Goal: Task Accomplishment & Management: Manage account settings

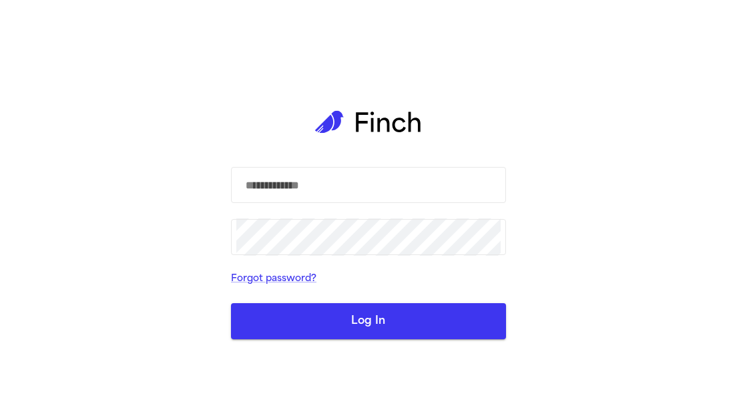
type input "**********"
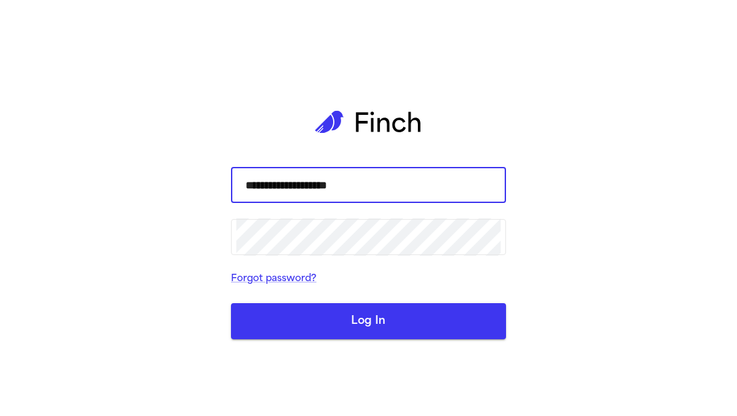
click at [231, 303] on button "Log In" at bounding box center [368, 321] width 275 height 36
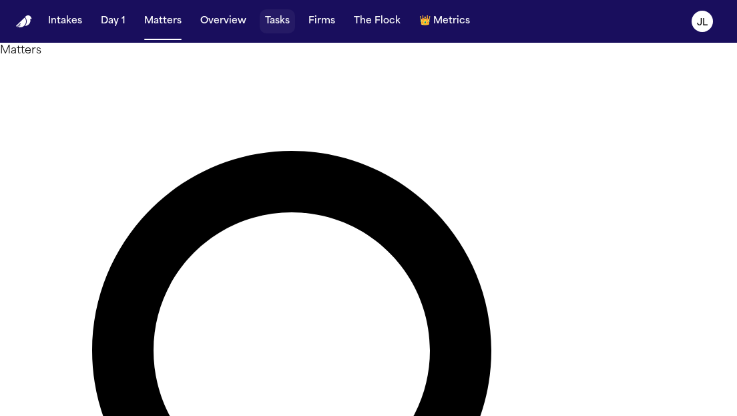
click at [285, 29] on button "Tasks" at bounding box center [277, 21] width 35 height 24
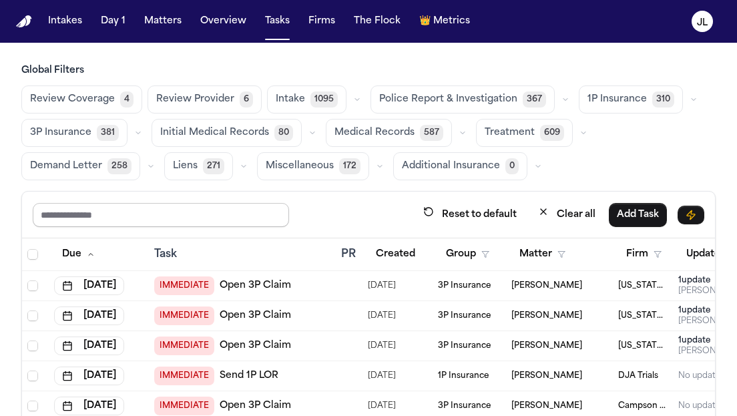
click at [226, 222] on input "text" at bounding box center [161, 215] width 256 height 24
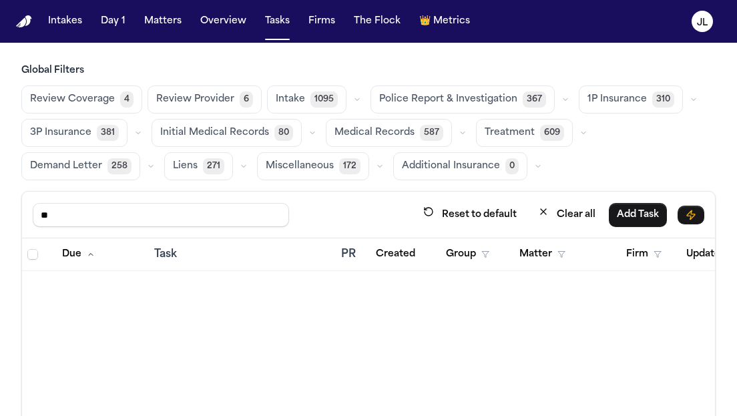
type input "*"
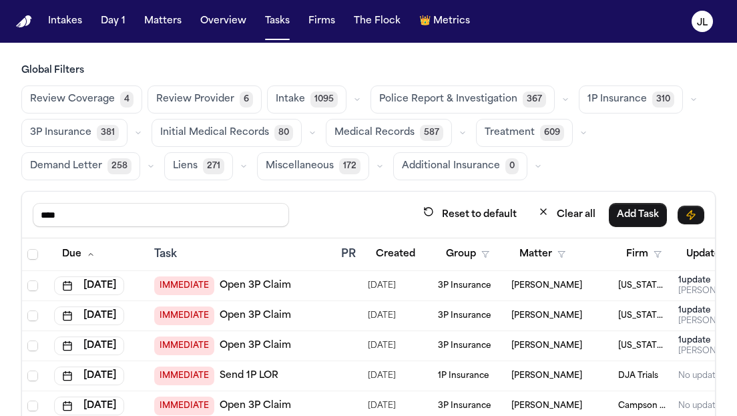
type input "****"
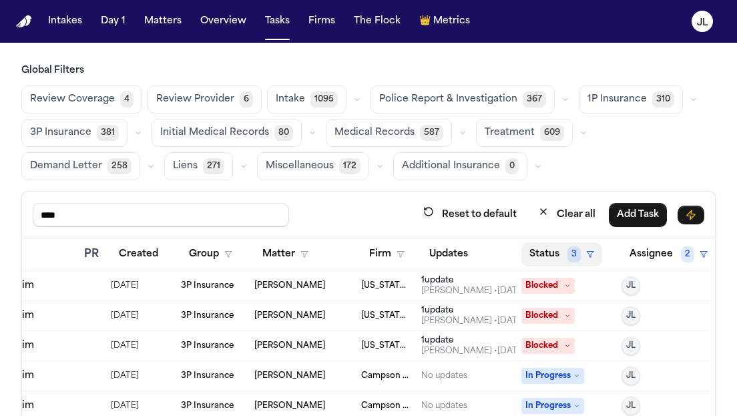
click at [566, 253] on button "Status 3" at bounding box center [561, 254] width 81 height 24
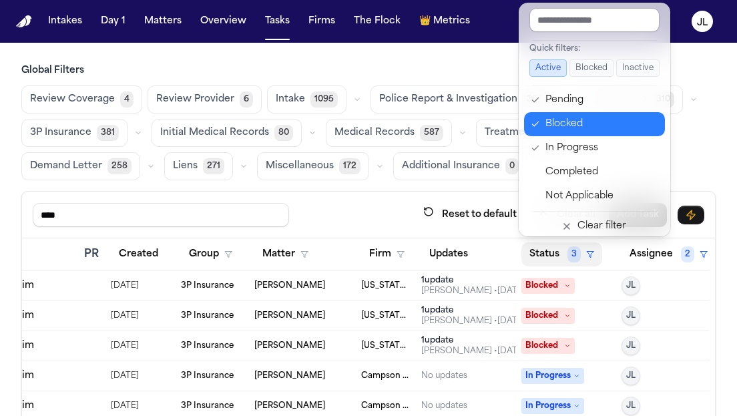
click at [568, 130] on div "Blocked" at bounding box center [600, 124] width 111 height 16
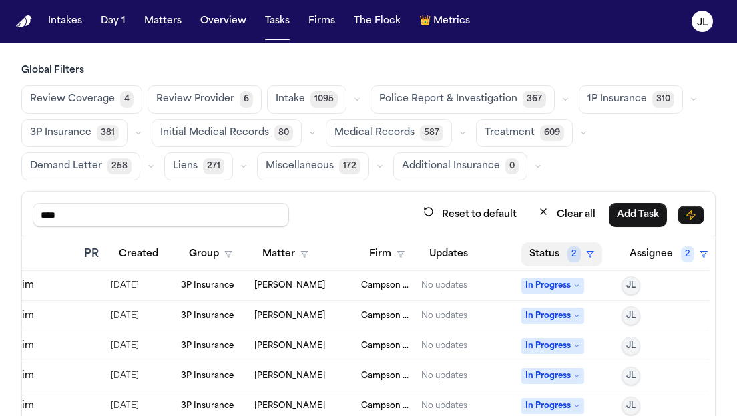
click at [561, 253] on button "Status 2" at bounding box center [561, 254] width 81 height 24
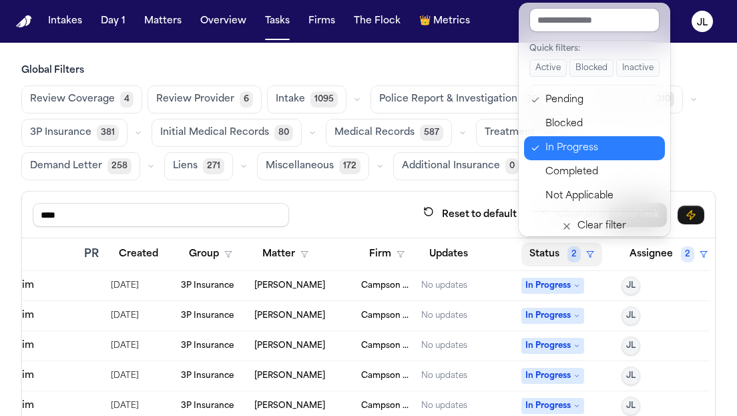
click at [578, 141] on div "In Progress" at bounding box center [600, 148] width 111 height 16
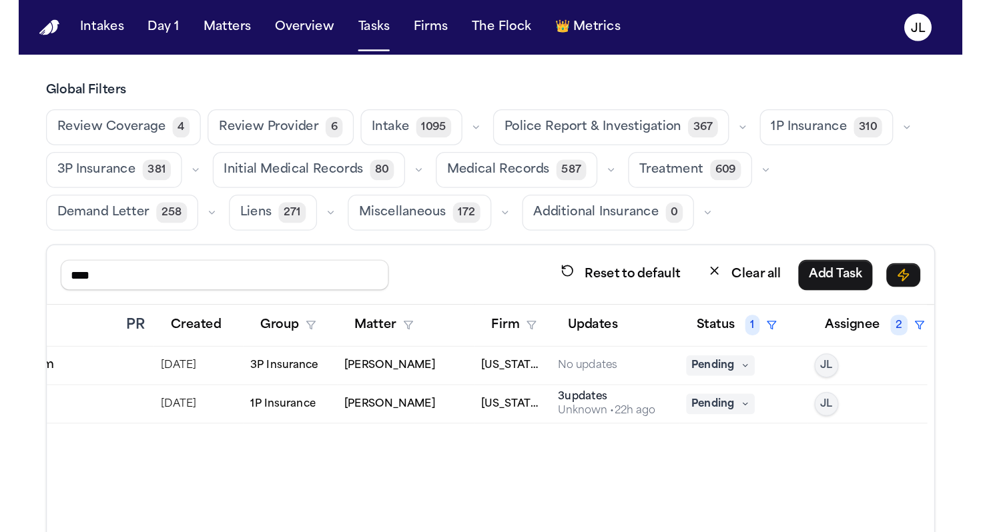
scroll to position [0, 0]
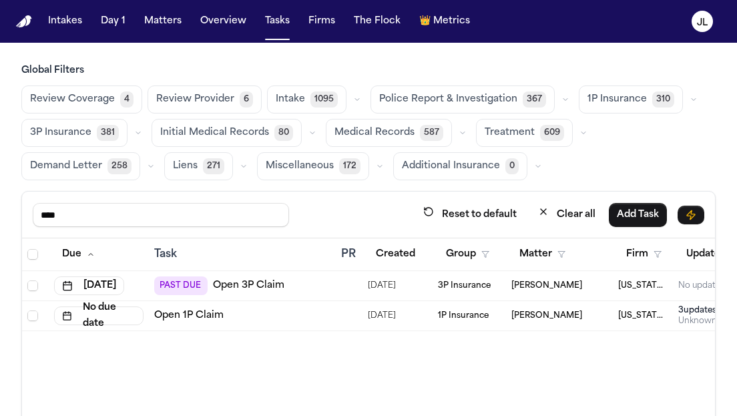
click at [224, 283] on link "Open 3P Claim" at bounding box center [248, 285] width 71 height 13
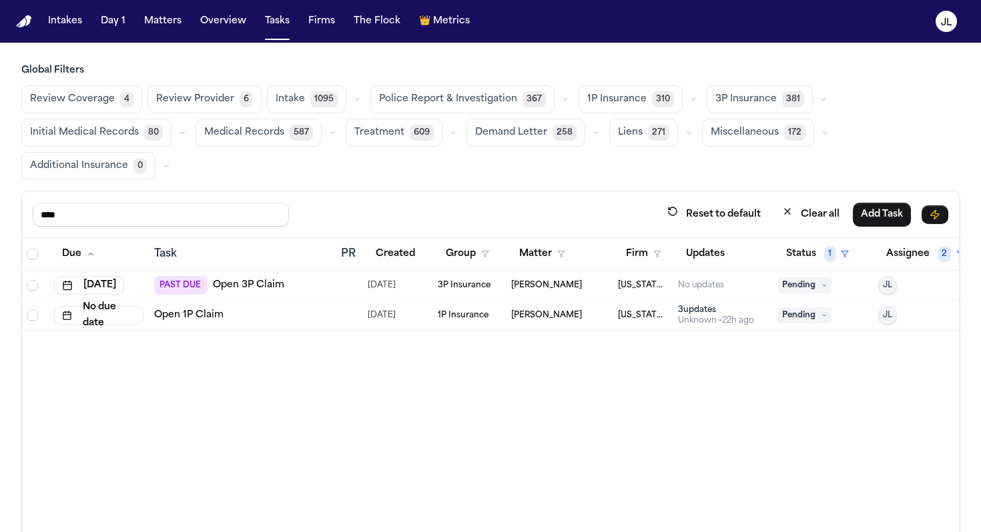
click at [736, 321] on span "Pending" at bounding box center [804, 316] width 53 height 16
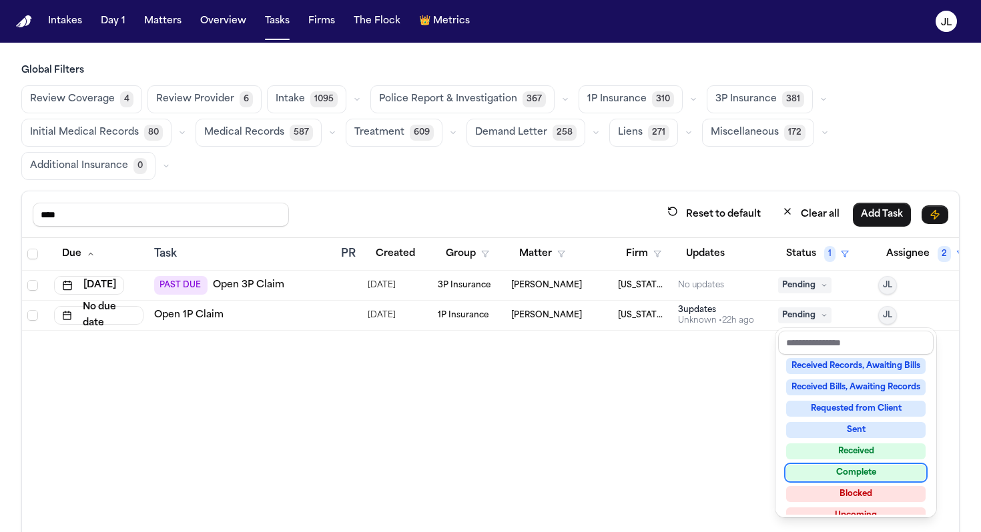
click at [736, 415] on div "Complete" at bounding box center [855, 473] width 139 height 16
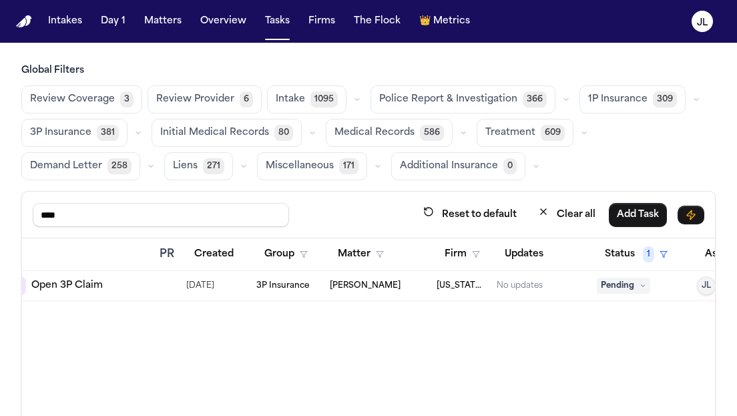
scroll to position [0, 257]
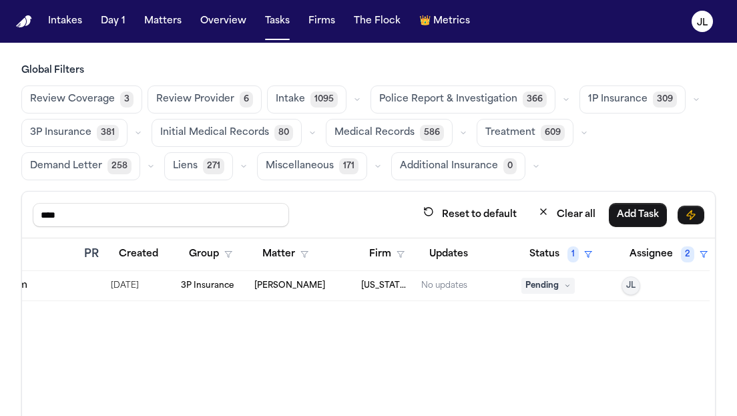
click at [546, 288] on span "Pending" at bounding box center [547, 286] width 53 height 16
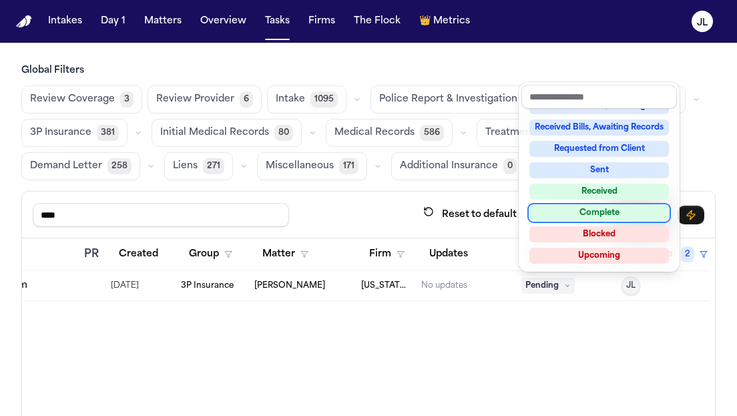
click at [567, 216] on div "Complete" at bounding box center [598, 213] width 139 height 16
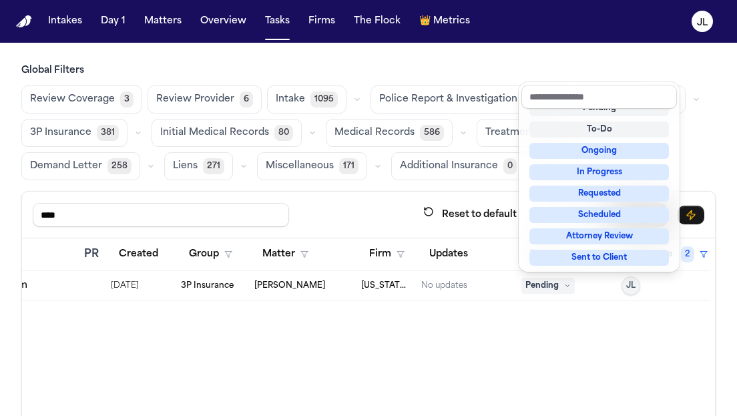
scroll to position [5, 0]
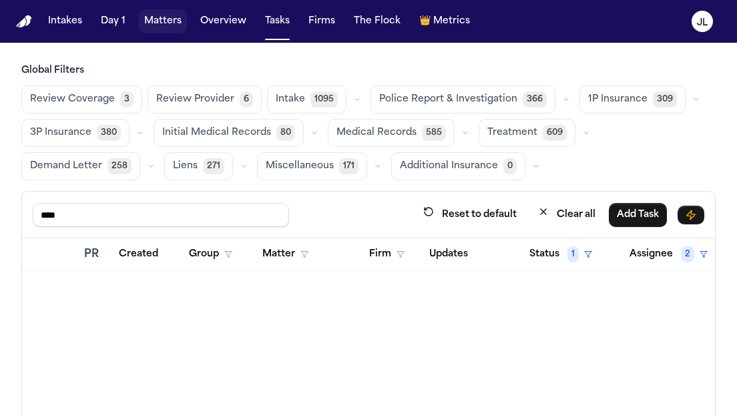
click at [155, 24] on button "Matters" at bounding box center [163, 21] width 48 height 24
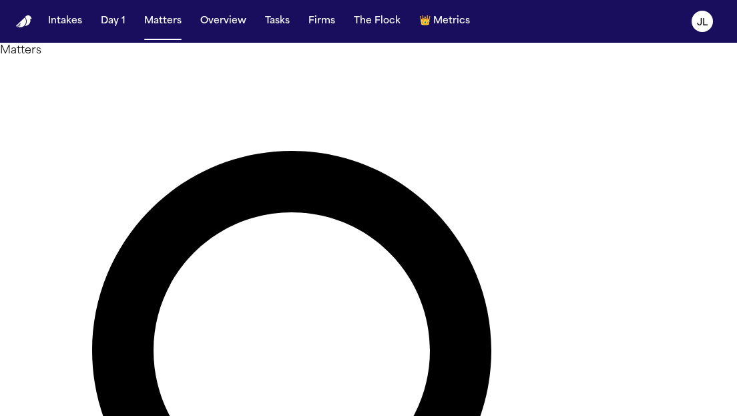
type input "*"
type input "********"
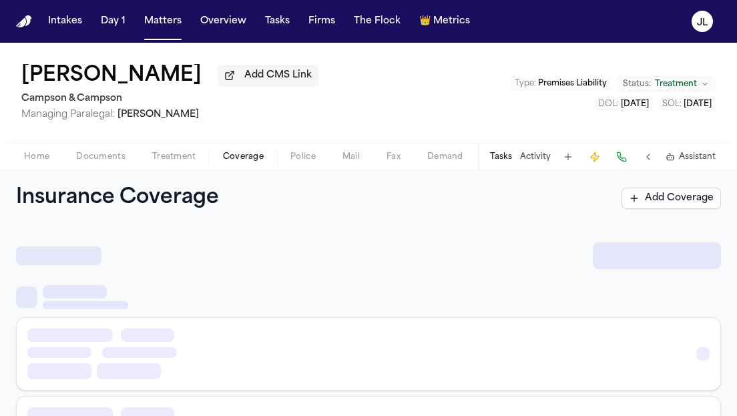
click at [244, 161] on span "Coverage" at bounding box center [243, 156] width 41 height 11
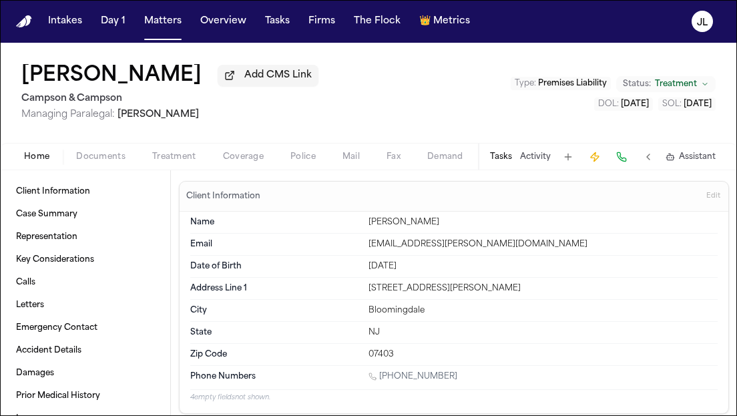
click at [39, 155] on span "Home" at bounding box center [36, 156] width 25 height 11
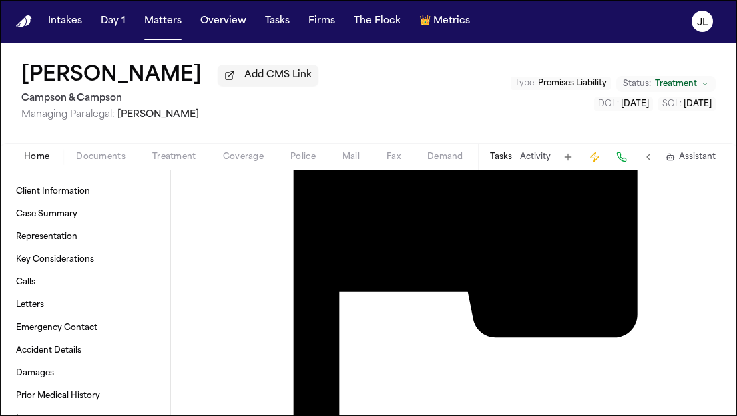
scroll to position [818, 0]
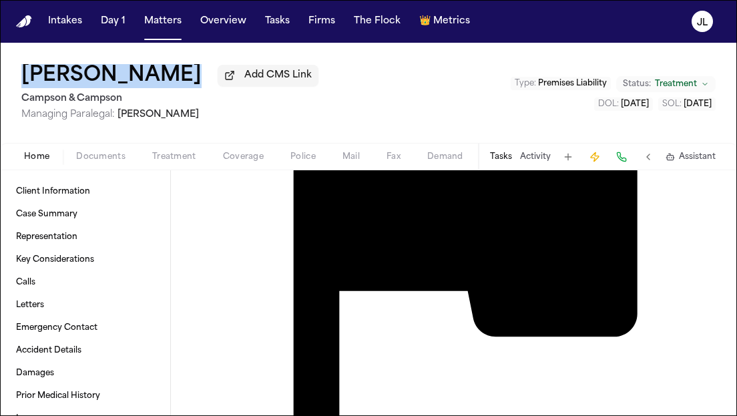
drag, startPoint x: 183, startPoint y: 79, endPoint x: 26, endPoint y: 77, distance: 157.5
click at [25, 77] on div "Logan Charman Add CMS Link" at bounding box center [169, 76] width 297 height 24
copy div "[PERSON_NAME]"
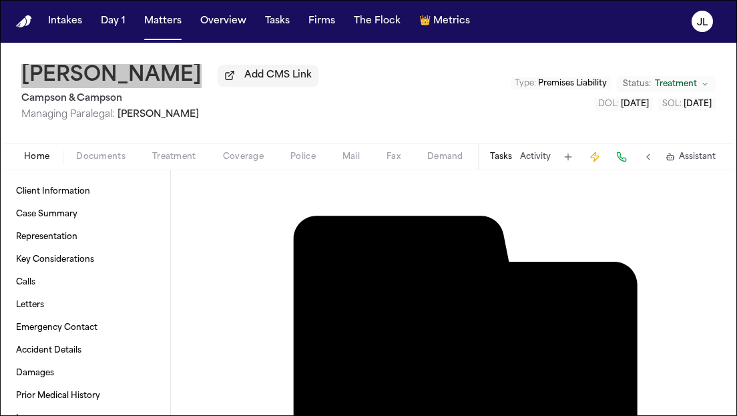
scroll to position [617, 0]
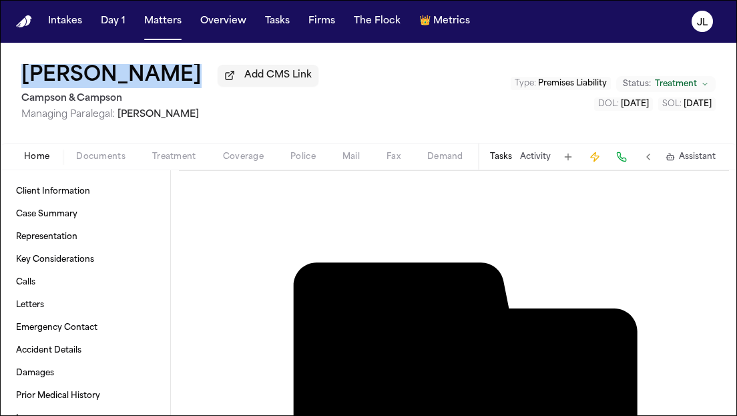
click at [246, 162] on span "Coverage" at bounding box center [243, 156] width 41 height 11
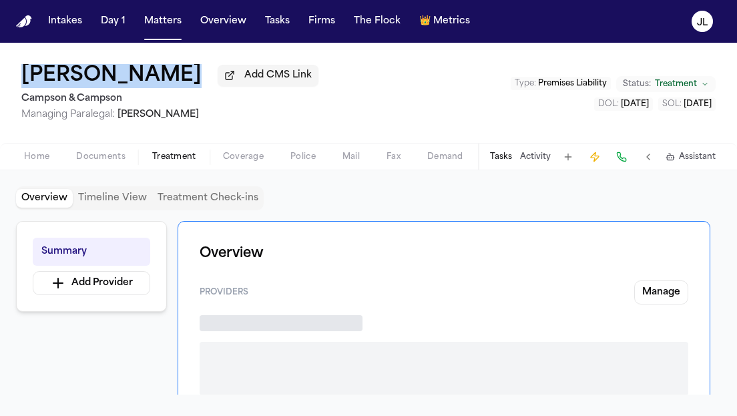
click at [183, 165] on button "Treatment" at bounding box center [174, 157] width 71 height 16
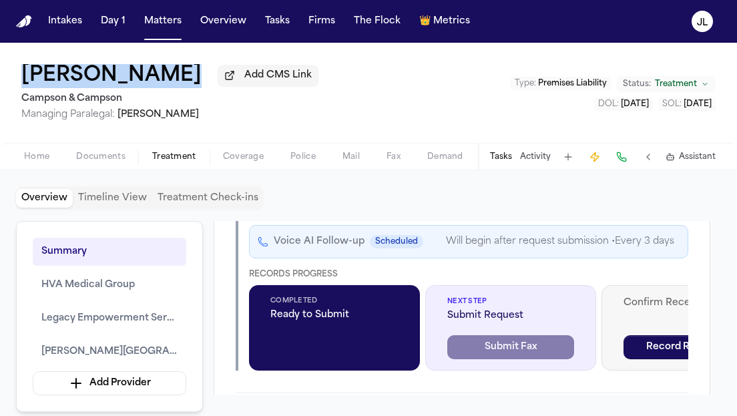
scroll to position [807, 0]
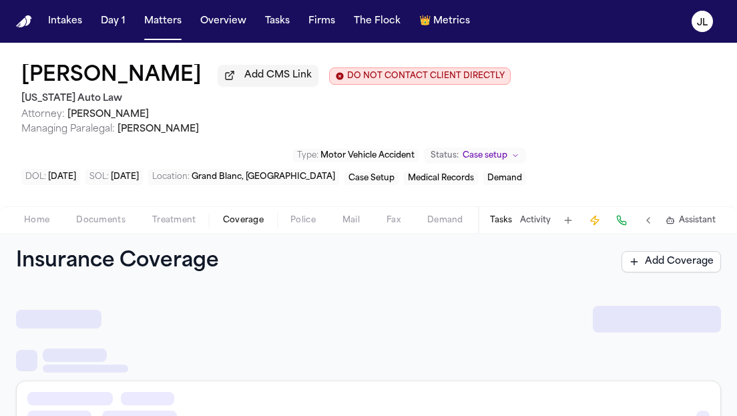
click at [252, 220] on span "Coverage" at bounding box center [243, 220] width 41 height 11
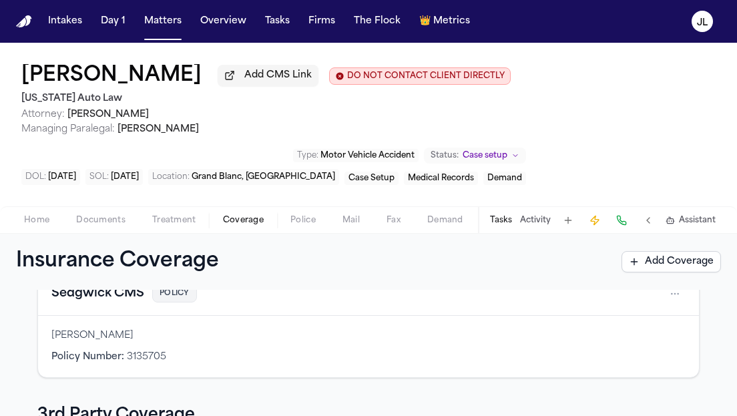
scroll to position [60, 0]
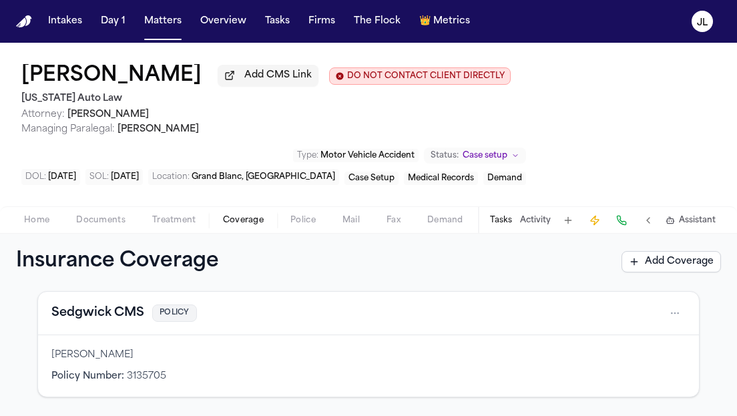
click at [129, 322] on button "Sedgwick CMS" at bounding box center [97, 313] width 93 height 19
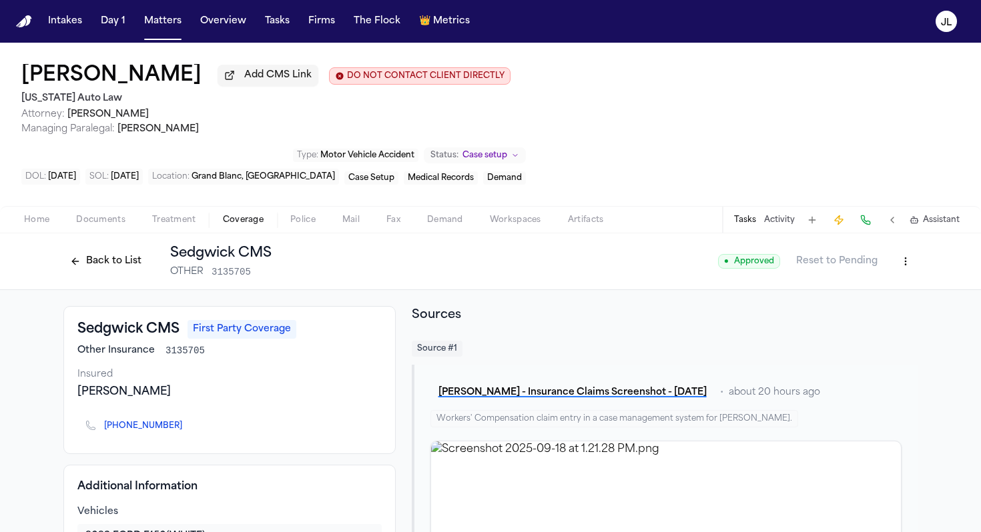
click at [736, 223] on button at bounding box center [865, 220] width 19 height 19
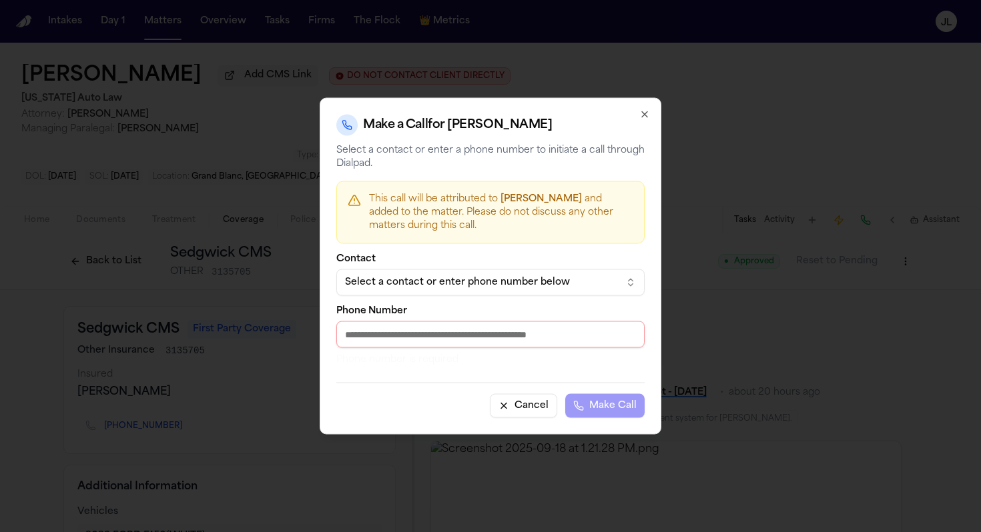
click at [534, 322] on input "Phone Number" at bounding box center [490, 335] width 308 height 27
click at [534, 330] on input "Phone Number" at bounding box center [490, 335] width 308 height 27
paste input "**********"
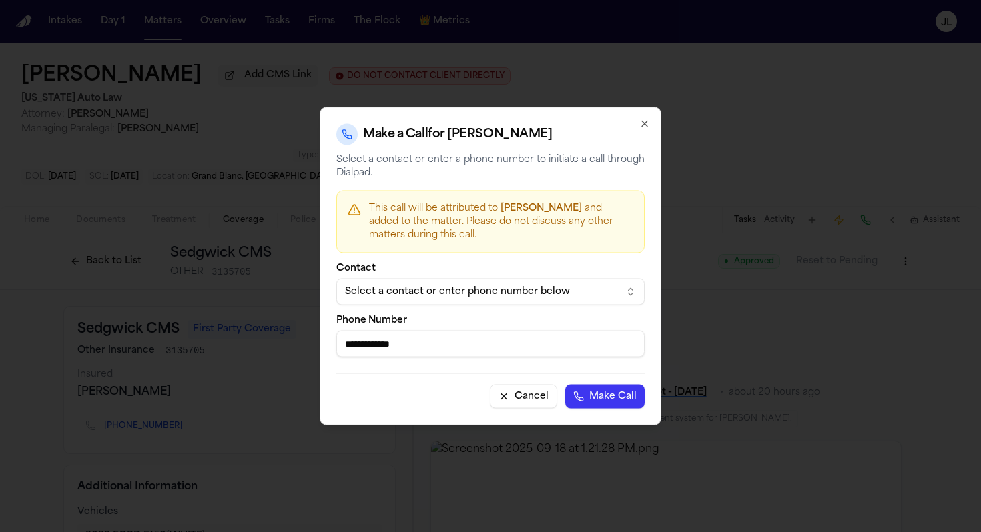
type input "**********"
click at [598, 406] on button "Make Call" at bounding box center [604, 397] width 79 height 24
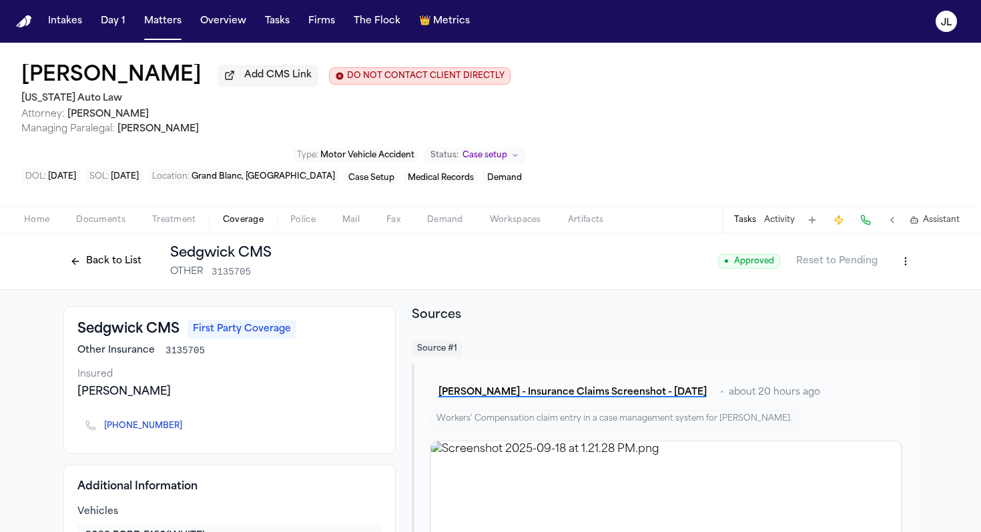
click at [185, 415] on icon "Copy to clipboard" at bounding box center [189, 426] width 8 height 8
click at [736, 218] on button at bounding box center [865, 220] width 19 height 19
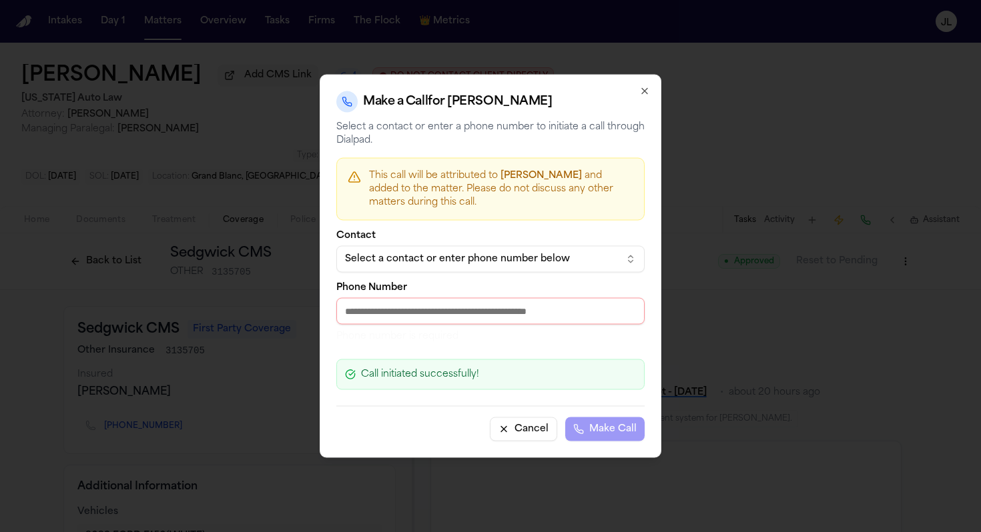
click at [502, 322] on input "Phone Number" at bounding box center [490, 311] width 308 height 27
paste input "**********"
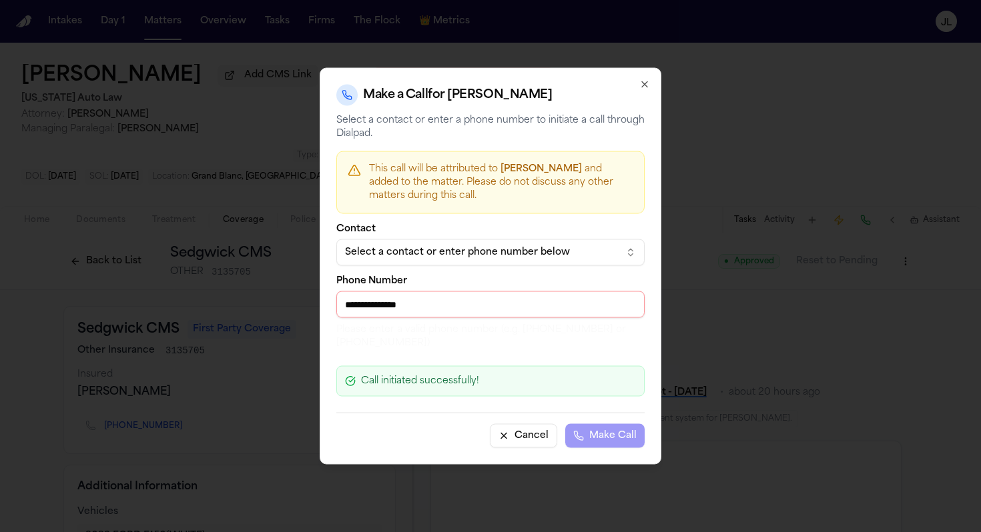
drag, startPoint x: 356, startPoint y: 306, endPoint x: 273, endPoint y: 306, distance: 83.4
click at [273, 306] on body "Intakes Day 1 Matters Overview Tasks Firms The Flock 👑 Metrics JL Lismay Gonzal…" at bounding box center [490, 266] width 981 height 532
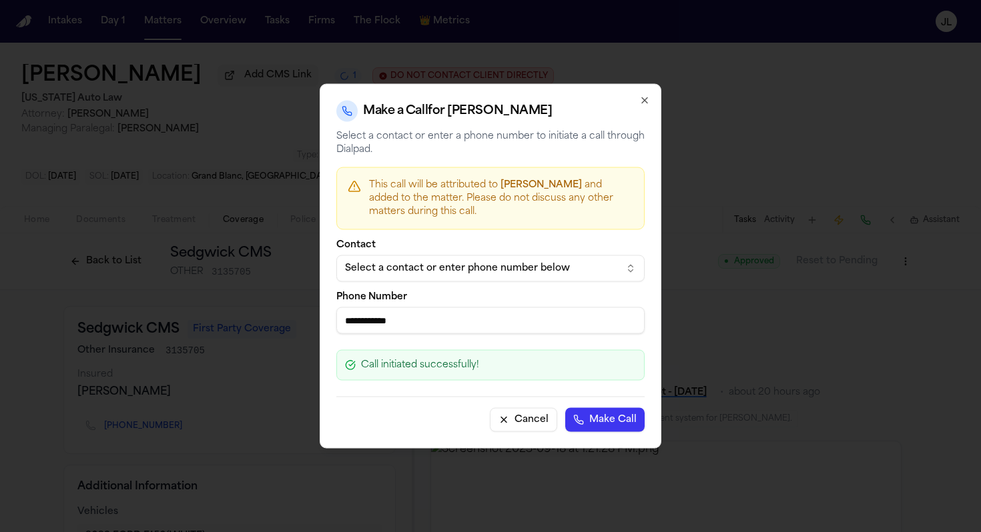
type input "**********"
click at [565, 408] on button "Make Call" at bounding box center [604, 420] width 79 height 24
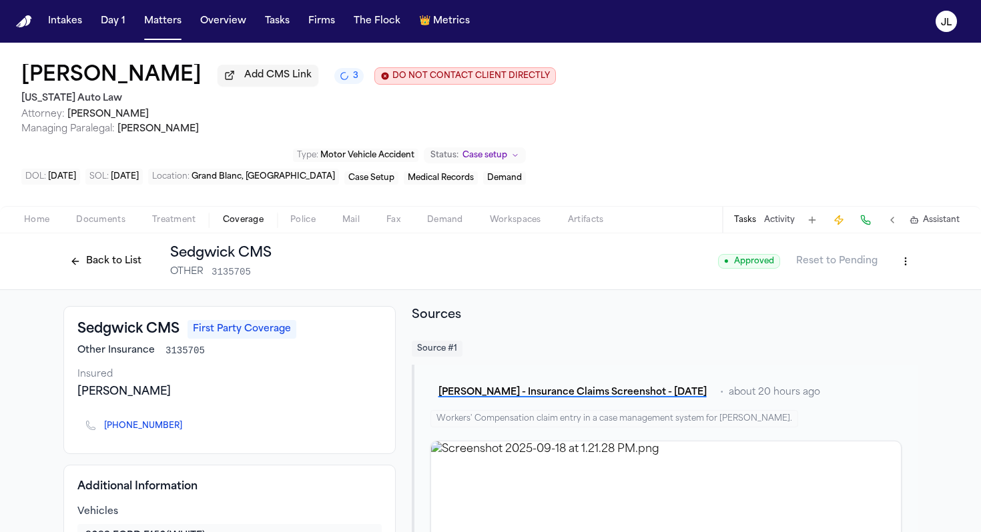
click at [736, 222] on button at bounding box center [865, 220] width 19 height 19
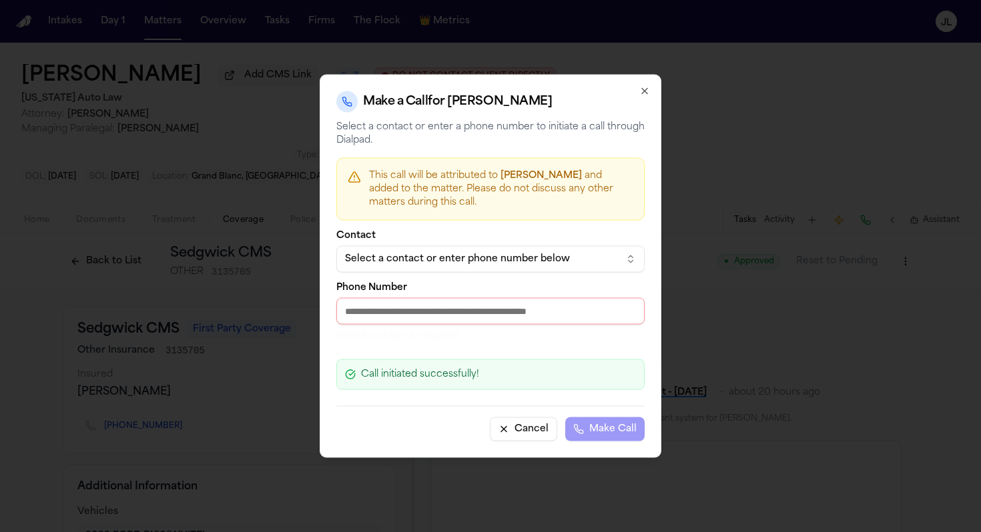
click at [468, 316] on input "Phone Number" at bounding box center [490, 311] width 308 height 27
paste input "**********"
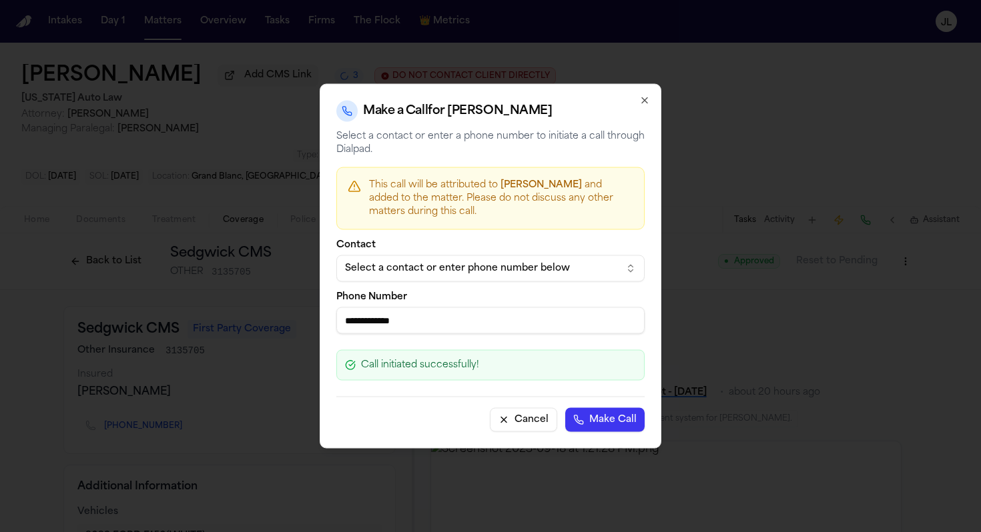
type input "**********"
click at [593, 415] on button "Make Call" at bounding box center [604, 420] width 79 height 24
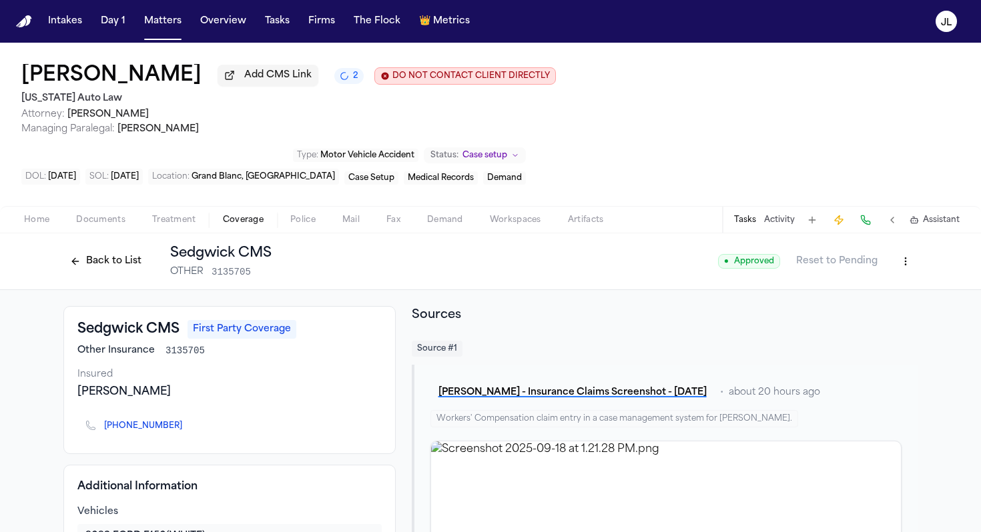
click at [736, 230] on button at bounding box center [865, 220] width 19 height 19
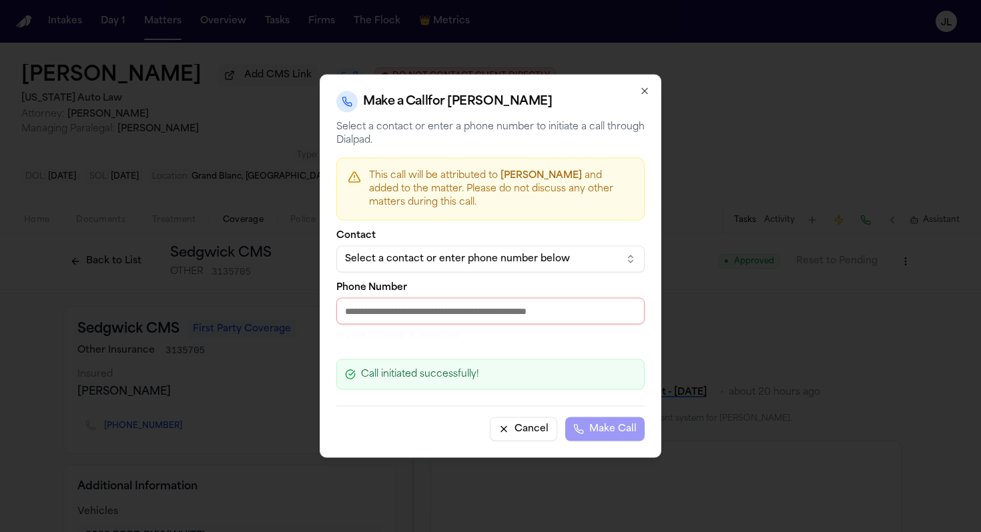
click at [439, 315] on input "Phone Number" at bounding box center [490, 311] width 308 height 27
paste input "**********"
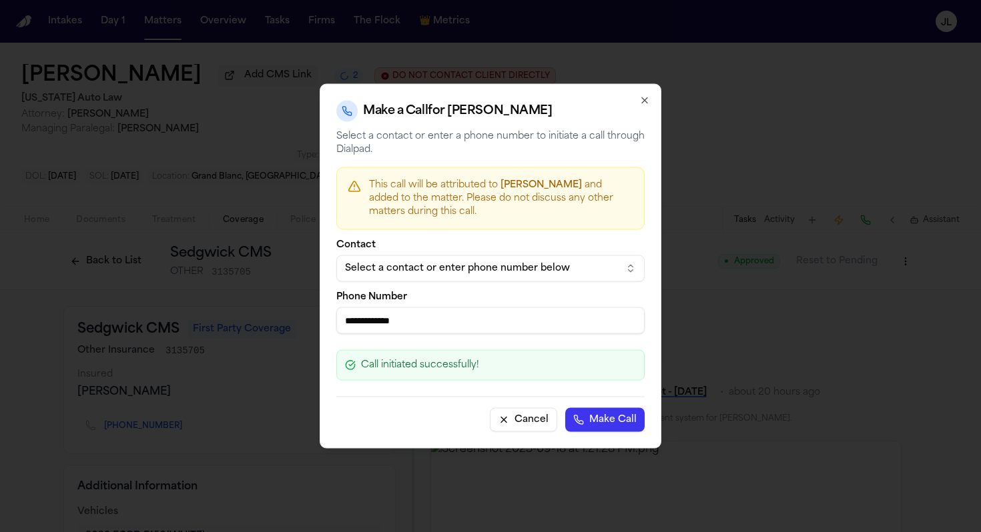
type input "**********"
click at [596, 415] on div "**********" at bounding box center [491, 266] width 342 height 365
click at [595, 415] on button "Make Call" at bounding box center [604, 420] width 79 height 24
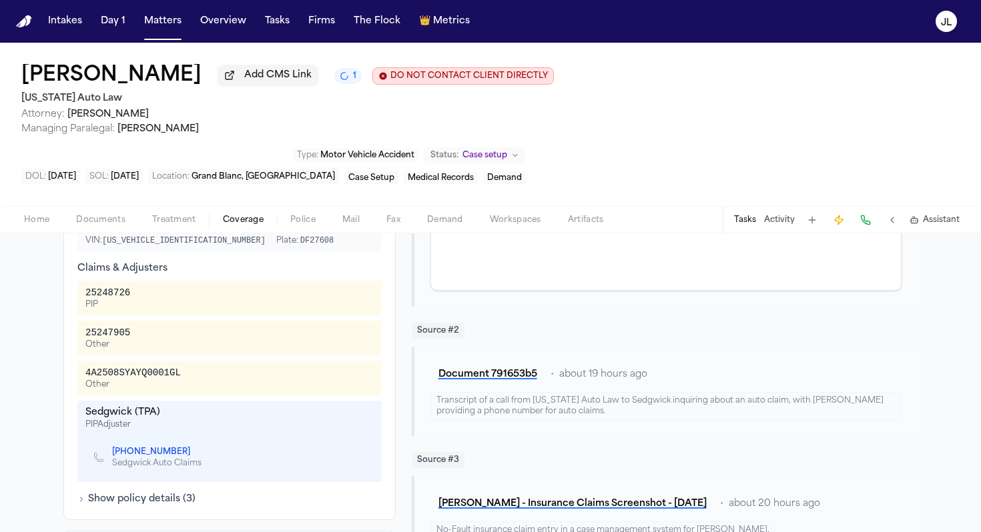
scroll to position [422, 0]
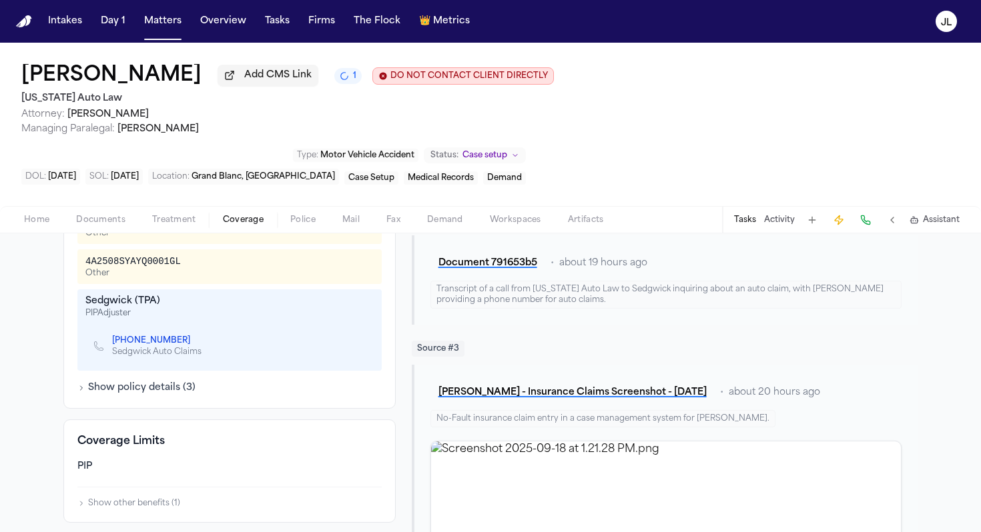
click at [191, 350] on div "Sedgwick Auto Claims" at bounding box center [156, 352] width 89 height 11
click at [193, 345] on icon "Copy to clipboard" at bounding box center [197, 341] width 8 height 8
click at [736, 230] on button at bounding box center [865, 220] width 19 height 19
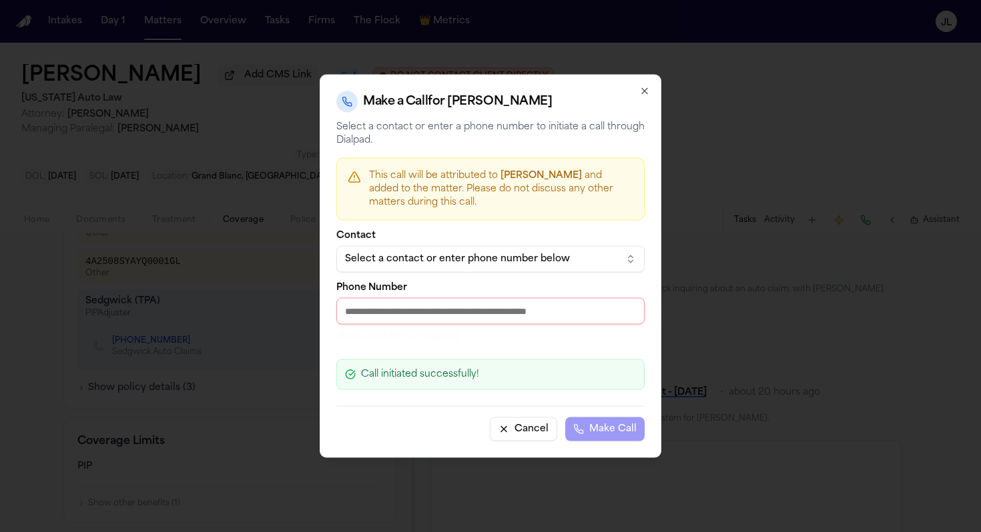
click at [483, 304] on input "Phone Number" at bounding box center [490, 311] width 308 height 27
paste input "**********"
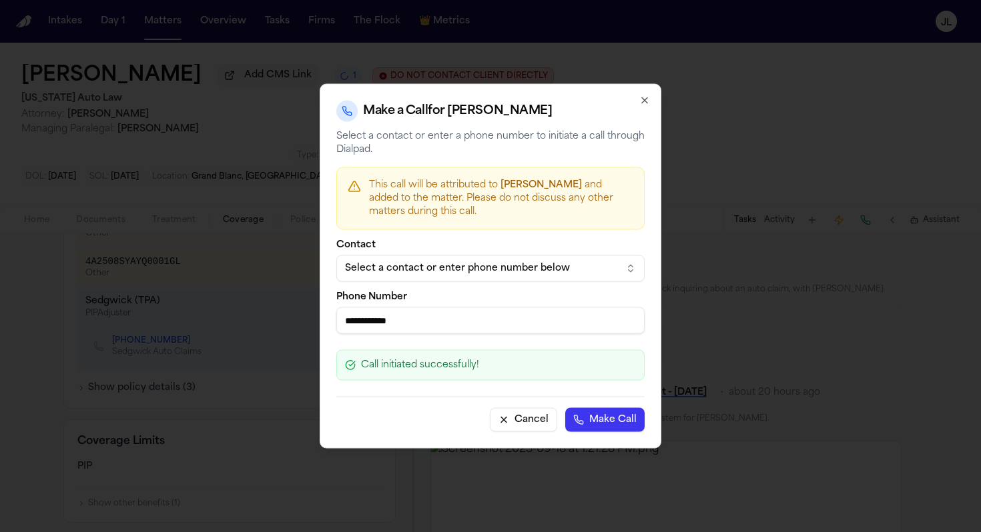
type input "**********"
click at [607, 415] on button "Make Call" at bounding box center [604, 420] width 79 height 24
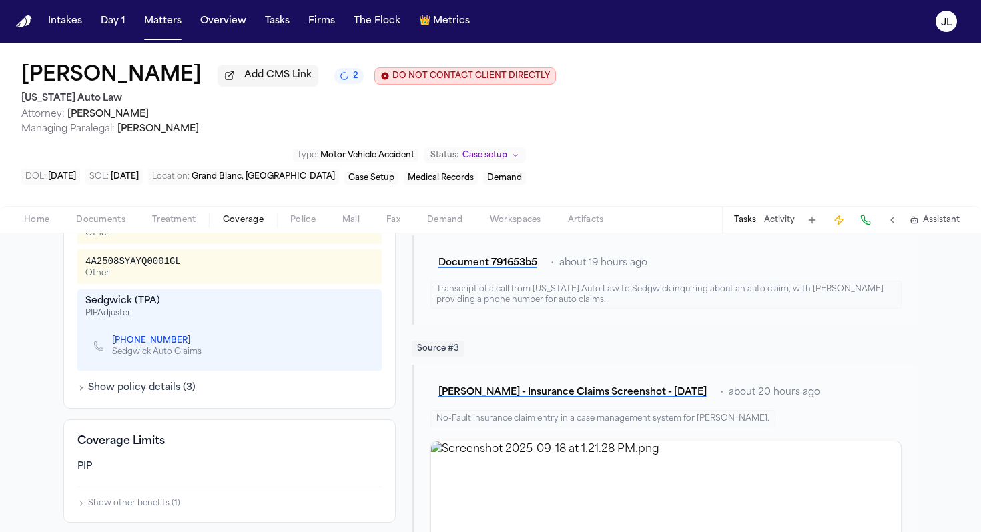
scroll to position [0, 0]
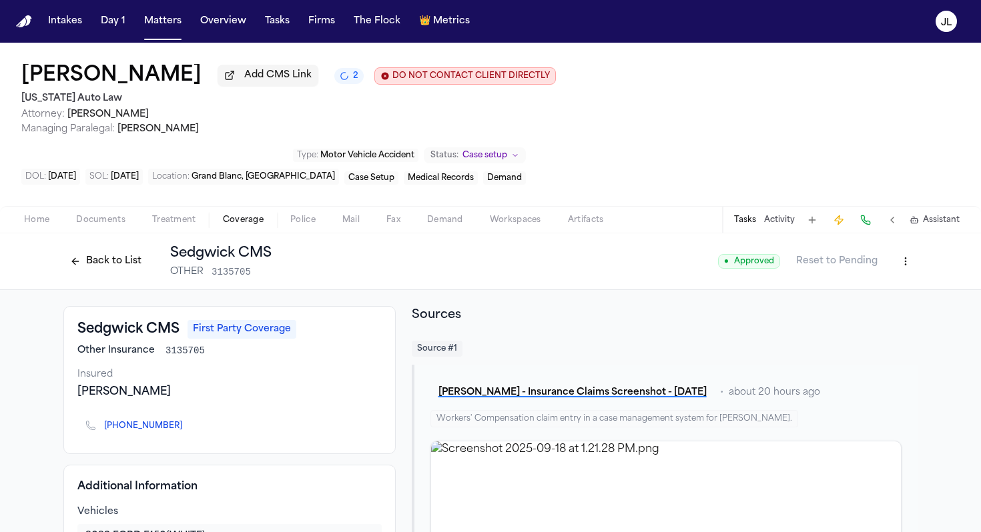
click at [736, 225] on button at bounding box center [865, 220] width 19 height 19
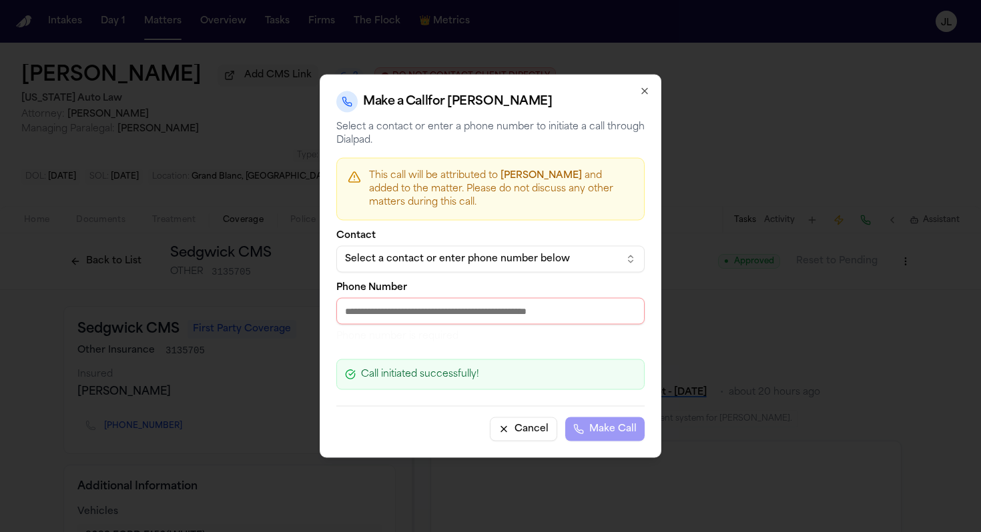
click at [384, 311] on input "Phone Number" at bounding box center [490, 311] width 308 height 27
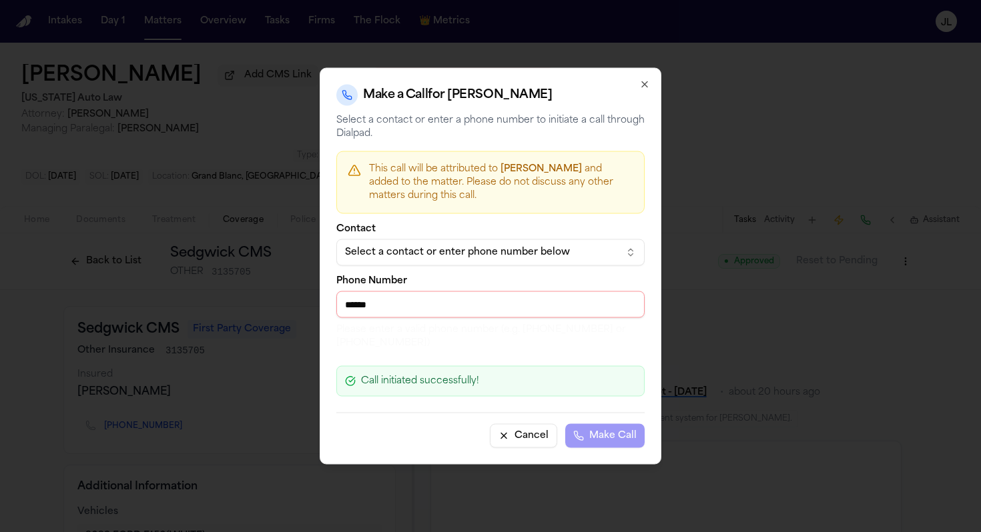
click at [385, 300] on input "******" at bounding box center [490, 305] width 308 height 27
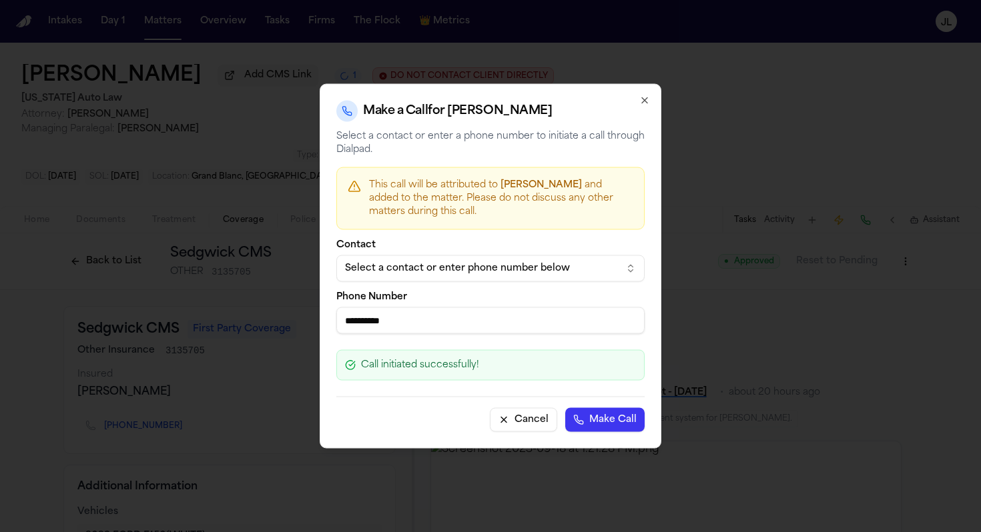
type input "**********"
click at [603, 413] on button "Make Call" at bounding box center [604, 420] width 79 height 24
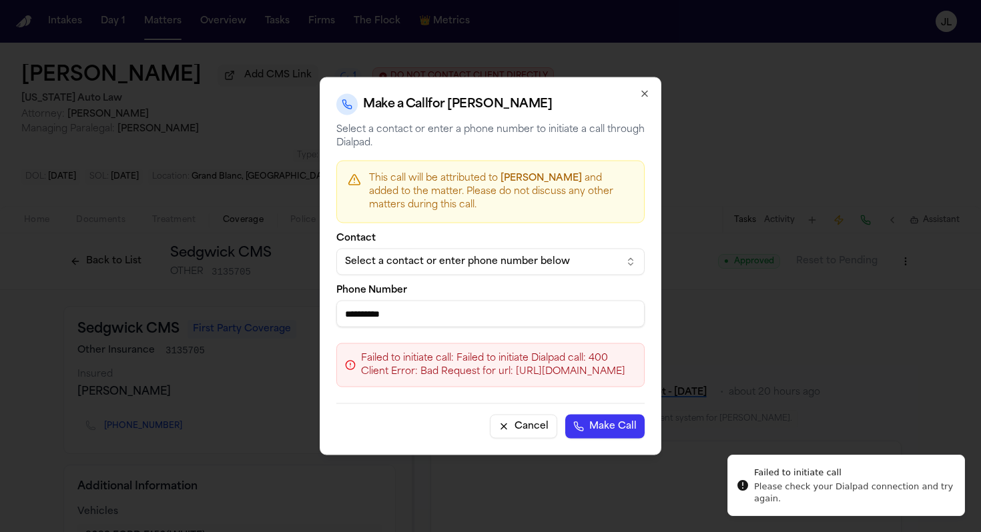
click at [644, 415] on button "Make Call" at bounding box center [604, 427] width 79 height 24
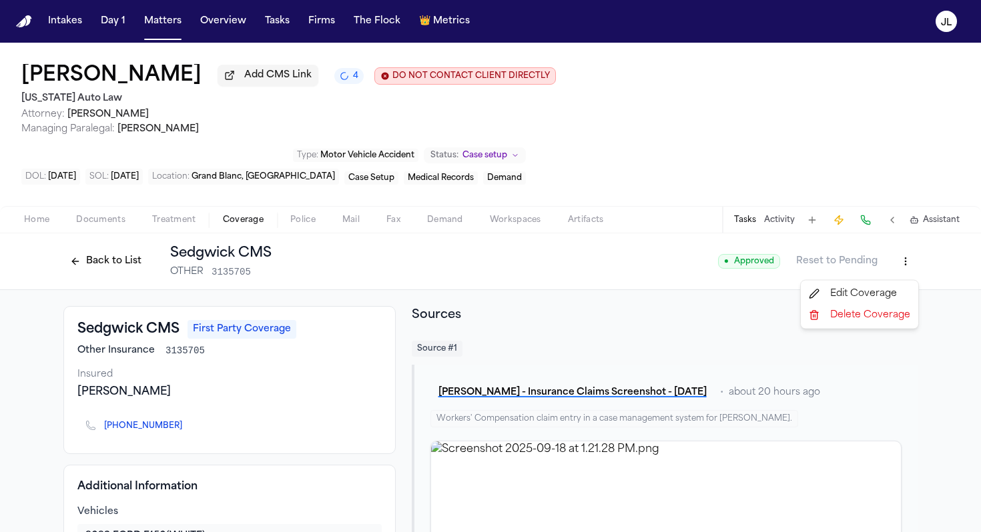
click at [736, 262] on html "Intakes Day 1 Matters Overview Tasks Firms The Flock 👑 Metrics JL Lismay Gonzal…" at bounding box center [490, 266] width 981 height 532
click at [736, 291] on div "Edit Coverage" at bounding box center [859, 294] width 112 height 21
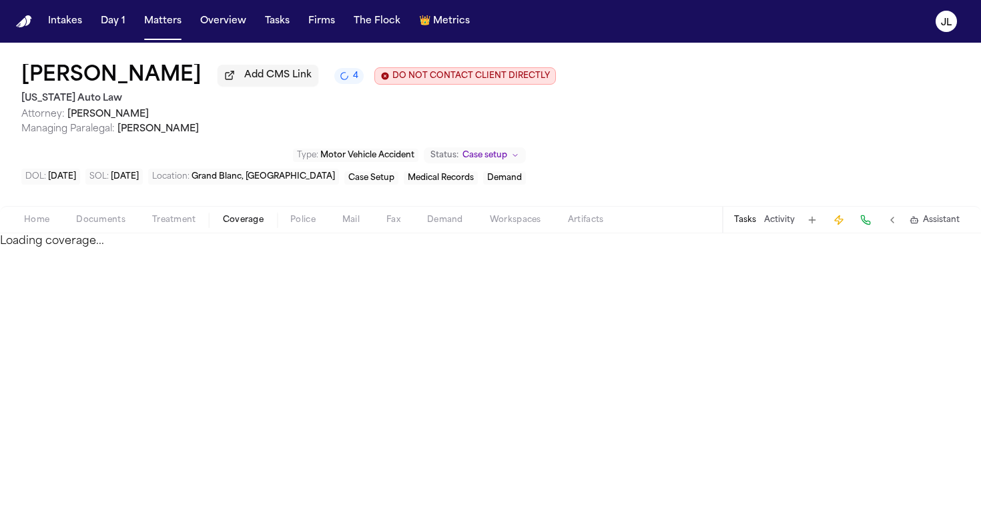
select select "*****"
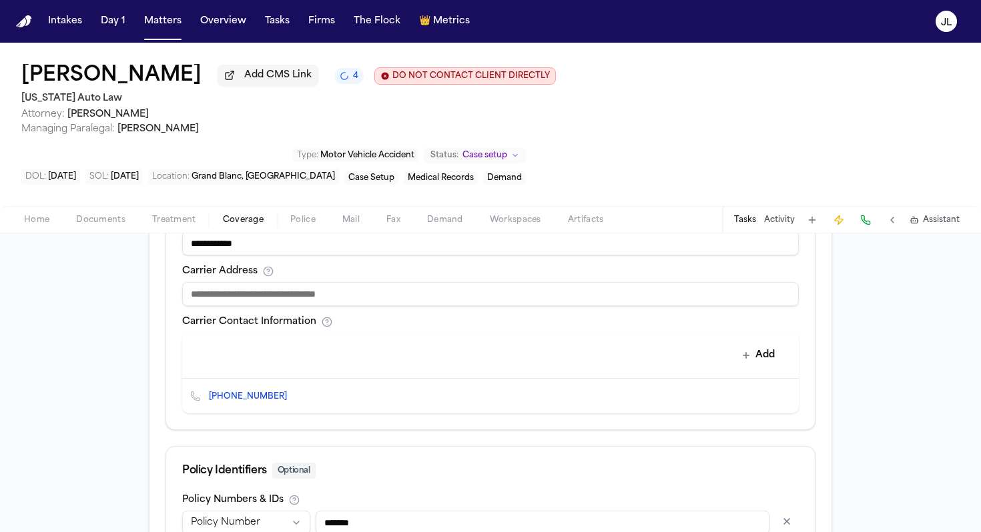
scroll to position [530, 0]
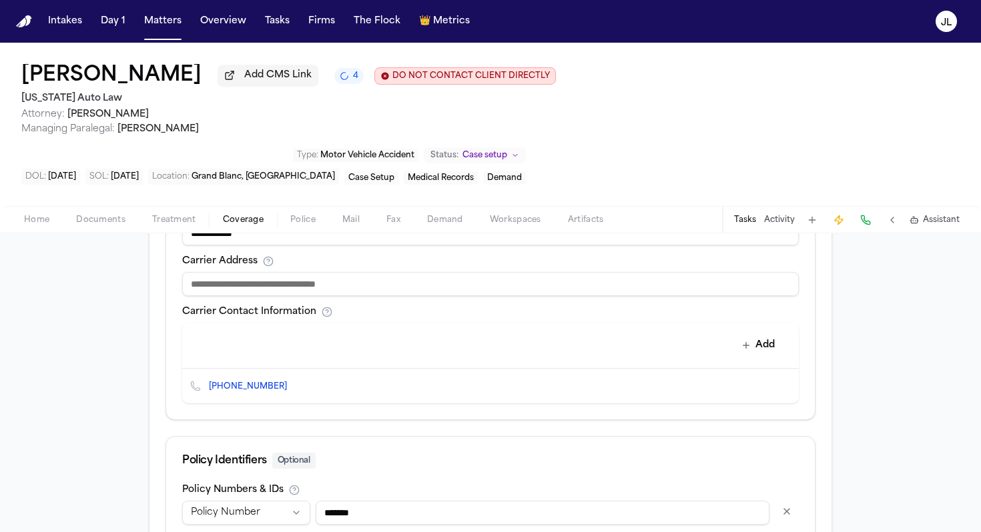
click at [736, 391] on icon "Edit contact" at bounding box center [761, 386] width 9 height 9
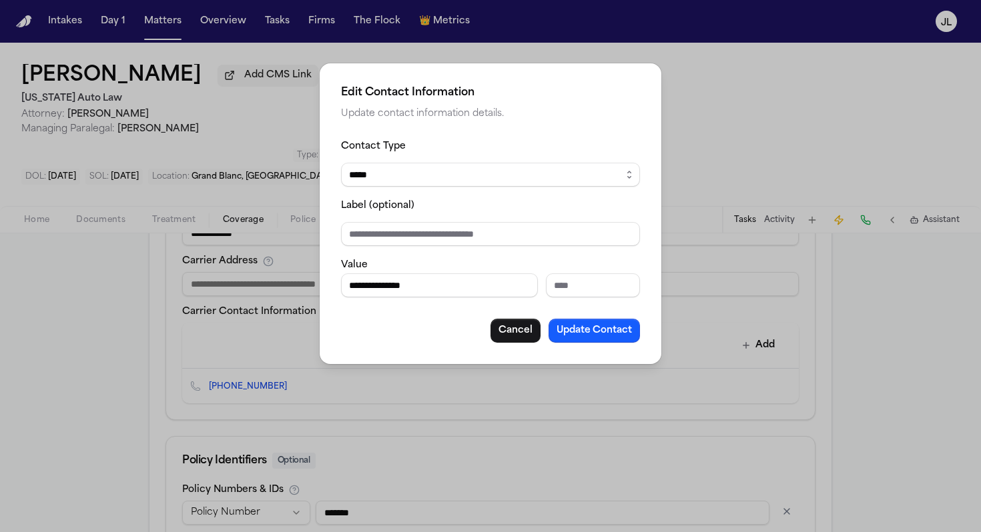
drag, startPoint x: 436, startPoint y: 292, endPoint x: 271, endPoint y: 285, distance: 164.9
click at [266, 286] on div "**********" at bounding box center [490, 266] width 981 height 532
type input "**********"
click at [590, 336] on button "Update Contact" at bounding box center [593, 331] width 91 height 24
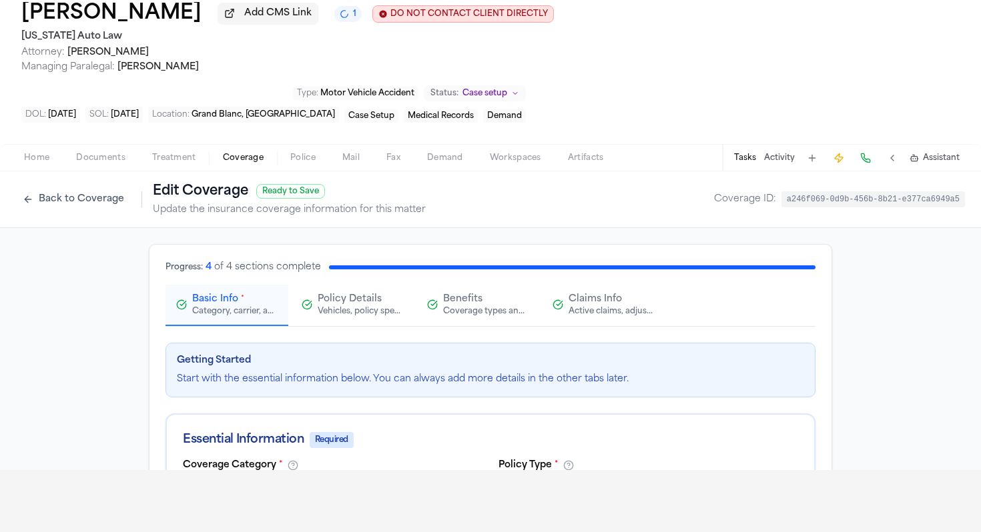
scroll to position [0, 0]
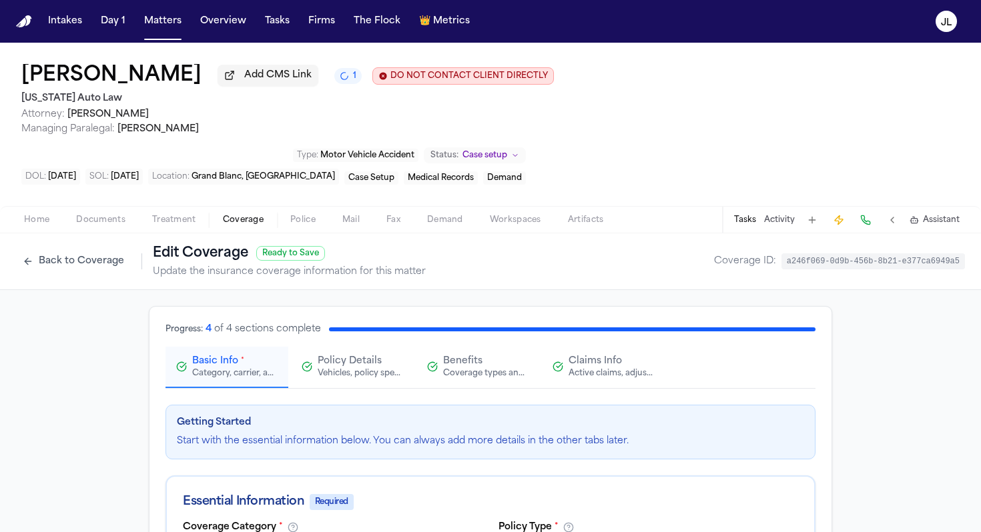
click at [596, 377] on div "Active claims, adjusters, and subrogation details" at bounding box center [610, 373] width 85 height 11
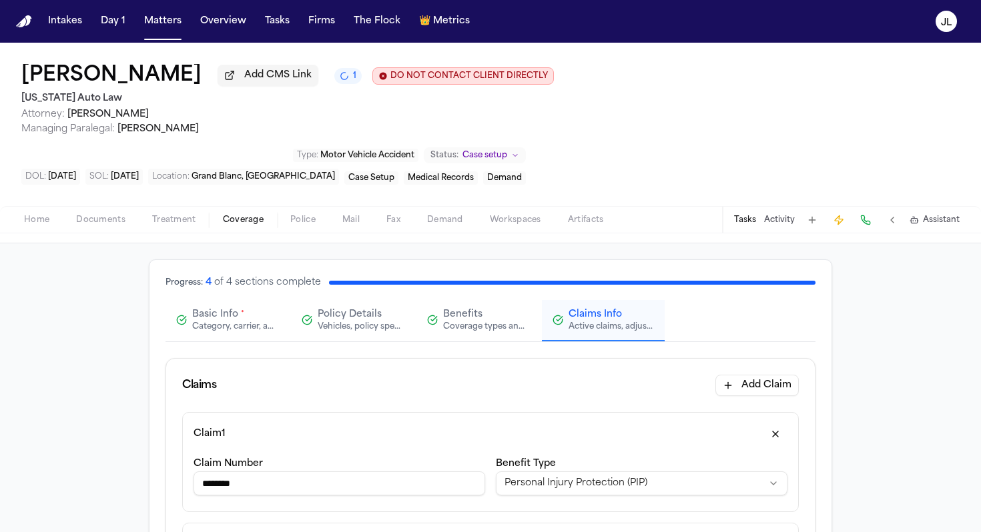
scroll to position [64, 0]
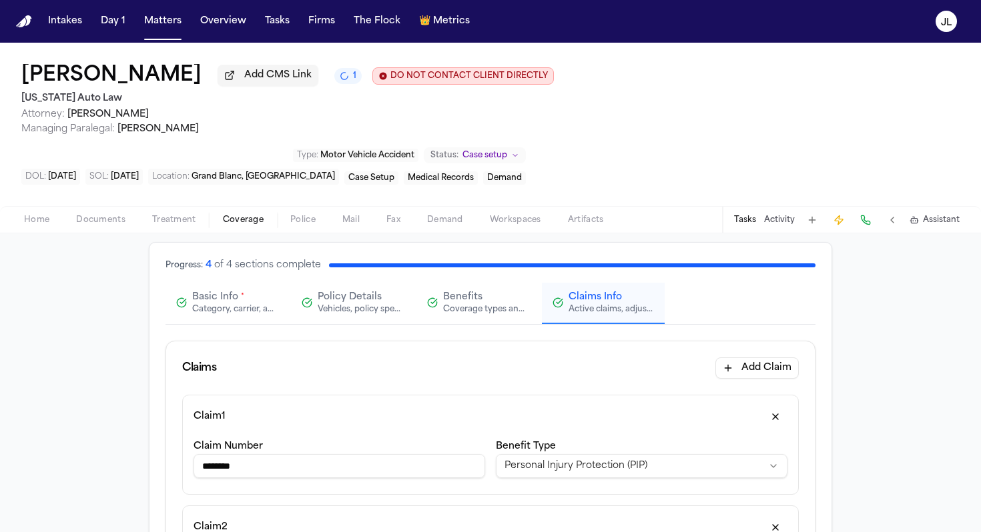
click at [230, 315] on div "Category, carrier, and policy holder information" at bounding box center [234, 309] width 85 height 11
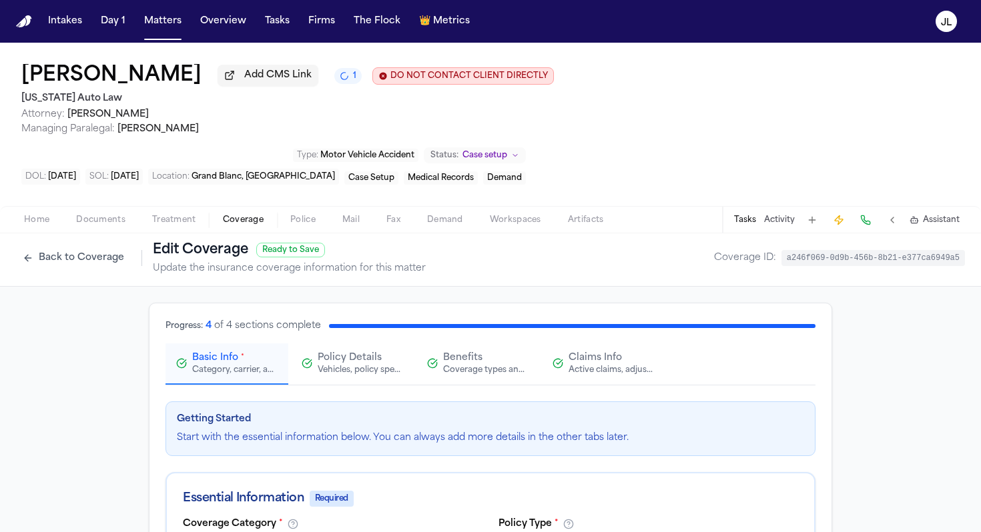
scroll to position [0, 0]
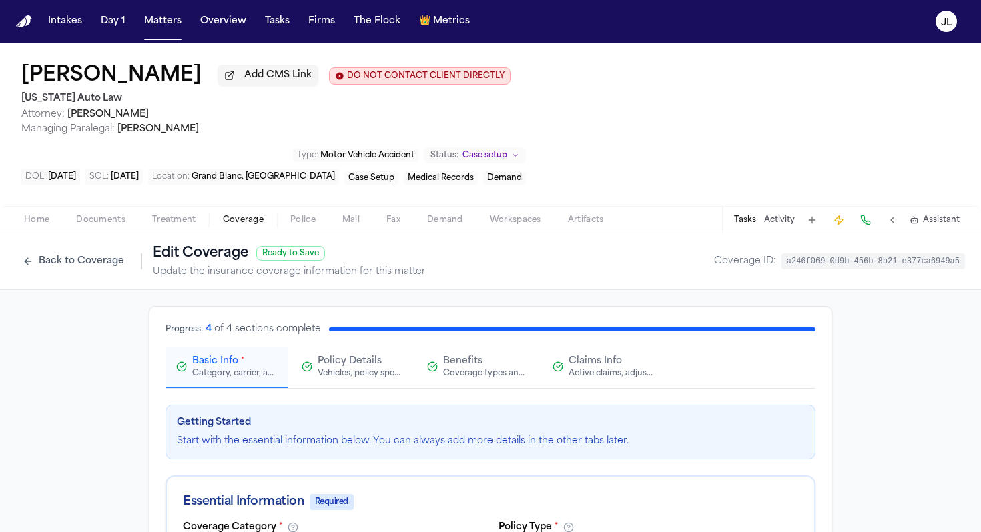
click at [352, 374] on div "Vehicles, policy specifics, and additional details" at bounding box center [360, 373] width 85 height 11
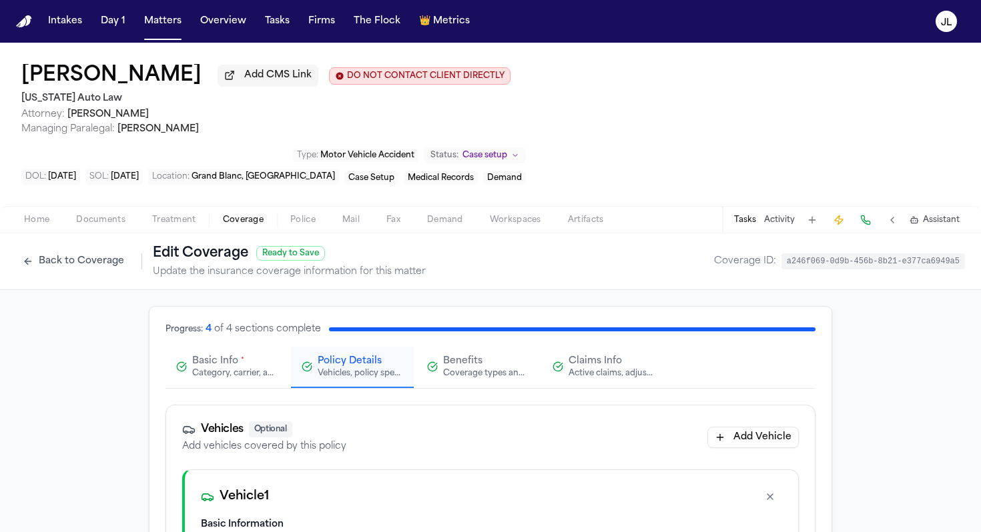
click at [598, 388] on button "Claims Info Active claims, adjusters, and subrogation details" at bounding box center [603, 367] width 123 height 41
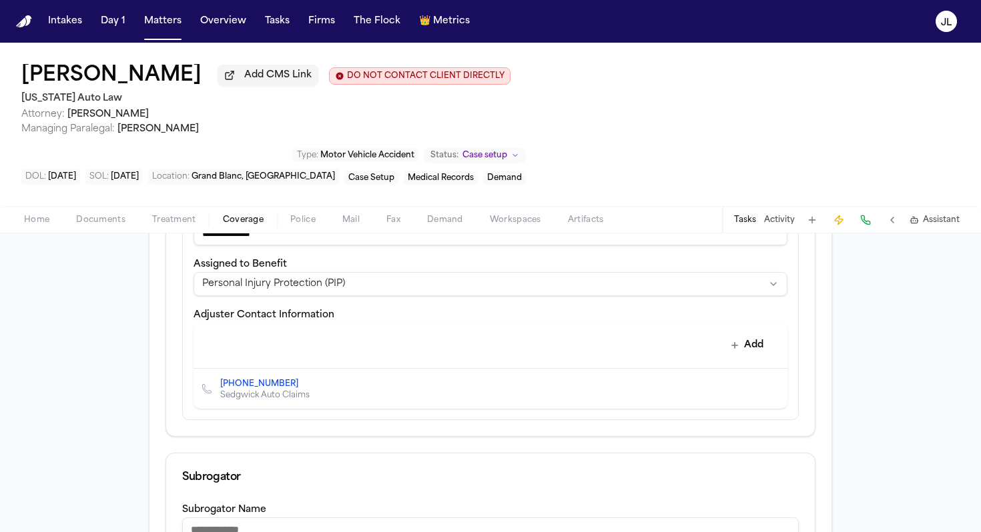
scroll to position [699, 0]
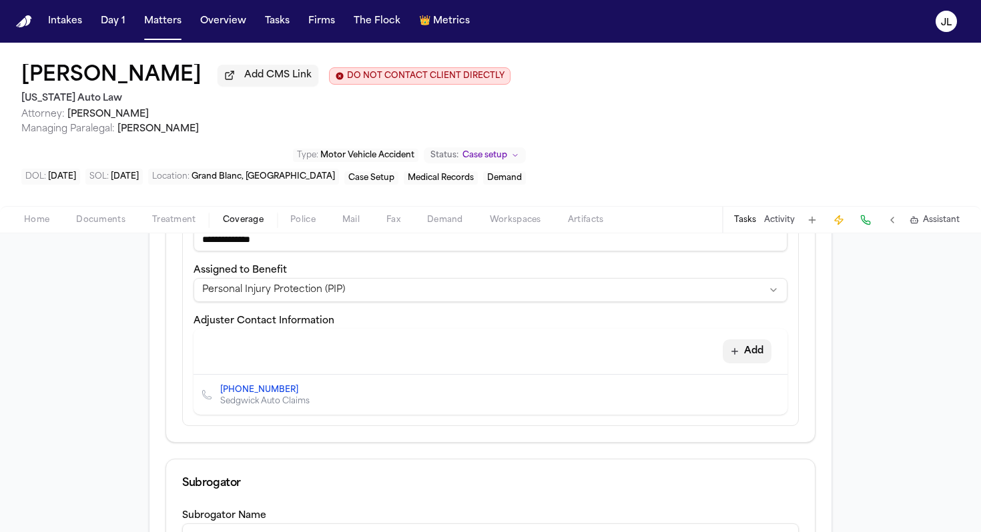
click at [736, 358] on button "Add" at bounding box center [747, 352] width 49 height 24
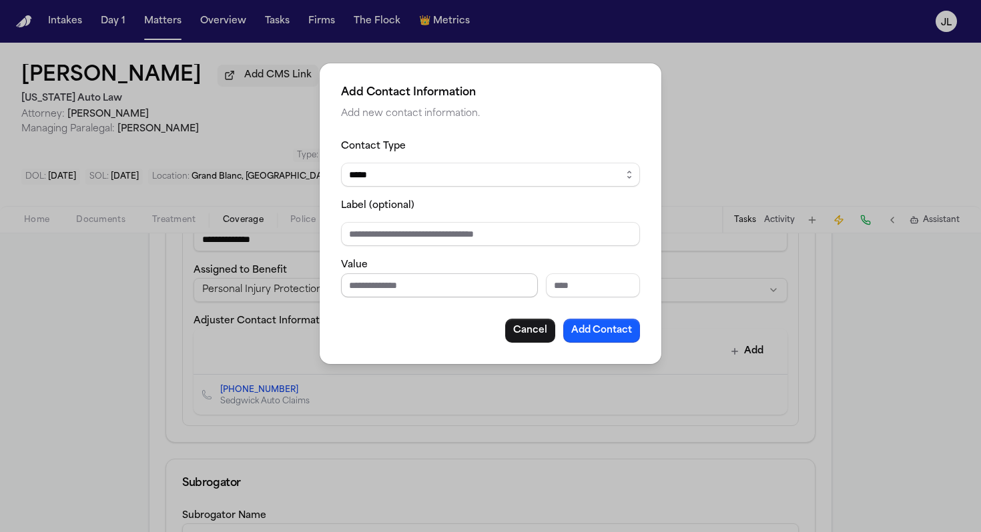
click at [446, 286] on input "Phone number" at bounding box center [439, 286] width 197 height 24
type input "**********"
click at [600, 328] on button "Add Contact" at bounding box center [601, 331] width 77 height 24
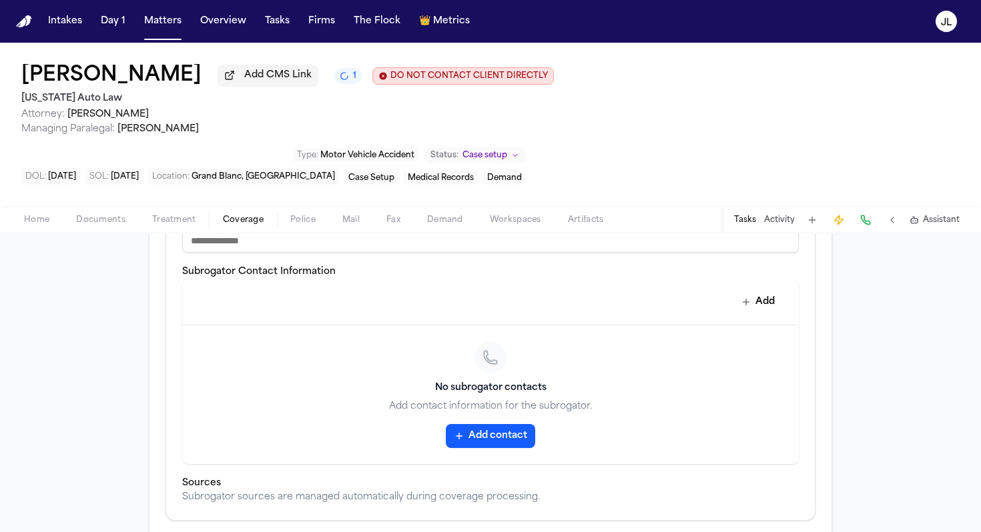
scroll to position [1111, 0]
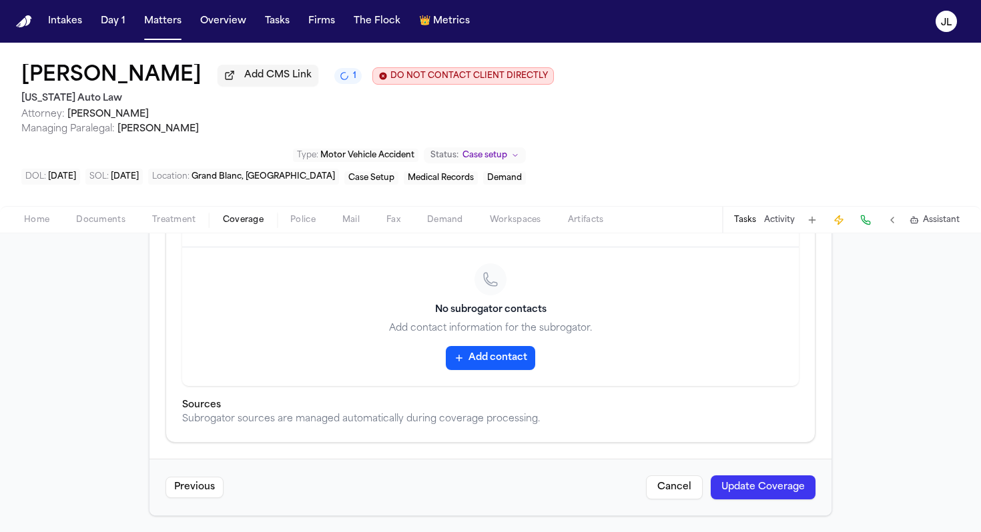
click at [736, 415] on button "Update Coverage" at bounding box center [763, 488] width 105 height 24
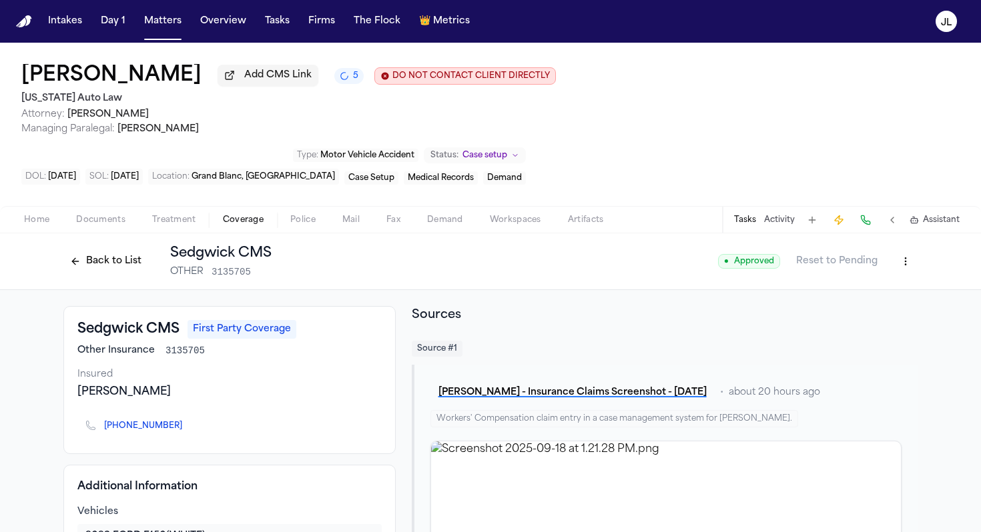
click at [91, 258] on button "Back to List" at bounding box center [105, 261] width 85 height 21
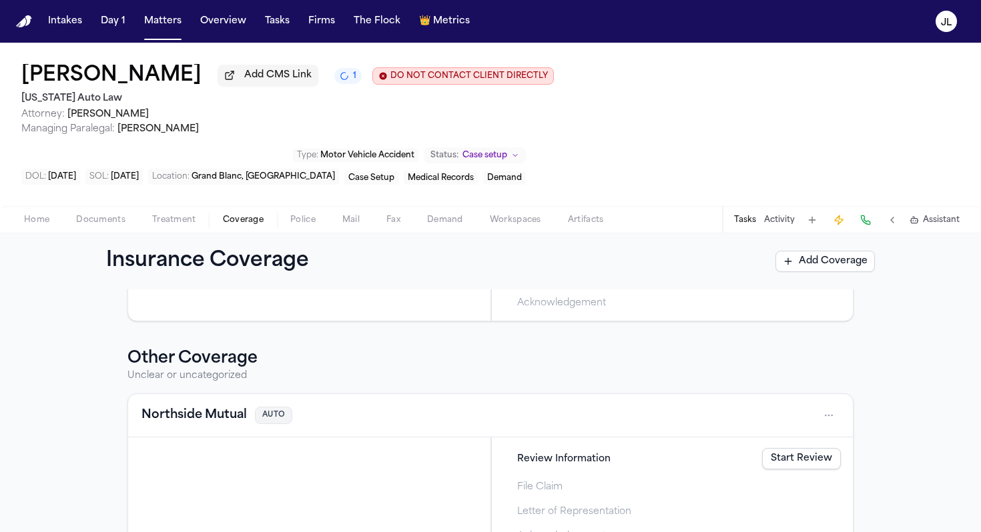
scroll to position [411, 0]
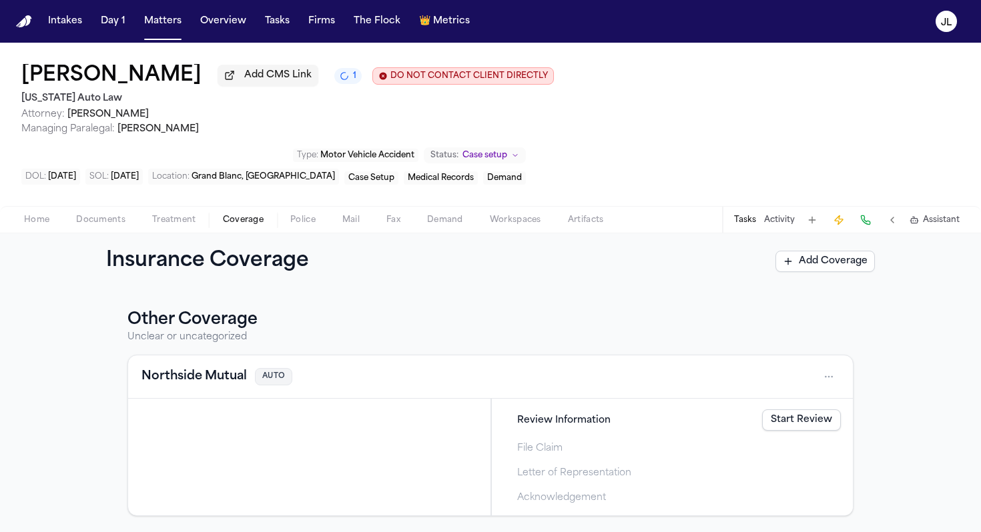
click at [736, 376] on html "Intakes Day 1 Matters Overview Tasks Firms The Flock 👑 Metrics JL Lismay Gonzal…" at bounding box center [490, 266] width 981 height 532
click at [736, 415] on div "Delete" at bounding box center [786, 438] width 100 height 21
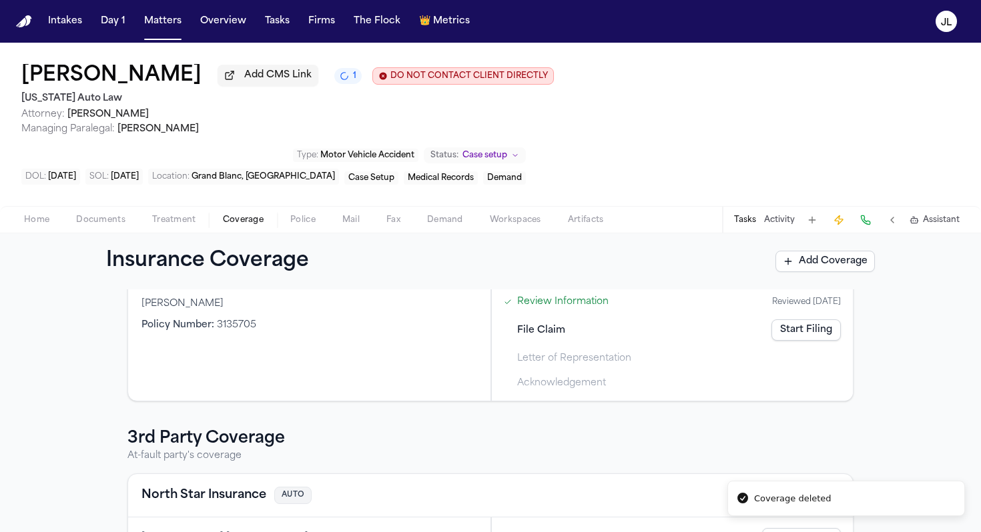
scroll to position [233, 0]
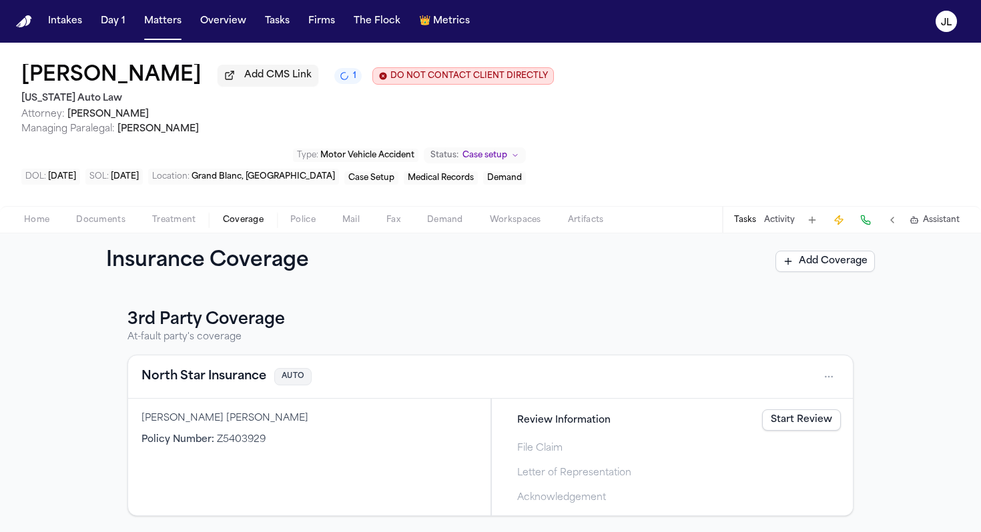
click at [242, 374] on button "North Star Insurance" at bounding box center [203, 377] width 125 height 19
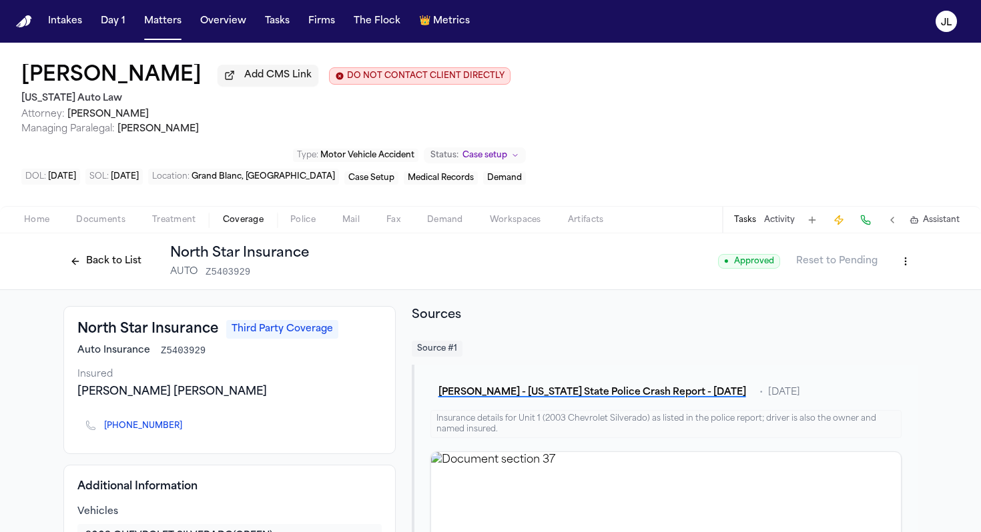
click at [187, 415] on icon "Copy to clipboard" at bounding box center [189, 426] width 5 height 6
click at [736, 224] on button at bounding box center [865, 220] width 19 height 19
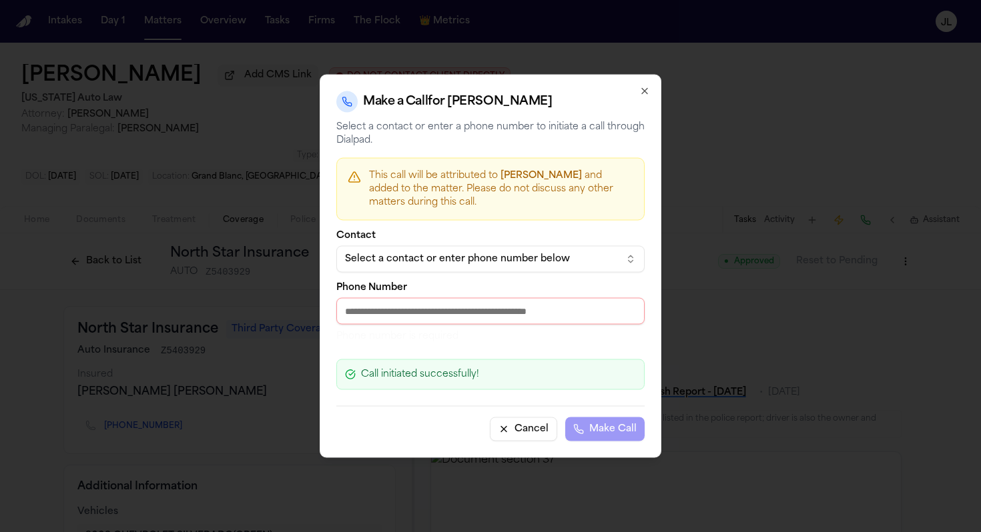
click at [415, 305] on input "Phone Number" at bounding box center [490, 311] width 308 height 27
paste input "**********"
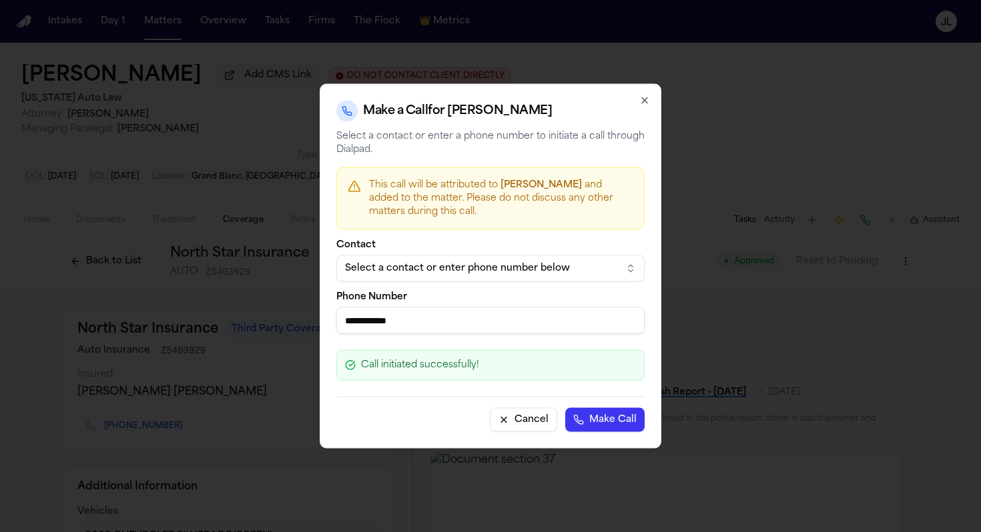
type input "**********"
click at [594, 415] on button "Make Call" at bounding box center [604, 420] width 79 height 24
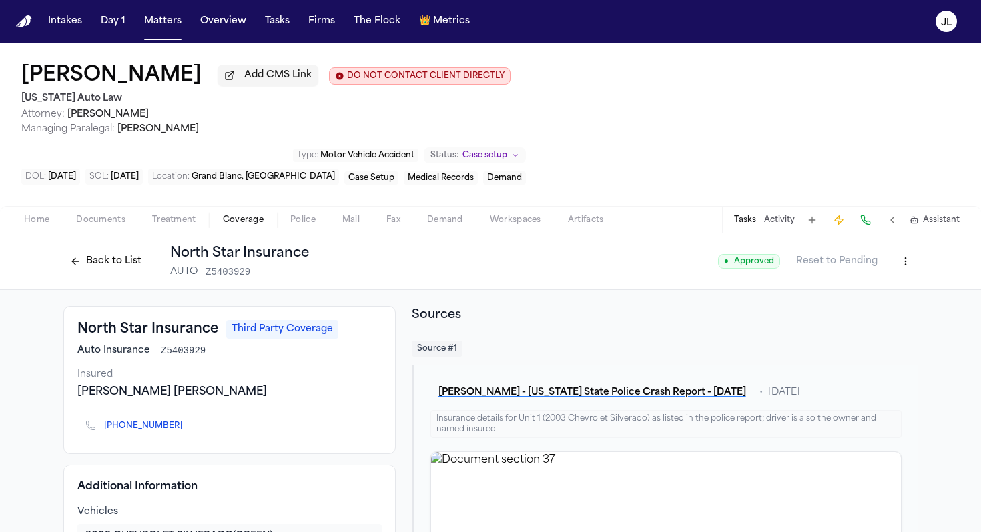
click at [131, 268] on button "Back to List" at bounding box center [105, 261] width 85 height 21
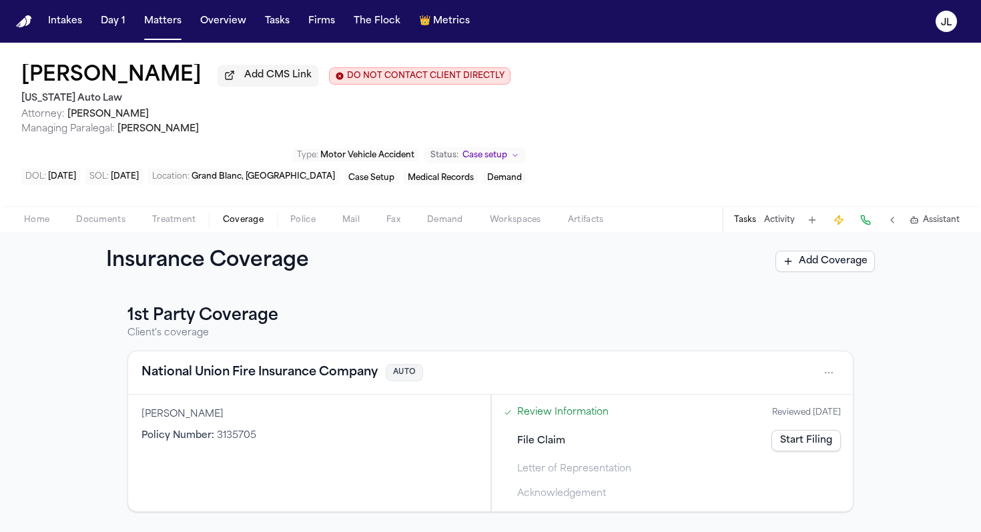
click at [250, 382] on button "National Union Fire Insurance Company" at bounding box center [259, 373] width 236 height 19
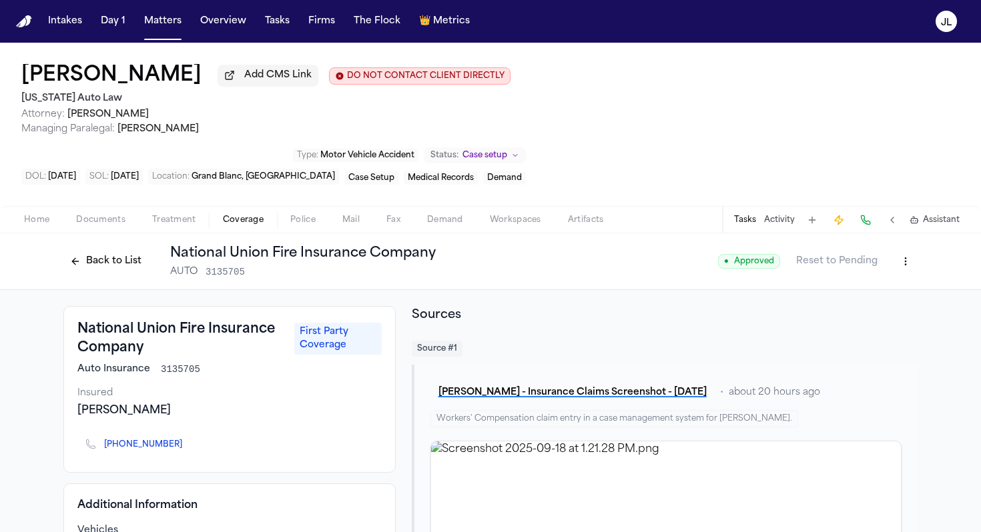
click at [95, 264] on button "Back to List" at bounding box center [105, 261] width 85 height 21
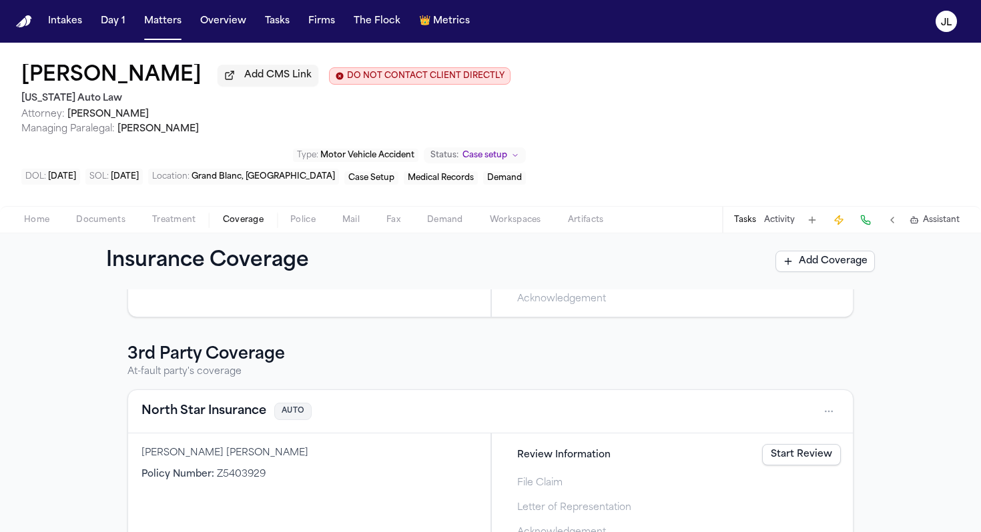
scroll to position [196, 0]
click at [205, 412] on button "North Star Insurance" at bounding box center [203, 410] width 125 height 19
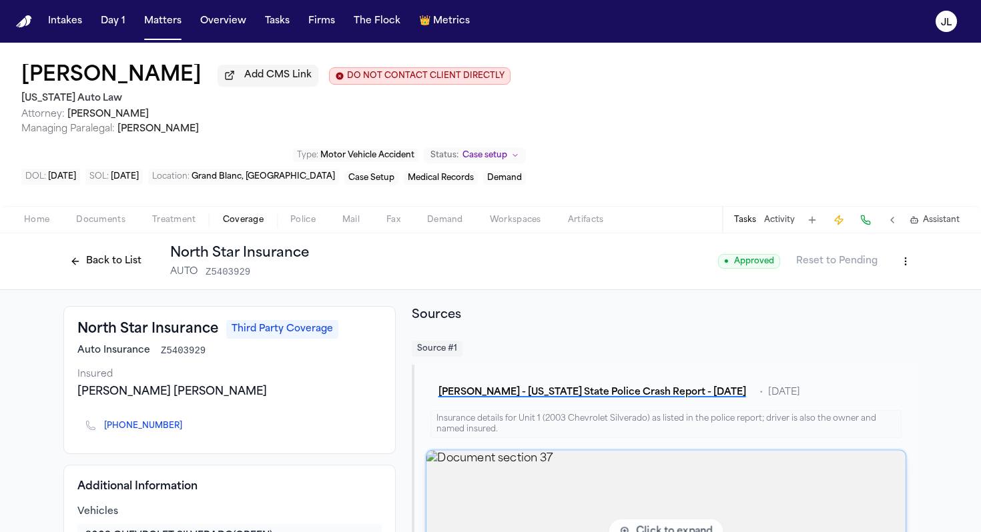
click at [633, 415] on img "View document section 37" at bounding box center [665, 532] width 479 height 162
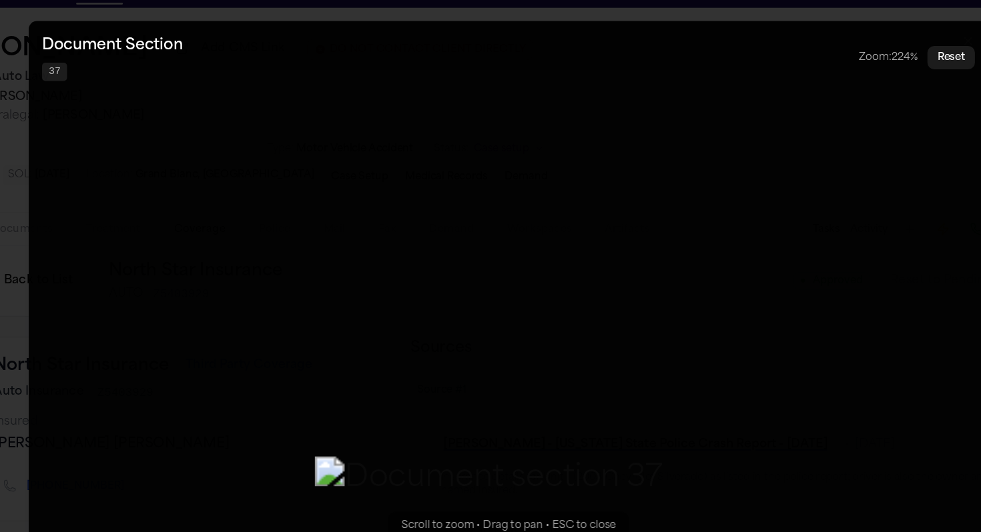
drag, startPoint x: 427, startPoint y: 187, endPoint x: 410, endPoint y: 326, distance: 139.8
click at [410, 402] on img "Zoomable image viewer. Use mouse wheel to zoom, drag to pan, or press R to rese…" at bounding box center [474, 420] width 278 height 36
drag, startPoint x: 426, startPoint y: 259, endPoint x: 449, endPoint y: 301, distance: 47.8
click at [450, 415] on img "Zoomable image viewer. Use mouse wheel to zoom, drag to pan, or press R to rese…" at bounding box center [497, 462] width 278 height 36
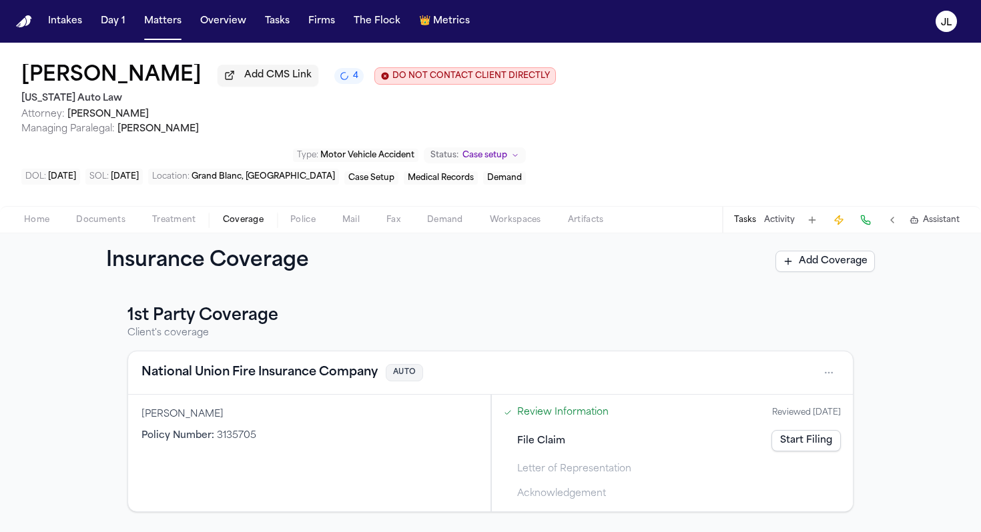
click at [341, 381] on button "National Union Fire Insurance Company" at bounding box center [259, 373] width 236 height 19
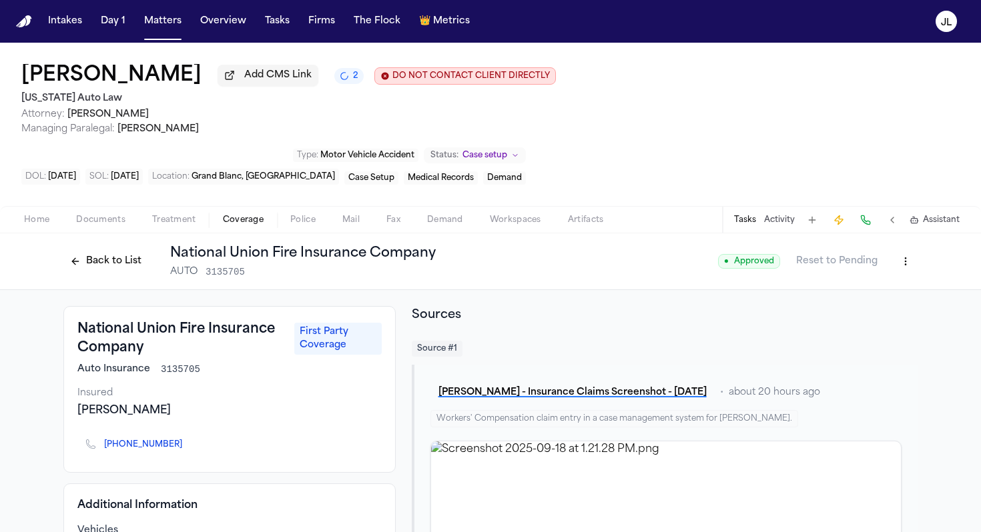
click at [736, 230] on button at bounding box center [865, 220] width 19 height 19
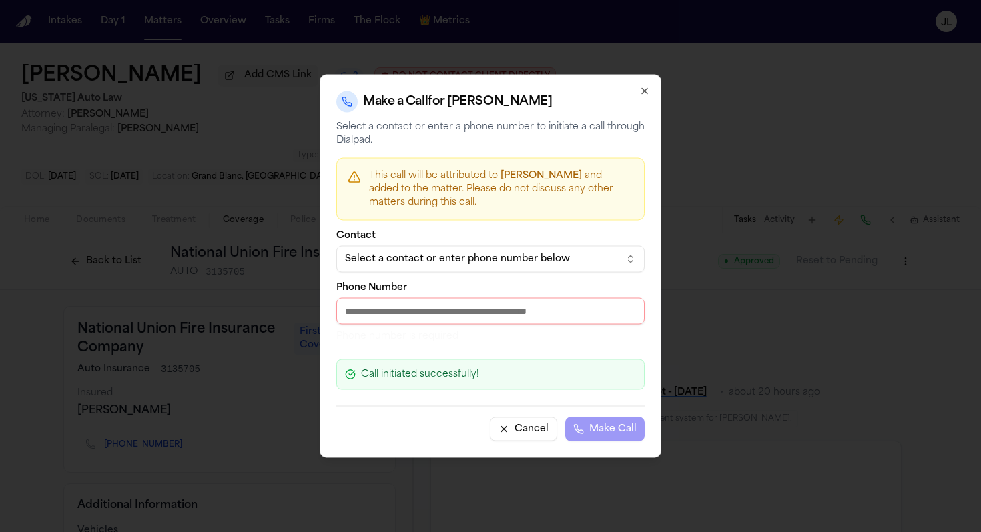
click at [536, 313] on input "Phone Number" at bounding box center [490, 311] width 308 height 27
paste input "**********"
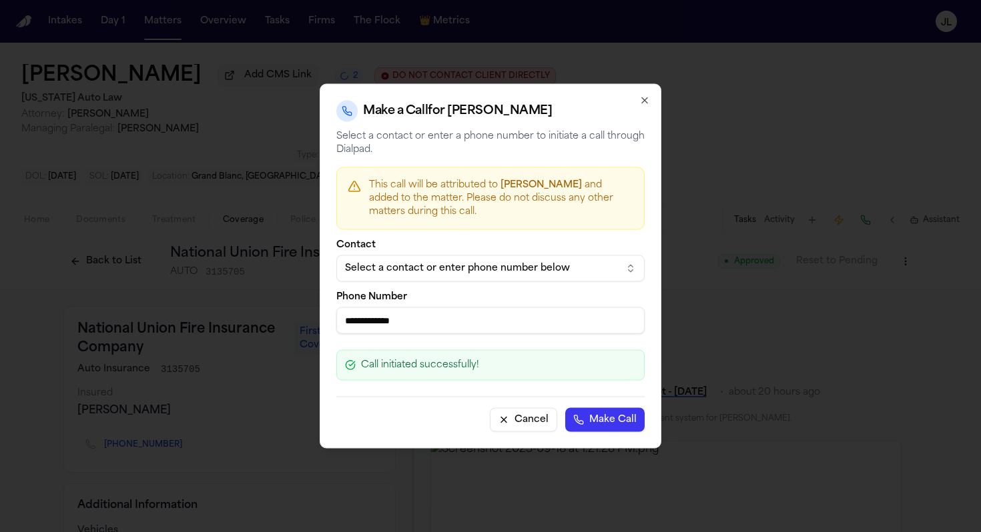
type input "**********"
click at [615, 414] on button "Make Call" at bounding box center [604, 420] width 79 height 24
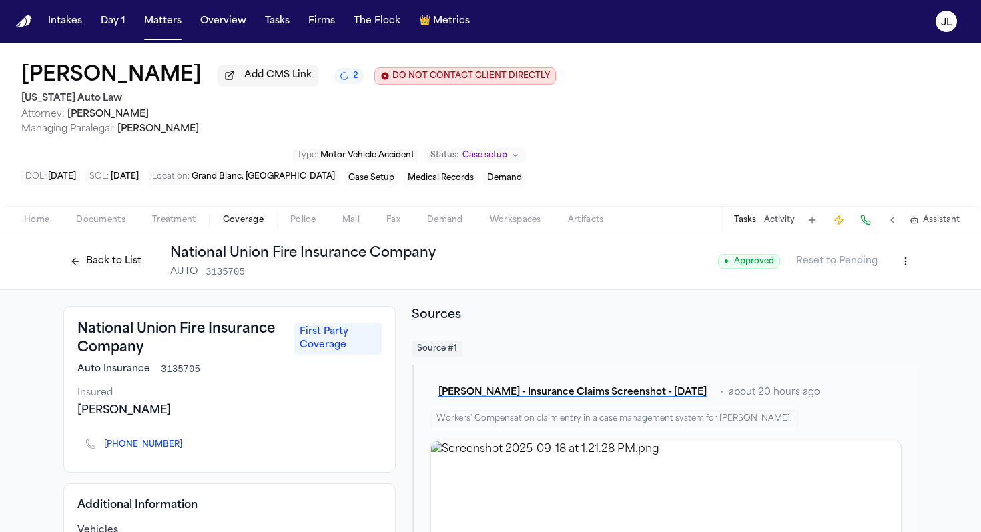
click at [736, 276] on html "Intakes Day 1 Matters Overview Tasks Firms The Flock 👑 Metrics JL Lismay Gonzal…" at bounding box center [490, 266] width 981 height 532
click at [736, 299] on div "Edit Coverage" at bounding box center [859, 294] width 112 height 21
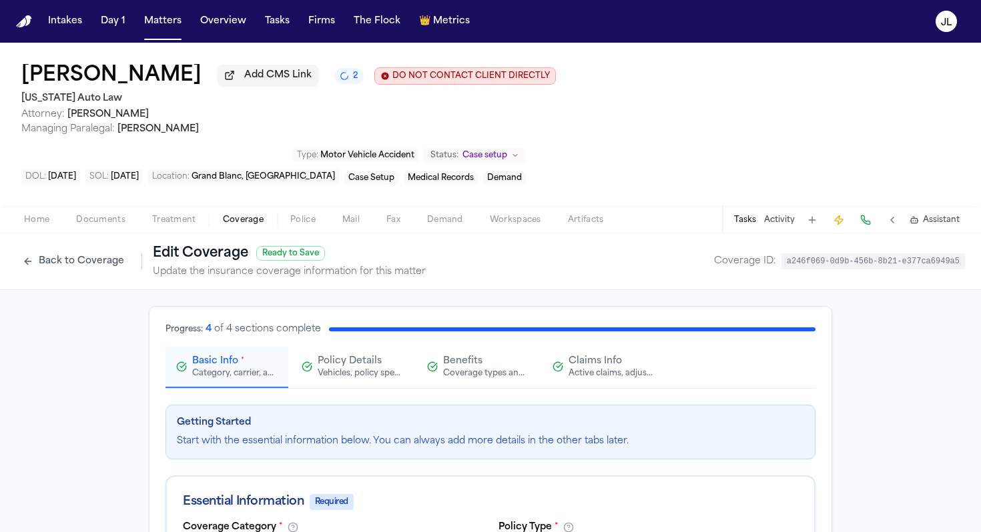
click at [75, 266] on button "Back to Coverage" at bounding box center [73, 261] width 115 height 21
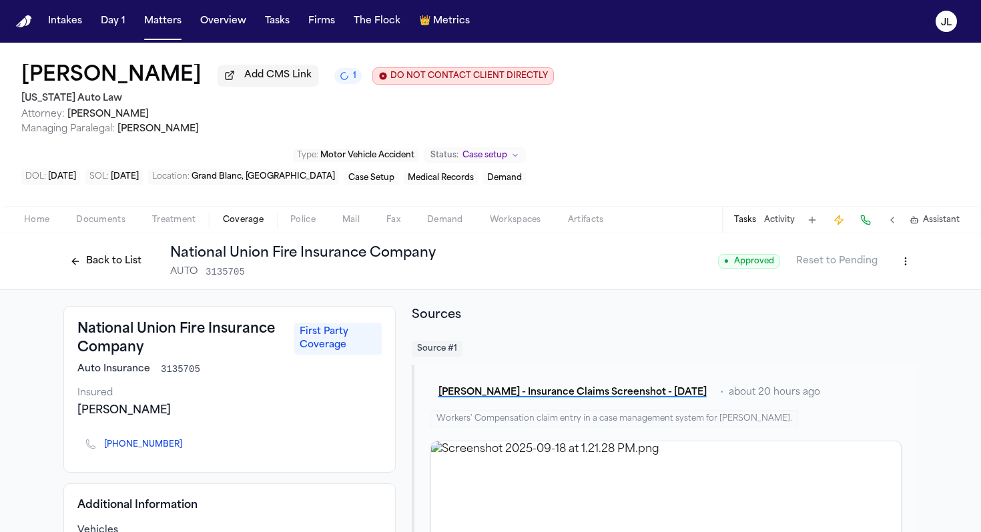
click at [92, 266] on button "Back to List" at bounding box center [105, 261] width 85 height 21
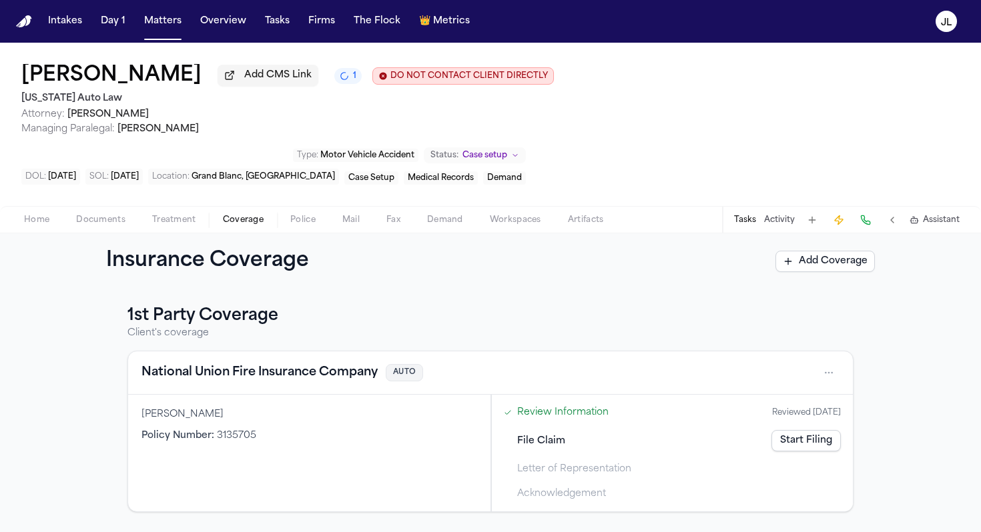
scroll to position [207, 0]
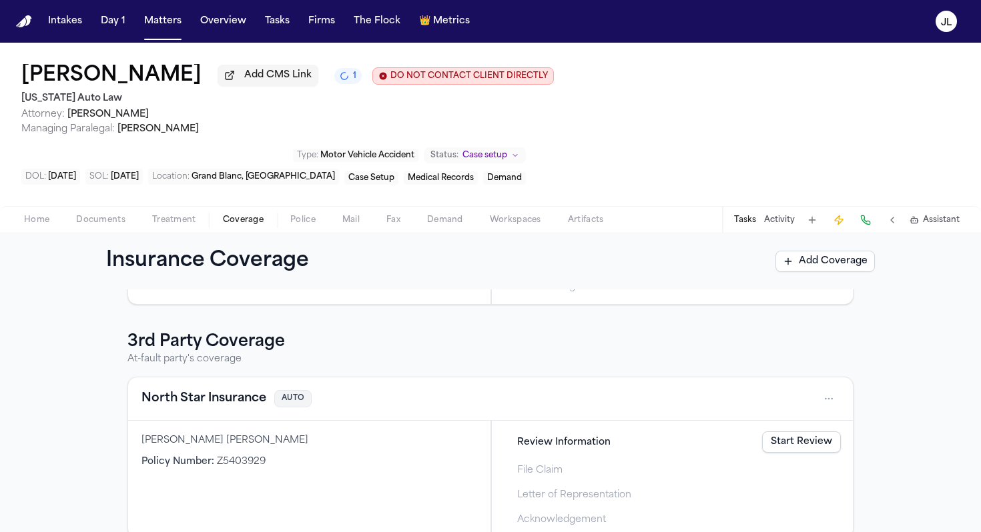
click at [202, 397] on button "North Star Insurance" at bounding box center [203, 399] width 125 height 19
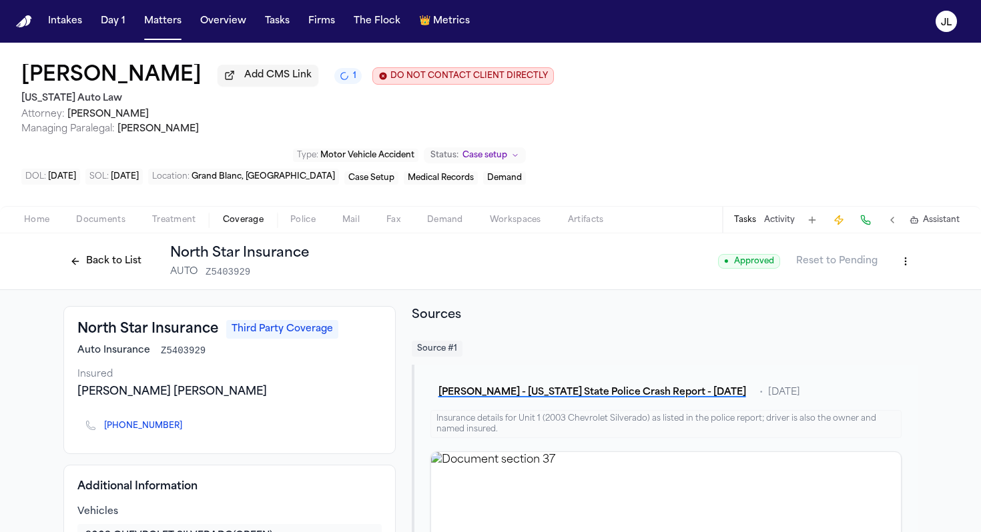
click at [736, 279] on div "Back to List North Star Insurance AUTO Z5403929 ● Approved Reset to Pending" at bounding box center [490, 261] width 854 height 35
click at [736, 276] on html "Intakes Day 1 Matters Overview Tasks Firms The Flock 👑 Metrics JL Lismay Gonzal…" at bounding box center [490, 266] width 981 height 532
click at [736, 301] on div "Edit Coverage" at bounding box center [859, 294] width 112 height 21
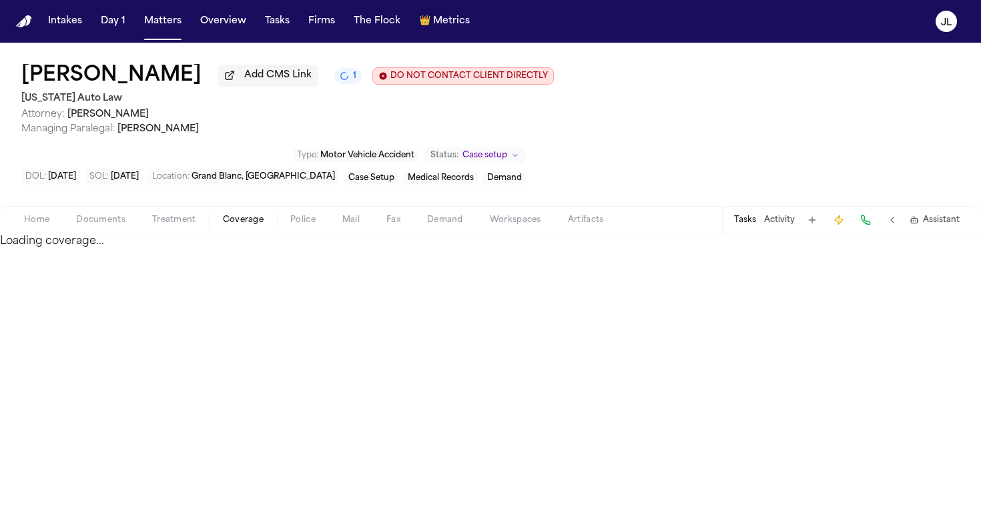
select select "**********"
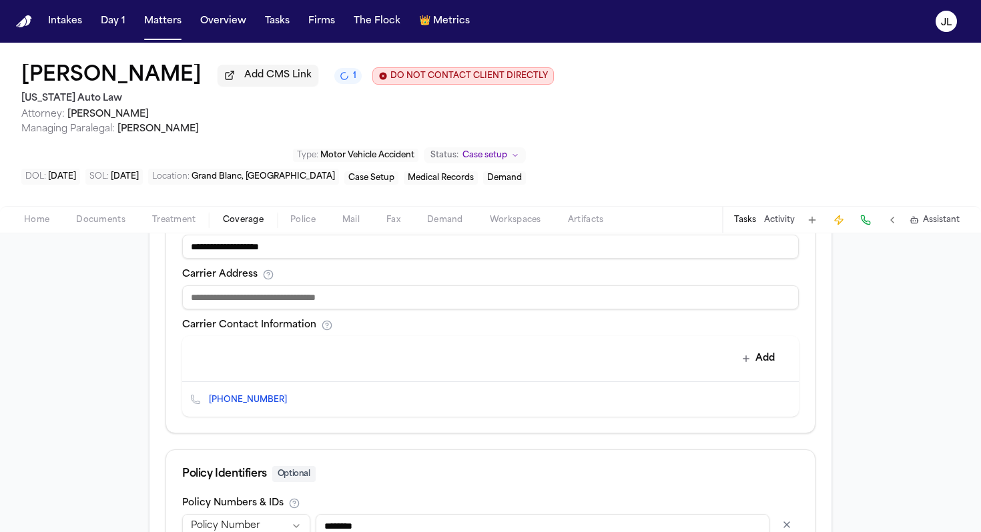
scroll to position [529, 0]
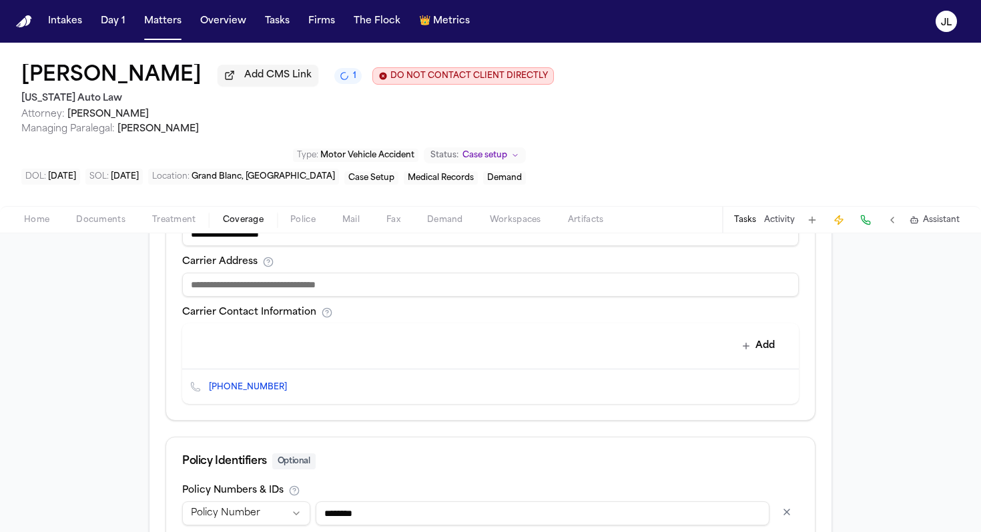
click at [736, 391] on icon "Delete contact" at bounding box center [781, 387] width 7 height 8
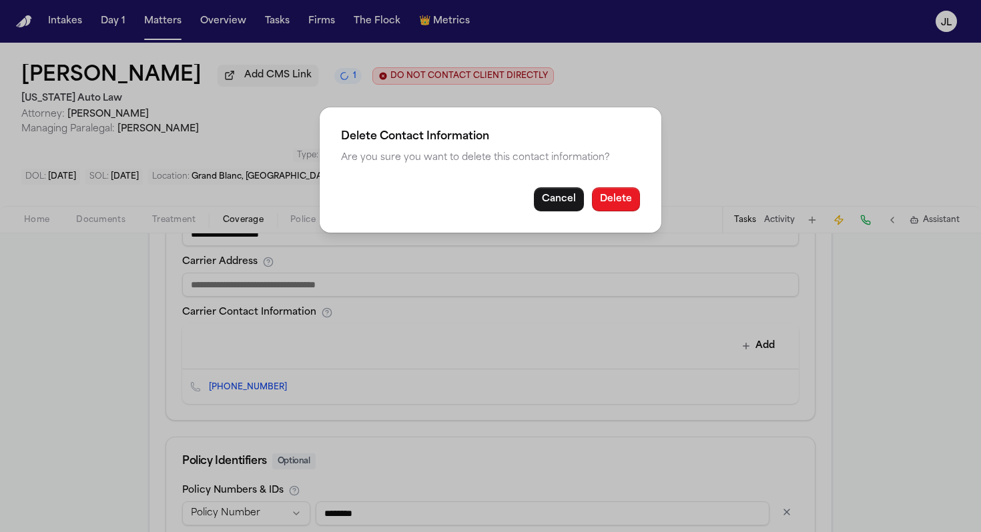
click at [618, 193] on button "Delete" at bounding box center [616, 199] width 48 height 24
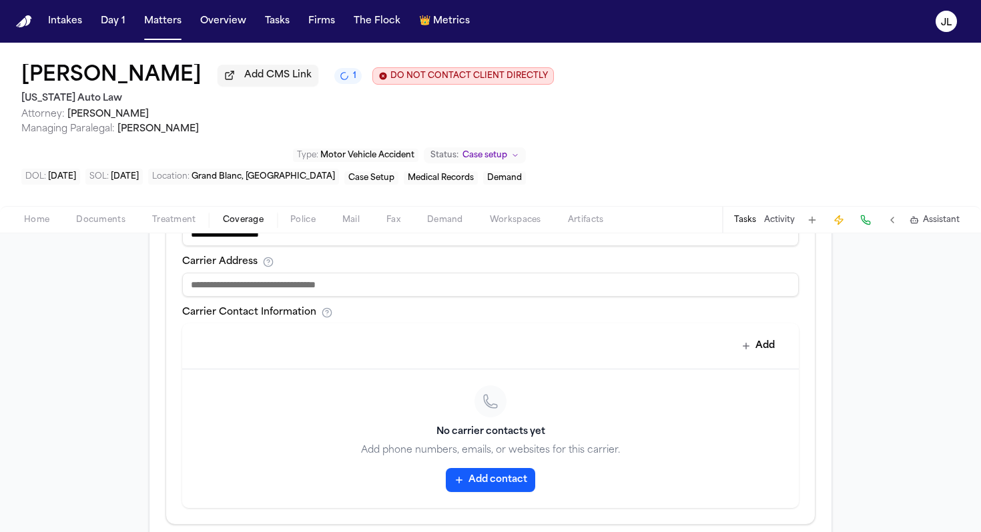
click at [466, 415] on button "Add contact" at bounding box center [490, 480] width 89 height 24
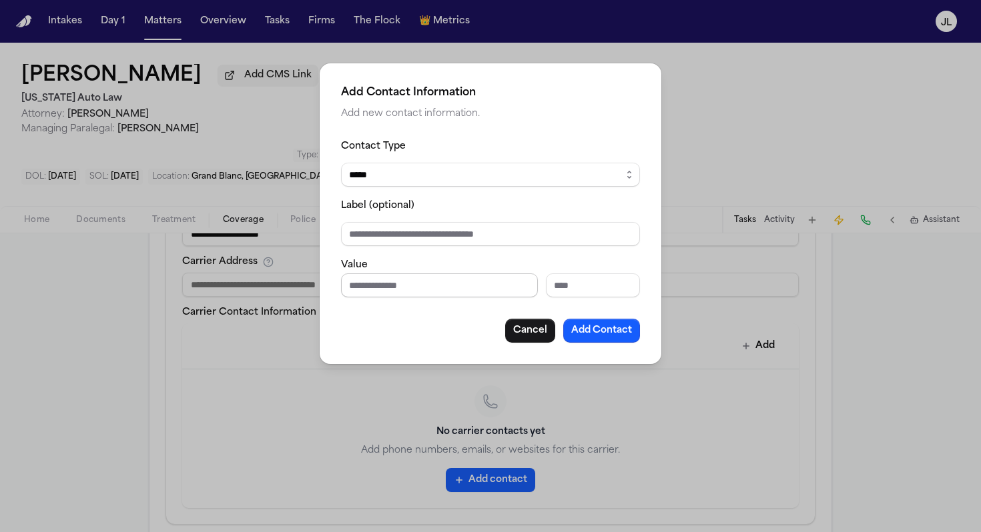
click at [458, 290] on input "Phone number" at bounding box center [439, 286] width 197 height 24
paste input "**********"
type input "**********"
click at [600, 335] on button "Add Contact" at bounding box center [601, 331] width 77 height 24
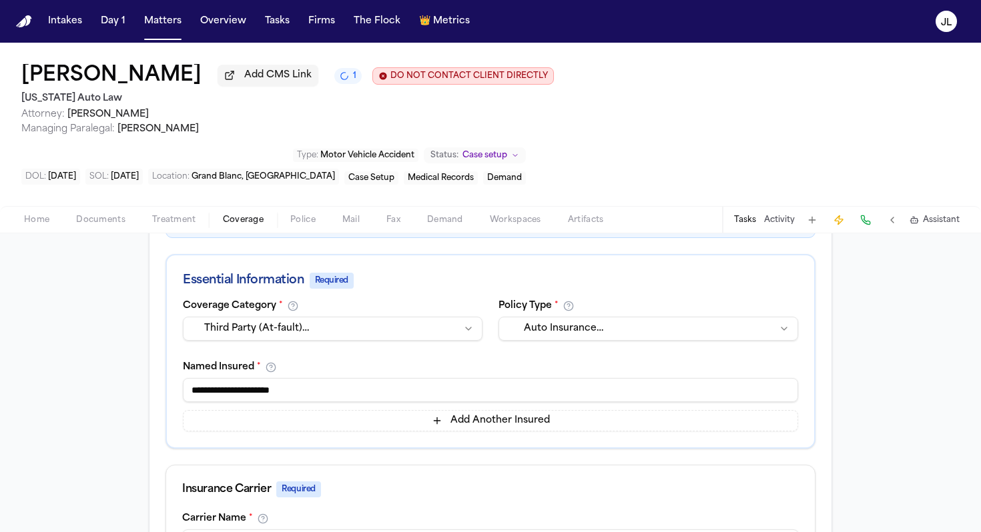
scroll to position [224, 0]
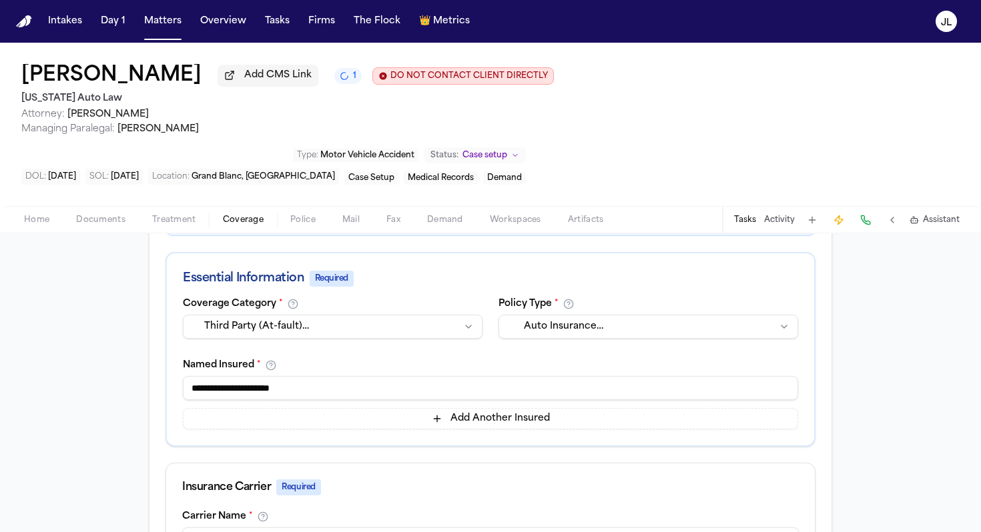
drag, startPoint x: 230, startPoint y: 392, endPoint x: 203, endPoint y: 392, distance: 26.7
click at [203, 392] on input "**********" at bounding box center [490, 388] width 615 height 24
type input "**********"
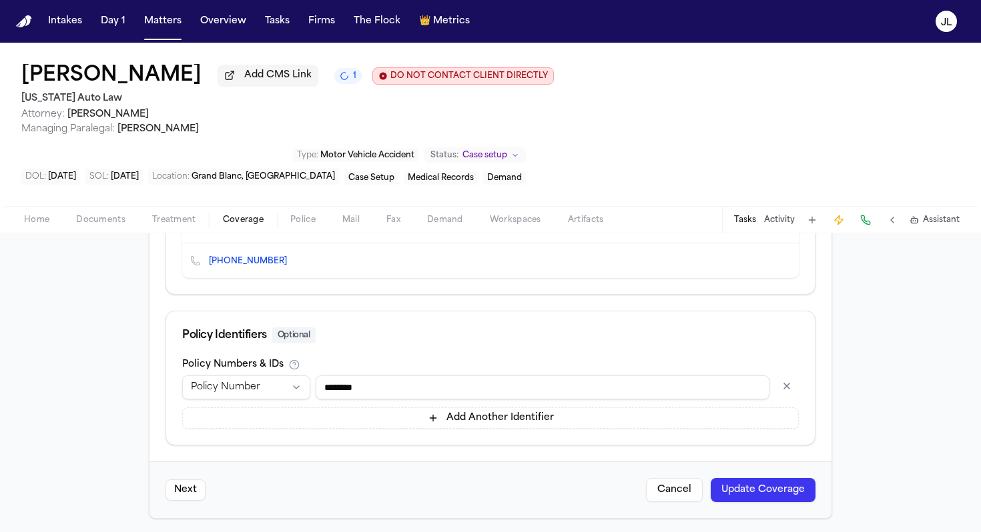
scroll to position [661, 0]
click at [736, 415] on button "Update Coverage" at bounding box center [763, 488] width 105 height 24
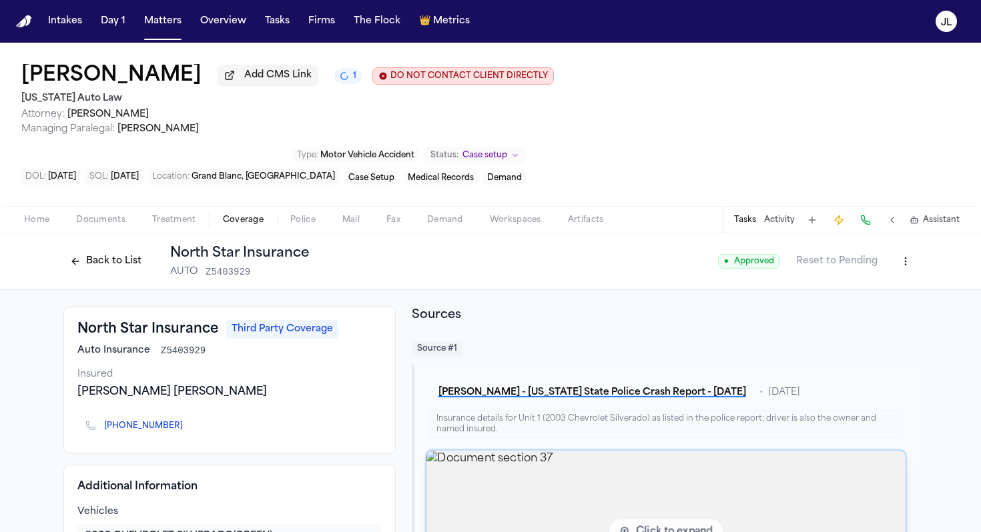
click at [481, 415] on img "View document section 37" at bounding box center [665, 532] width 479 height 162
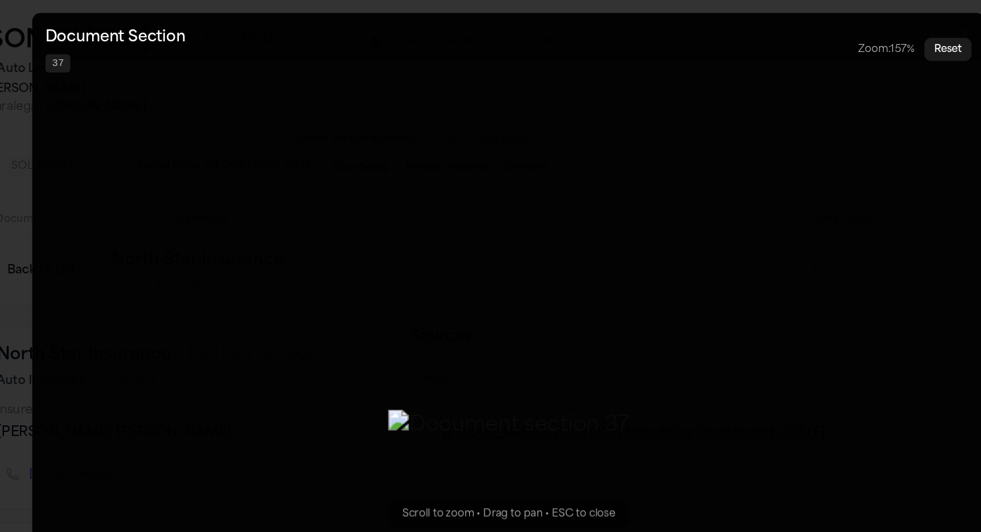
drag, startPoint x: 418, startPoint y: 163, endPoint x: 416, endPoint y: 270, distance: 106.8
click at [416, 374] on img "Zoomable image viewer. Use mouse wheel to zoom, drag to pan, or press R to rese…" at bounding box center [490, 386] width 194 height 25
click at [736, 175] on button "Zoomable image viewer. Use mouse wheel to zoom, drag to pan, or press R to rese…" at bounding box center [490, 266] width 769 height 426
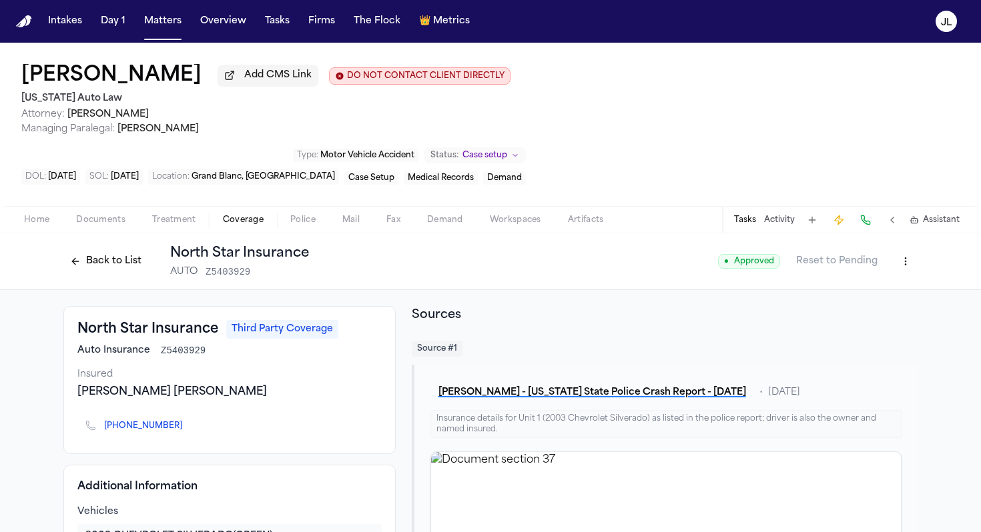
click at [736, 266] on html "Intakes Day 1 Matters Overview Tasks Firms The Flock 👑 Metrics JL Lismay Gonzal…" at bounding box center [490, 266] width 981 height 532
click at [736, 301] on div "Edit Coverage" at bounding box center [859, 294] width 112 height 21
select select "**********"
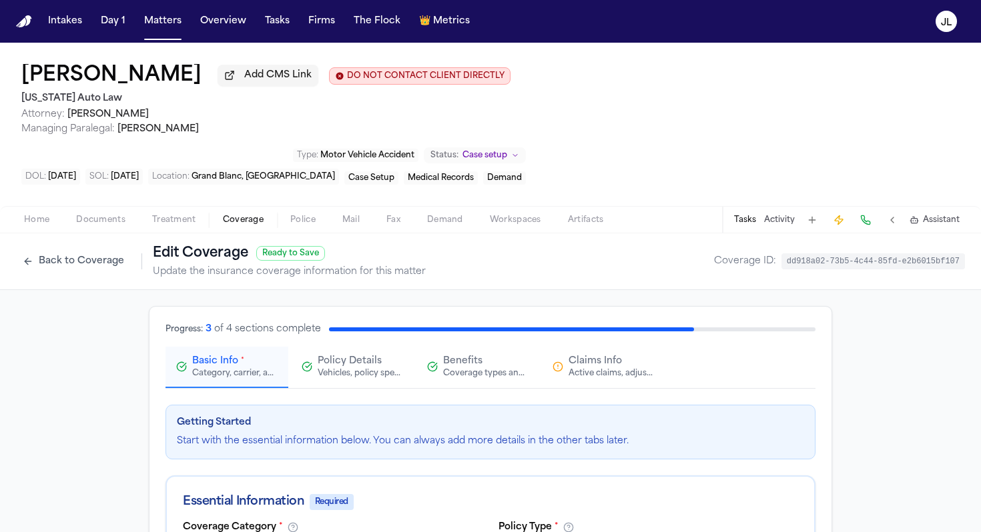
click at [596, 368] on span "Claims Info" at bounding box center [594, 361] width 53 height 13
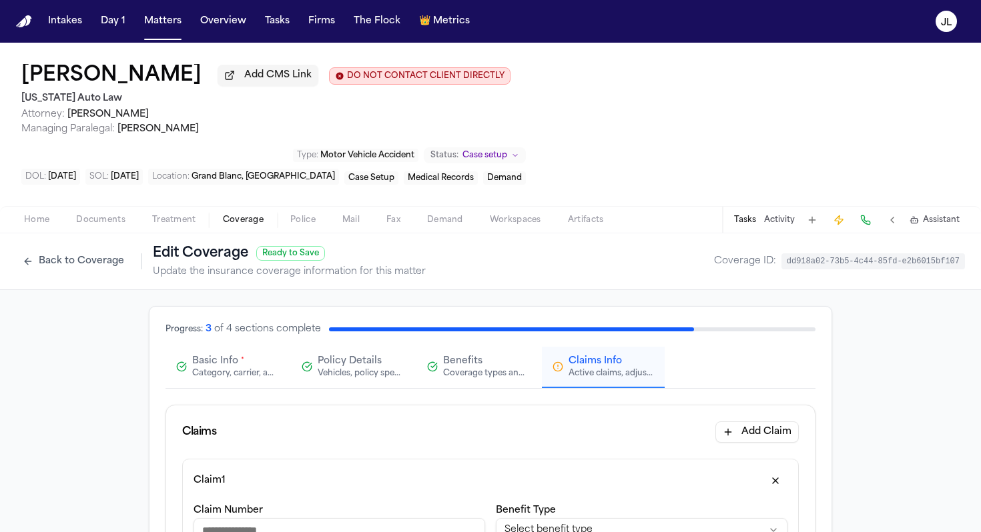
click at [222, 386] on button "Basic Info * Category, carrier, and policy holder information" at bounding box center [226, 367] width 123 height 41
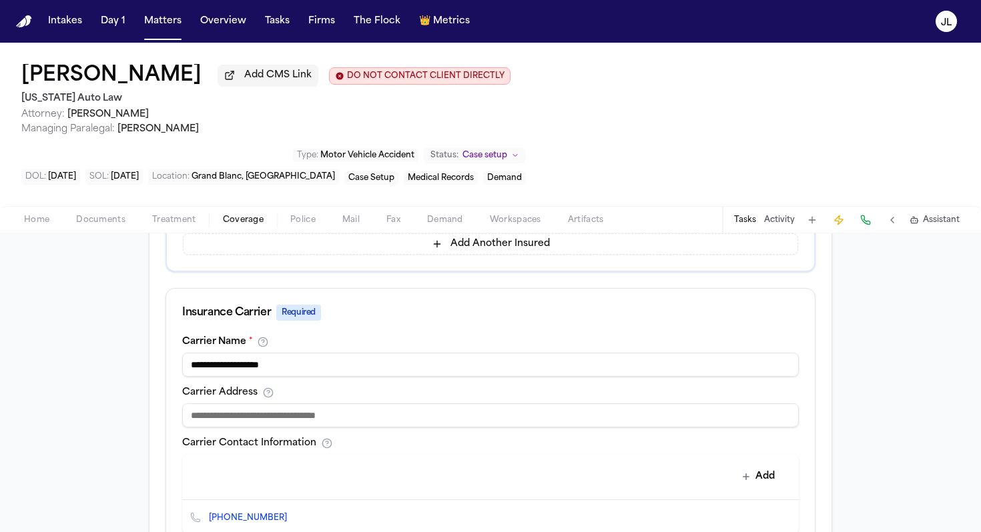
scroll to position [404, 0]
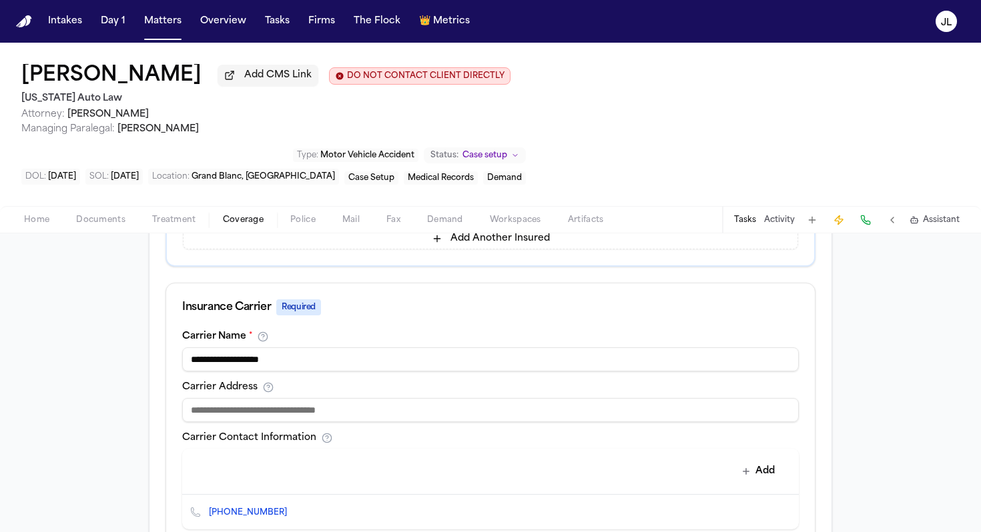
click at [315, 361] on input "**********" at bounding box center [490, 360] width 616 height 24
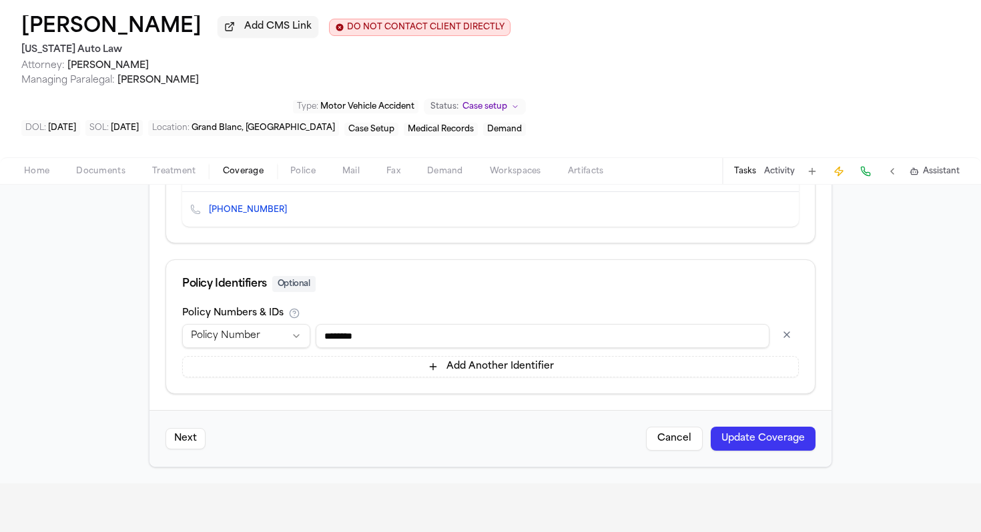
scroll to position [64, 0]
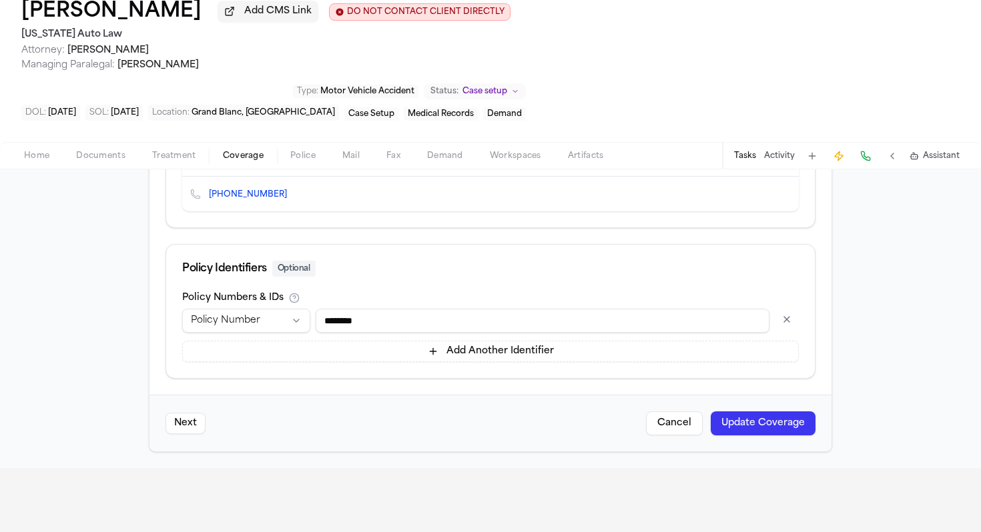
type input "**********"
click at [736, 415] on div "Next Cancel Update Coverage" at bounding box center [490, 423] width 682 height 57
click at [736, 415] on button "Update Coverage" at bounding box center [763, 424] width 105 height 24
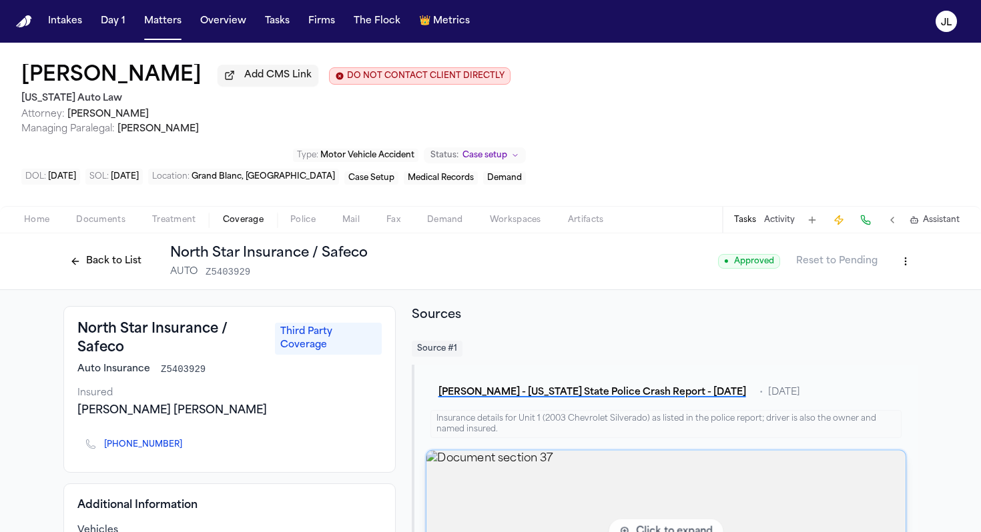
click at [658, 415] on img "View document section 37" at bounding box center [665, 532] width 479 height 162
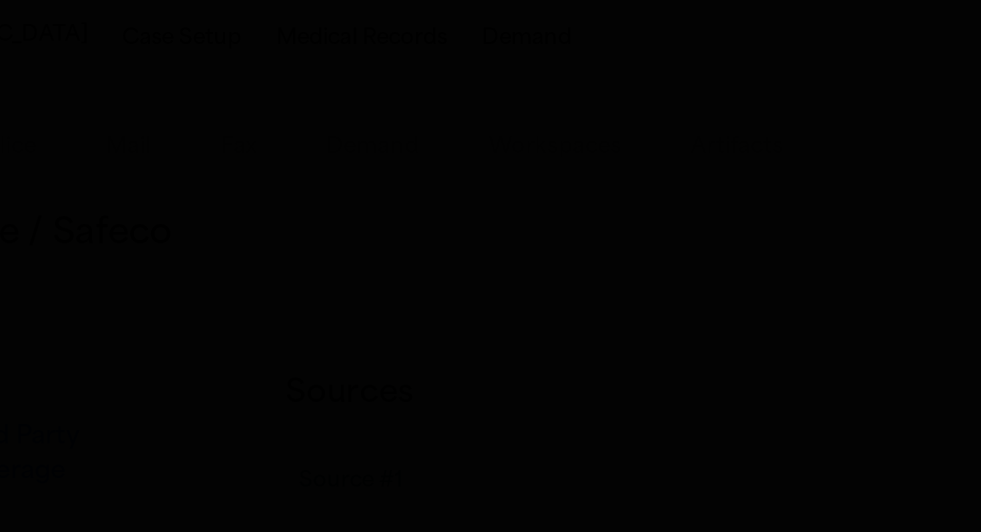
drag, startPoint x: 451, startPoint y: 242, endPoint x: 451, endPoint y: 346, distance: 104.7
click at [451, 378] on img "Zoomable image viewer. Use mouse wheel to zoom, drag to pan, or press R to rese…" at bounding box center [490, 386] width 132 height 17
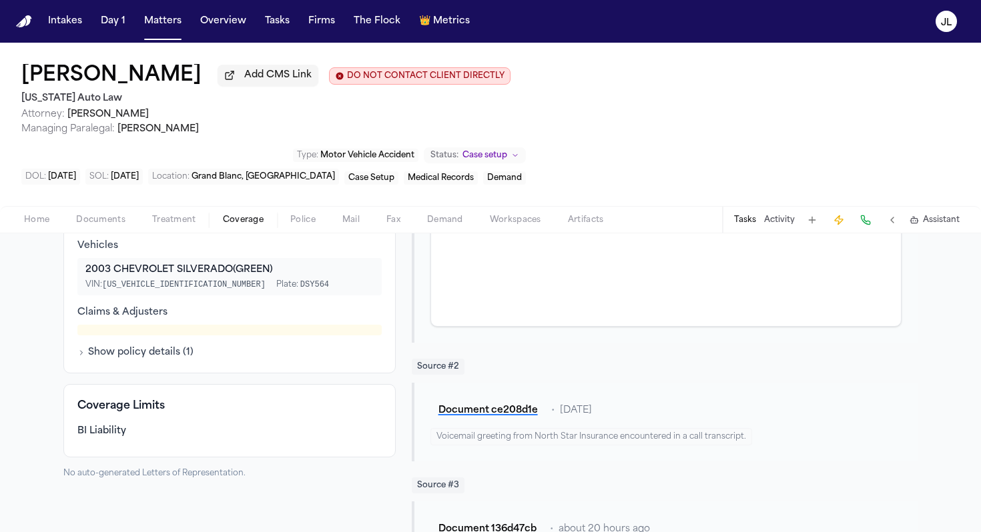
scroll to position [295, 0]
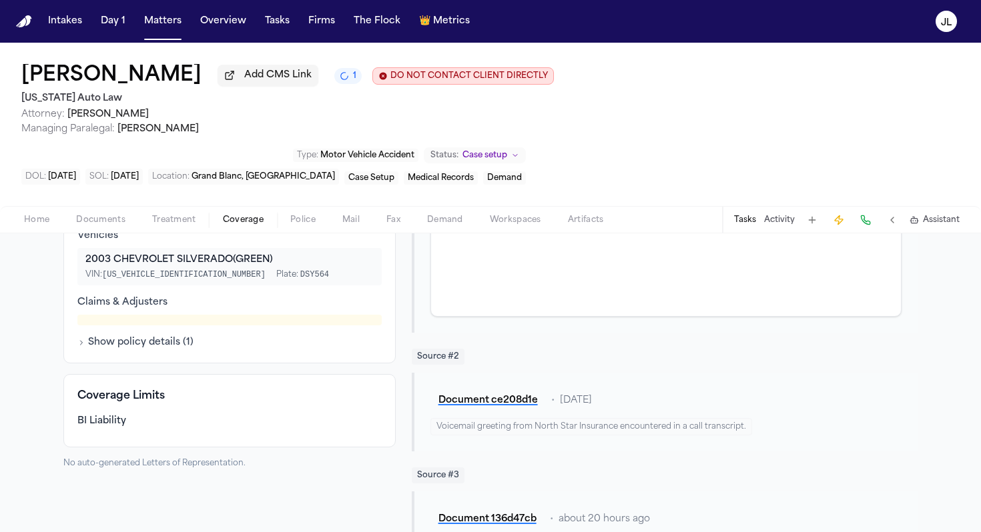
click at [736, 221] on button at bounding box center [865, 220] width 19 height 19
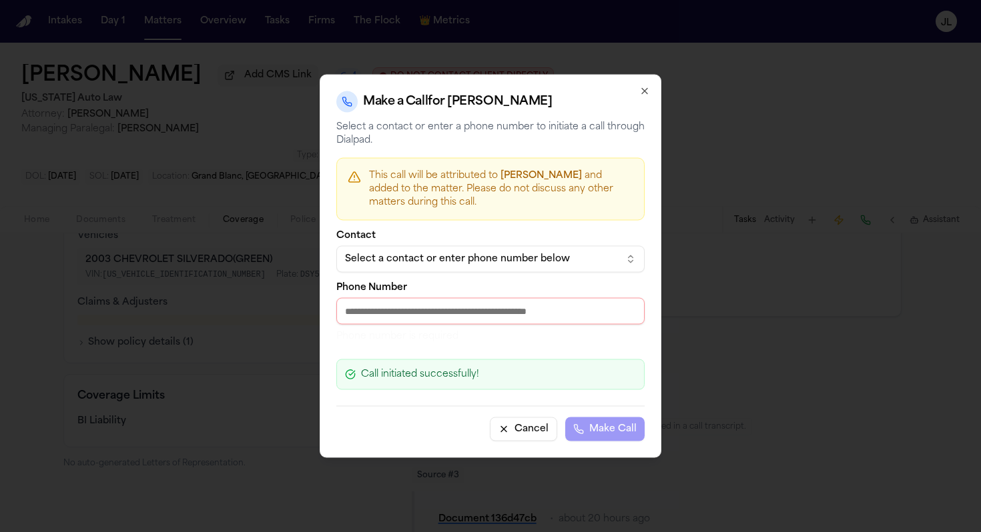
click at [434, 306] on input "Phone Number" at bounding box center [490, 311] width 308 height 27
paste input "**********"
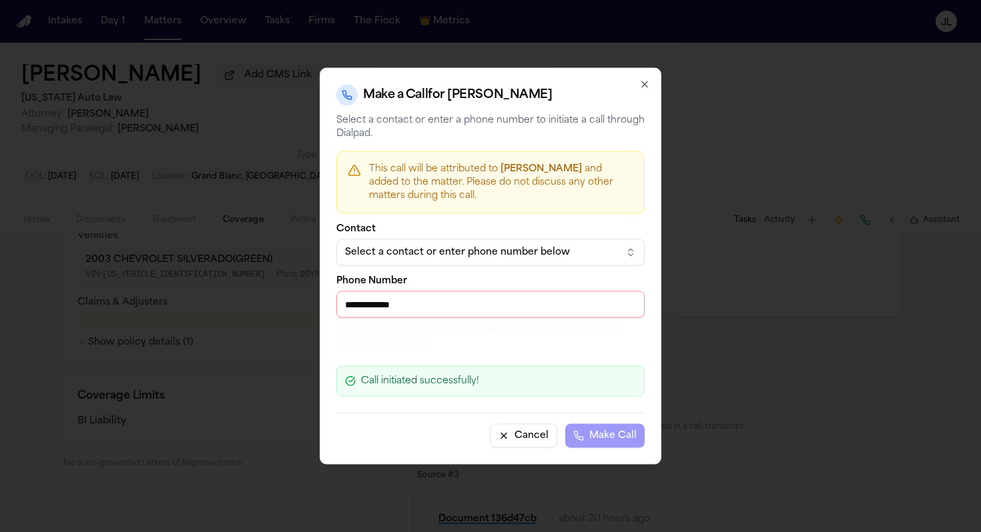
click at [352, 306] on input "**********" at bounding box center [490, 305] width 308 height 27
click at [350, 305] on input "**********" at bounding box center [490, 305] width 308 height 27
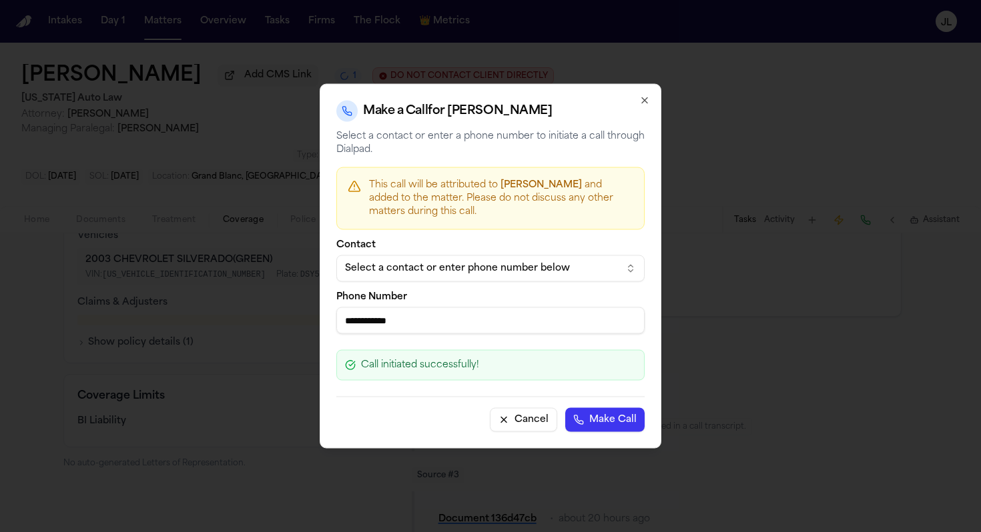
type input "**********"
click at [565, 408] on button "Make Call" at bounding box center [604, 420] width 79 height 24
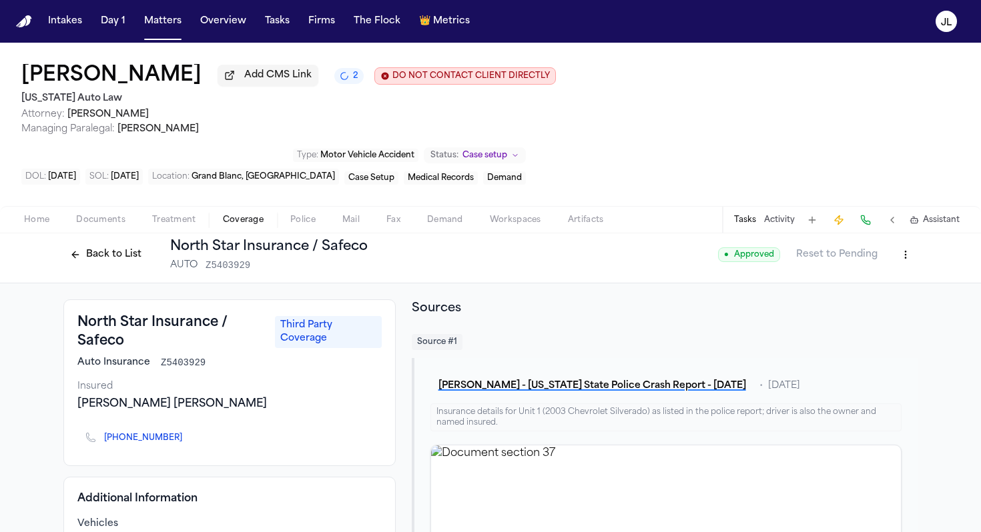
scroll to position [0, 0]
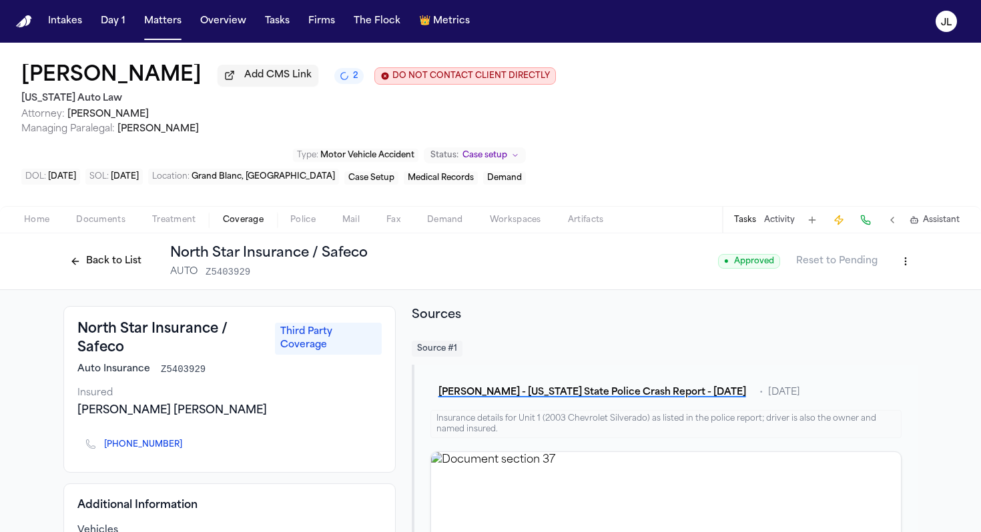
click at [113, 272] on button "Back to List" at bounding box center [105, 261] width 85 height 21
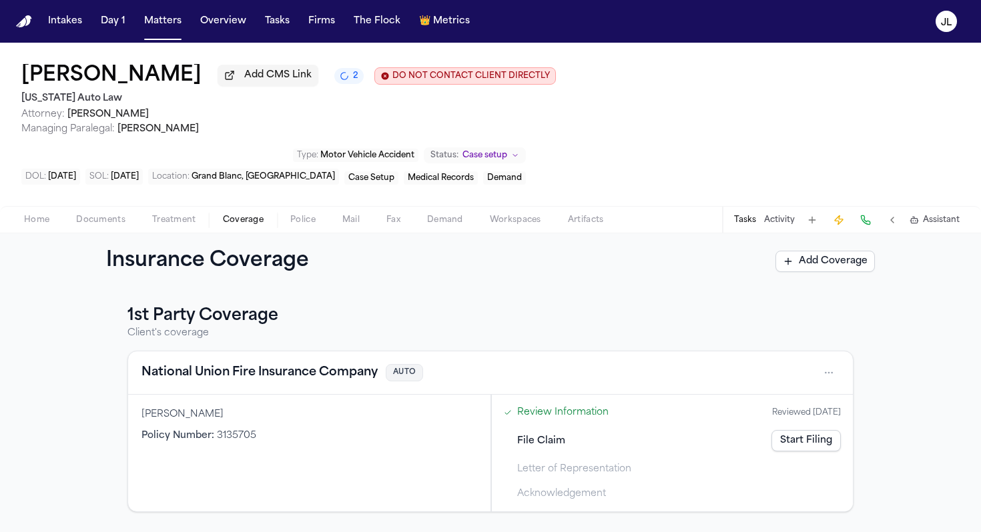
click at [290, 378] on button "National Union Fire Insurance Company" at bounding box center [259, 373] width 236 height 19
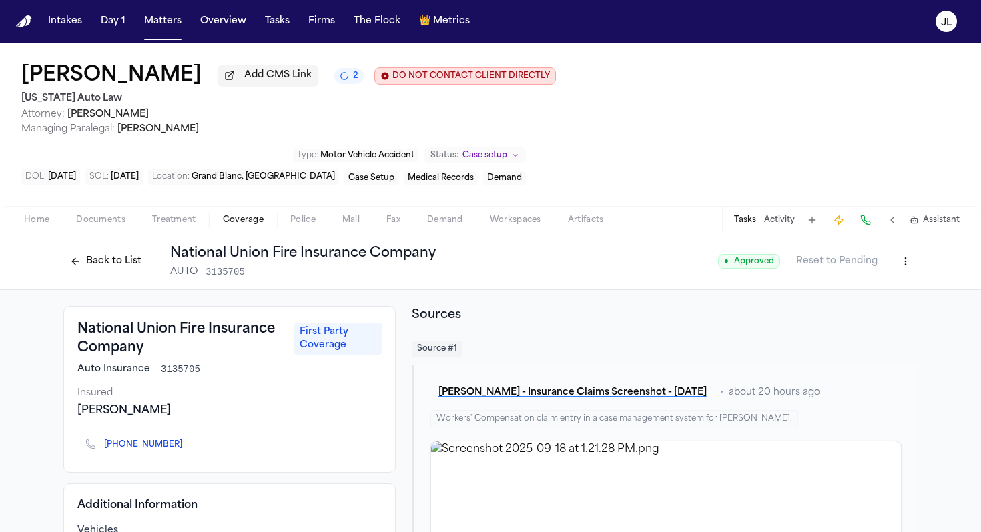
click at [736, 270] on html "Intakes Day 1 Matters Overview Tasks Firms The Flock 👑 Metrics JL Lismay Gonzal…" at bounding box center [490, 266] width 981 height 532
click at [736, 288] on div "Edit Coverage" at bounding box center [859, 294] width 112 height 21
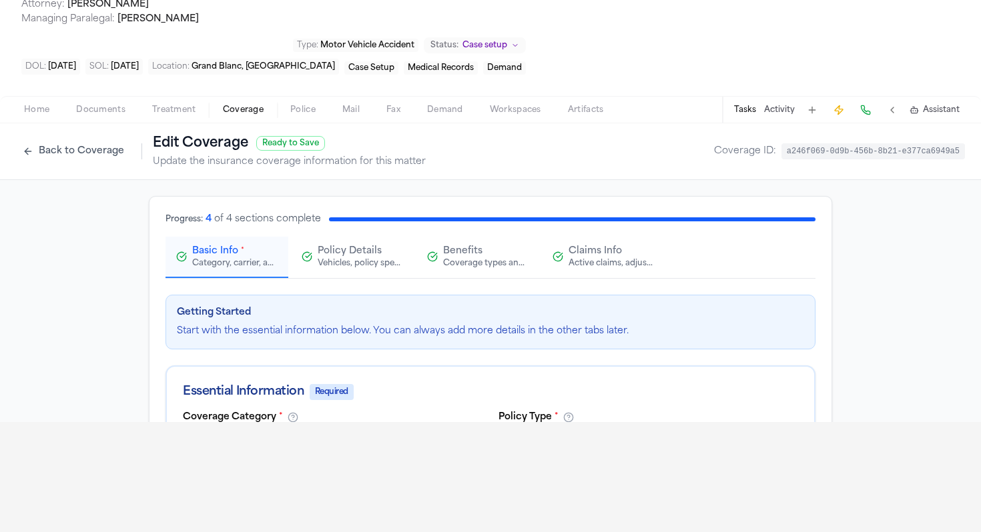
click at [294, 272] on button "Policy Details Vehicles, policy specifics, and additional details" at bounding box center [352, 257] width 123 height 41
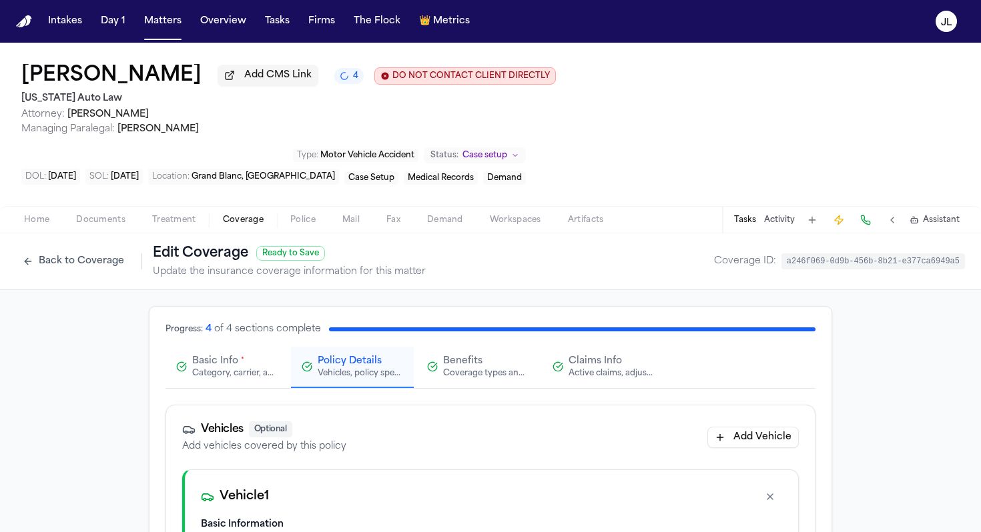
click at [229, 362] on span "Basic Info" at bounding box center [215, 361] width 46 height 13
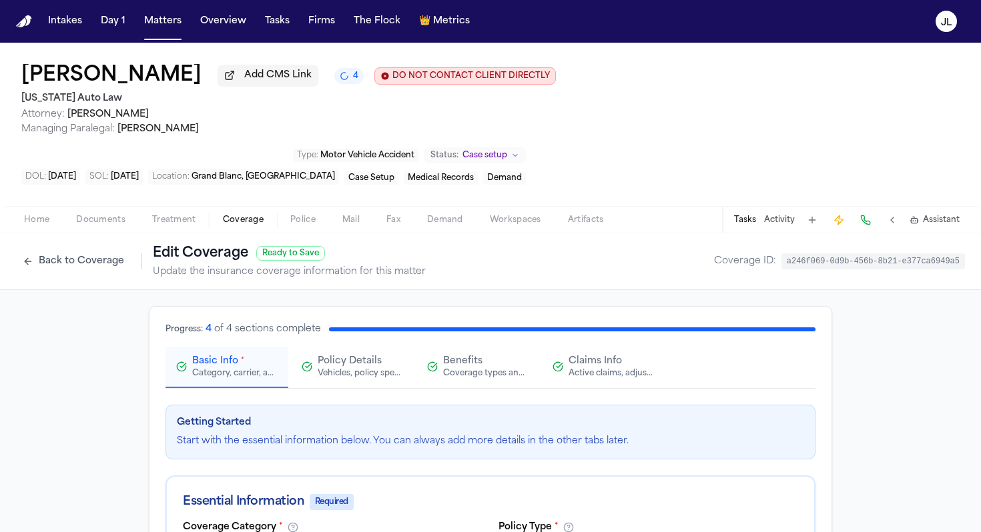
click at [624, 372] on div "Claims Info Active claims, adjusters, and subrogation details" at bounding box center [610, 367] width 85 height 24
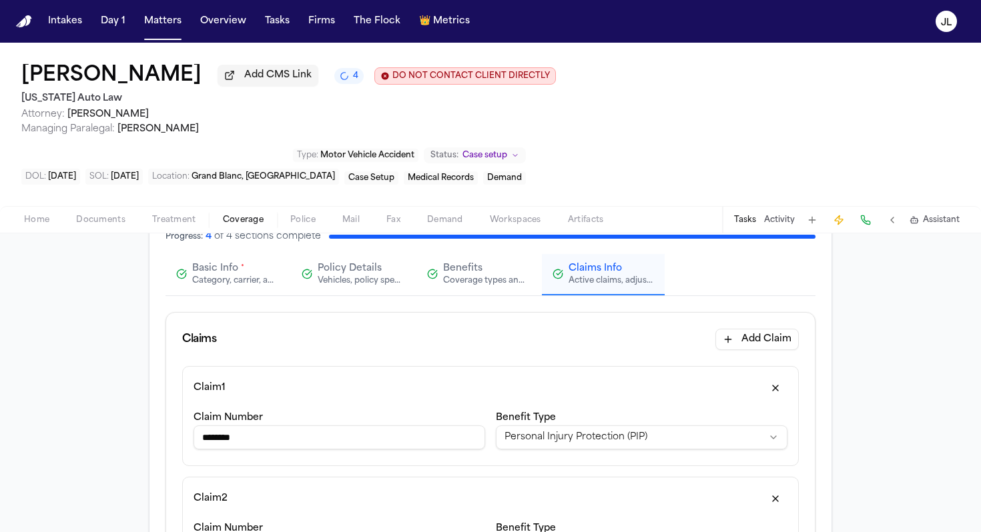
scroll to position [110, 0]
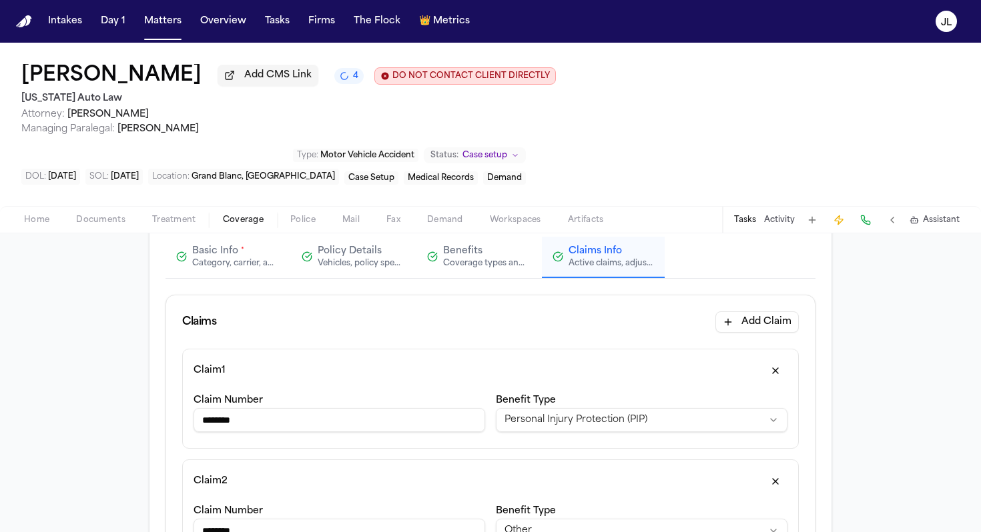
click at [736, 370] on button "button" at bounding box center [775, 370] width 24 height 21
click at [736, 378] on button "button" at bounding box center [775, 370] width 24 height 21
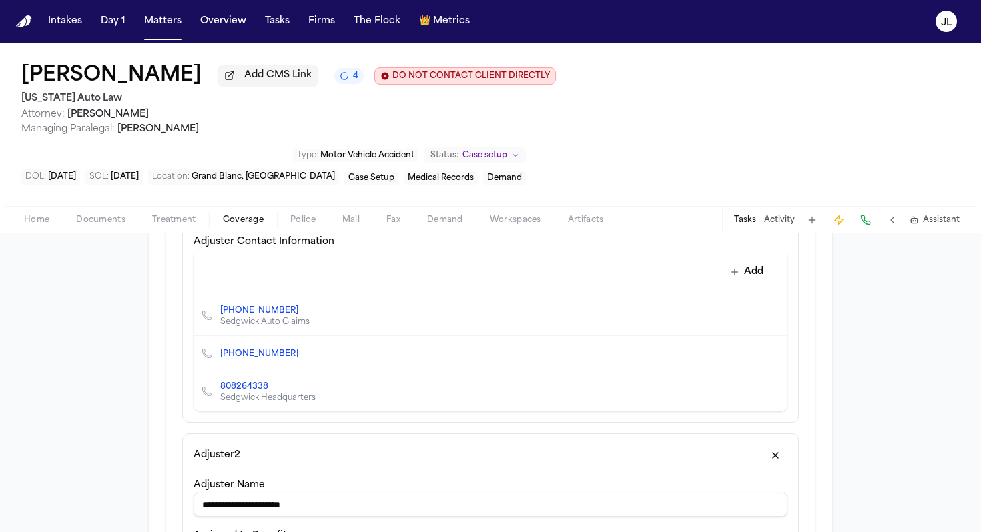
scroll to position [558, 0]
click at [736, 357] on icon "Delete contact" at bounding box center [769, 352] width 9 height 9
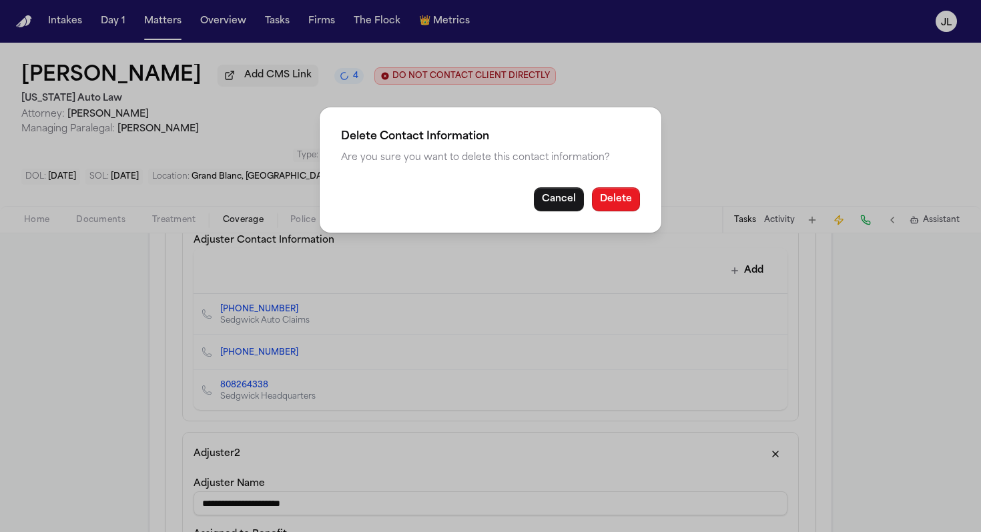
click at [630, 204] on button "Delete" at bounding box center [616, 199] width 48 height 24
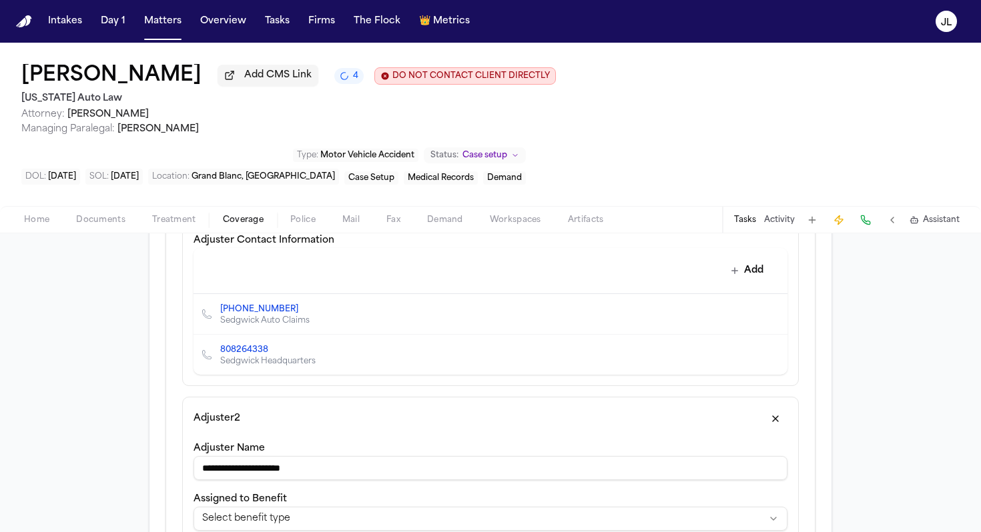
click at [736, 415] on button "button" at bounding box center [775, 418] width 24 height 21
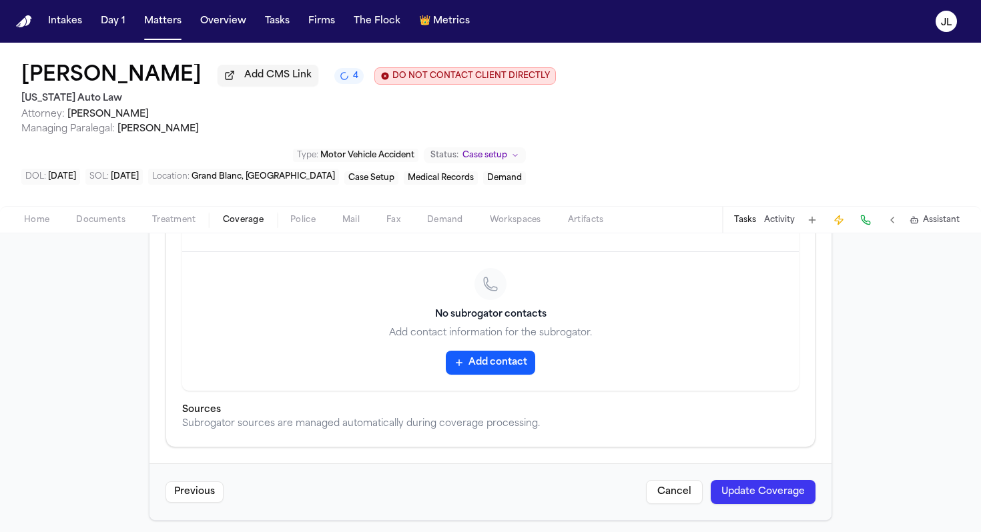
scroll to position [895, 0]
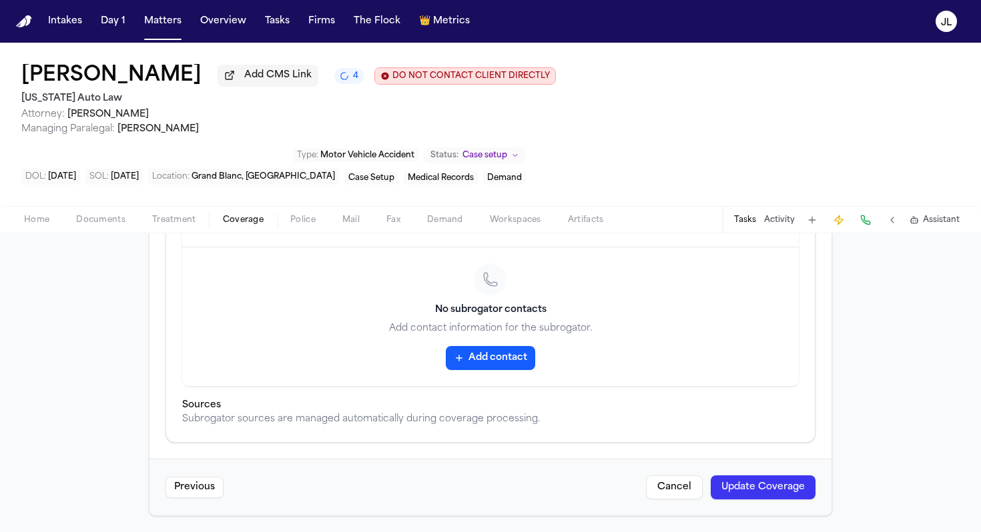
click at [736, 415] on button "Update Coverage" at bounding box center [763, 488] width 105 height 24
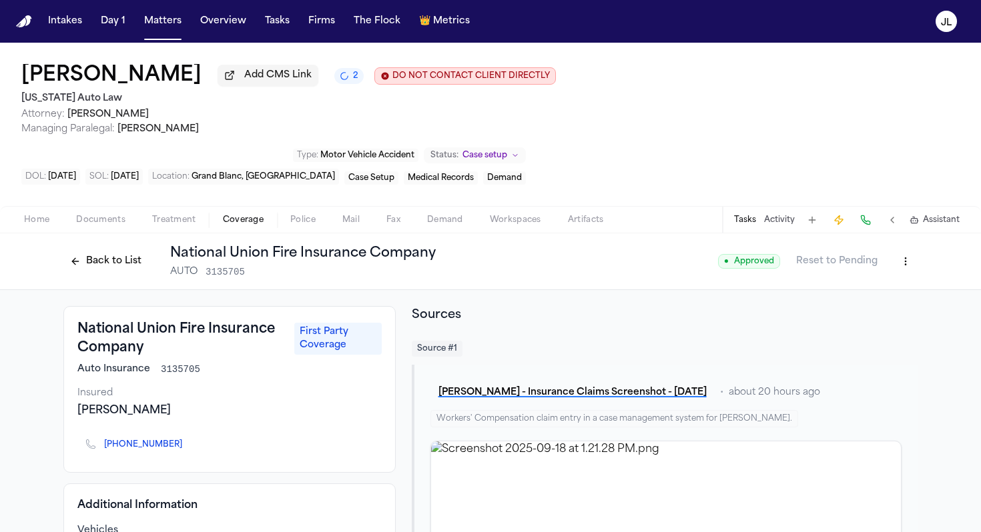
click at [93, 270] on button "Back to List" at bounding box center [105, 261] width 85 height 21
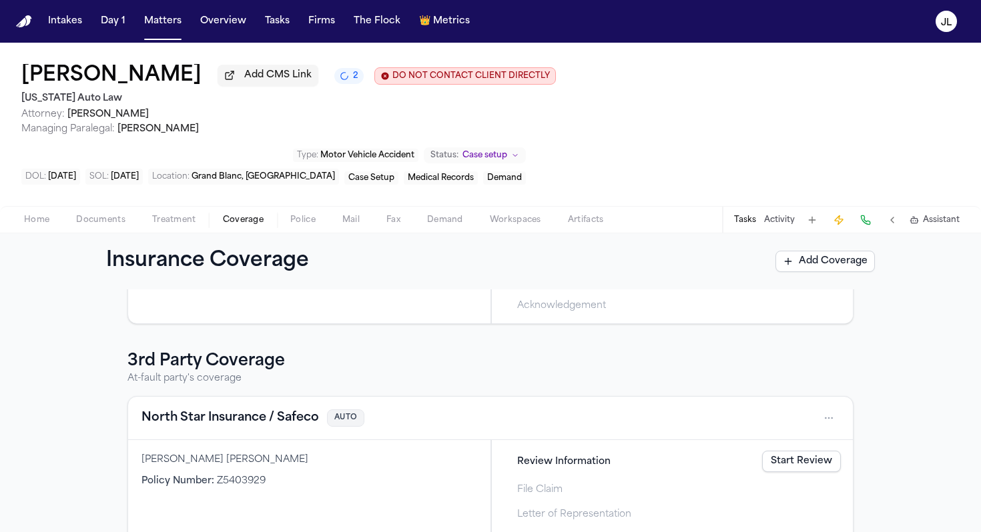
scroll to position [233, 0]
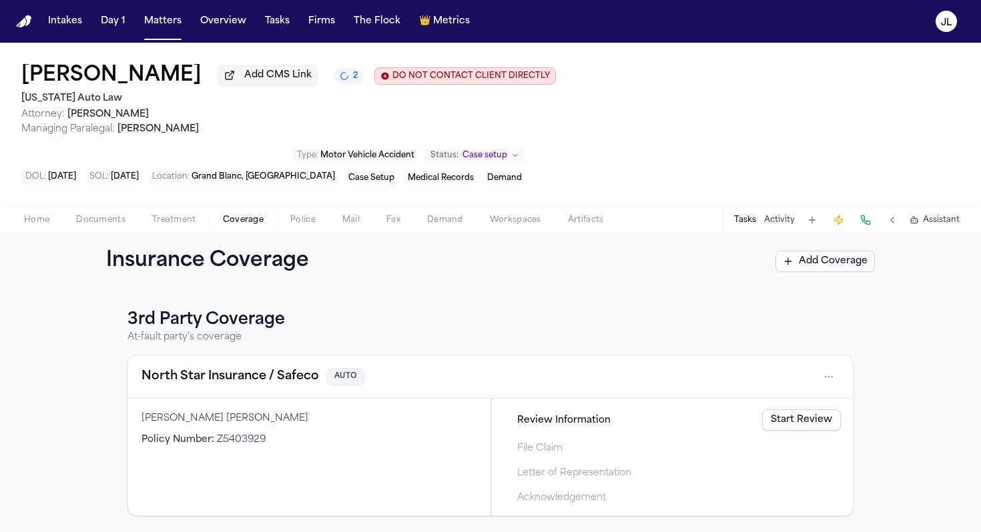
click at [209, 380] on button "North Star Insurance / Safeco" at bounding box center [229, 377] width 177 height 19
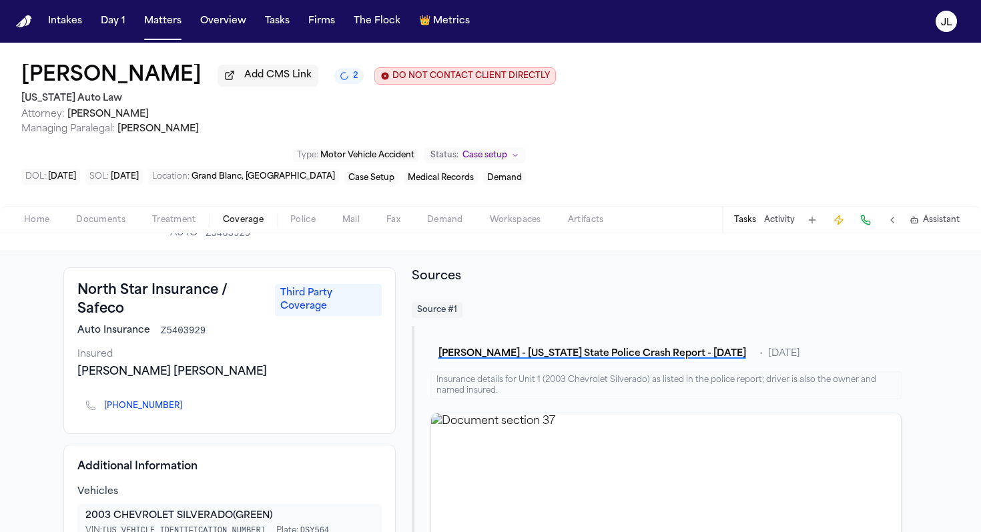
scroll to position [41, 0]
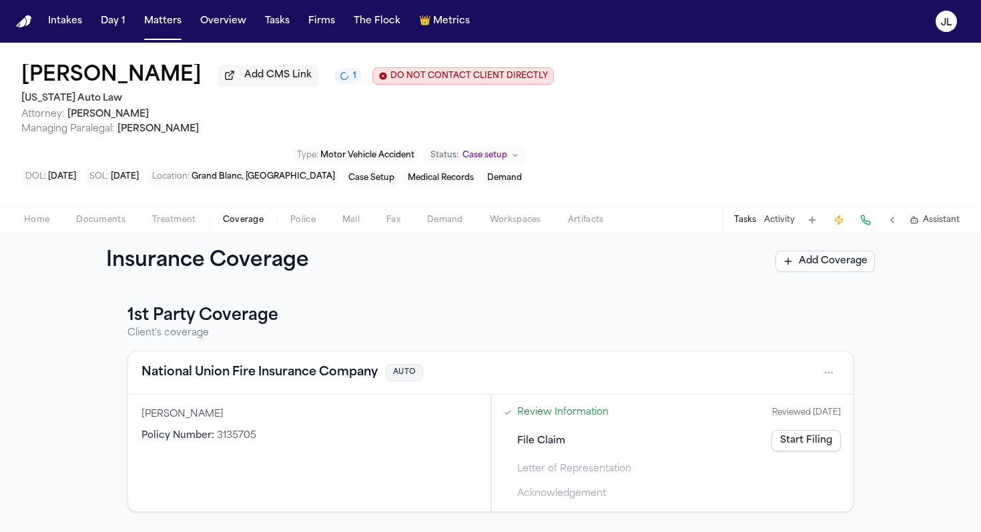
click at [256, 382] on button "National Union Fire Insurance Company" at bounding box center [259, 373] width 236 height 19
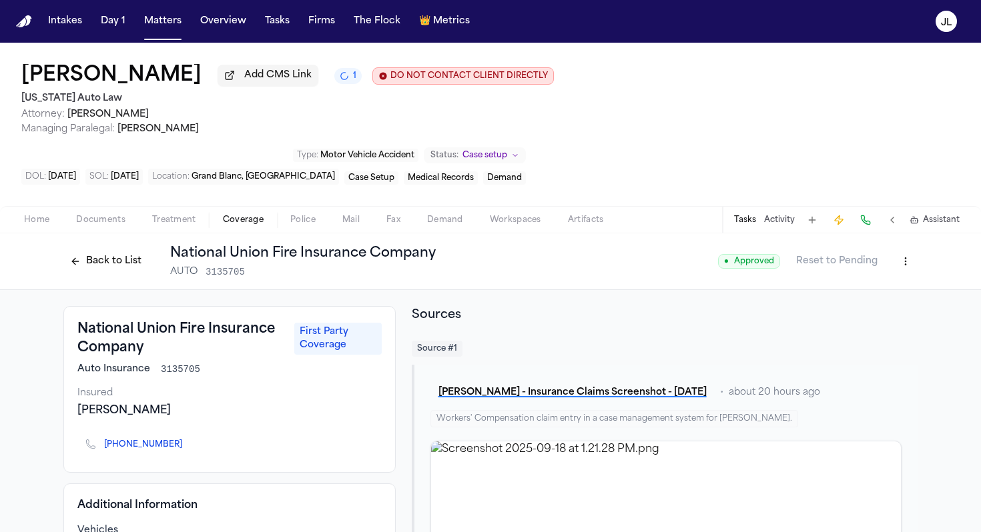
click at [736, 271] on html "Intakes Day 1 Matters Overview Tasks Firms The Flock 👑 Metrics JL Lismay Gonzal…" at bounding box center [490, 266] width 981 height 532
click at [736, 292] on div "Edit Coverage" at bounding box center [859, 294] width 112 height 21
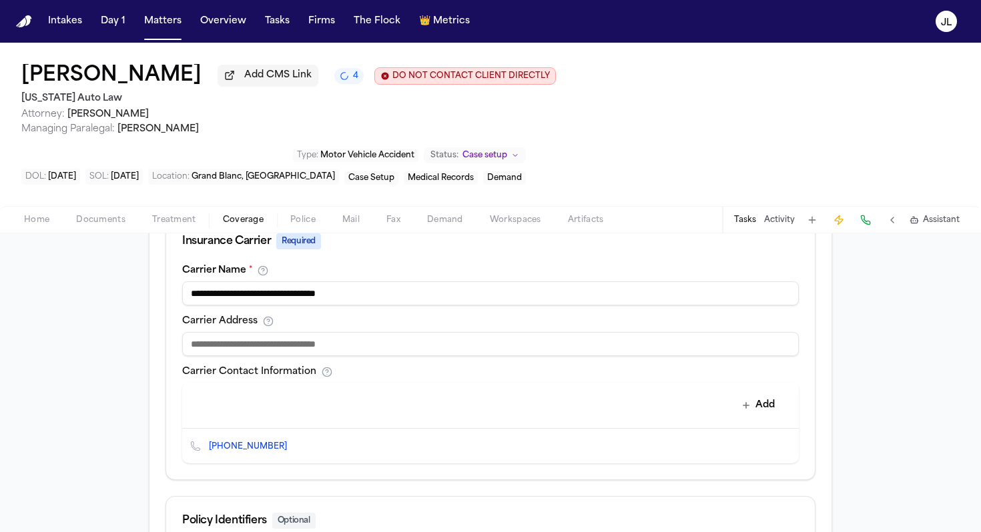
scroll to position [468, 0]
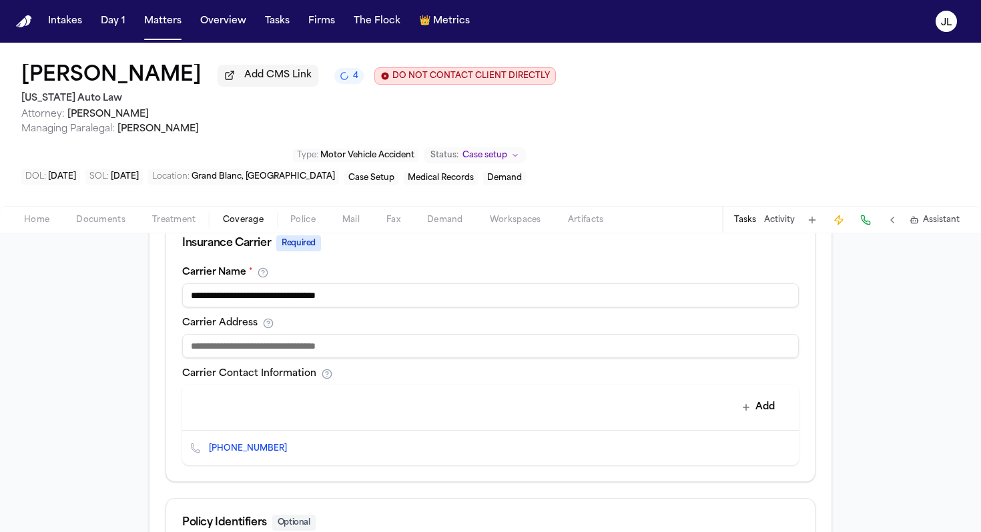
click at [381, 342] on input at bounding box center [490, 346] width 616 height 24
paste input "**********"
type input "**********"
click at [392, 304] on input "**********" at bounding box center [490, 296] width 616 height 24
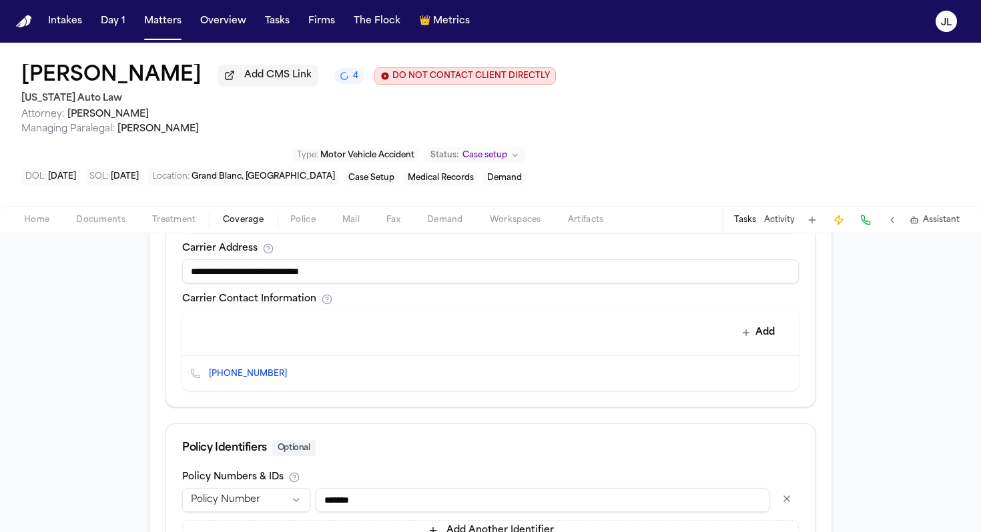
scroll to position [550, 0]
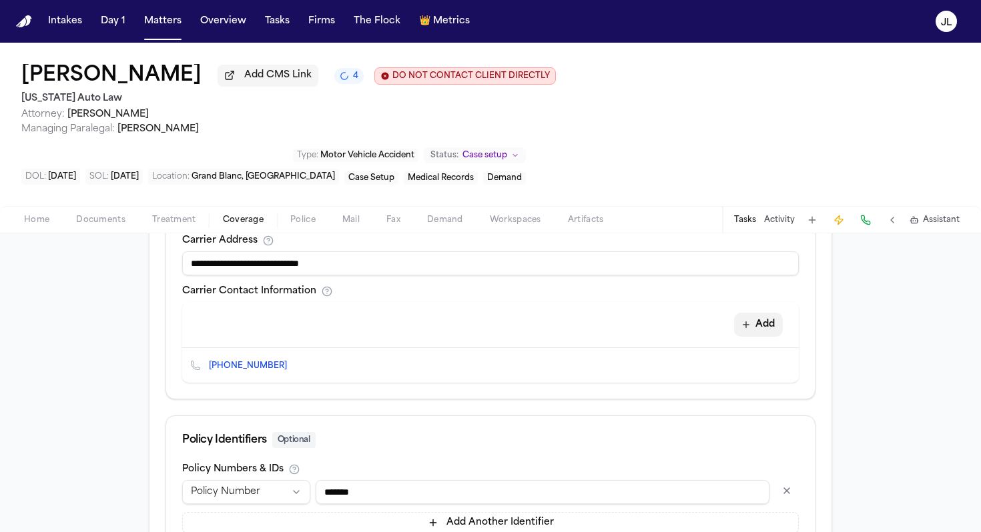
type input "**********"
click at [736, 334] on button "Add" at bounding box center [758, 325] width 49 height 24
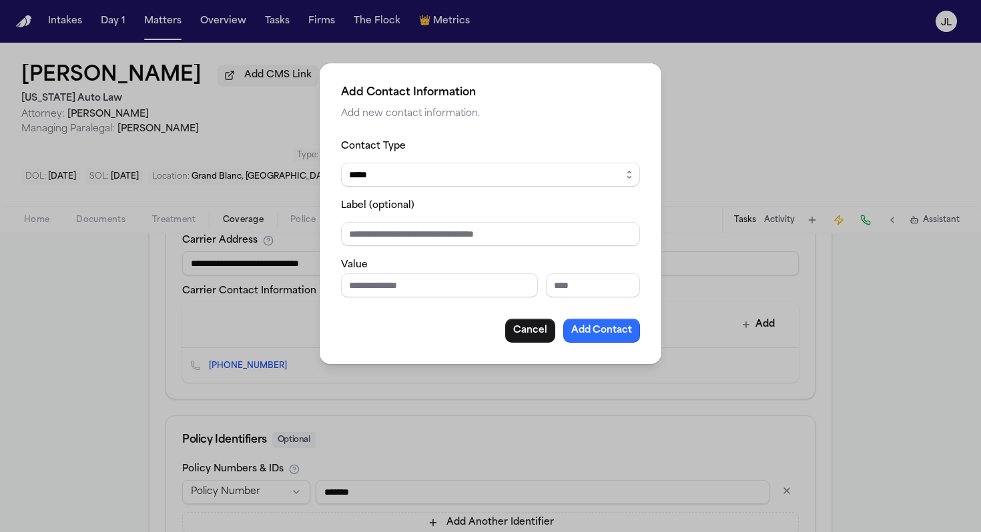
click at [581, 328] on button "Add Contact" at bounding box center [601, 331] width 77 height 24
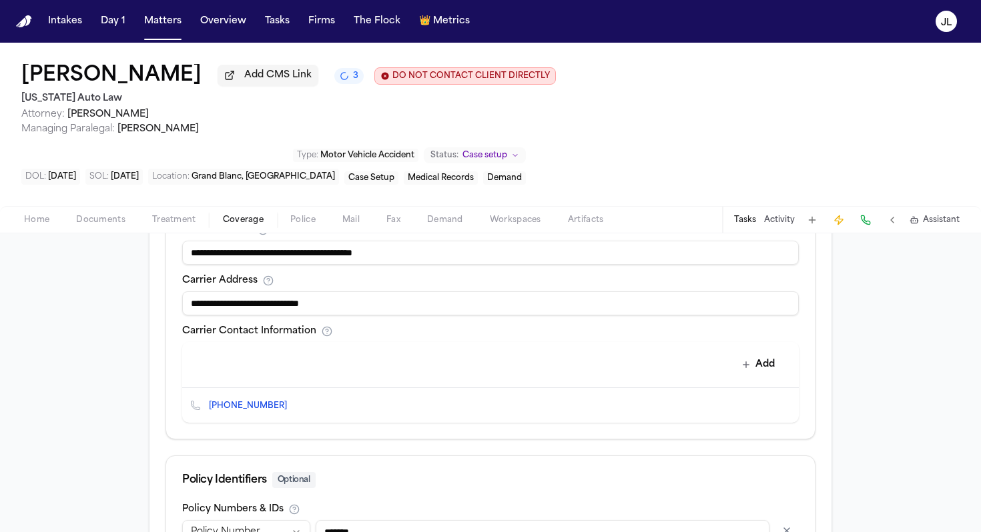
scroll to position [509, 0]
click at [736, 371] on button "Add" at bounding box center [758, 366] width 49 height 24
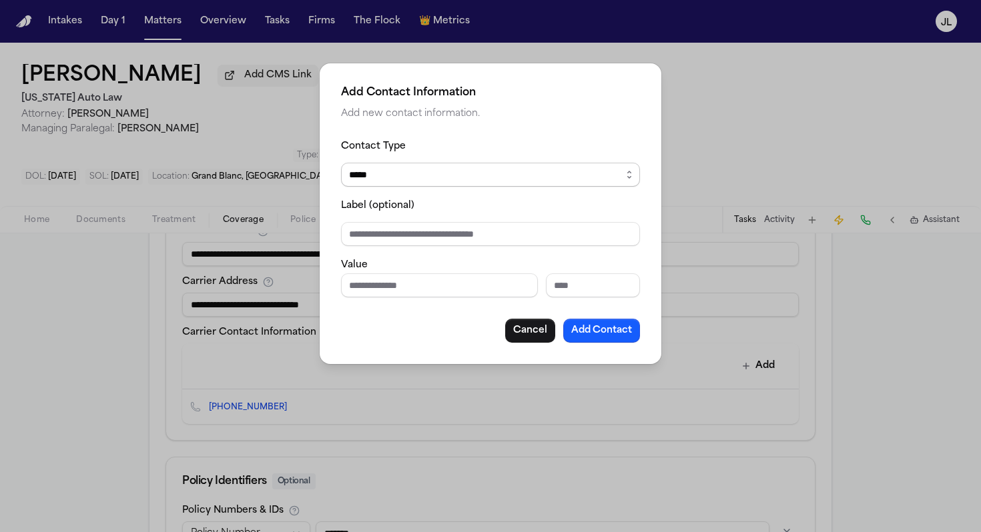
click at [418, 180] on select "***** ***** ******* *** *****" at bounding box center [490, 175] width 299 height 24
click at [341, 163] on select "***** ***** ******* *** *****" at bounding box center [490, 175] width 299 height 24
click at [418, 180] on select "***** ***** ******* *** *****" at bounding box center [490, 175] width 299 height 24
select select "***"
click at [341, 163] on select "***** ***** ******* *** *****" at bounding box center [490, 175] width 299 height 24
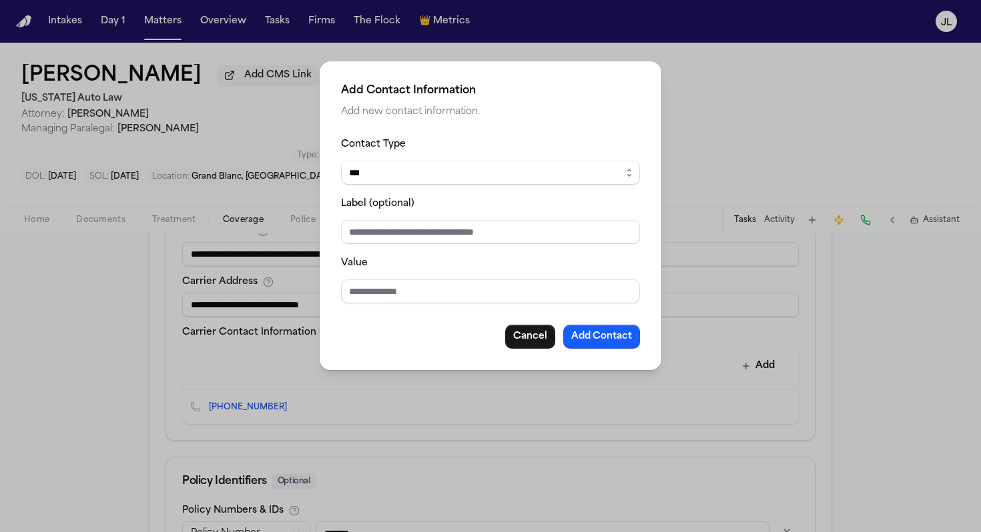
click at [384, 278] on div "Value" at bounding box center [490, 279] width 299 height 49
click at [384, 285] on input "Value" at bounding box center [490, 292] width 299 height 24
paste input "**********"
type input "**********"
click at [590, 324] on div "**********" at bounding box center [490, 242] width 299 height 213
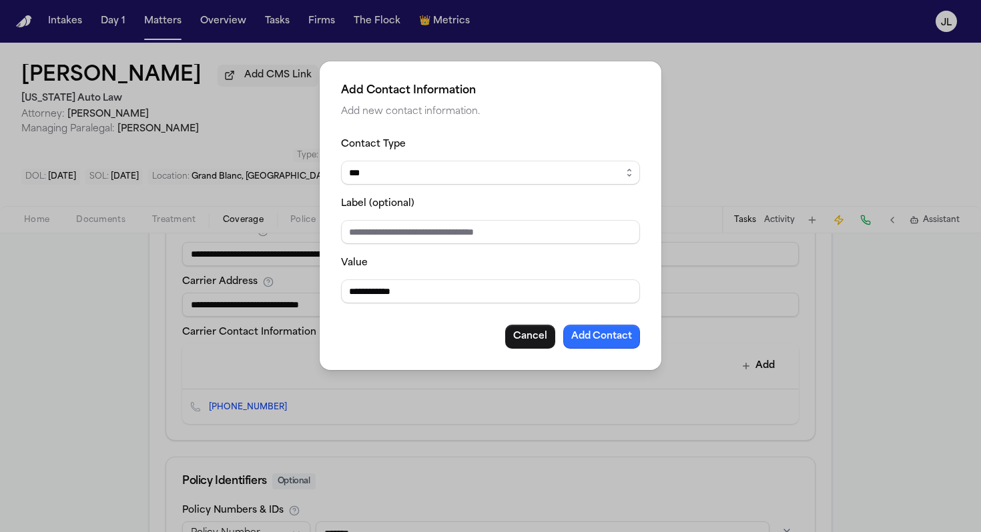
click at [590, 330] on button "Add Contact" at bounding box center [601, 337] width 77 height 24
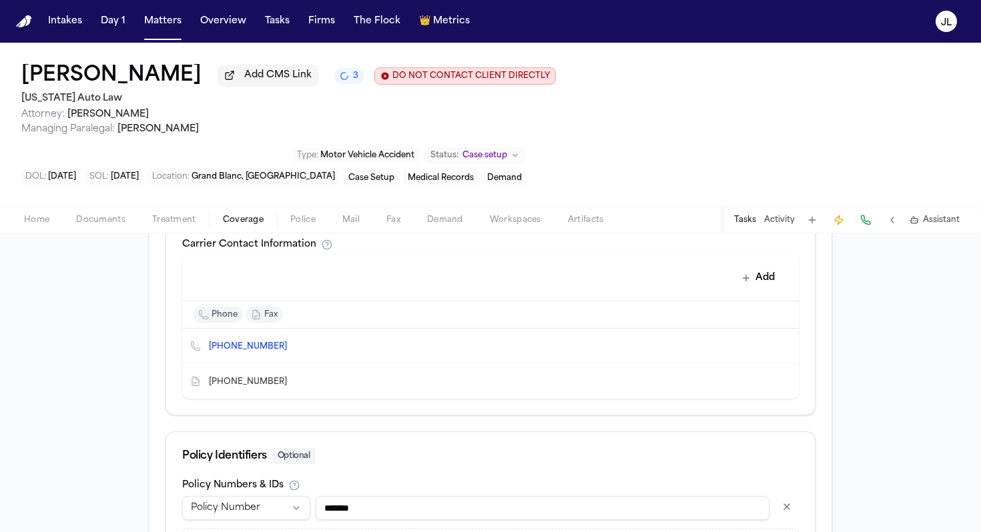
scroll to position [724, 0]
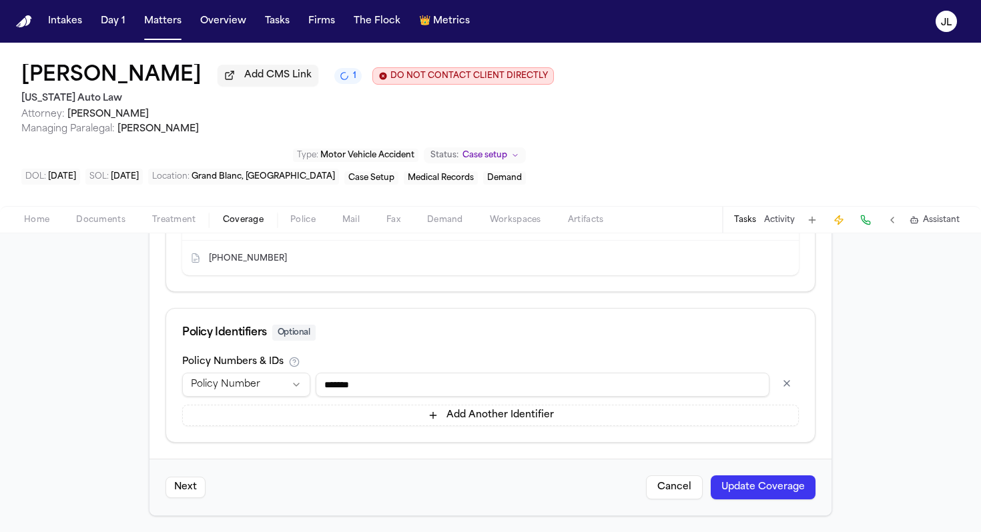
click at [736, 415] on div "Next Cancel Update Coverage" at bounding box center [490, 487] width 682 height 57
click at [736, 415] on button "Update Coverage" at bounding box center [763, 488] width 105 height 24
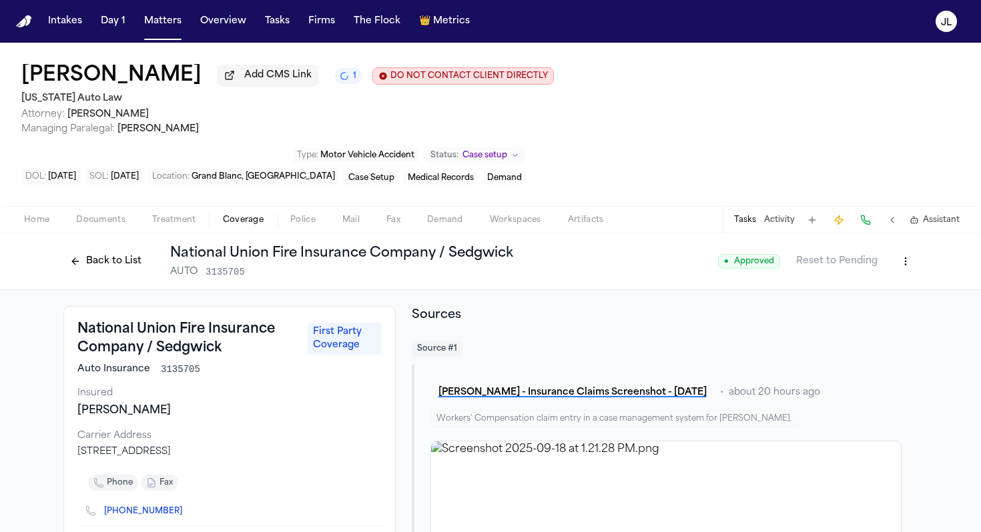
click at [93, 272] on button "Back to List" at bounding box center [105, 261] width 85 height 21
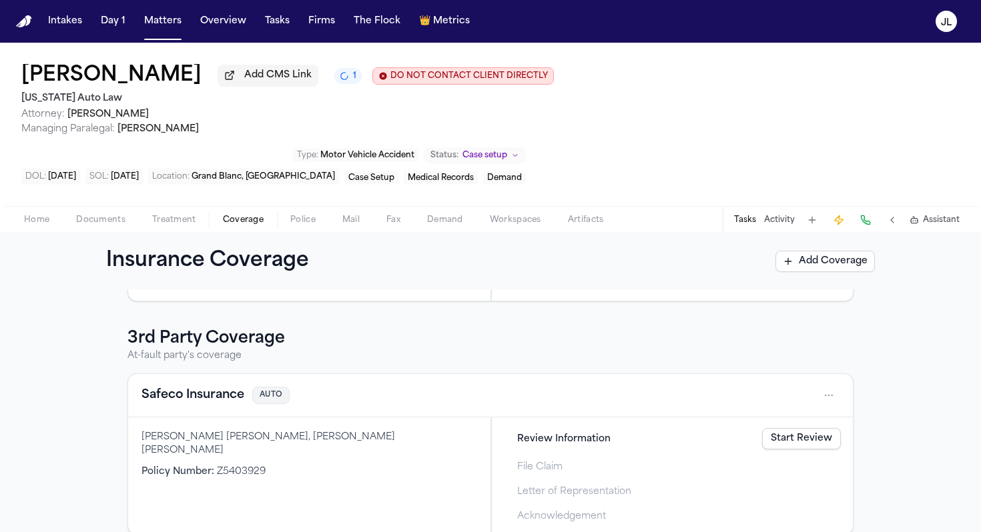
scroll to position [233, 0]
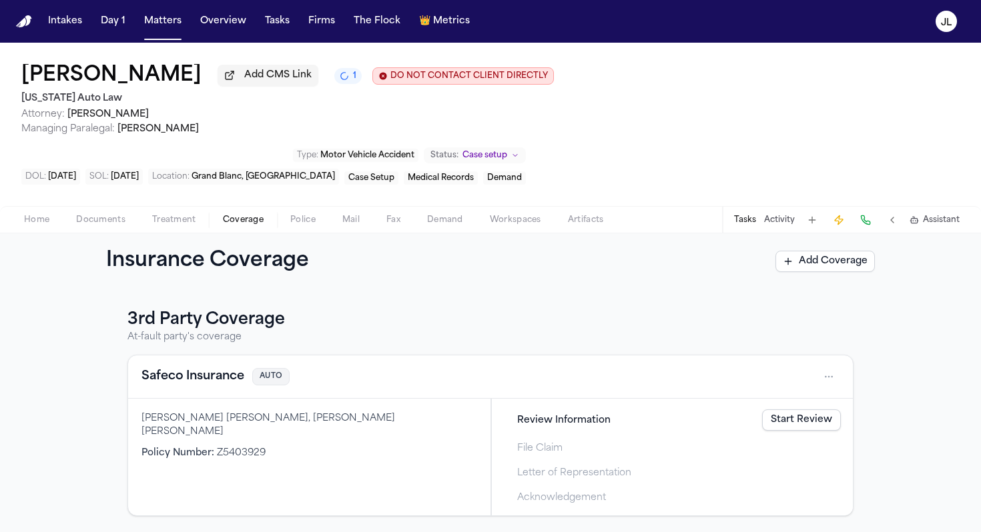
click at [234, 382] on button "Safeco Insurance" at bounding box center [192, 377] width 103 height 19
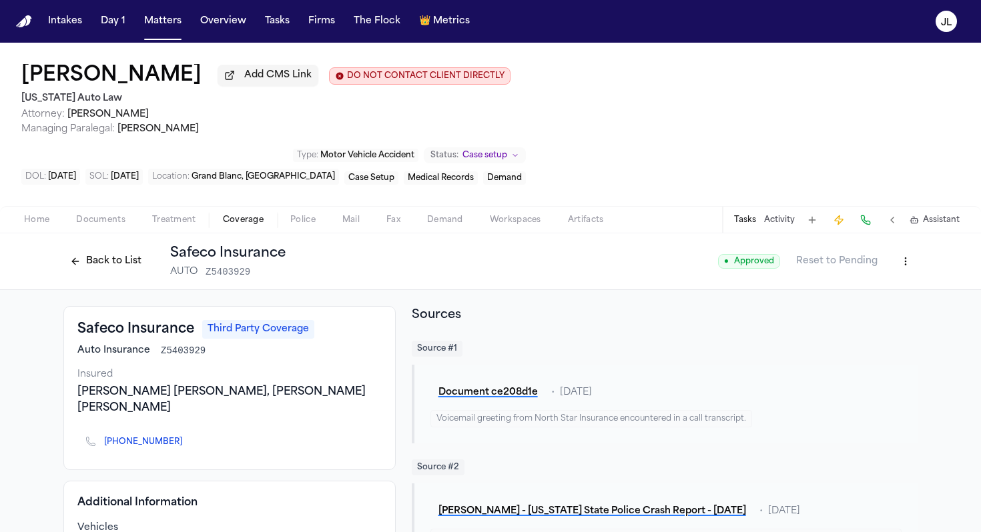
click at [124, 262] on button "Back to List" at bounding box center [105, 261] width 85 height 21
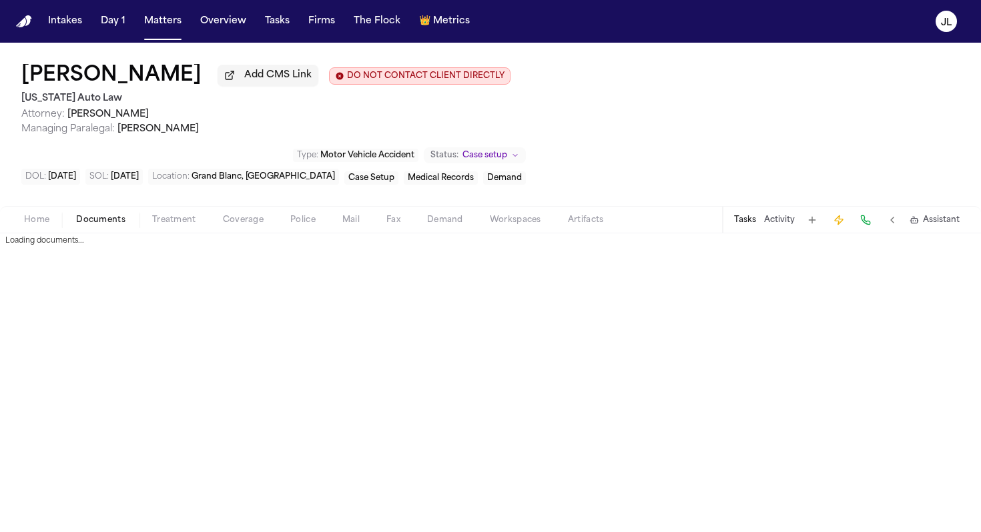
click at [106, 222] on span "Documents" at bounding box center [100, 220] width 49 height 11
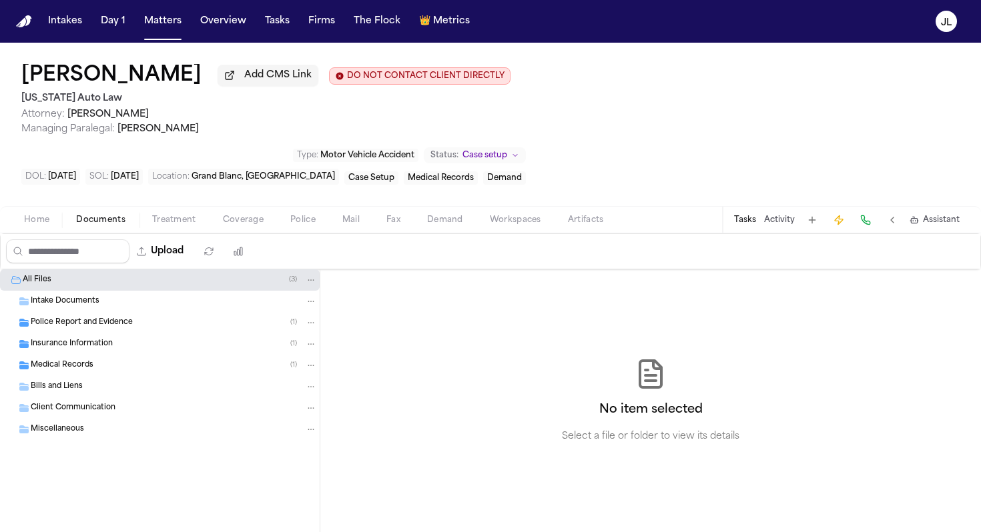
click at [45, 223] on span "Home" at bounding box center [36, 220] width 25 height 11
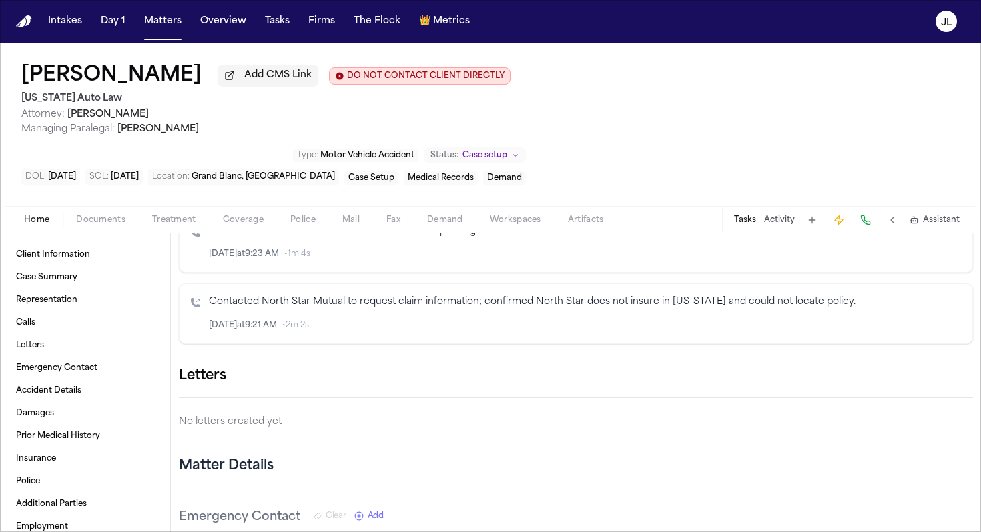
scroll to position [1942, 0]
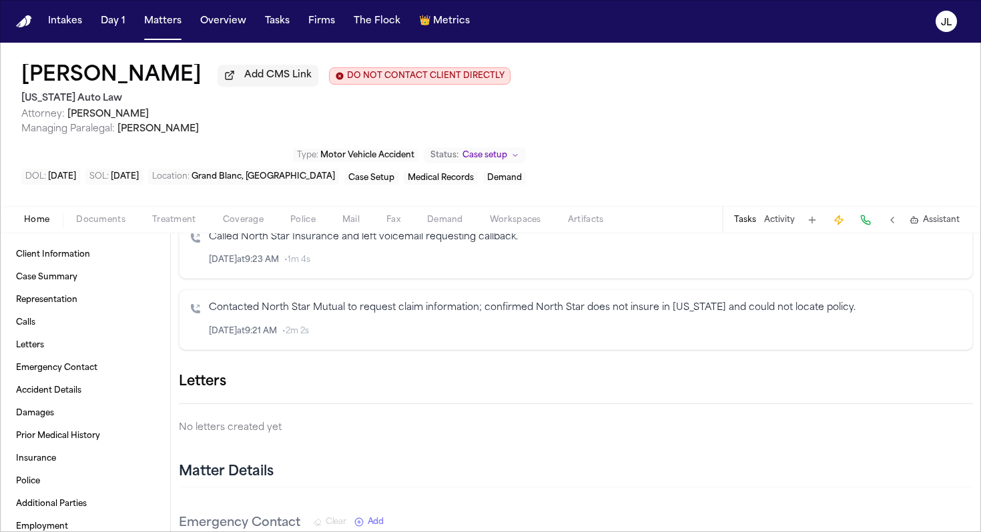
click at [736, 382] on icon "button" at bounding box center [973, 382] width 0 height 0
click at [246, 415] on div at bounding box center [490, 532] width 981 height 0
click at [736, 382] on icon "button" at bounding box center [973, 382] width 0 height 0
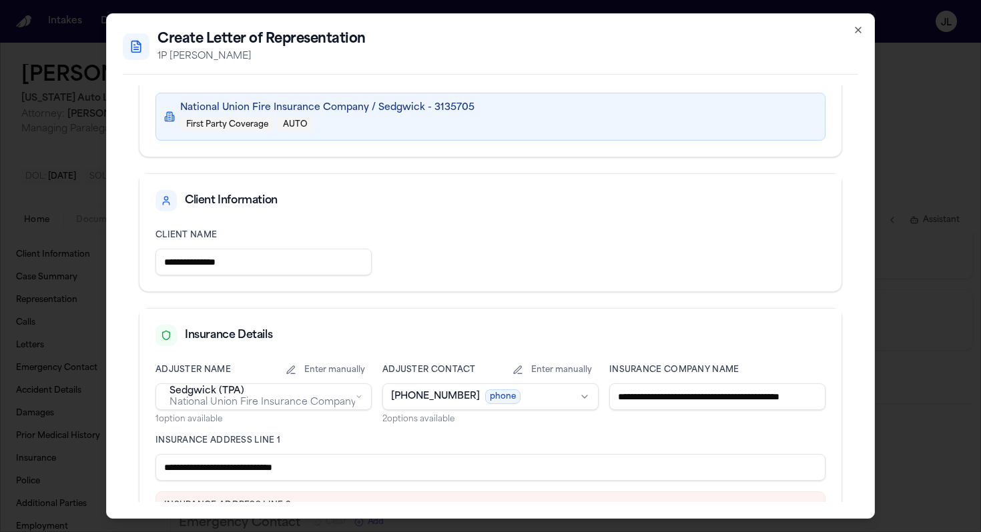
scroll to position [82, 0]
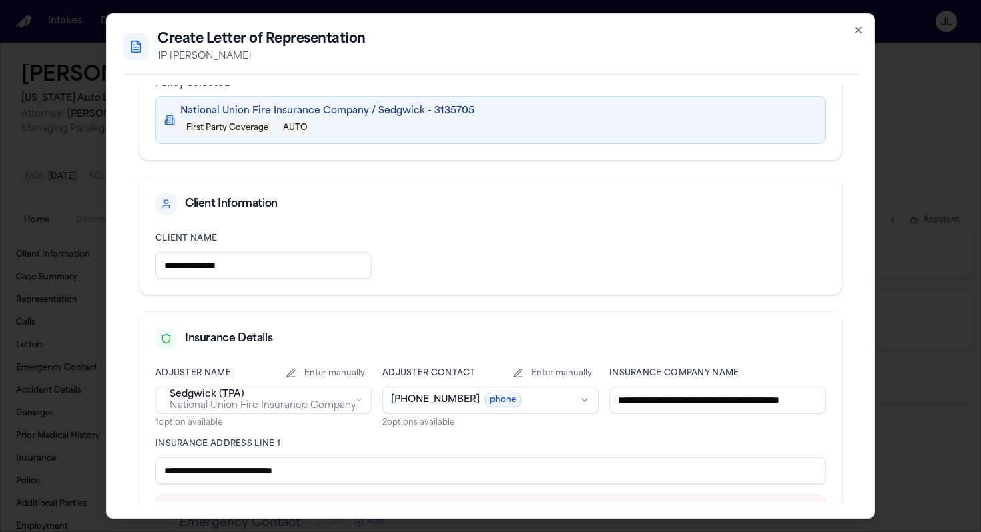
click at [439, 406] on body "Intakes Day 1 Matters Overview Tasks Firms The Flock 👑 Metrics JL Lismay Gonzal…" at bounding box center [490, 266] width 981 height 532
click at [450, 406] on body "Intakes Day 1 Matters Overview Tasks Firms The Flock 👑 Metrics JL Lismay Gonzal…" at bounding box center [490, 266] width 981 height 532
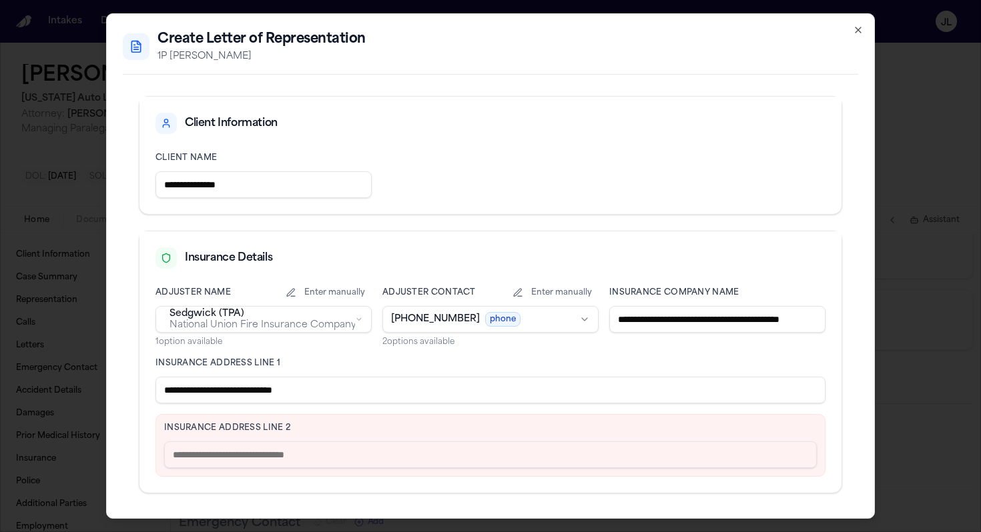
scroll to position [186, 0]
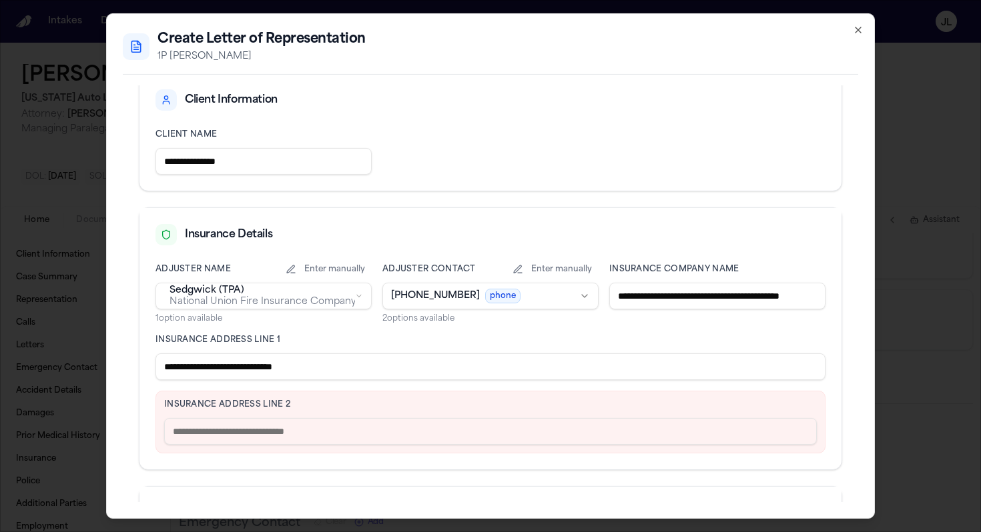
drag, startPoint x: 356, startPoint y: 371, endPoint x: 229, endPoint y: 371, distance: 126.8
click at [229, 371] on input "**********" at bounding box center [490, 367] width 670 height 27
type input "**********"
click at [229, 415] on input "text" at bounding box center [490, 431] width 653 height 27
paste input "**********"
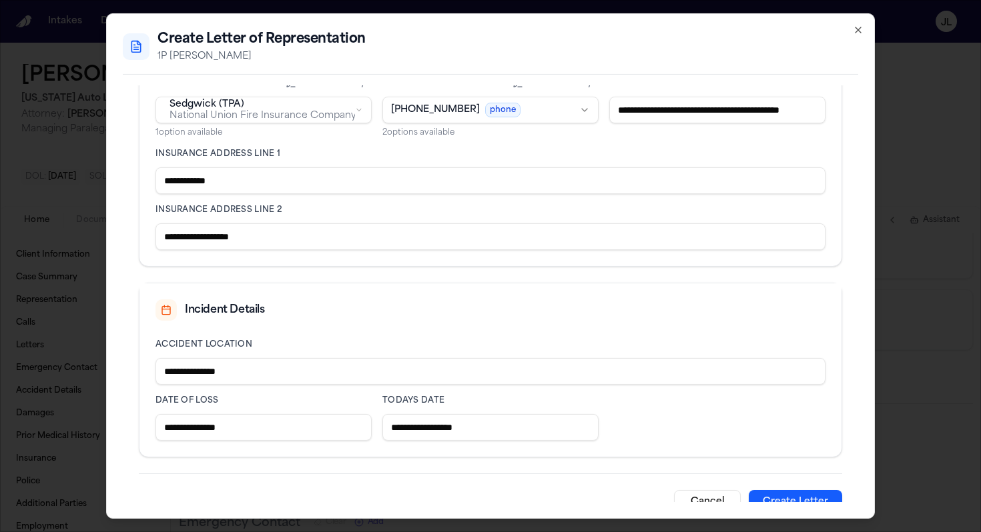
scroll to position [400, 0]
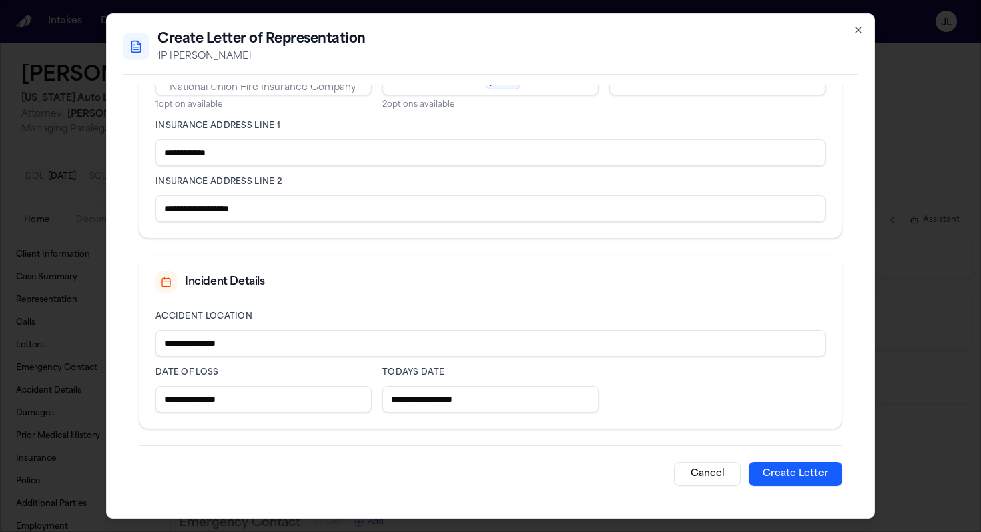
type input "**********"
click at [736, 415] on button "Create Letter" at bounding box center [795, 474] width 93 height 24
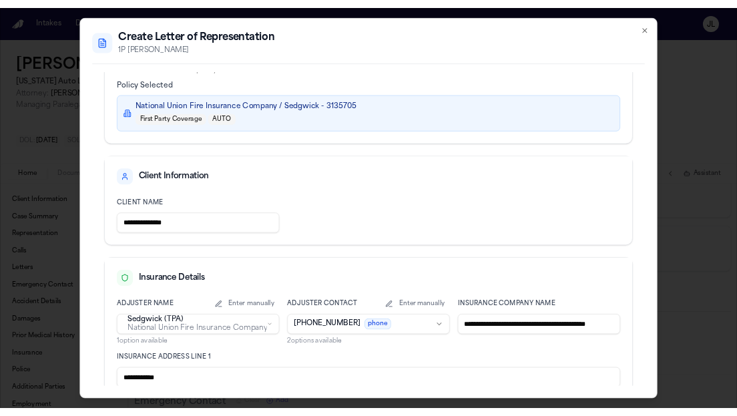
scroll to position [0, 0]
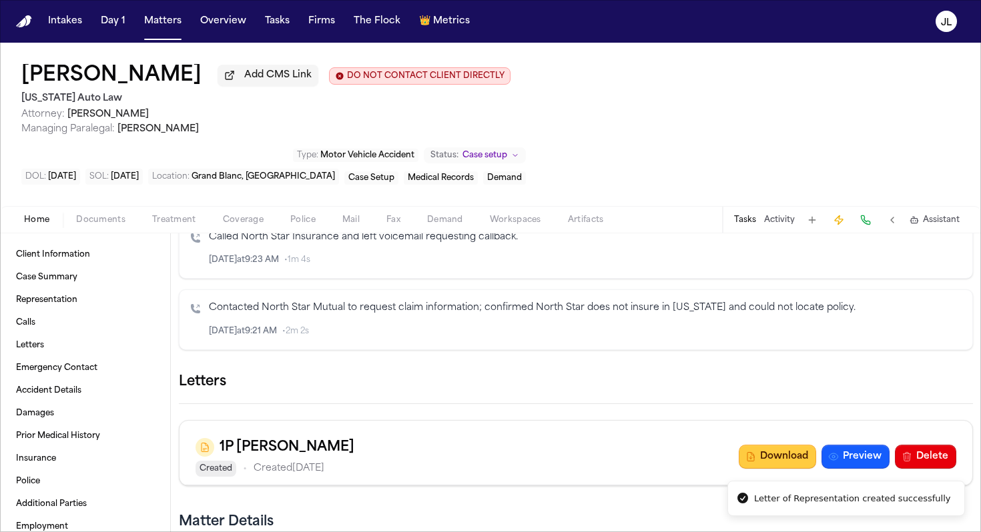
click at [736, 415] on button "Download" at bounding box center [777, 457] width 77 height 24
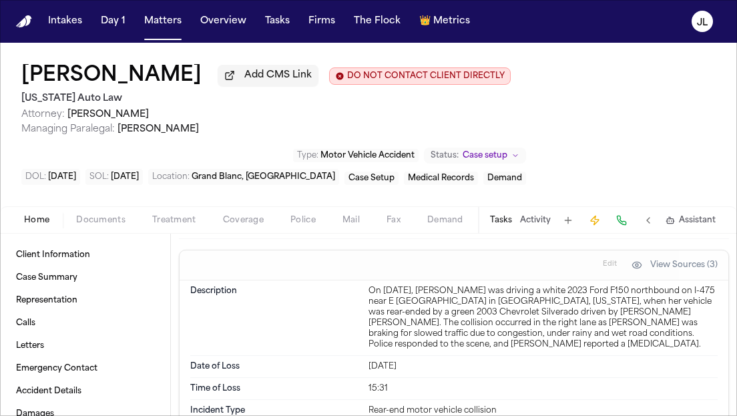
scroll to position [2437, 0]
click at [536, 224] on button "Activity" at bounding box center [535, 220] width 31 height 11
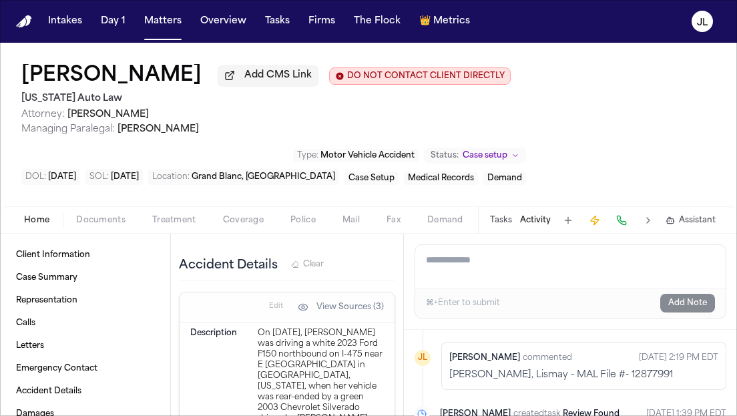
scroll to position [135, 0]
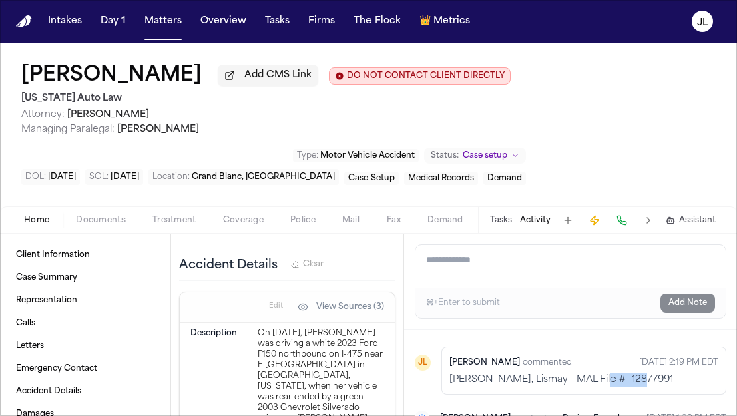
drag, startPoint x: 639, startPoint y: 358, endPoint x: 593, endPoint y: 360, distance: 46.1
click at [593, 373] on p "Gonzalez, Lismay - MAL File #- 12877991" at bounding box center [583, 379] width 269 height 13
copy p "2877991"
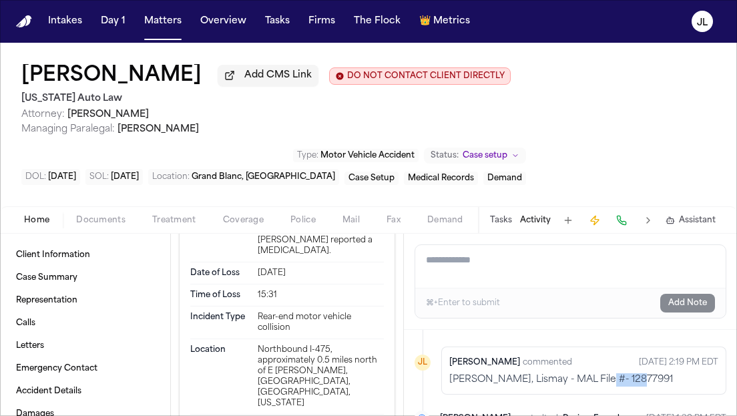
scroll to position [3499, 0]
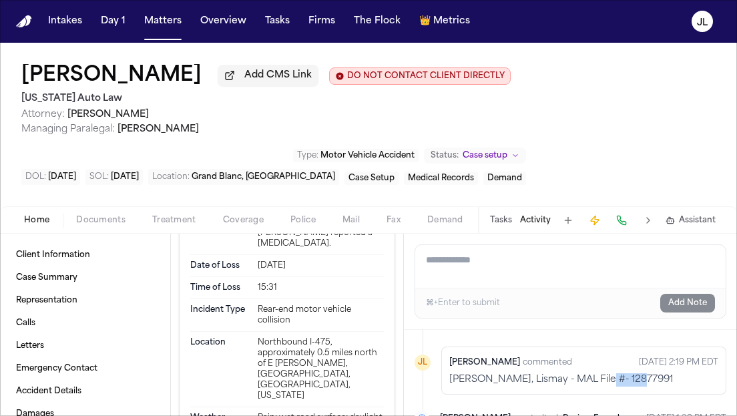
click at [244, 216] on button "Coverage" at bounding box center [242, 220] width 67 height 16
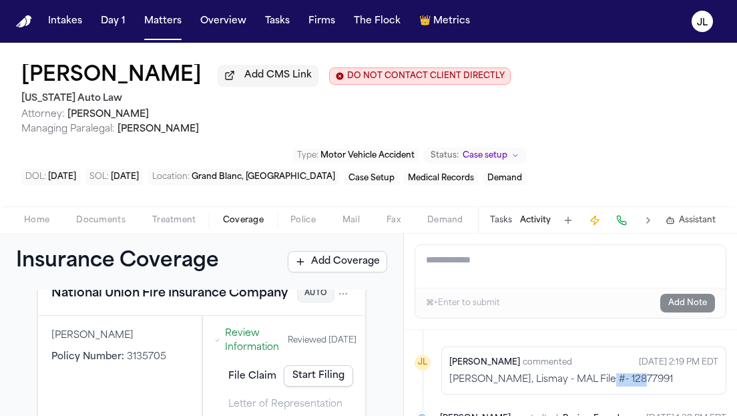
scroll to position [73, 0]
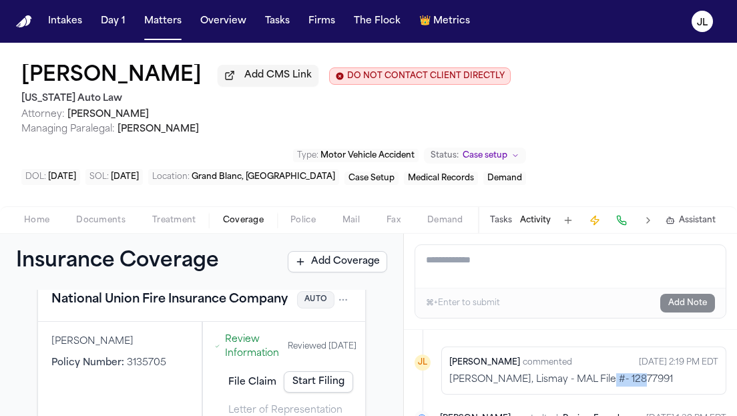
click at [210, 309] on button "National Union Fire Insurance Company / Sedgwick" at bounding box center [204, 299] width 307 height 19
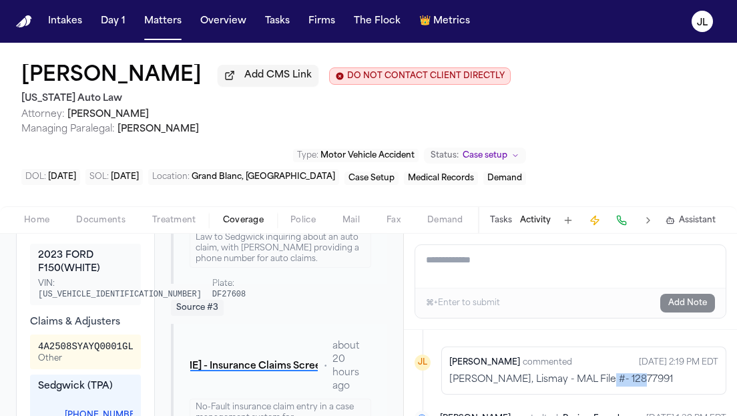
scroll to position [552, 0]
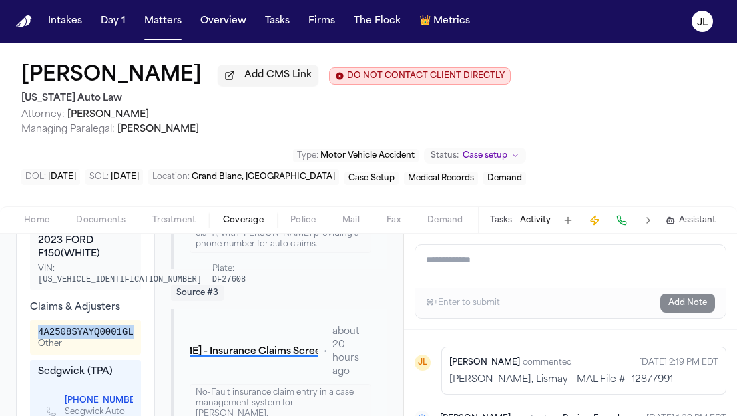
drag, startPoint x: 39, startPoint y: 350, endPoint x: 139, endPoint y: 351, distance: 100.8
click at [139, 351] on div "4A2508SYAYQ0001GL Other" at bounding box center [85, 337] width 111 height 35
copy div "4A2508SYAYQ0001GL"
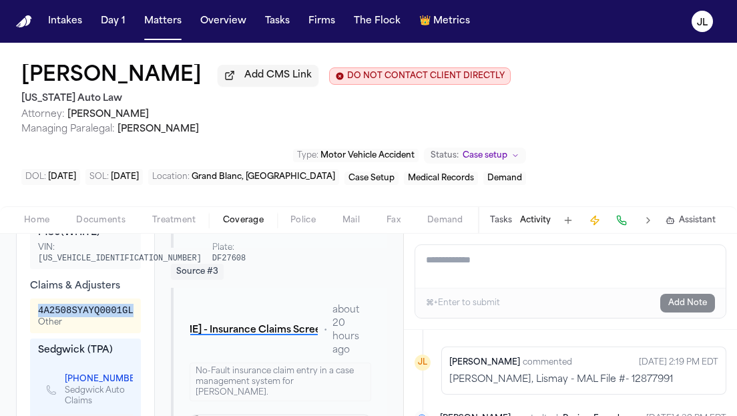
scroll to position [319, 0]
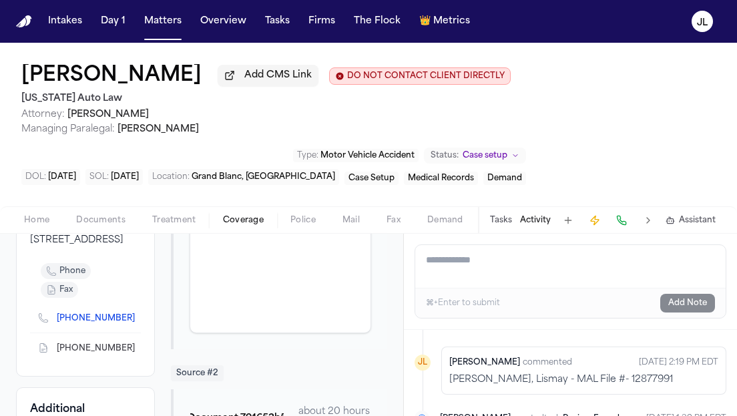
click at [49, 226] on span "Home" at bounding box center [36, 220] width 25 height 11
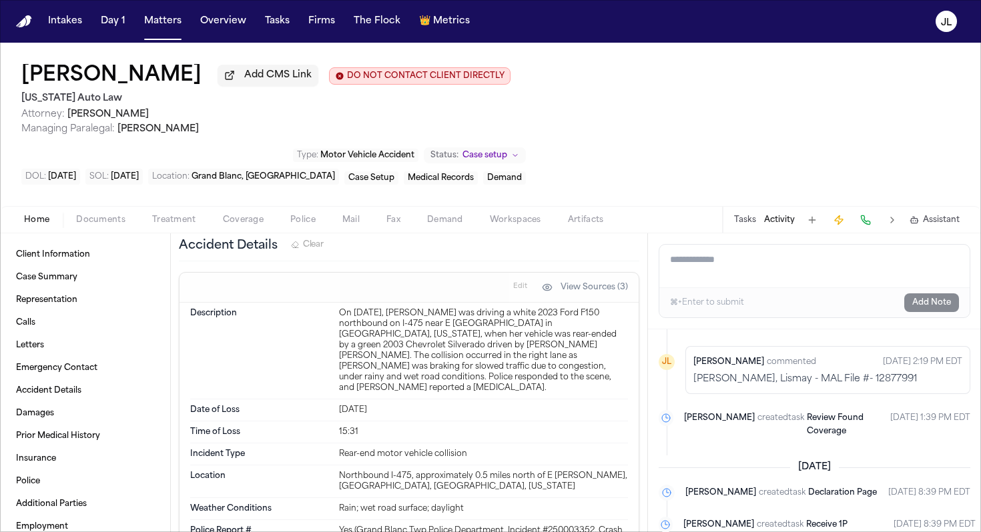
scroll to position [2535, 0]
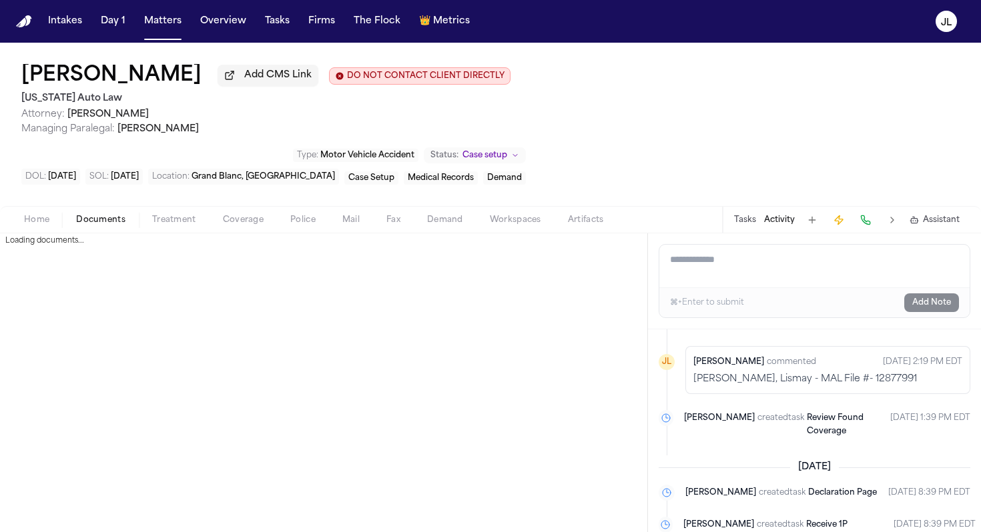
click at [100, 226] on span "Documents" at bounding box center [100, 220] width 49 height 11
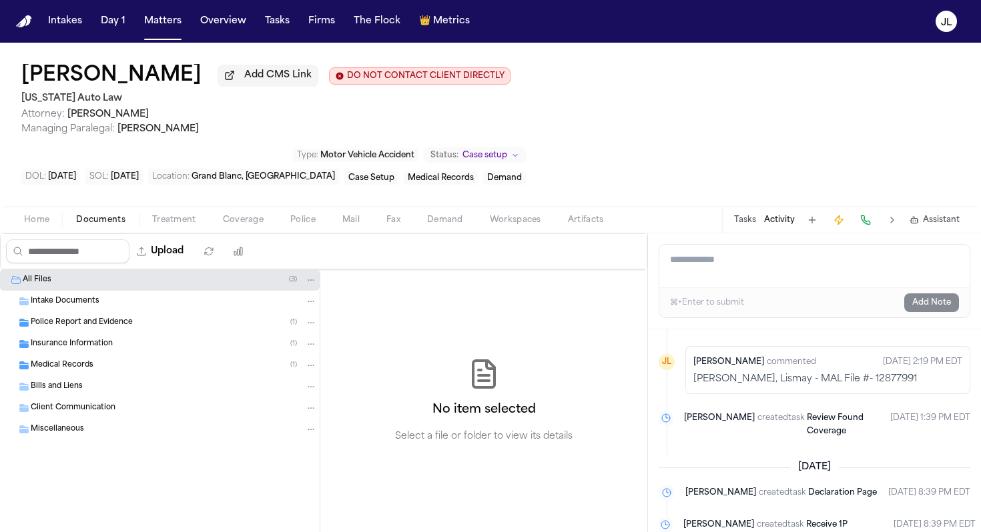
click at [115, 326] on span "Police Report and Evidence" at bounding box center [82, 323] width 102 height 11
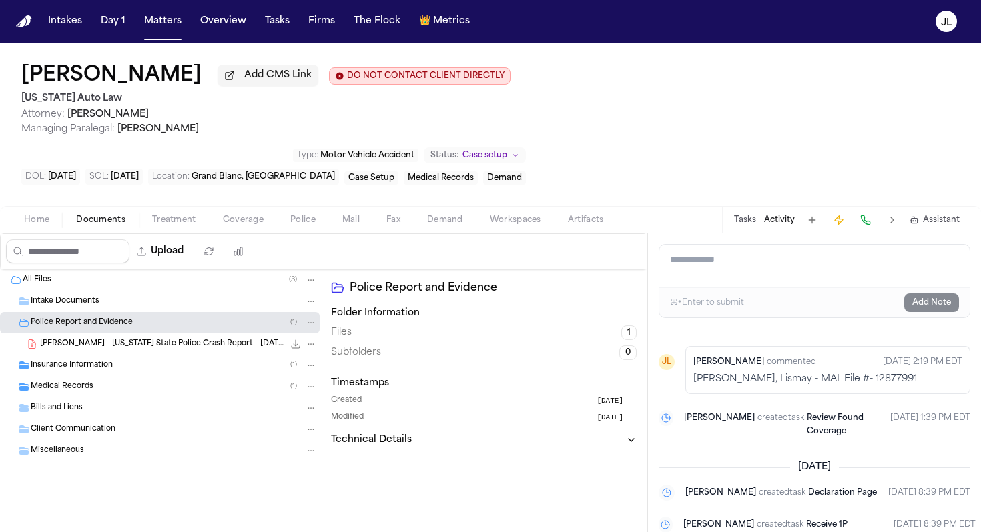
click at [293, 350] on icon "File: L. Gonzalez - Michigan State Police Crash Report - 8.19.25" at bounding box center [295, 344] width 11 height 11
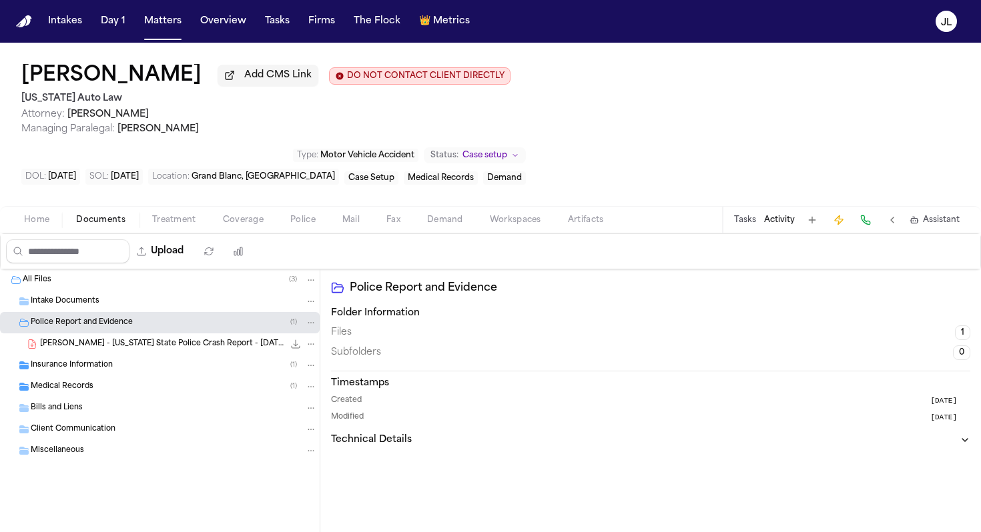
click at [36, 222] on span "Home" at bounding box center [36, 220] width 25 height 11
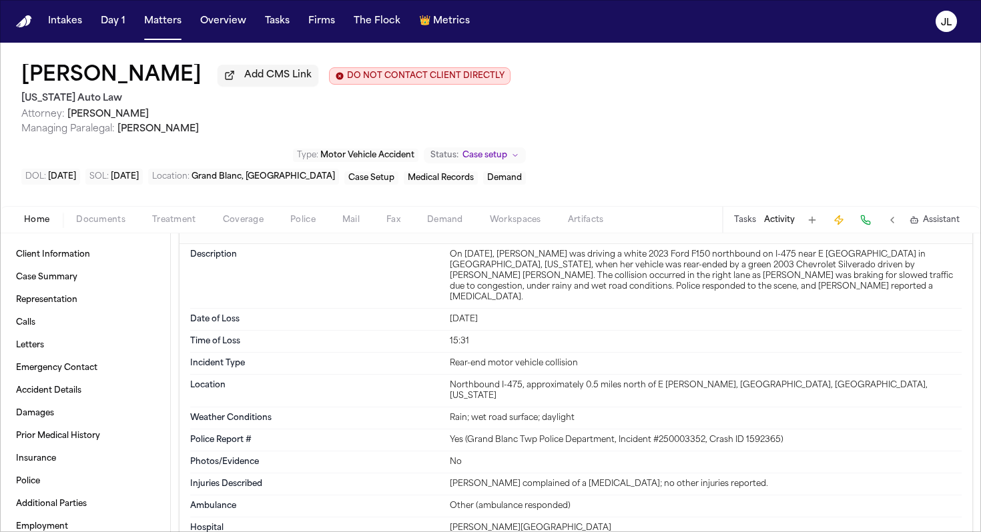
scroll to position [2366, 0]
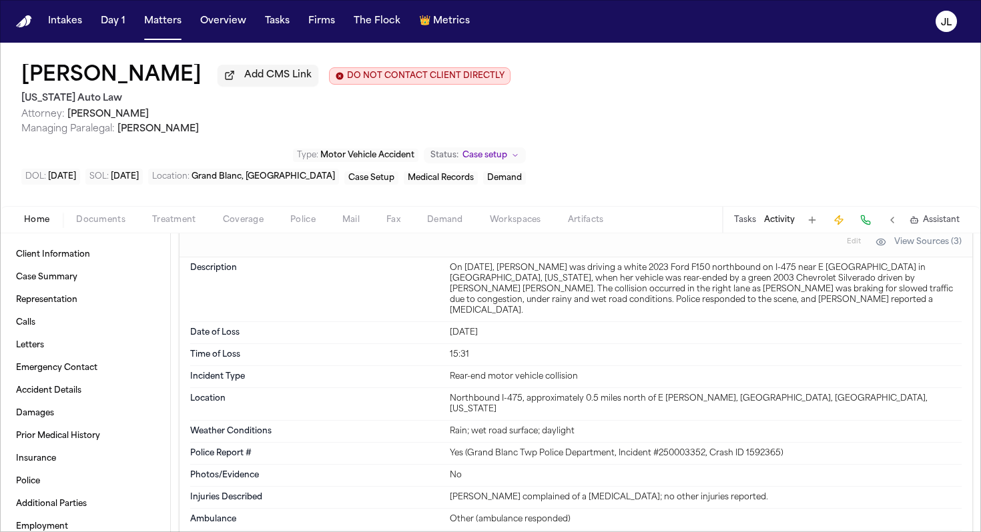
click at [113, 218] on span "Documents" at bounding box center [100, 220] width 49 height 11
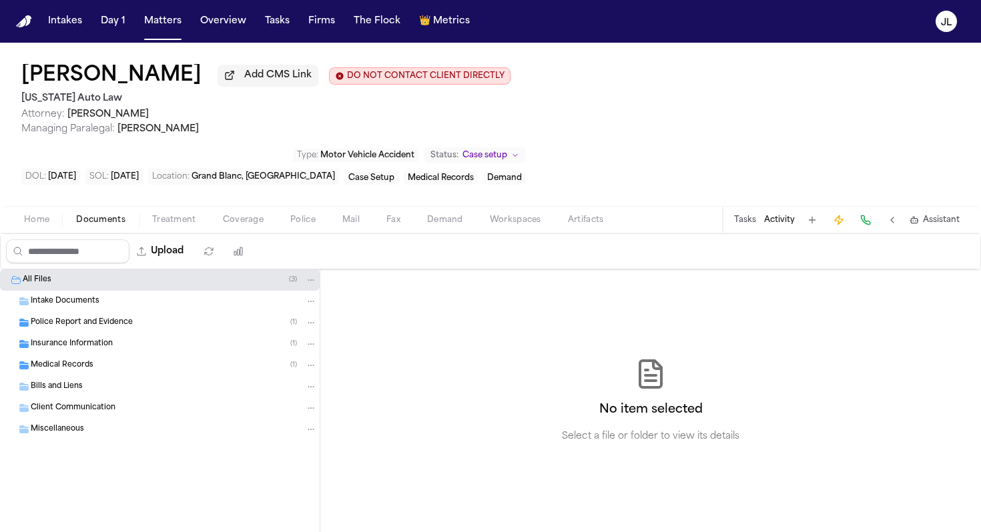
click at [90, 349] on span "Insurance Information" at bounding box center [72, 344] width 82 height 11
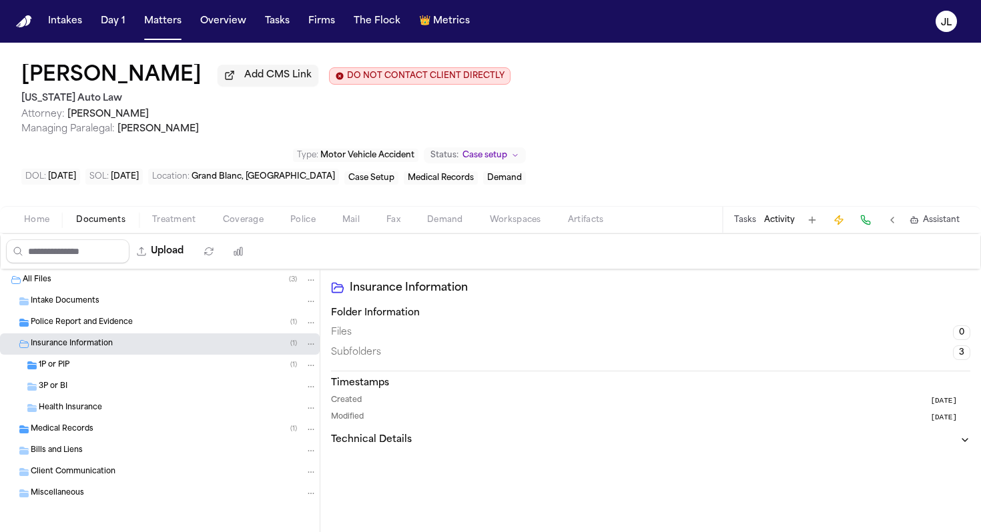
click at [94, 332] on div "Police Report and Evidence ( 1 )" at bounding box center [160, 322] width 320 height 21
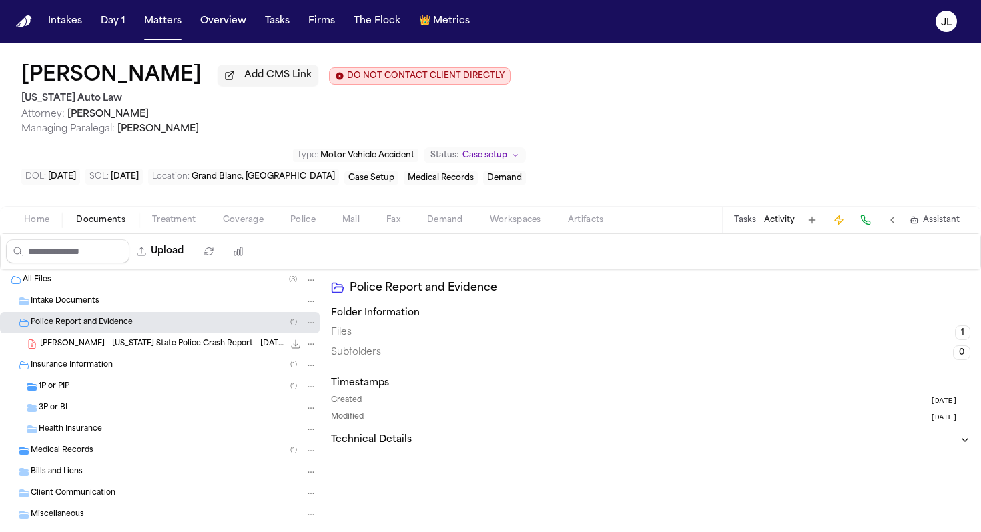
click at [91, 350] on span "L. Gonzalez - Michigan State Police Crash Report - 8.19.25" at bounding box center [162, 344] width 244 height 11
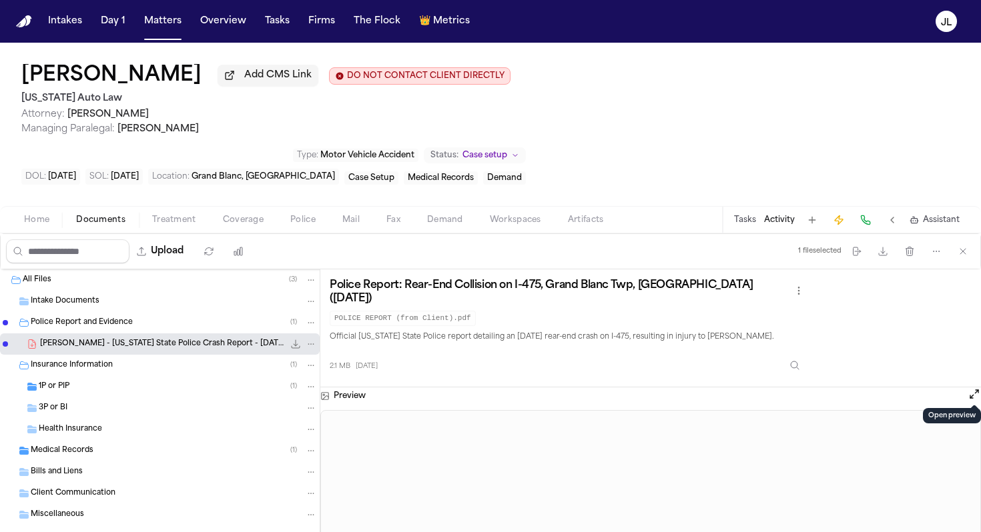
click at [736, 390] on button "Open preview" at bounding box center [973, 394] width 13 height 13
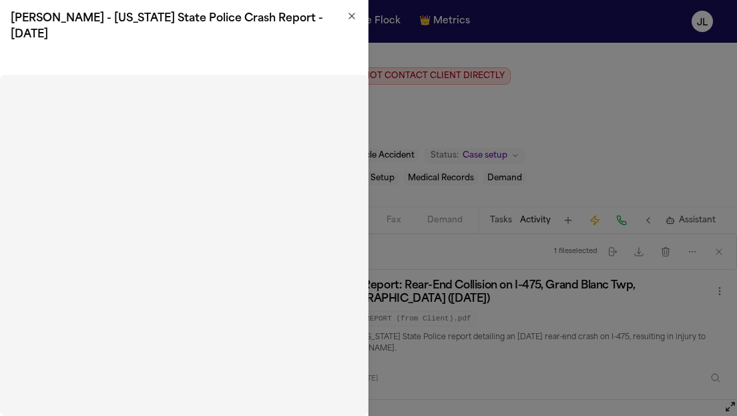
scroll to position [4, 0]
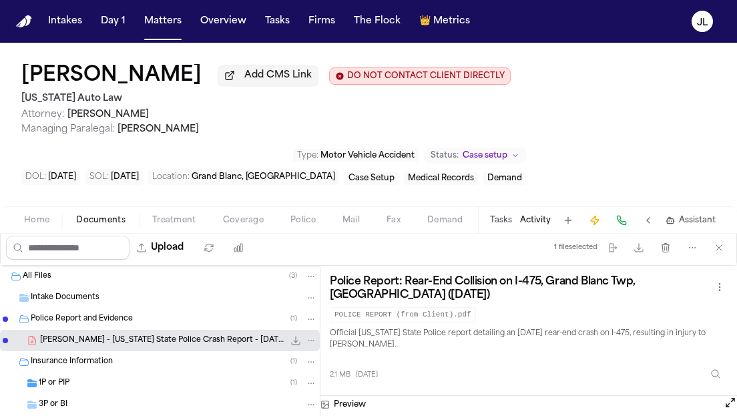
click at [234, 220] on span "Coverage" at bounding box center [243, 220] width 41 height 11
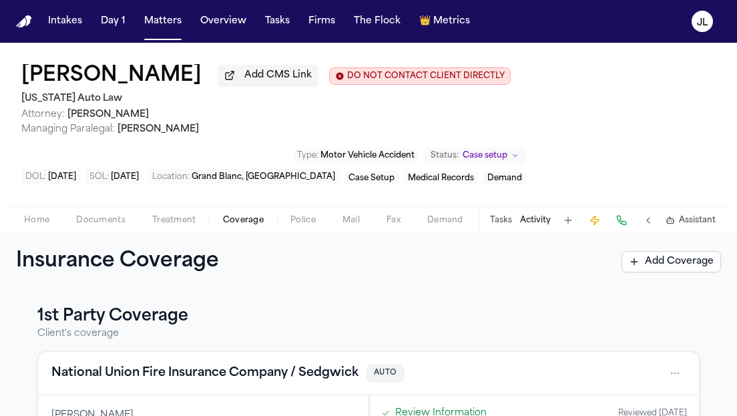
click at [195, 371] on button "National Union Fire Insurance Company / Sedgwick" at bounding box center [204, 373] width 307 height 19
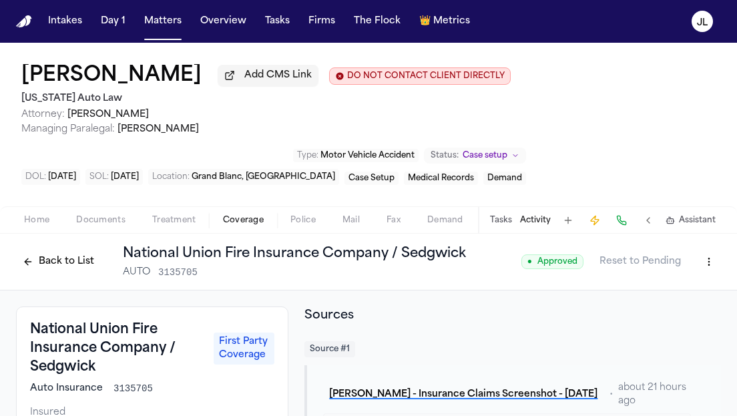
click at [63, 272] on button "Back to List" at bounding box center [58, 261] width 85 height 21
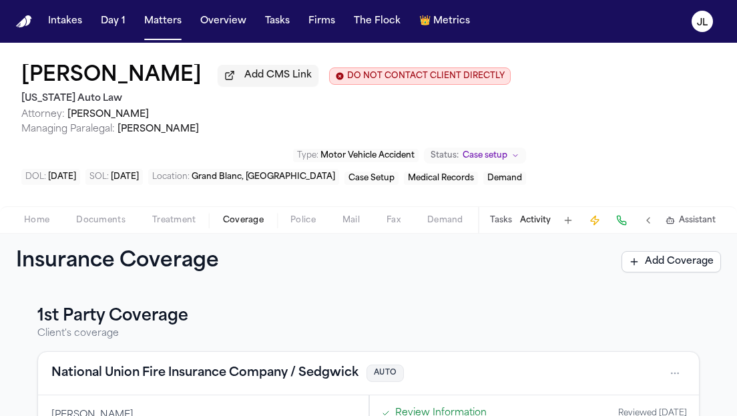
click at [51, 228] on button "Home" at bounding box center [37, 220] width 52 height 16
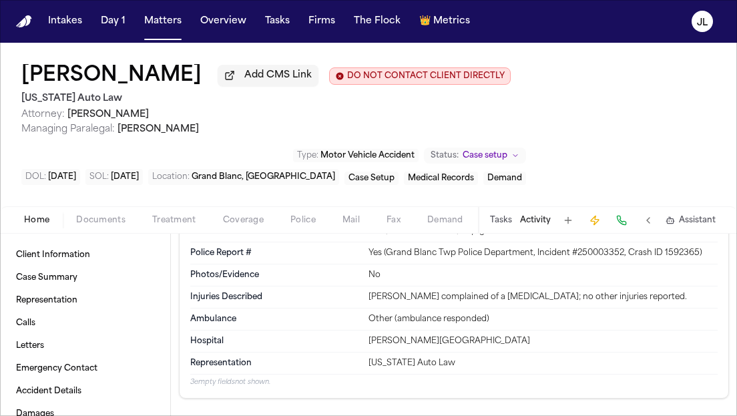
scroll to position [2672, 0]
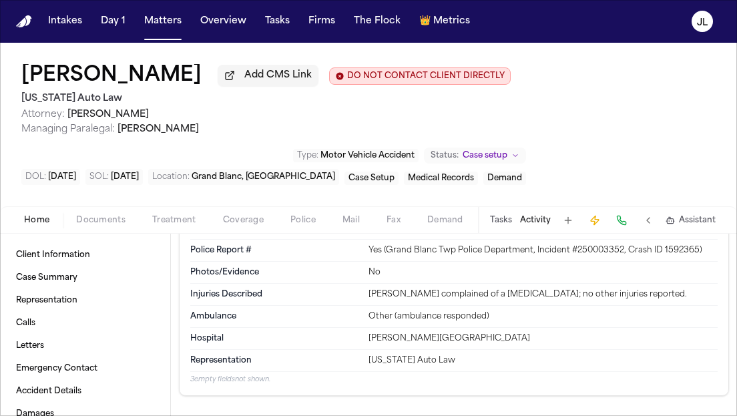
click at [242, 233] on div "Home Documents Treatment Coverage Police Mail Fax Demand Workspaces Artifacts T…" at bounding box center [368, 219] width 737 height 27
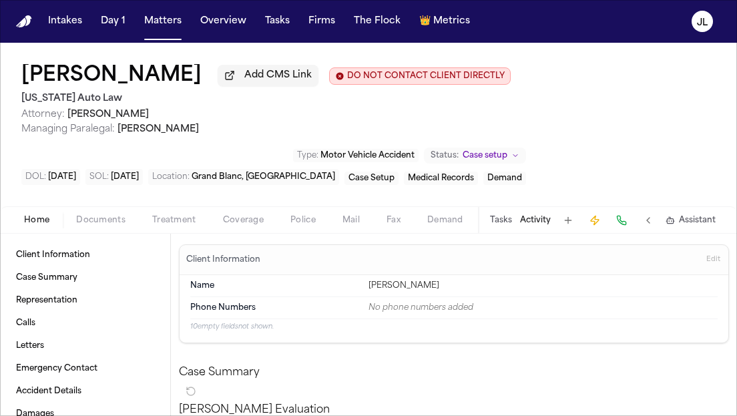
click at [242, 228] on span "button" at bounding box center [243, 227] width 57 height 1
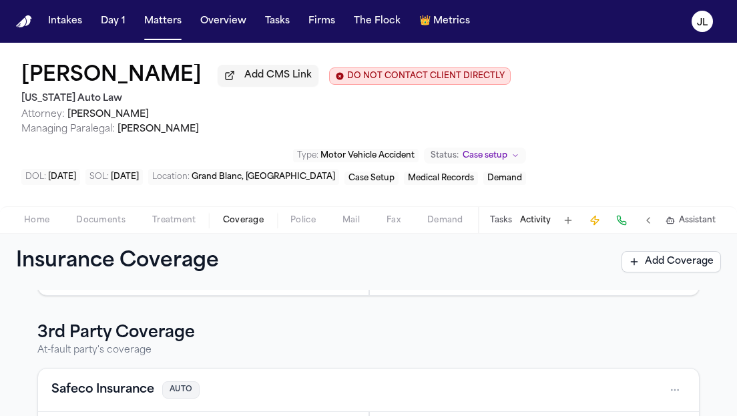
scroll to position [240, 0]
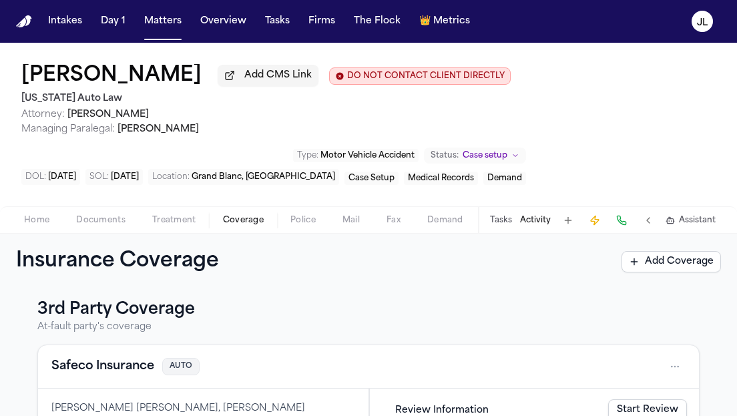
click at [126, 372] on button "Safeco Insurance" at bounding box center [102, 366] width 103 height 19
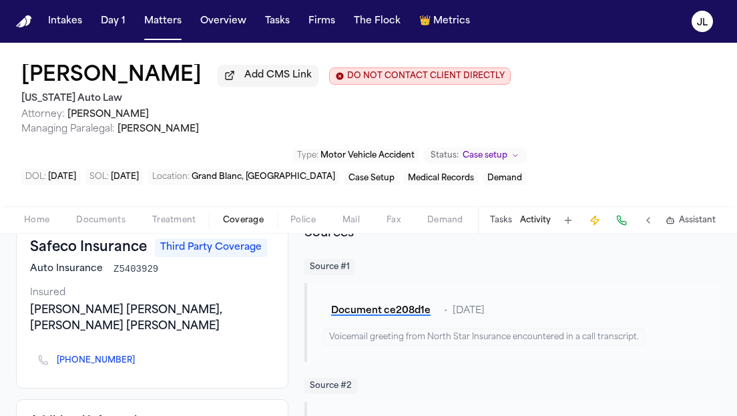
scroll to position [19, 0]
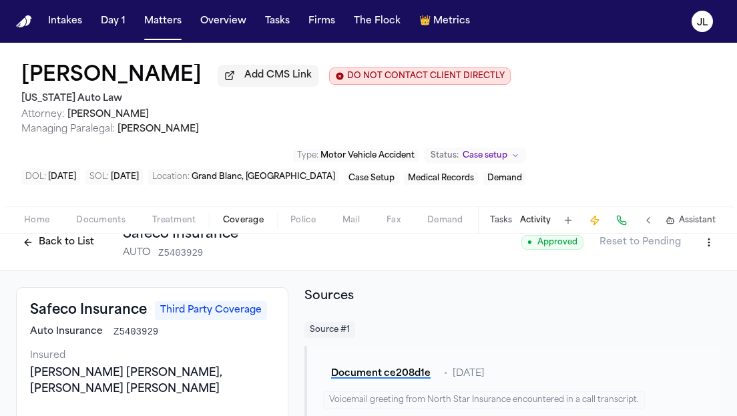
click at [61, 251] on button "Back to List" at bounding box center [58, 242] width 85 height 21
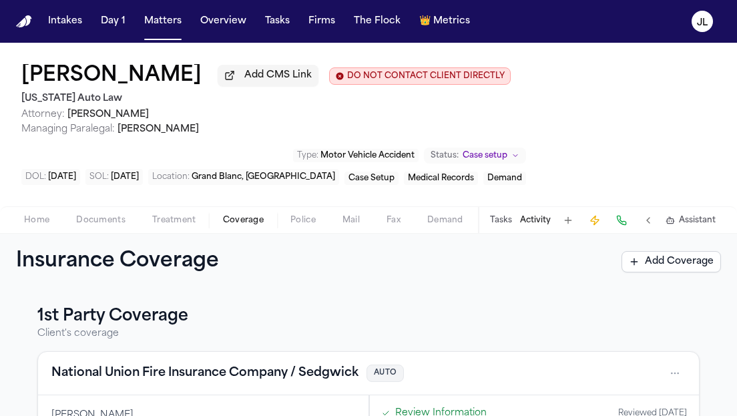
click at [31, 226] on span "Home" at bounding box center [36, 220] width 25 height 11
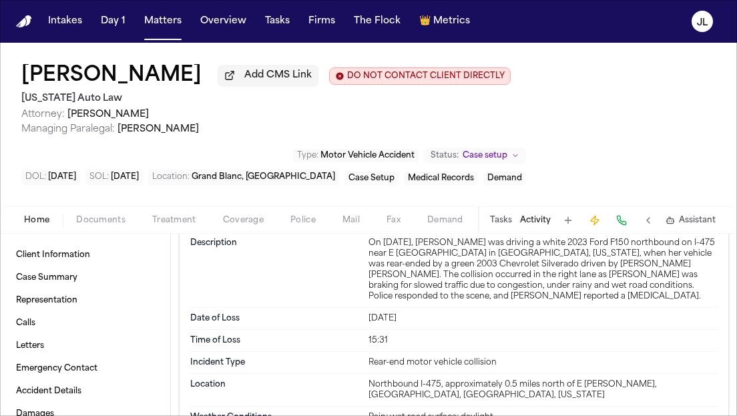
scroll to position [2497, 0]
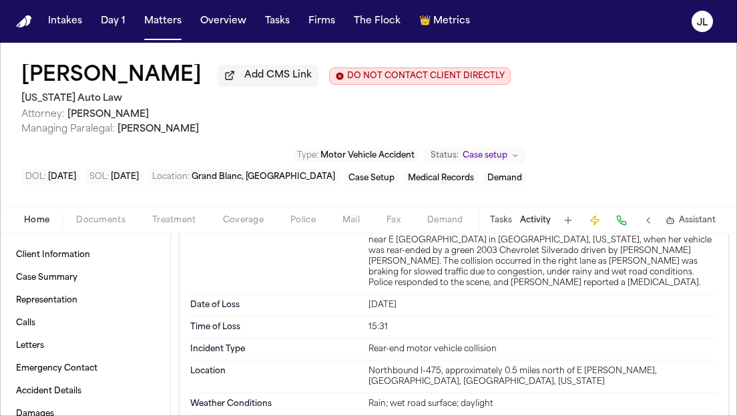
click at [234, 220] on span "Coverage" at bounding box center [243, 220] width 41 height 11
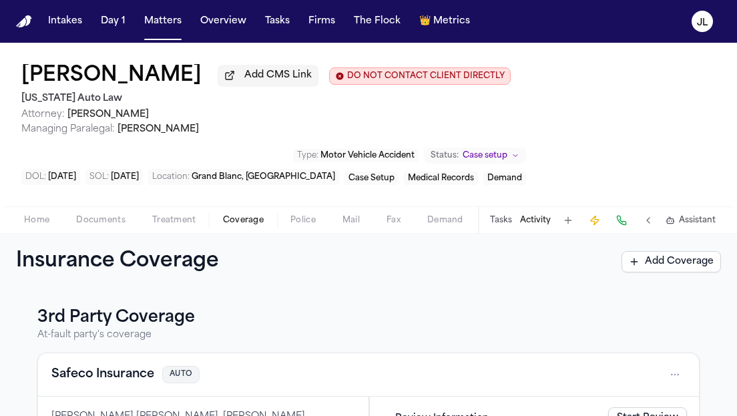
scroll to position [273, 0]
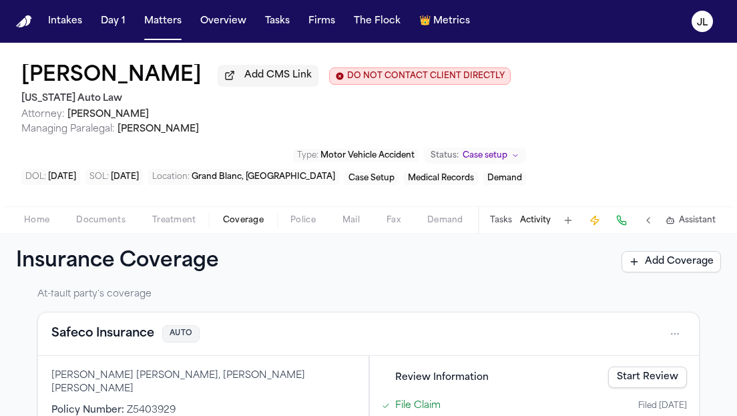
click at [106, 332] on button "Safeco Insurance" at bounding box center [102, 333] width 103 height 19
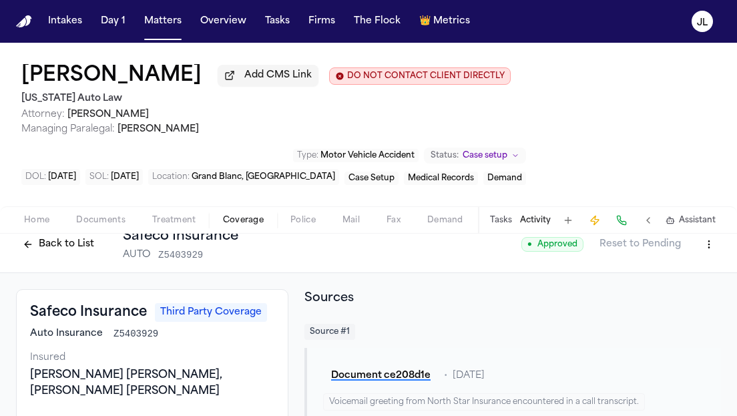
scroll to position [20, 0]
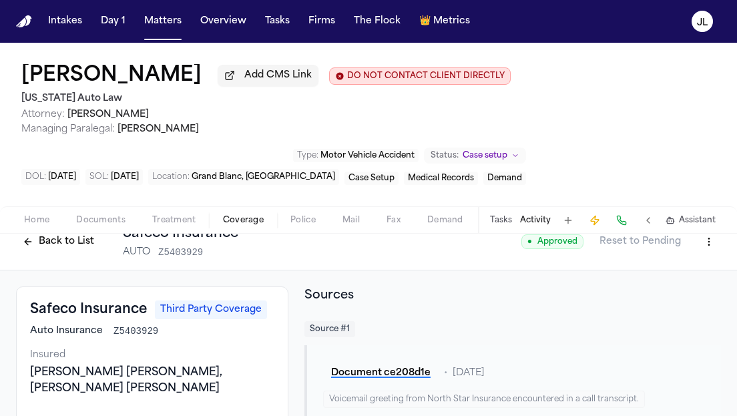
click at [49, 226] on button "Home" at bounding box center [37, 220] width 52 height 16
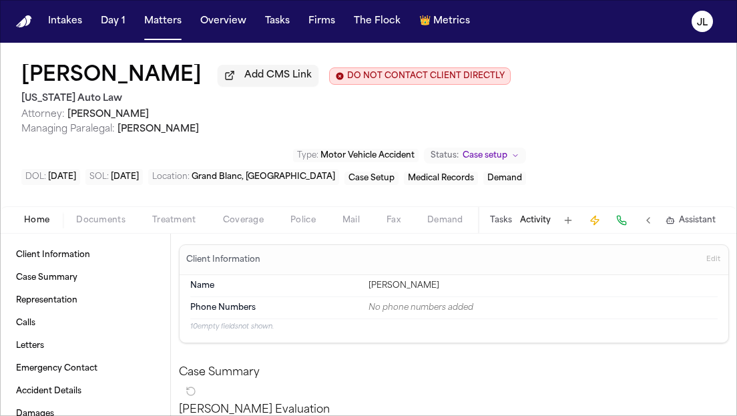
click at [94, 223] on span "Documents" at bounding box center [100, 220] width 49 height 11
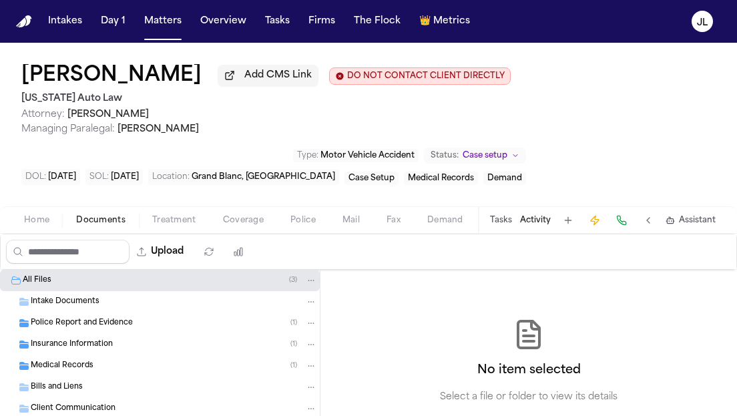
click at [234, 222] on span "Coverage" at bounding box center [243, 220] width 41 height 11
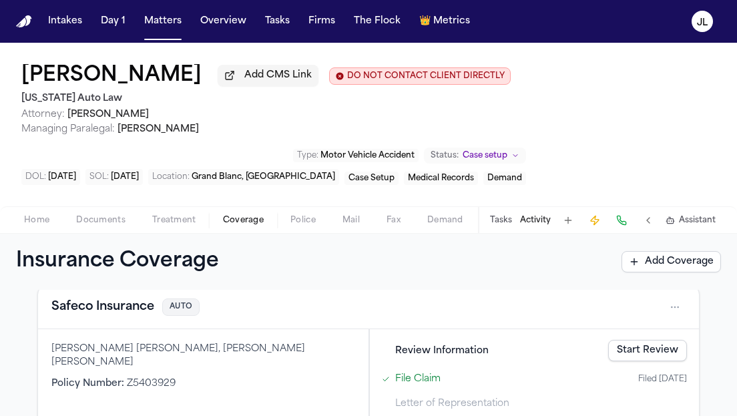
scroll to position [238, 0]
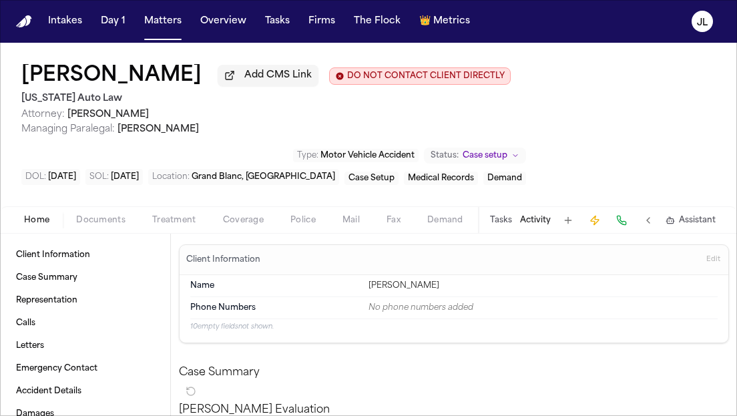
click at [52, 225] on button "Home" at bounding box center [37, 220] width 52 height 16
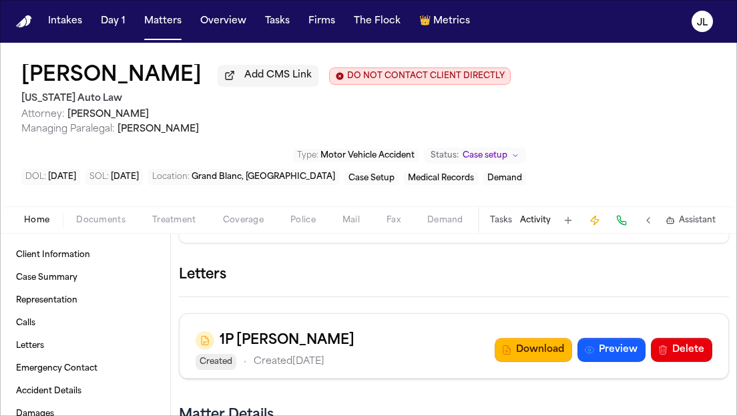
scroll to position [2155, 0]
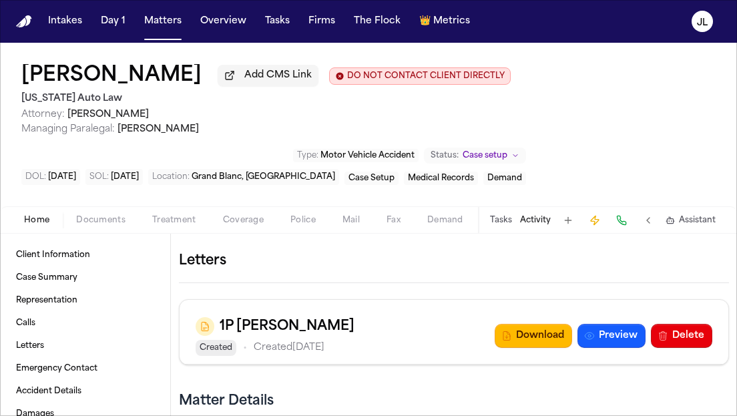
click at [729, 261] on icon "button" at bounding box center [729, 261] width 0 height 0
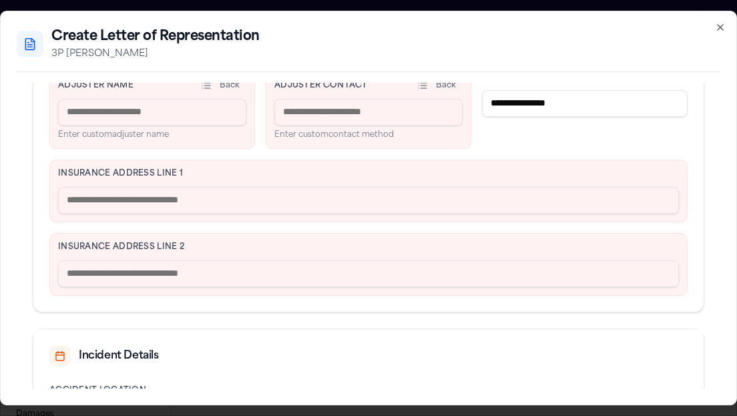
scroll to position [388, 0]
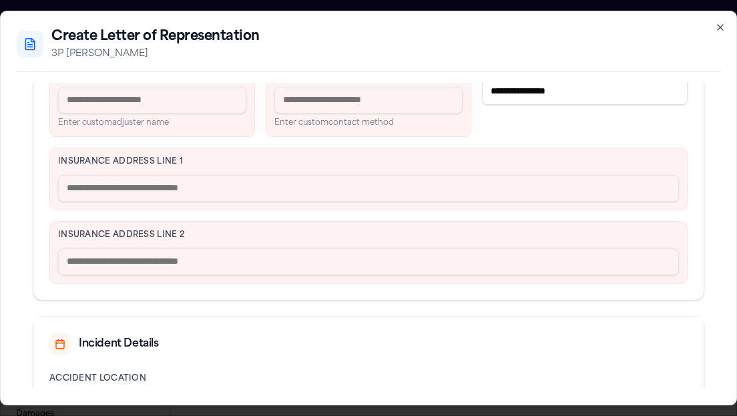
click at [725, 27] on div "**********" at bounding box center [368, 208] width 737 height 395
click at [721, 30] on icon "button" at bounding box center [720, 27] width 11 height 11
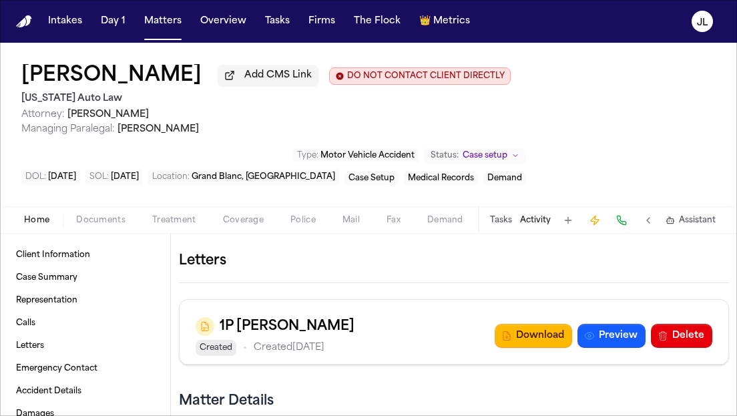
click at [256, 232] on div "Home Documents Treatment Coverage Police Mail Fax Demand Workspaces Artifacts T…" at bounding box center [368, 219] width 737 height 27
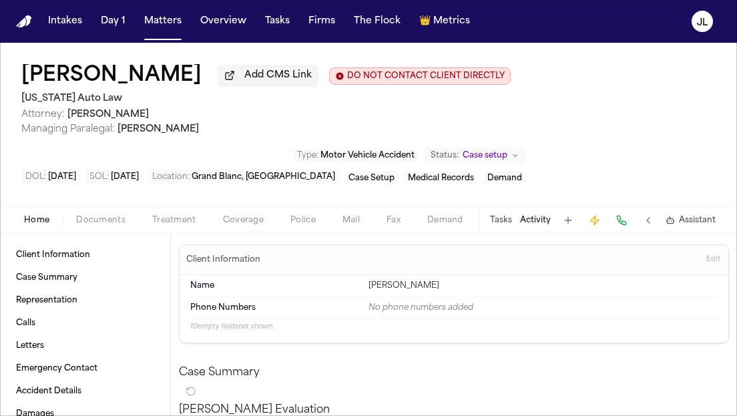
click at [250, 226] on span "Coverage" at bounding box center [243, 220] width 41 height 11
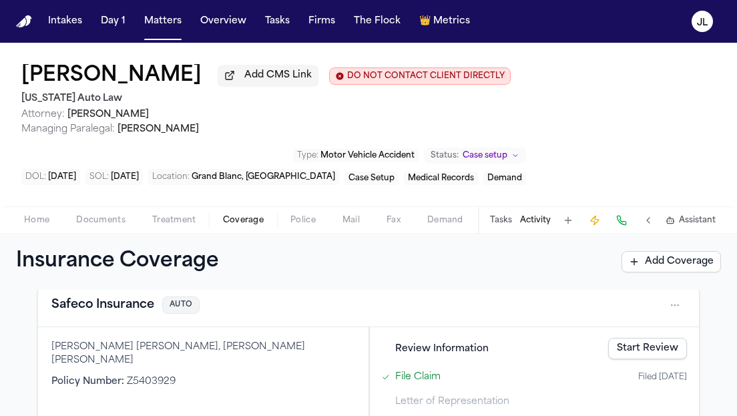
scroll to position [297, 0]
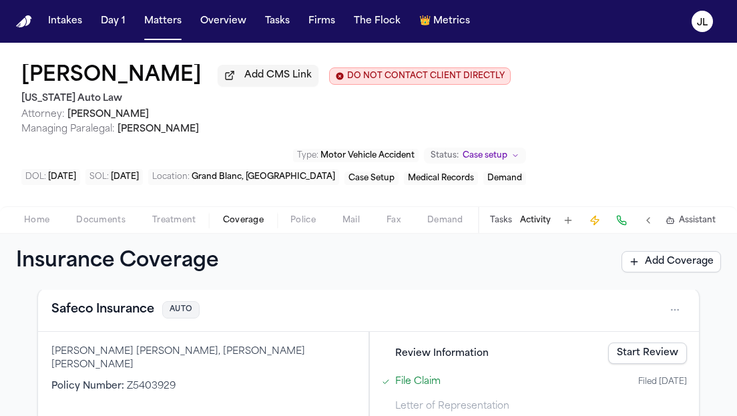
click at [139, 316] on button "Safeco Insurance" at bounding box center [102, 309] width 103 height 19
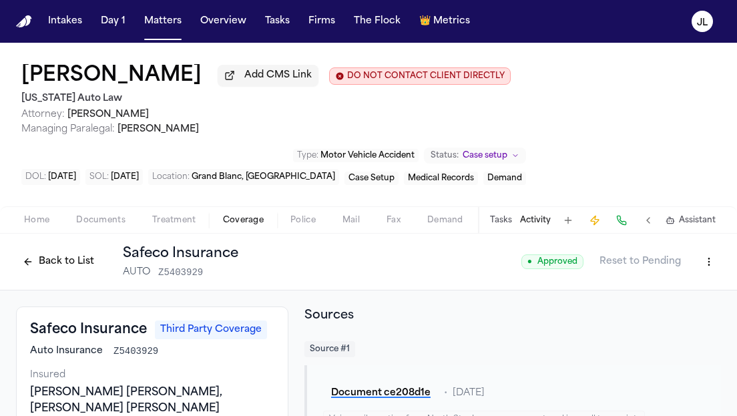
click at [75, 272] on button "Back to List" at bounding box center [58, 261] width 85 height 21
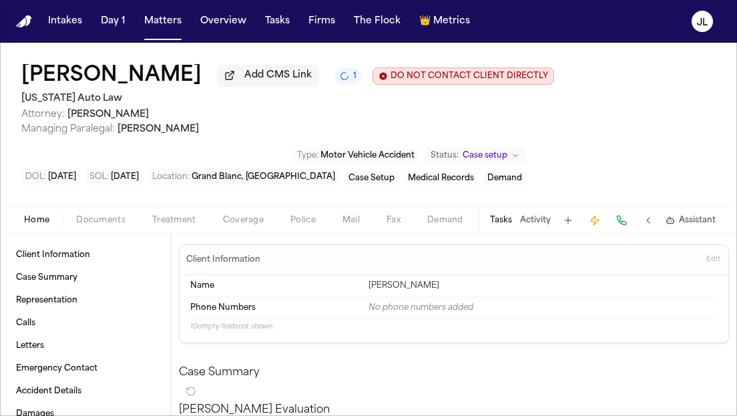
click at [44, 222] on span "Home" at bounding box center [36, 220] width 25 height 11
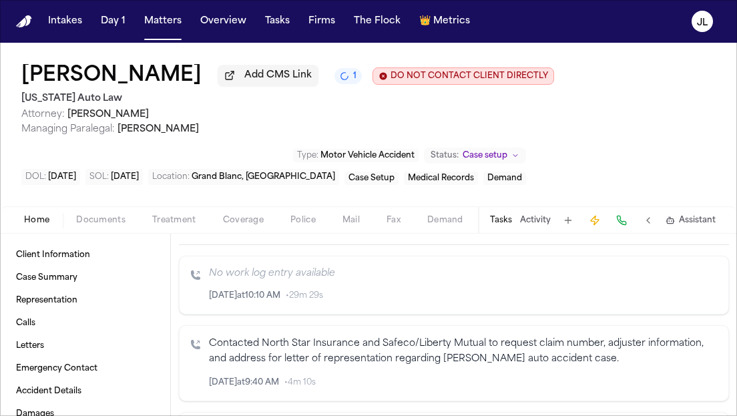
scroll to position [284, 0]
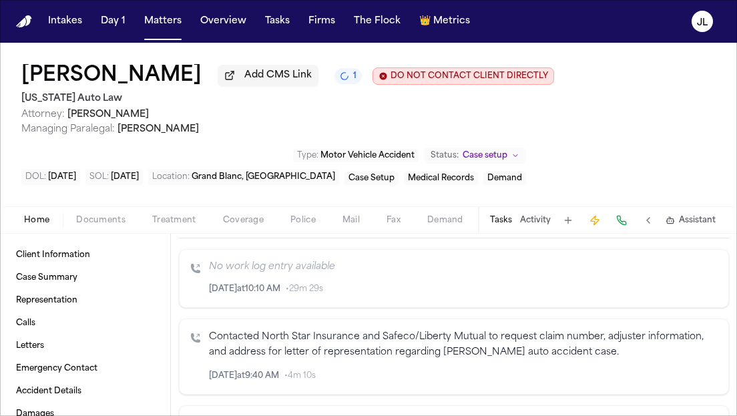
click at [658, 294] on icon "Inspect" at bounding box center [661, 288] width 9 height 9
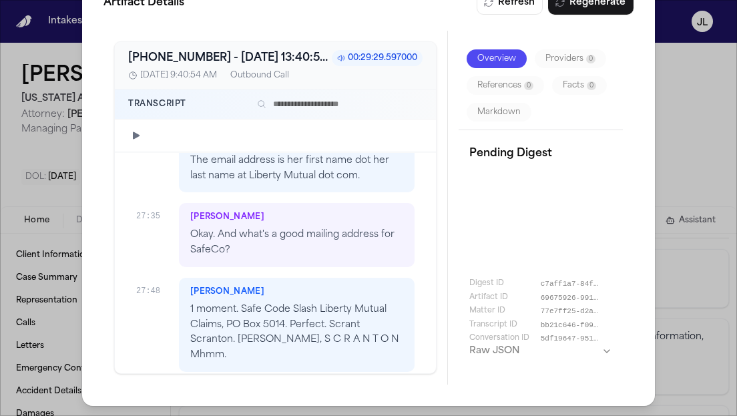
scroll to position [8646, 0]
drag, startPoint x: 284, startPoint y: 220, endPoint x: 229, endPoint y: 222, distance: 55.4
click at [229, 302] on p "1 moment. Safe Code Slash Liberty Mutual Claims, PO Box 5014. Perfect. Scrant S…" at bounding box center [296, 332] width 213 height 61
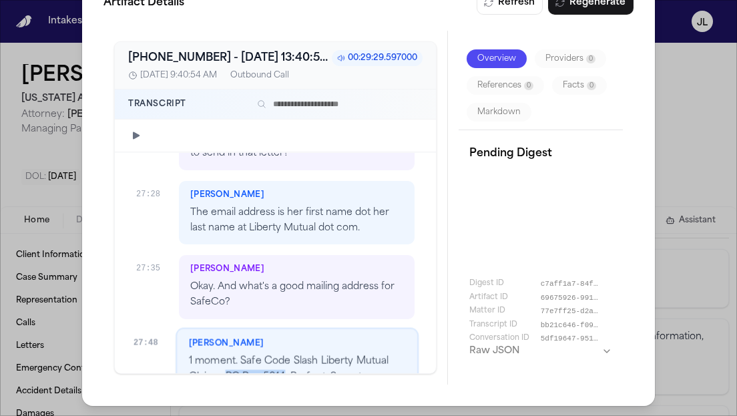
copy p "PO Box 5014"
drag, startPoint x: 275, startPoint y: 347, endPoint x: 191, endPoint y: 347, distance: 83.4
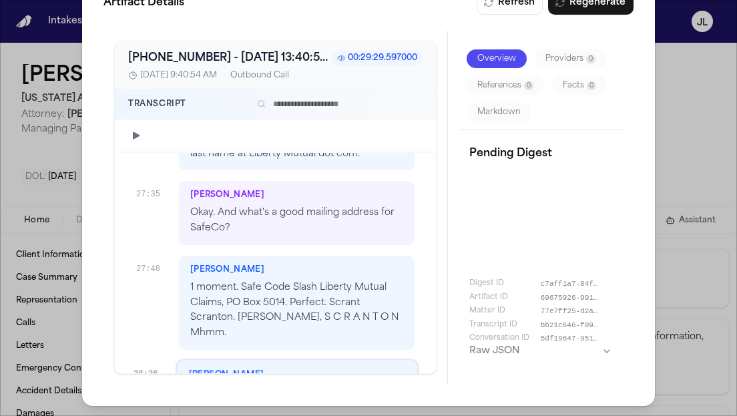
copy p "PA18505Dash5014"
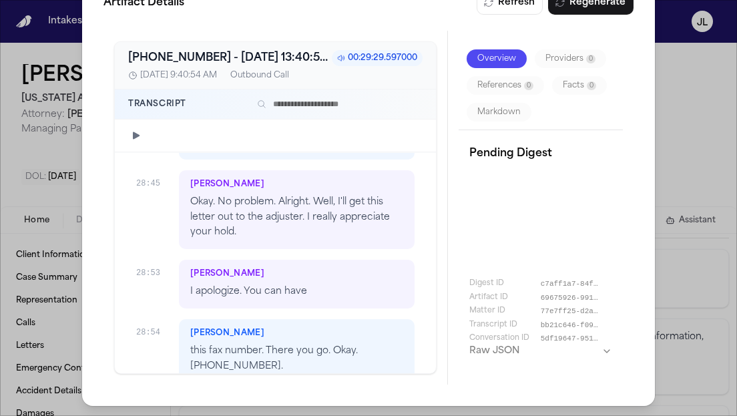
scroll to position [9048, 0]
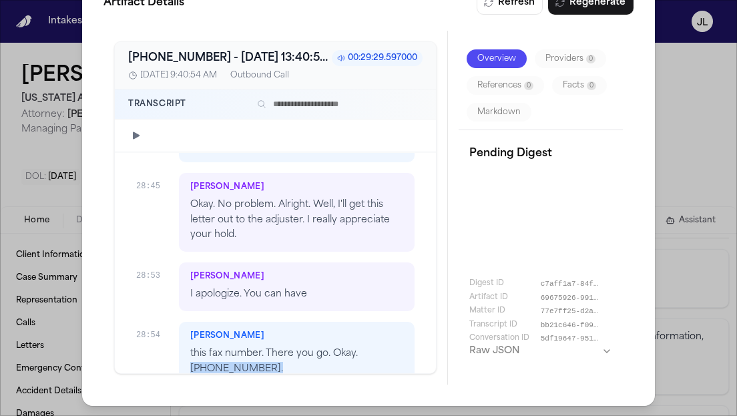
drag, startPoint x: 241, startPoint y: 247, endPoint x: 357, endPoint y: 238, distance: 116.5
click at [357, 346] on p "this fax number. There you go. Okay. (888) 268-8840." at bounding box center [296, 361] width 213 height 31
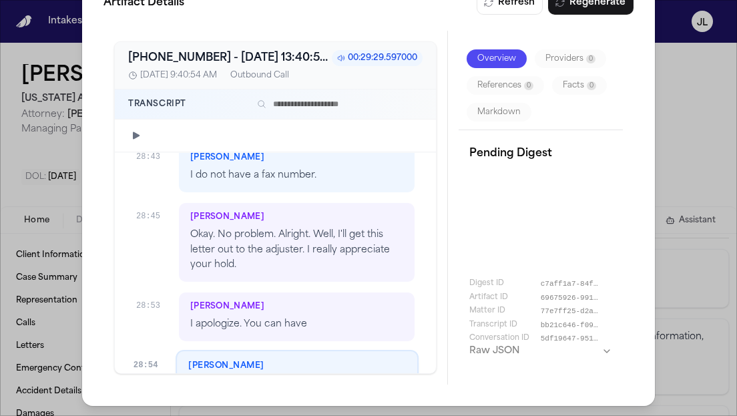
scroll to position [9016, 0]
copy p "(888) 268-8840."
click at [689, 172] on div "Artifact Details Refresh Regenerate +18003323226 - 2025-09-19 13:40:54.403000+0…" at bounding box center [368, 188] width 737 height 458
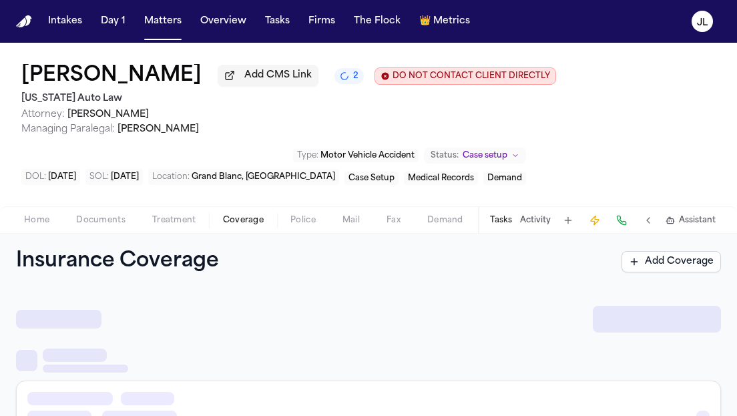
click at [257, 224] on span "Coverage" at bounding box center [243, 220] width 41 height 11
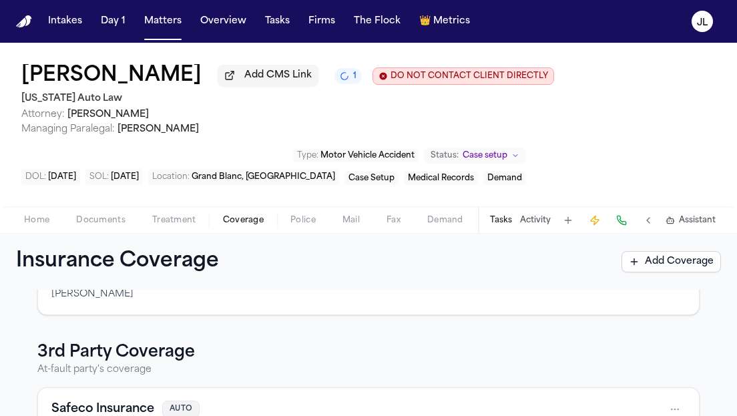
scroll to position [359, 0]
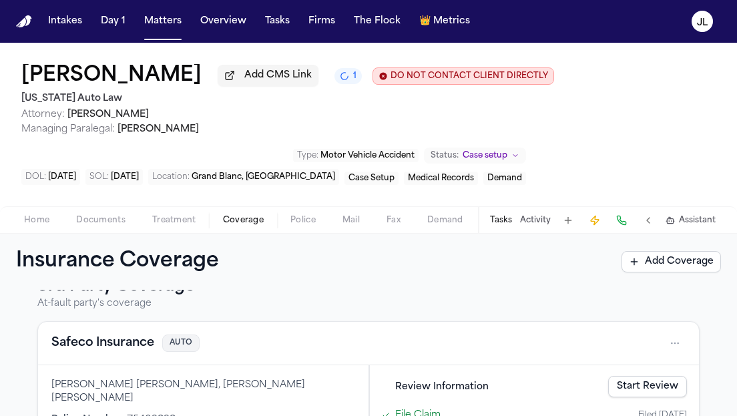
click at [130, 348] on button "Safeco Insurance" at bounding box center [102, 343] width 103 height 19
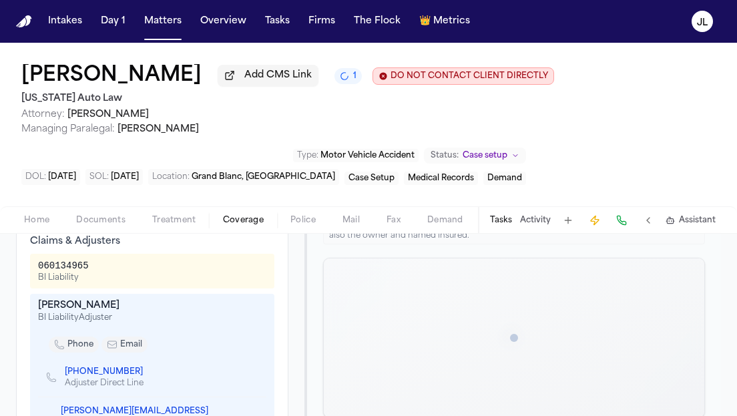
scroll to position [588, 0]
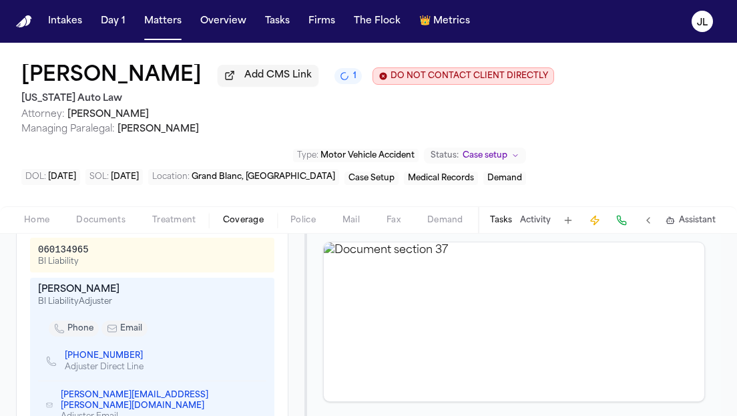
click at [115, 285] on div "Jennifer Arriaga" at bounding box center [152, 289] width 228 height 13
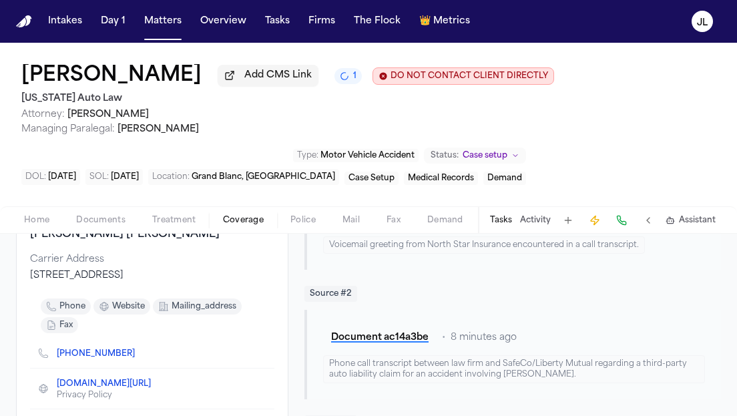
scroll to position [139, 0]
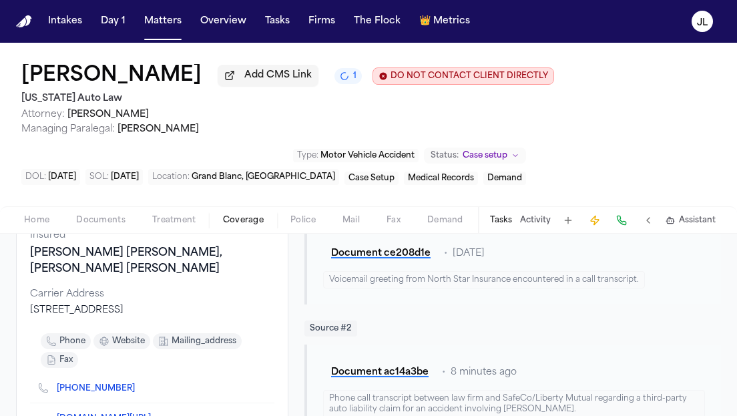
click at [46, 223] on span "Home" at bounding box center [36, 220] width 25 height 11
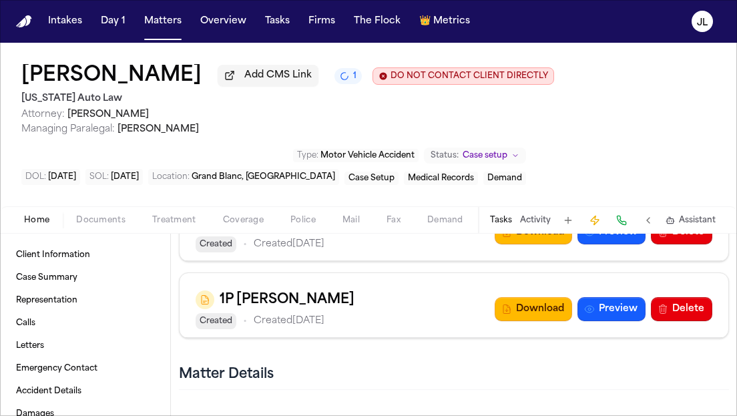
scroll to position [2297, 0]
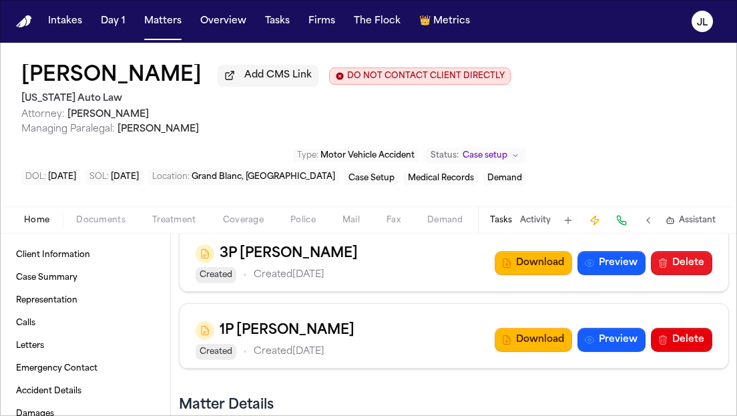
click at [690, 275] on button "Delete" at bounding box center [681, 263] width 61 height 24
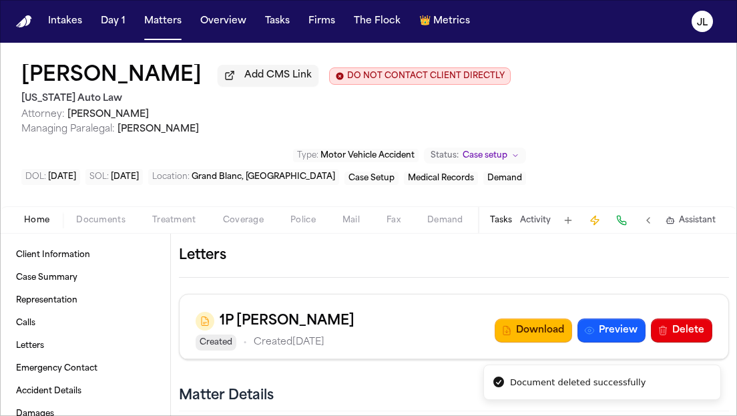
scroll to position [2217, 0]
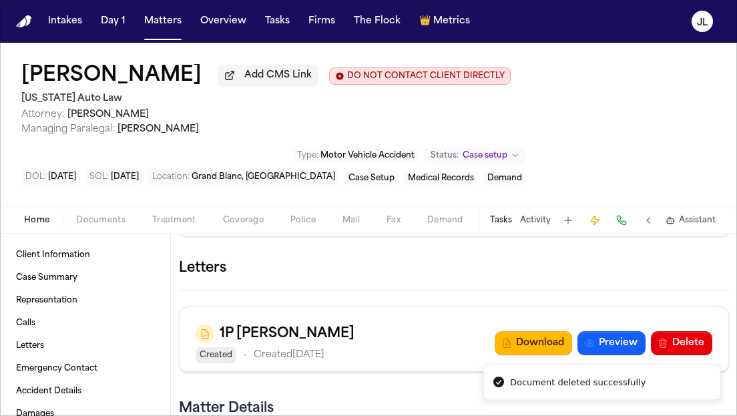
click at [729, 268] on button "button" at bounding box center [729, 268] width 0 height 0
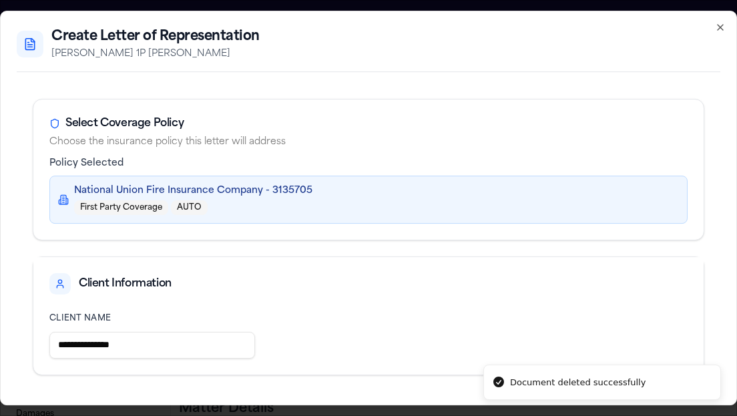
click at [713, 29] on div "Create Letter of Representation Elona 1P LOR" at bounding box center [368, 43] width 703 height 33
click at [721, 22] on icon "button" at bounding box center [720, 27] width 11 height 11
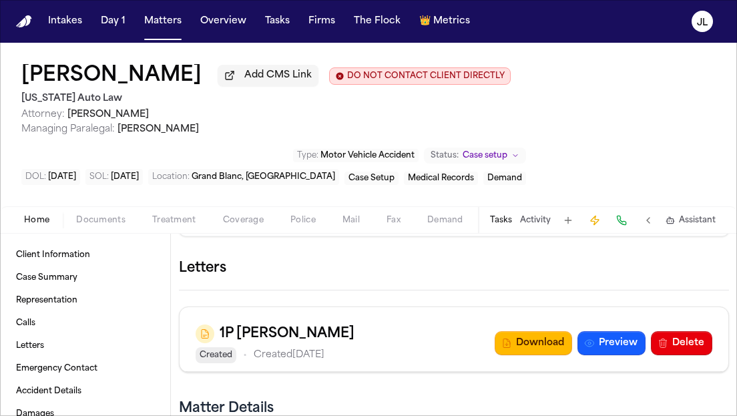
click at [729, 268] on button "button" at bounding box center [729, 268] width 0 height 0
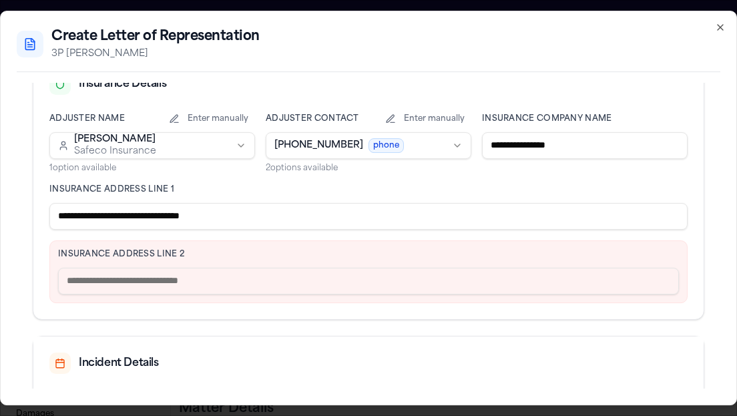
scroll to position [352, 0]
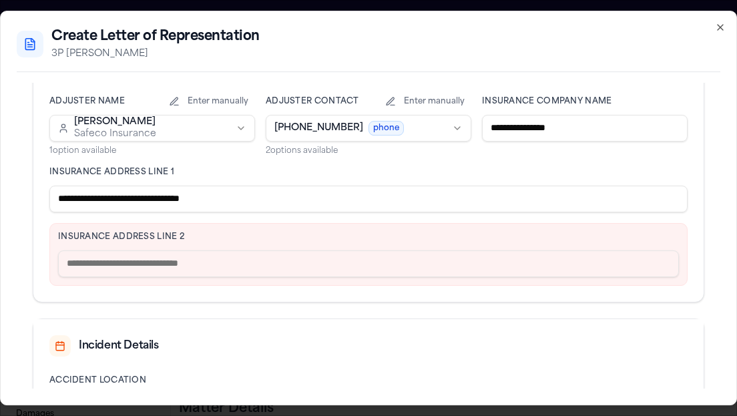
drag, startPoint x: 250, startPoint y: 202, endPoint x: 121, endPoint y: 200, distance: 128.8
click at [120, 199] on input "**********" at bounding box center [368, 198] width 638 height 27
type input "**********"
click at [84, 262] on input "text" at bounding box center [368, 263] width 620 height 27
paste input "**********"
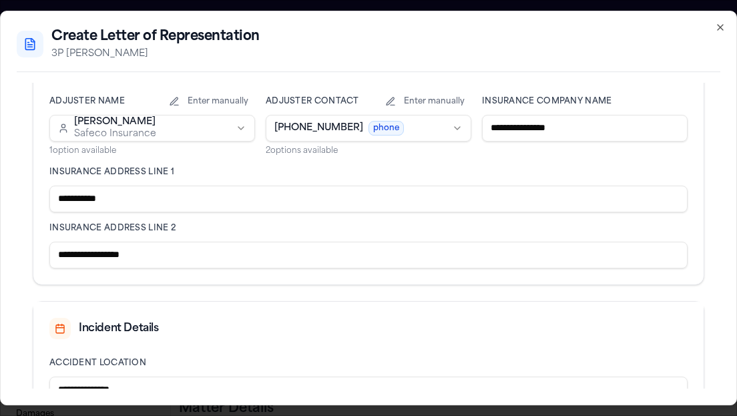
type input "**********"
click at [442, 120] on body "Intakes Day 1 Matters Overview Tasks Firms The Flock 👑 Metrics JL Lismay Gonzal…" at bounding box center [368, 208] width 737 height 416
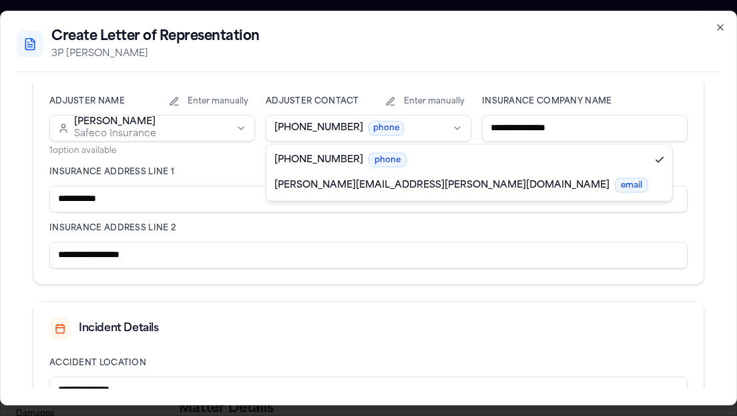
select select "**********"
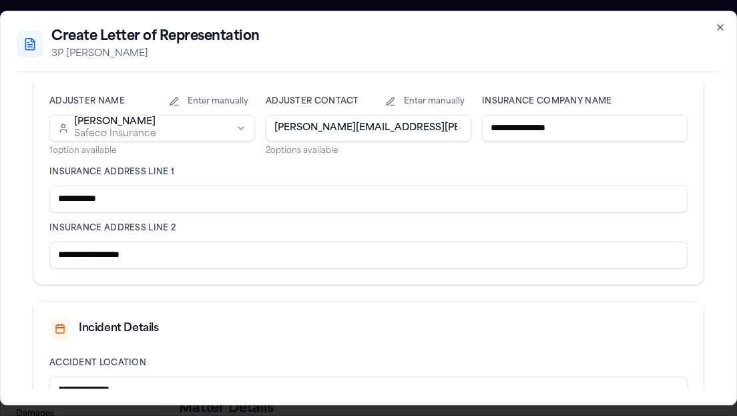
scroll to position [511, 0]
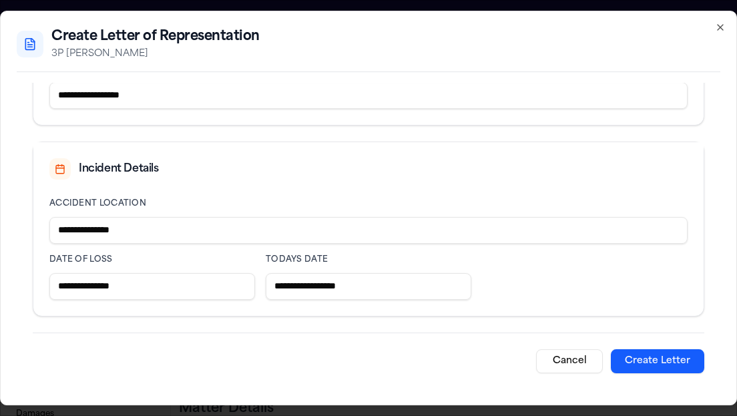
click at [697, 367] on button "Create Letter" at bounding box center [656, 361] width 93 height 24
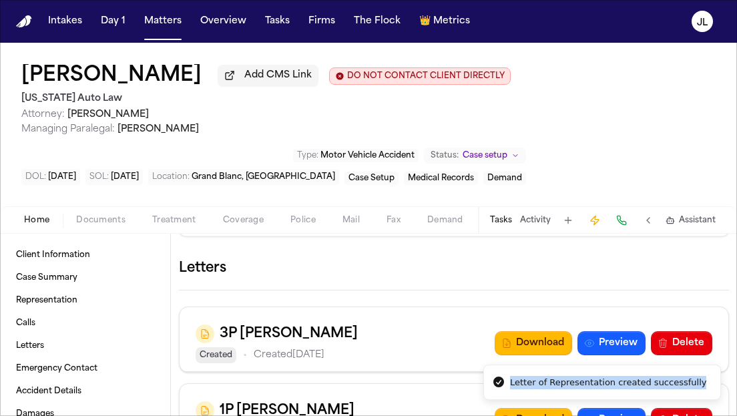
click at [545, 364] on li "Letter of Representation created successfully" at bounding box center [602, 382] width 238 height 36
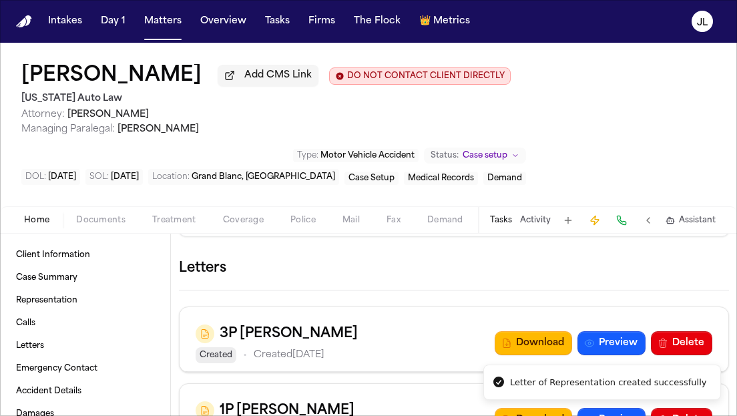
click at [528, 364] on li "Letter of Representation created successfully" at bounding box center [602, 382] width 238 height 36
click at [448, 279] on div "Letters" at bounding box center [454, 268] width 550 height 21
click at [512, 364] on li "Letter of Representation created successfully" at bounding box center [602, 382] width 238 height 36
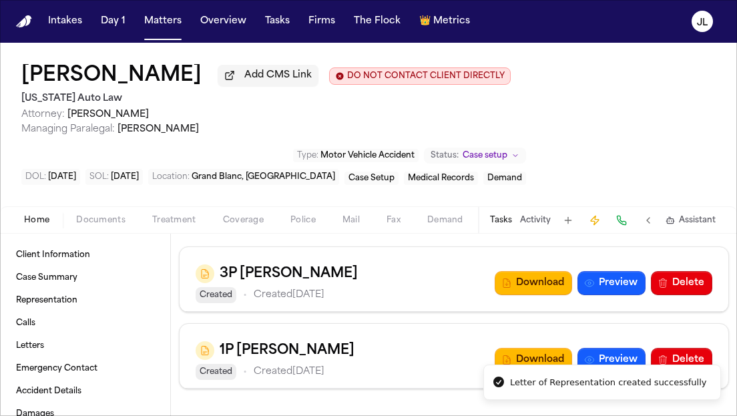
scroll to position [2286, 0]
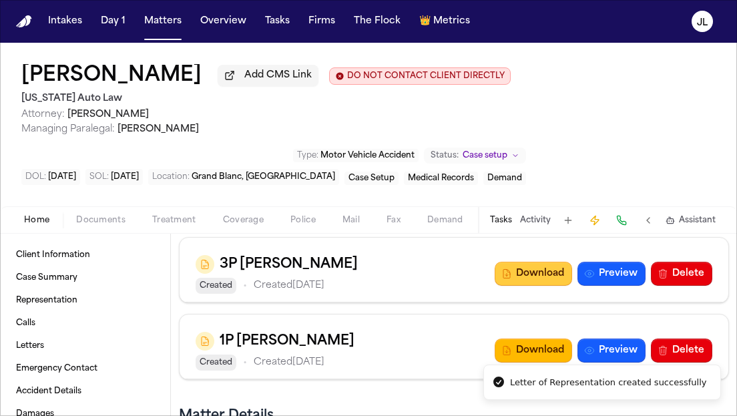
click at [525, 286] on button "Download" at bounding box center [532, 274] width 77 height 24
click at [508, 279] on icon "button" at bounding box center [506, 273] width 11 height 11
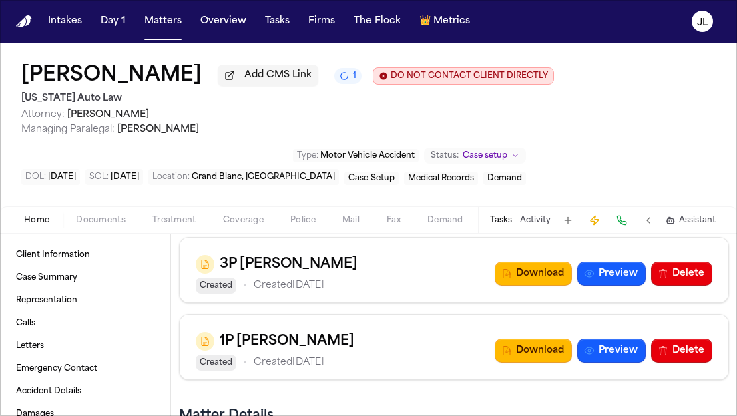
click at [250, 226] on span "Coverage" at bounding box center [243, 220] width 41 height 11
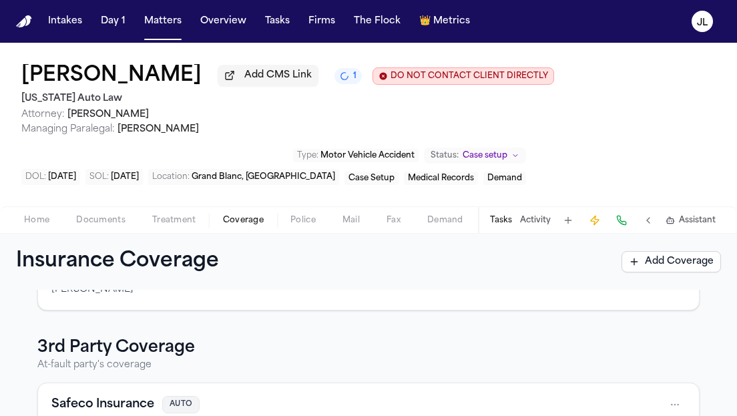
scroll to position [386, 0]
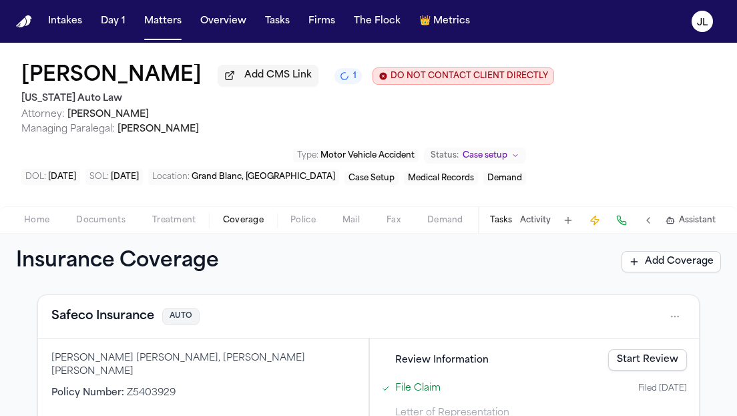
click at [142, 324] on button "Safeco Insurance" at bounding box center [102, 316] width 103 height 19
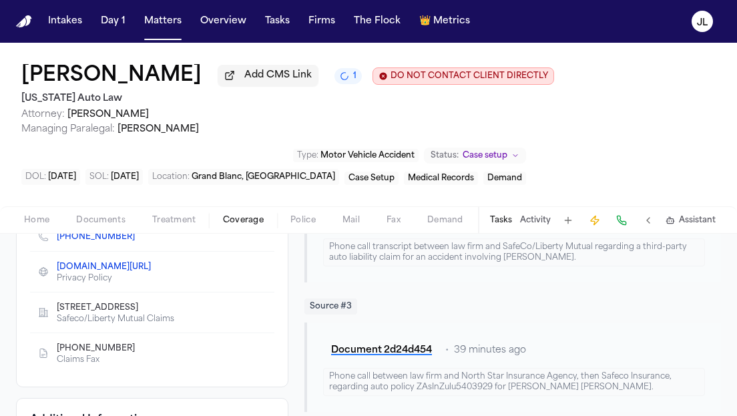
scroll to position [292, 0]
click at [139, 352] on icon "Copy to clipboard" at bounding box center [141, 349] width 5 height 5
click at [535, 226] on button "Activity" at bounding box center [535, 220] width 31 height 11
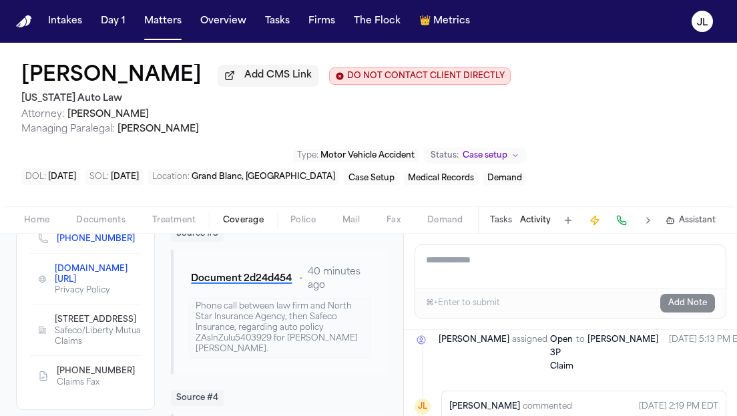
scroll to position [282, 0]
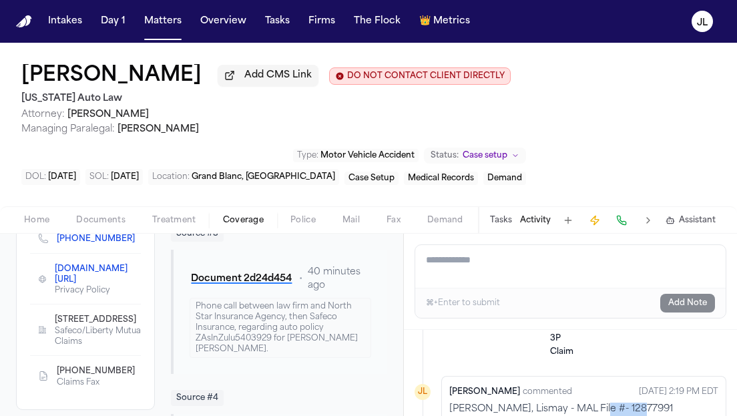
drag, startPoint x: 642, startPoint y: 384, endPoint x: 592, endPoint y: 384, distance: 50.0
click at [592, 402] on p "Gonzalez, Lismay - MAL File #- 12877991" at bounding box center [583, 408] width 269 height 13
copy p "12877991"
click at [97, 233] on div "Home Documents Treatment Coverage Police Mail Fax Demand Workspaces Artifacts T…" at bounding box center [368, 219] width 737 height 27
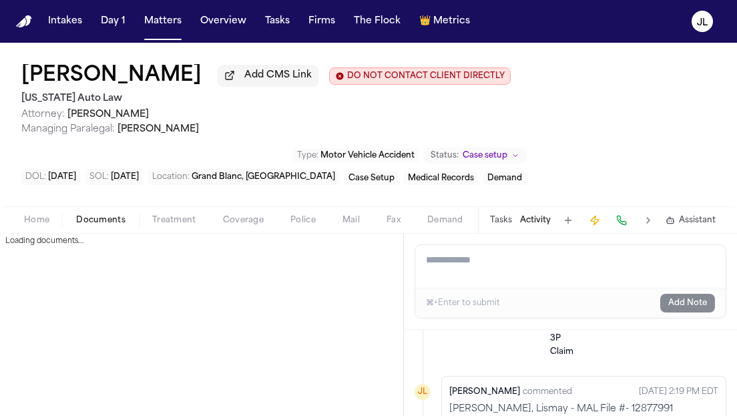
click at [97, 224] on span "Documents" at bounding box center [100, 220] width 49 height 11
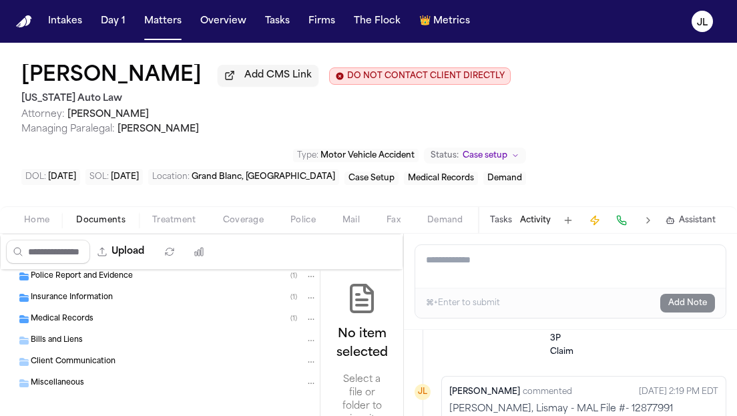
scroll to position [48, 0]
click at [115, 307] on div "Insurance Information ( 1 )" at bounding box center [160, 296] width 320 height 21
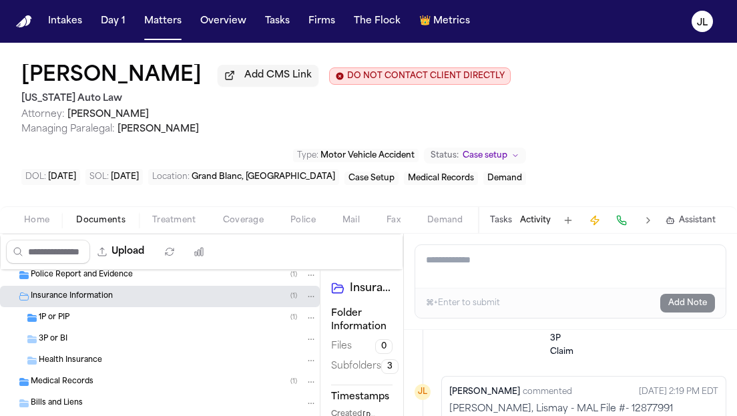
click at [191, 318] on div "1P or PIP ( 1 )" at bounding box center [178, 318] width 278 height 12
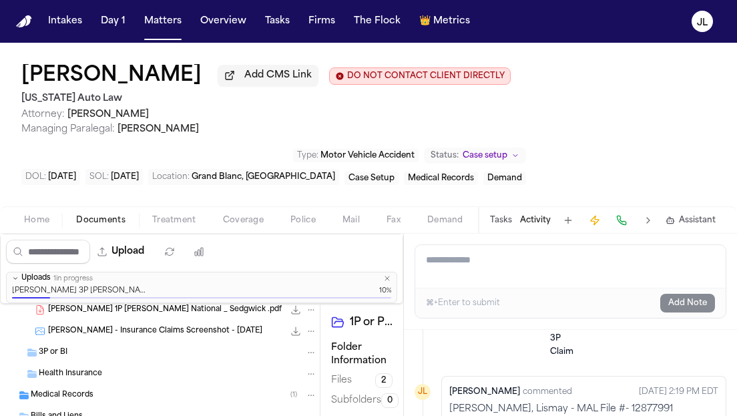
scroll to position [135, 0]
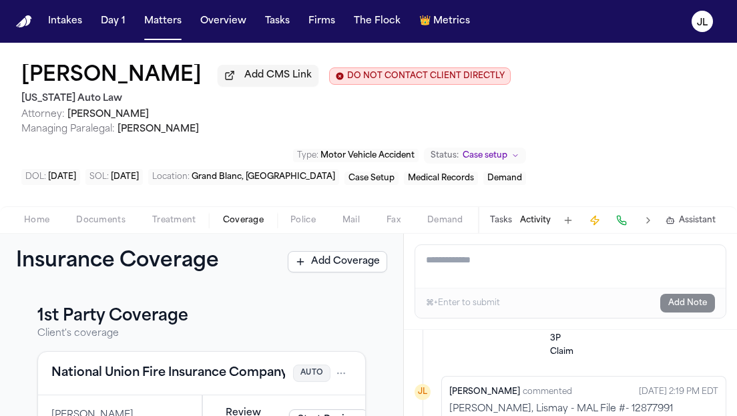
click at [247, 218] on span "Coverage" at bounding box center [243, 220] width 41 height 11
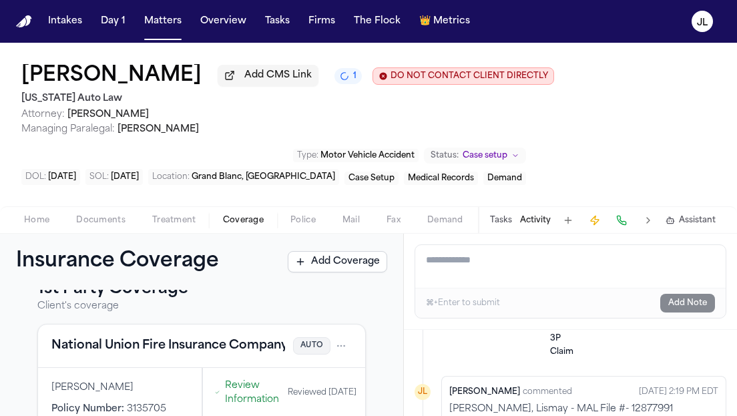
scroll to position [153, 0]
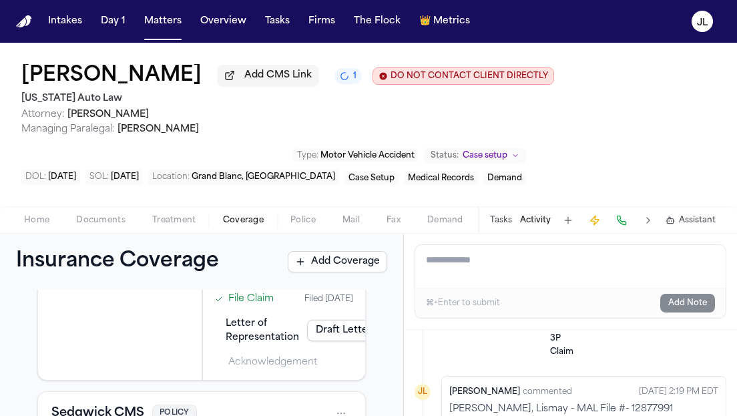
click at [321, 334] on link "Draft Letter" at bounding box center [343, 330] width 73 height 21
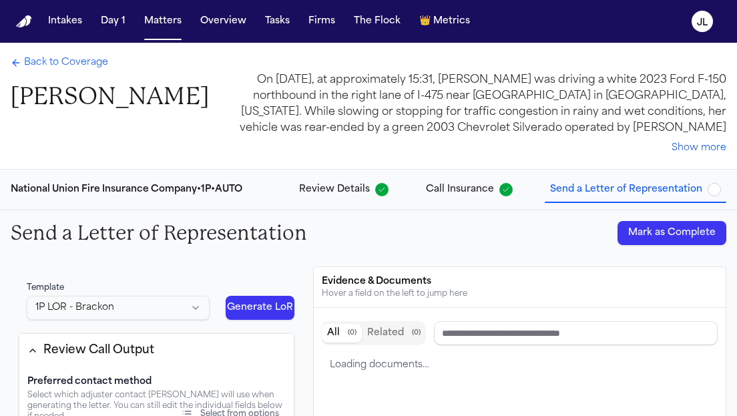
click at [679, 232] on button "Mark as Complete" at bounding box center [671, 233] width 109 height 24
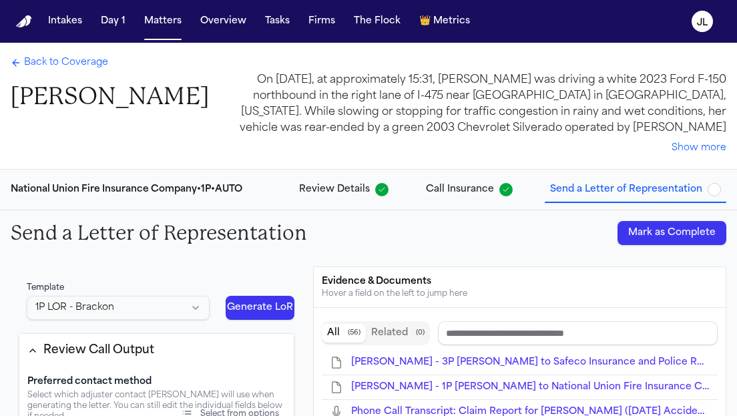
click at [70, 74] on div "Back to Coverage Lismay Gonzalez" at bounding box center [110, 83] width 198 height 55
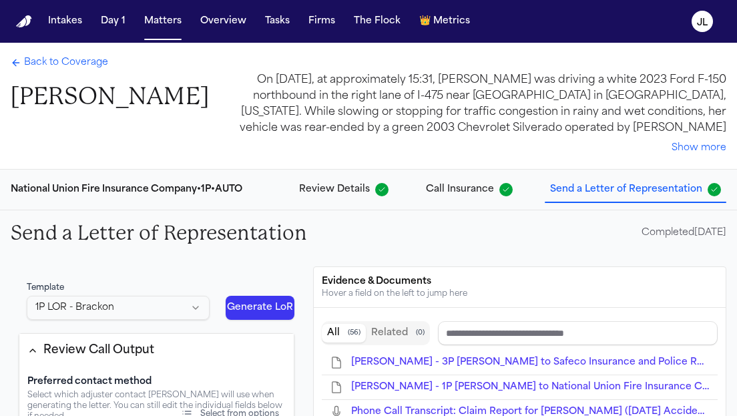
click at [70, 68] on span "Back to Coverage" at bounding box center [66, 62] width 84 height 13
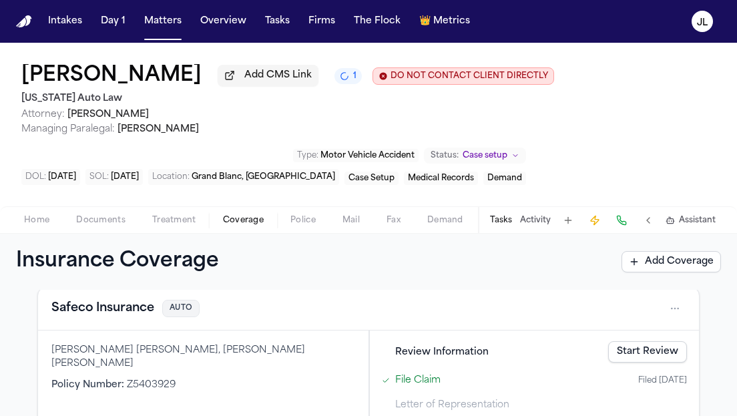
scroll to position [379, 0]
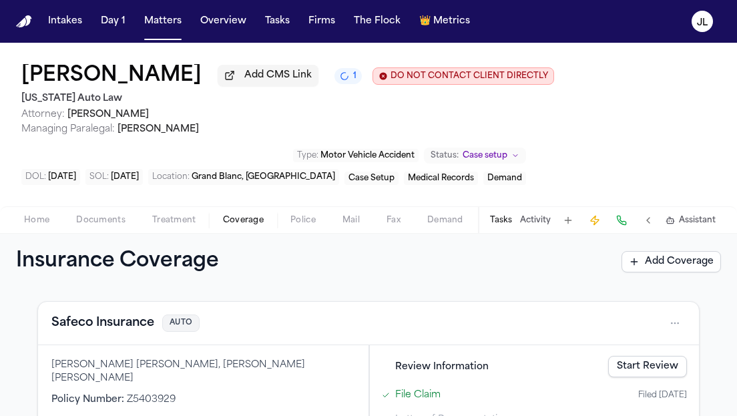
click at [640, 370] on link "Start Review" at bounding box center [647, 366] width 79 height 21
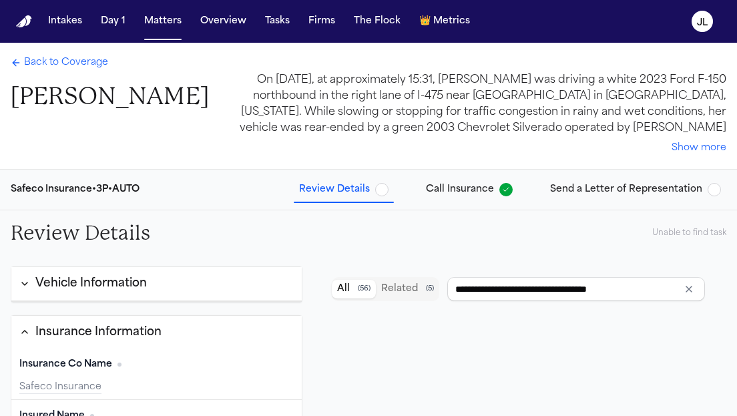
click at [624, 193] on span "Send a Letter of Representation" at bounding box center [626, 189] width 152 height 13
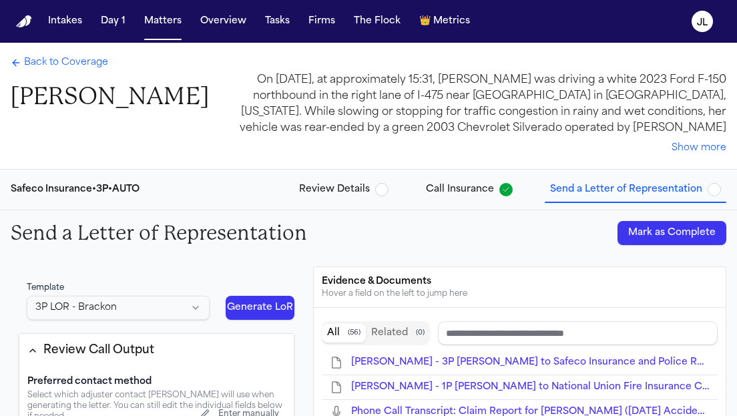
click at [646, 221] on button "Mark as Complete" at bounding box center [671, 233] width 109 height 24
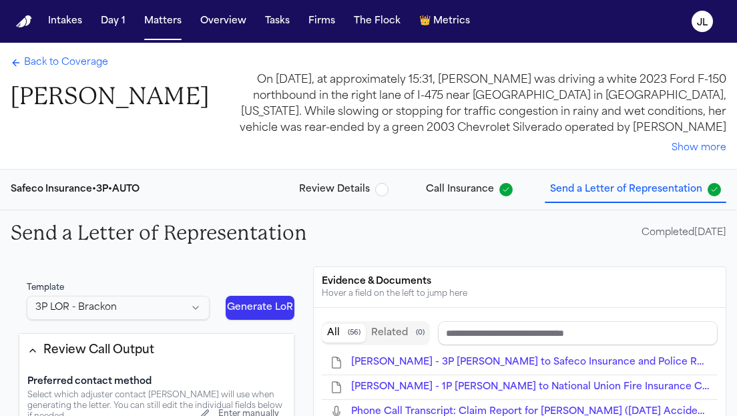
click at [74, 60] on span "Back to Coverage" at bounding box center [66, 62] width 84 height 13
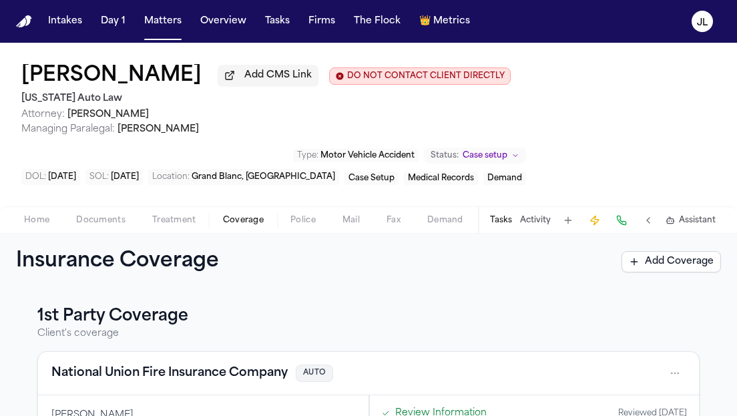
click at [169, 33] on nav "Intakes Day 1 Matters Overview Tasks Firms The Flock 👑 Metrics JL" at bounding box center [368, 21] width 737 height 43
click at [167, 25] on button "Matters" at bounding box center [163, 21] width 48 height 24
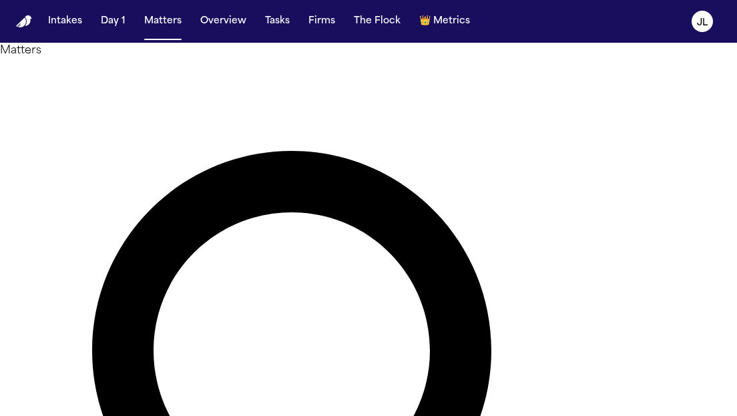
type input "**********"
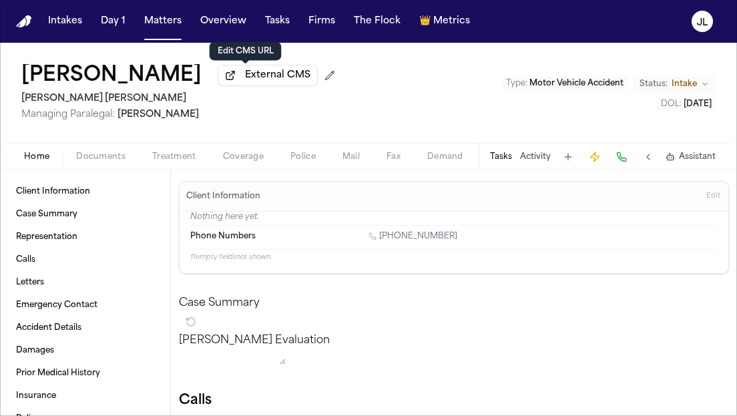
click at [232, 155] on span "Coverage" at bounding box center [243, 156] width 41 height 11
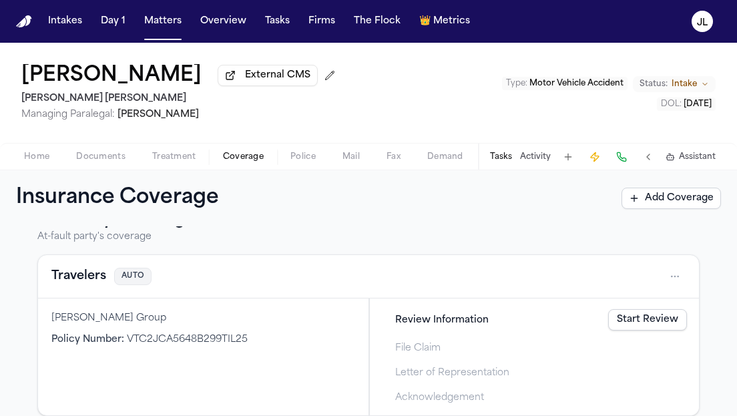
scroll to position [286, 0]
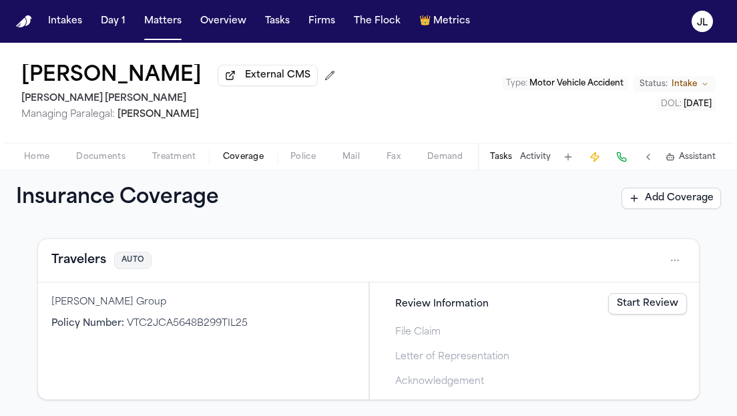
click at [91, 264] on button "Travelers" at bounding box center [78, 260] width 55 height 19
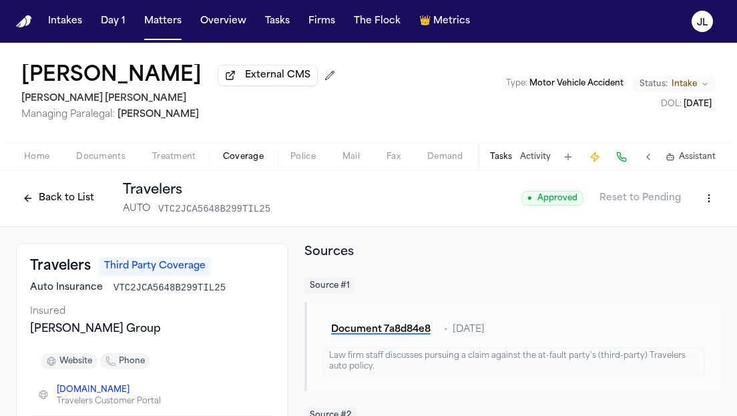
click at [713, 205] on html "Intakes Day 1 Matters Overview Tasks Firms The Flock 👑 Metrics JL Luis Rivas Ex…" at bounding box center [368, 208] width 737 height 416
click at [691, 220] on div "Edit Coverage" at bounding box center [662, 230] width 112 height 21
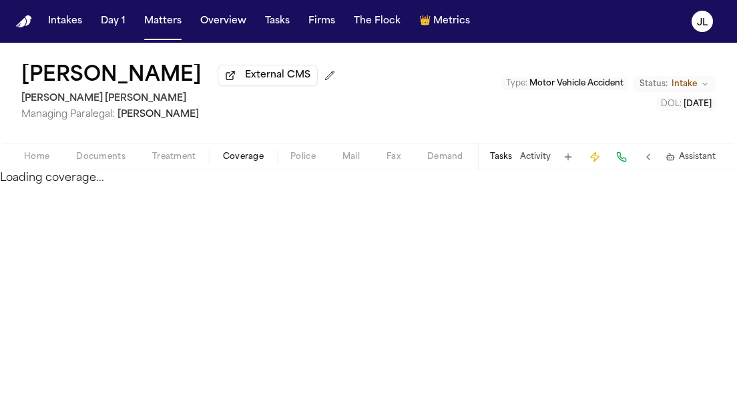
select select "**********"
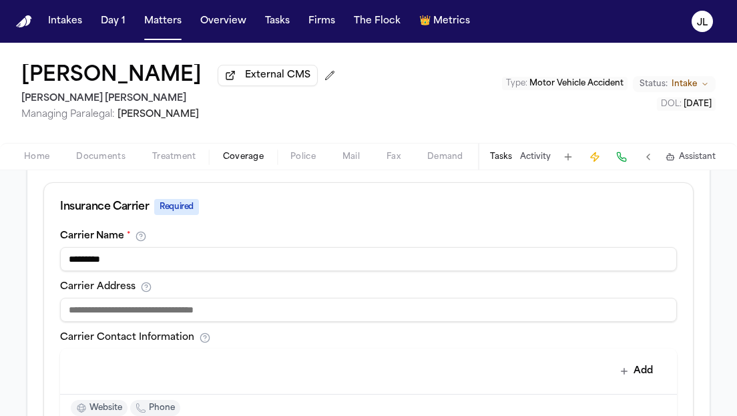
scroll to position [444, 0]
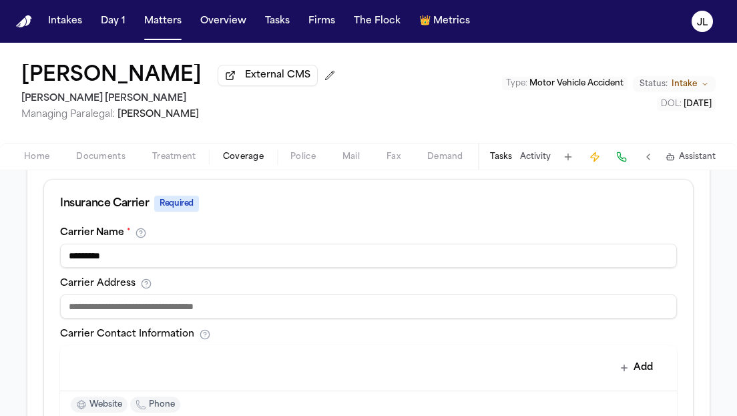
click at [226, 314] on input at bounding box center [368, 306] width 616 height 24
paste input "**********"
drag, startPoint x: 163, startPoint y: 310, endPoint x: 58, endPoint y: 312, distance: 104.8
click at [58, 312] on div "**********" at bounding box center [368, 372] width 648 height 288
drag, startPoint x: 406, startPoint y: 309, endPoint x: 224, endPoint y: 310, distance: 182.8
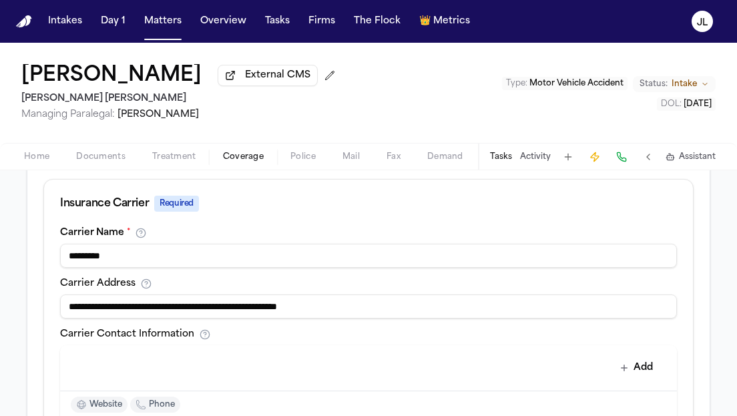
click at [224, 310] on input "**********" at bounding box center [368, 306] width 616 height 24
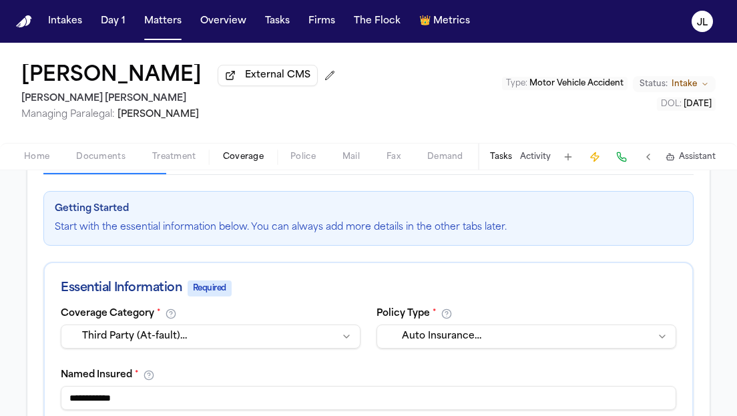
scroll to position [135, 0]
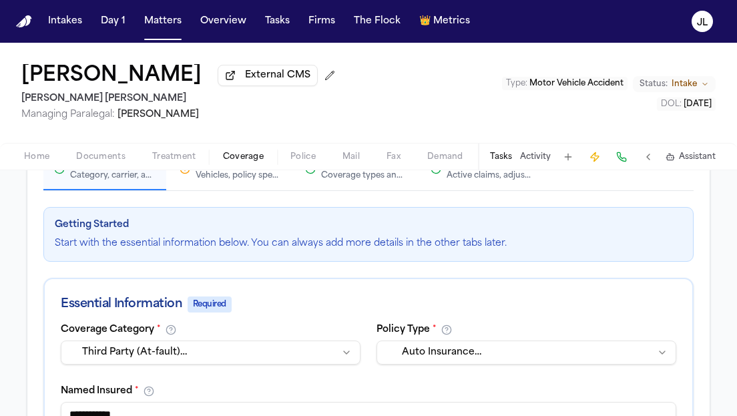
type input "**********"
click at [518, 189] on button "Claims Info Active claims, adjusters, and subrogation details" at bounding box center [481, 169] width 123 height 41
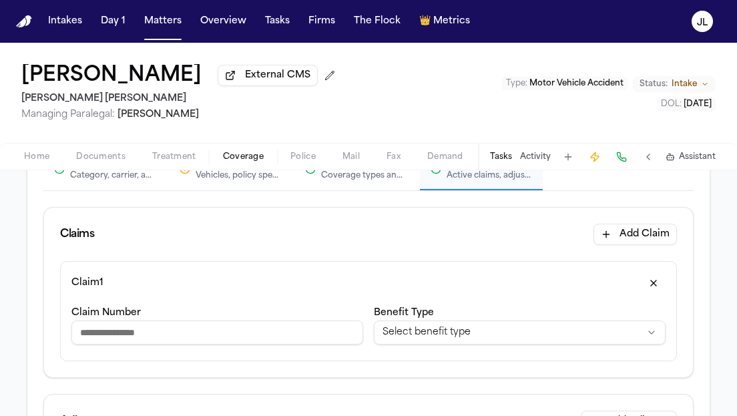
click at [266, 334] on input "Claim Number" at bounding box center [217, 332] width 292 height 24
paste input "**********"
drag, startPoint x: 129, startPoint y: 337, endPoint x: 32, endPoint y: 337, distance: 97.4
type input "*******"
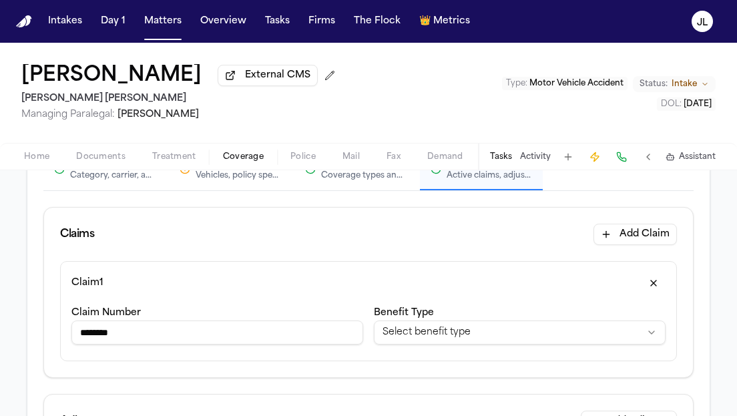
click at [442, 322] on div "**********" at bounding box center [520, 326] width 292 height 45
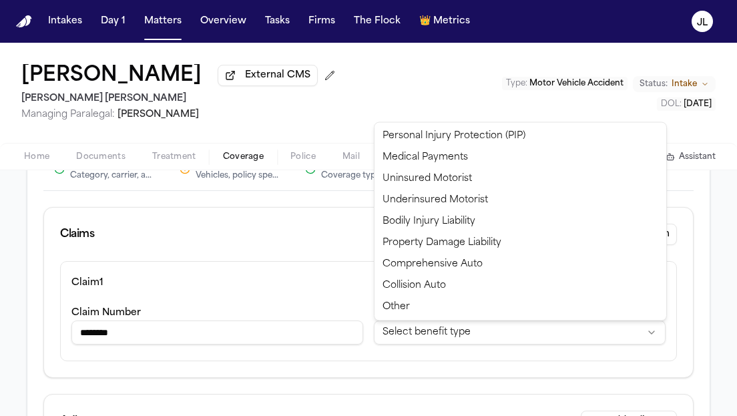
click at [441, 330] on html "**********" at bounding box center [368, 208] width 737 height 416
select select "**********"
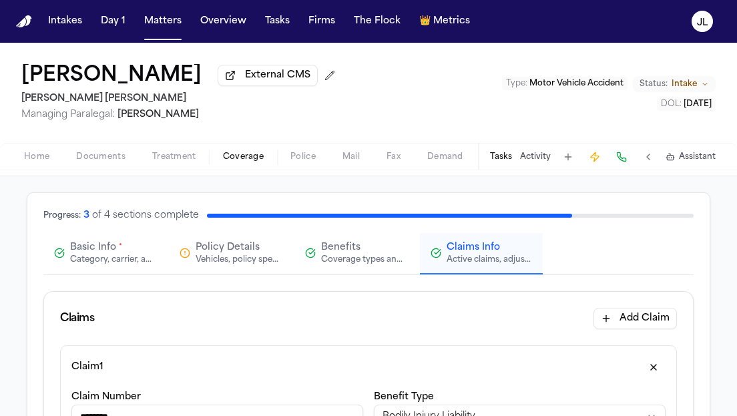
scroll to position [25, 0]
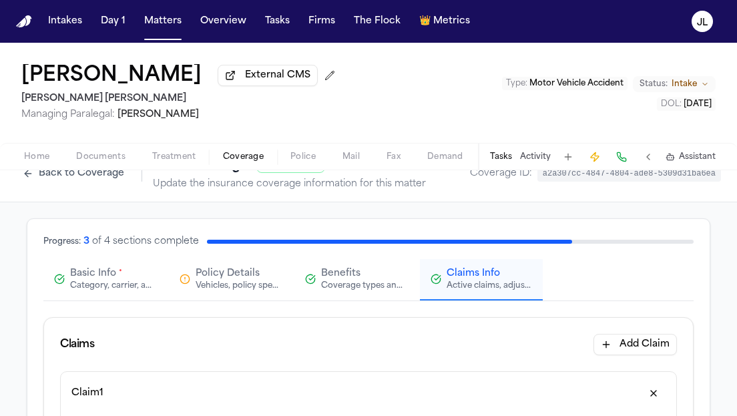
click at [123, 282] on div "Basic Info * Category, carrier, and policy holder information" at bounding box center [112, 279] width 85 height 24
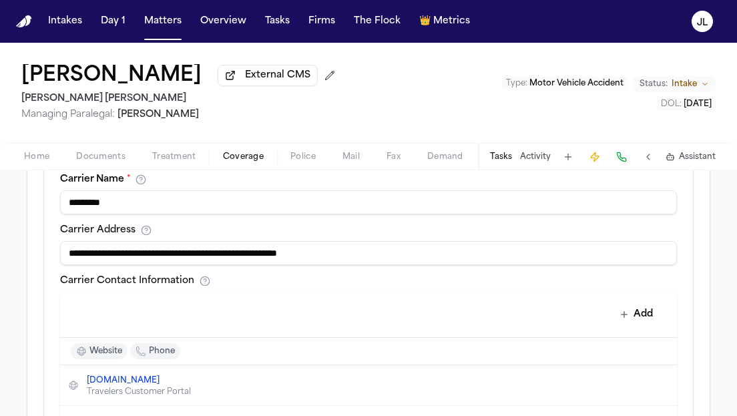
scroll to position [554, 0]
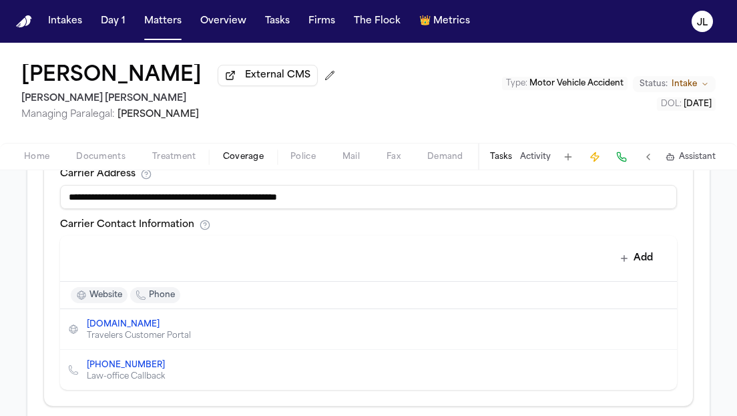
click at [657, 373] on icon "Delete contact" at bounding box center [659, 370] width 7 height 8
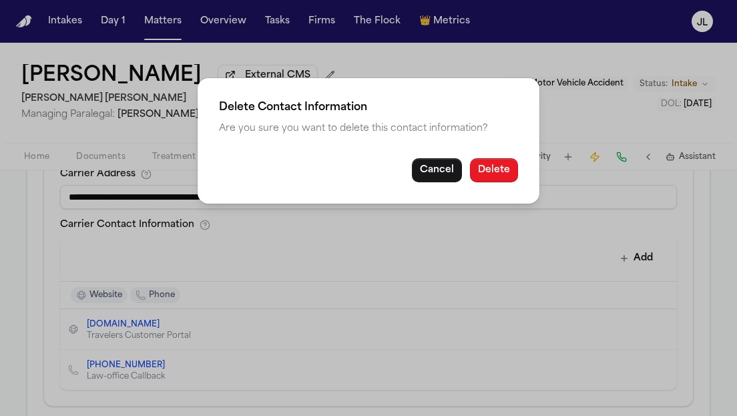
click at [497, 179] on button "Delete" at bounding box center [494, 170] width 48 height 24
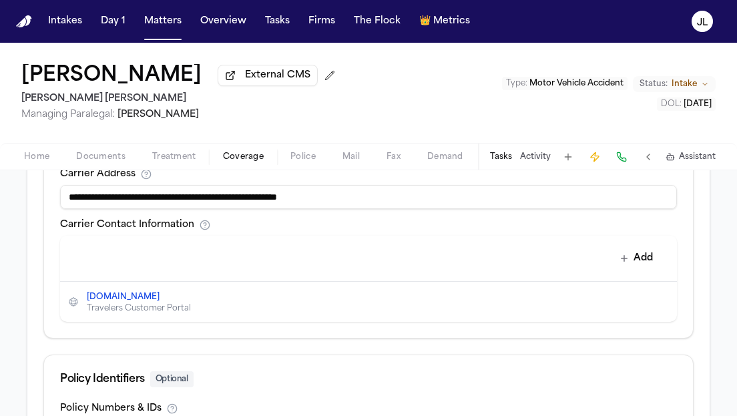
drag, startPoint x: 301, startPoint y: 200, endPoint x: 235, endPoint y: 198, distance: 66.1
click at [235, 198] on input "**********" at bounding box center [368, 197] width 616 height 24
click at [652, 265] on button "Add" at bounding box center [636, 258] width 49 height 24
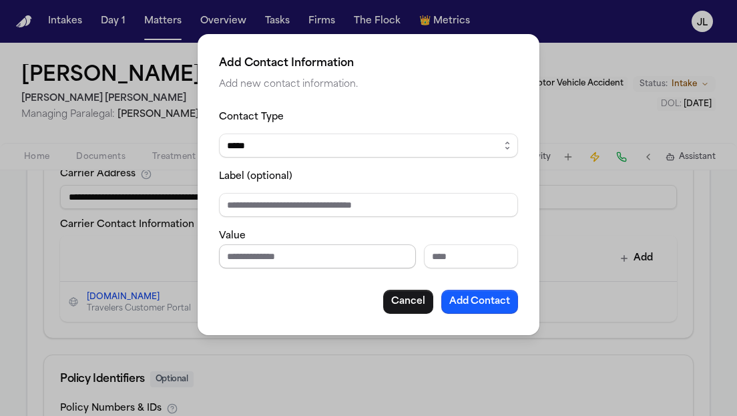
click at [338, 256] on input "Phone number" at bounding box center [317, 256] width 197 height 24
paste input "**********"
type input "**********"
click at [477, 306] on button "Add Contact" at bounding box center [479, 302] width 77 height 24
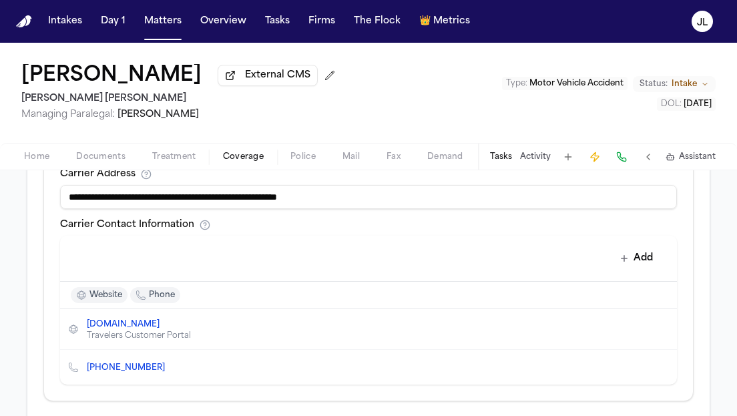
drag, startPoint x: 394, startPoint y: 205, endPoint x: 316, endPoint y: 205, distance: 78.1
click at [315, 205] on input "**********" at bounding box center [368, 197] width 616 height 24
click at [624, 264] on icon "button" at bounding box center [623, 258] width 11 height 11
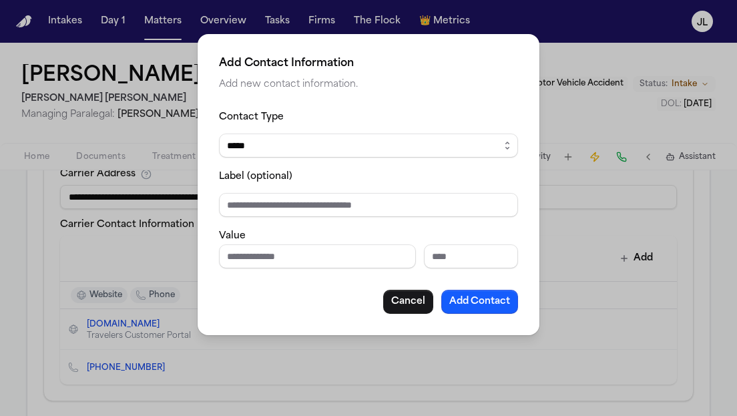
click at [308, 155] on select "***** ***** ******* *** *****" at bounding box center [368, 145] width 299 height 24
select select "***"
click at [219, 133] on select "***** ***** ******* *** *****" at bounding box center [368, 145] width 299 height 24
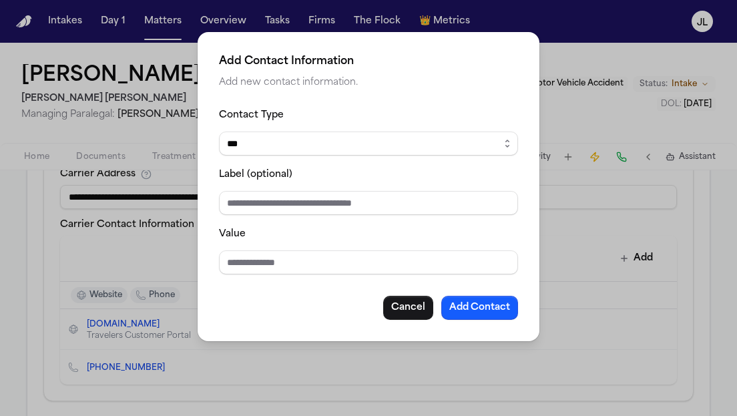
click at [257, 249] on div "Value" at bounding box center [368, 250] width 299 height 49
click at [253, 258] on input "Value" at bounding box center [368, 262] width 299 height 24
paste input "**********"
type input "**********"
click at [477, 309] on button "Add Contact" at bounding box center [479, 308] width 77 height 24
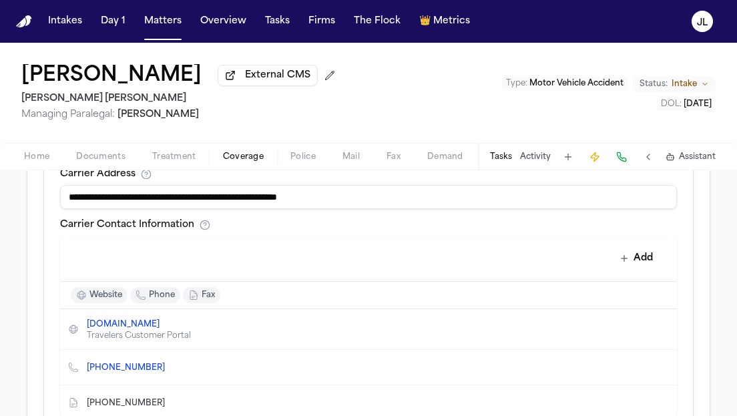
drag, startPoint x: 440, startPoint y: 207, endPoint x: 222, endPoint y: 199, distance: 218.3
click at [222, 199] on input "**********" at bounding box center [368, 197] width 616 height 24
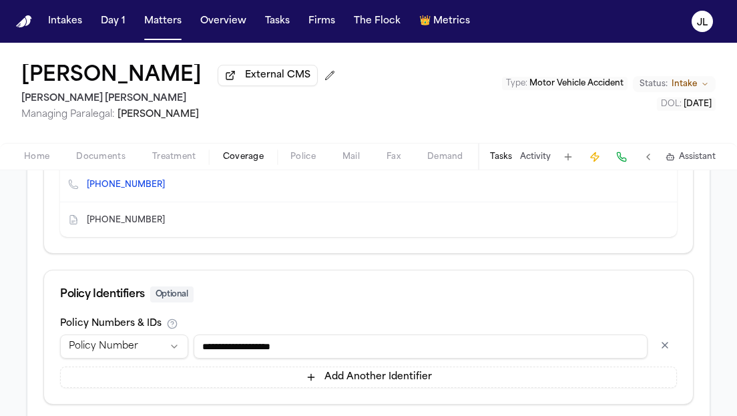
scroll to position [817, 0]
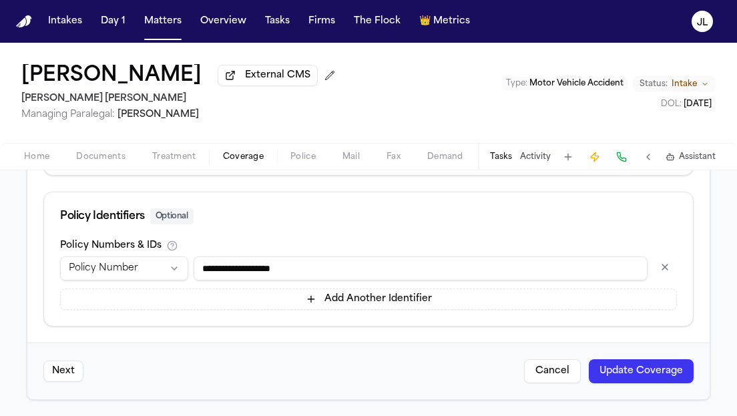
type input "**********"
click at [664, 370] on button "Update Coverage" at bounding box center [640, 371] width 105 height 24
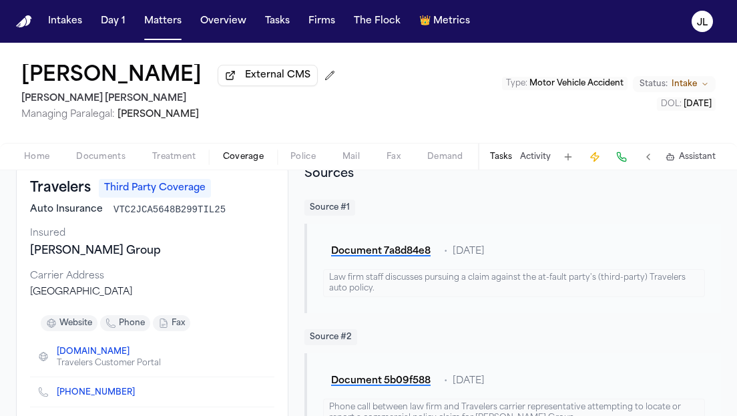
scroll to position [139, 0]
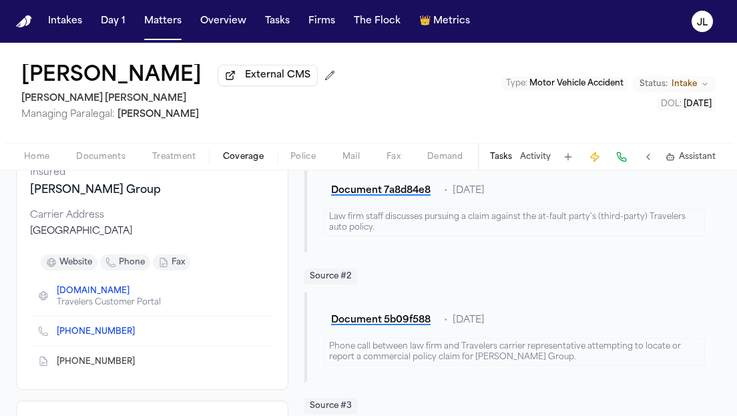
click at [137, 334] on icon "Copy to clipboard" at bounding box center [141, 332] width 8 height 8
click at [624, 159] on button at bounding box center [621, 156] width 19 height 19
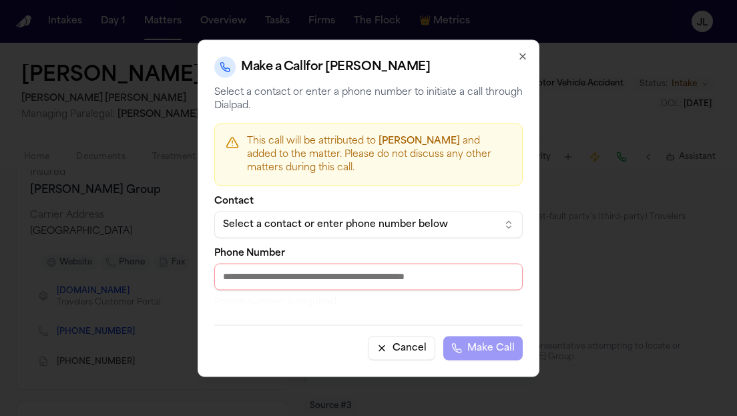
click at [396, 267] on input "Phone Number" at bounding box center [368, 276] width 308 height 27
paste input "**********"
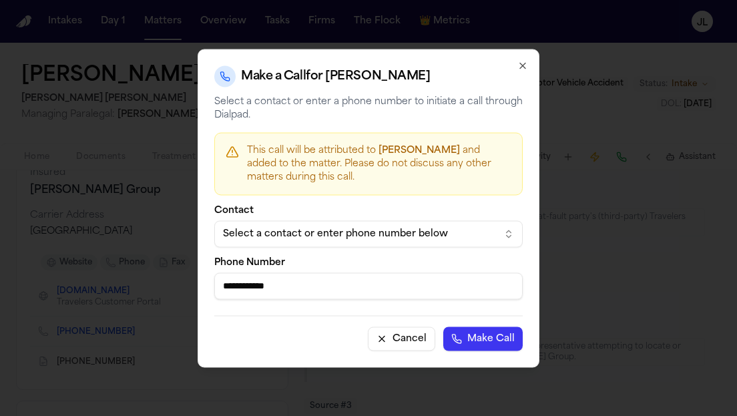
type input "**********"
click at [472, 336] on button "Make Call" at bounding box center [482, 338] width 79 height 24
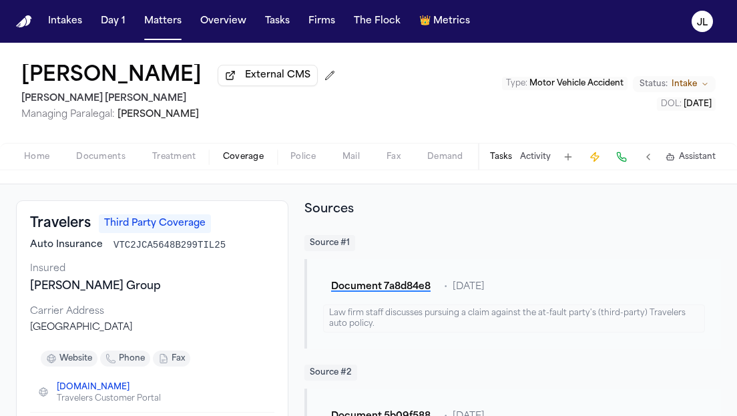
scroll to position [0, 0]
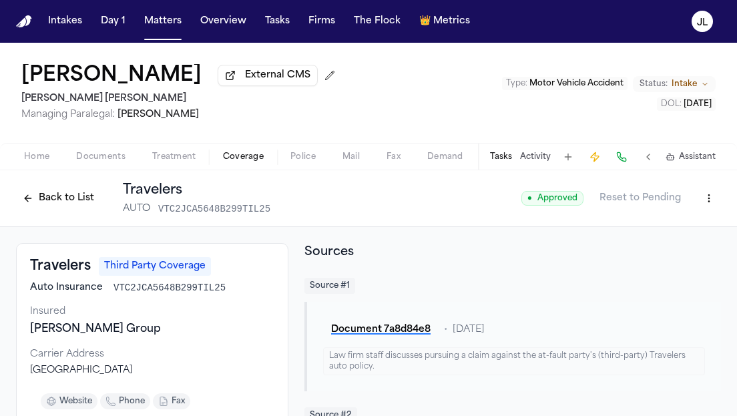
click at [56, 203] on button "Back to List" at bounding box center [58, 197] width 85 height 21
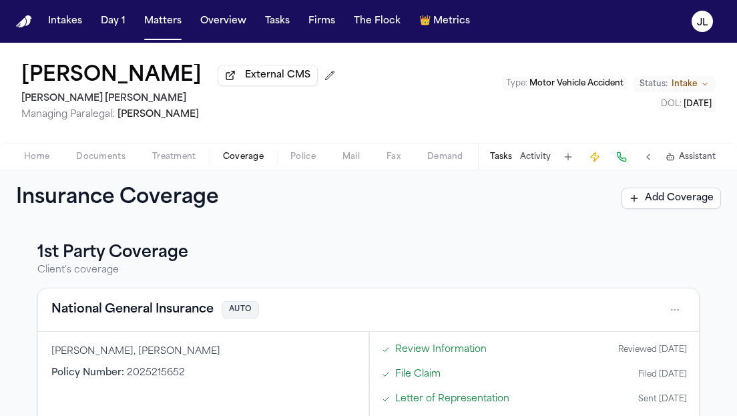
click at [120, 165] on button "Documents" at bounding box center [101, 157] width 76 height 16
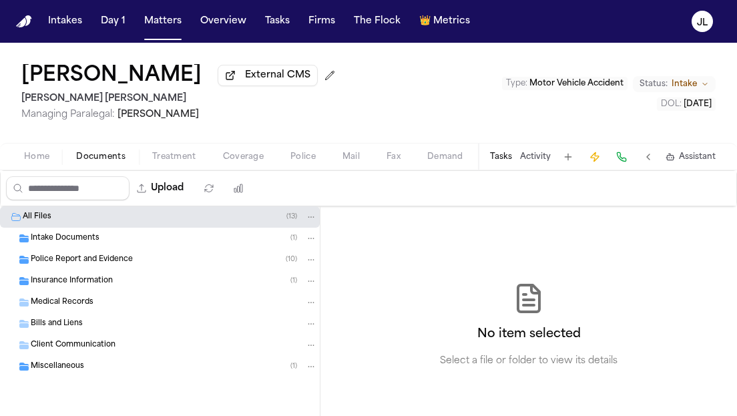
click at [37, 165] on button "Home" at bounding box center [37, 157] width 52 height 16
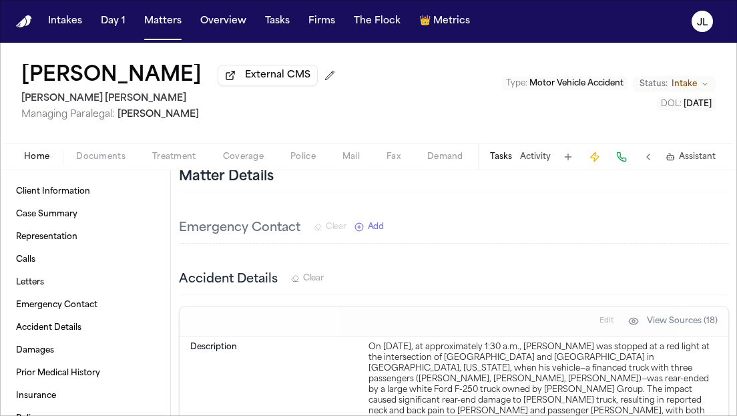
scroll to position [1508, 0]
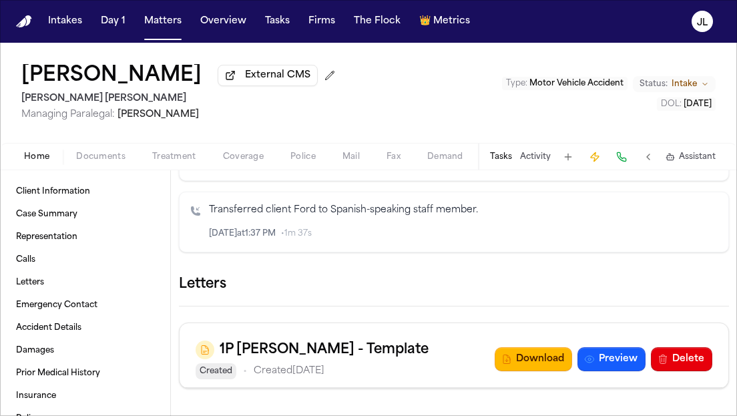
click at [732, 288] on icon "button" at bounding box center [736, 292] width 9 height 9
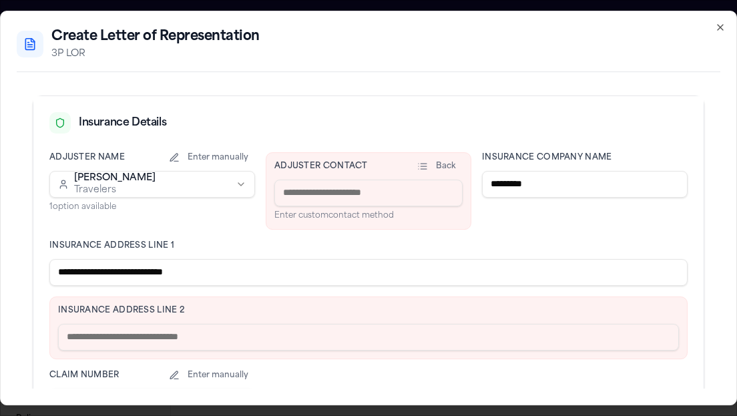
scroll to position [313, 0]
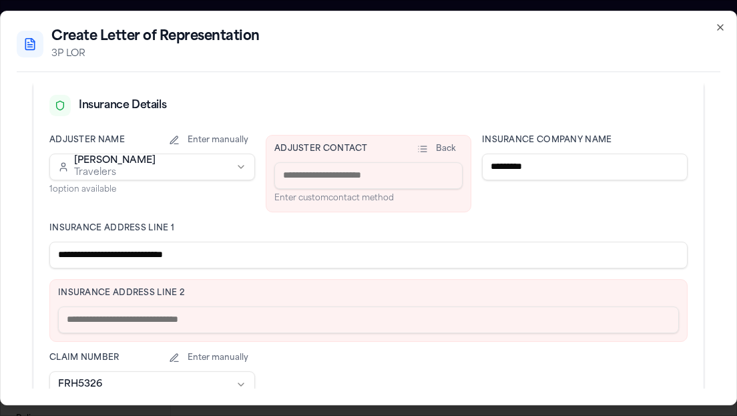
drag, startPoint x: 228, startPoint y: 259, endPoint x: 133, endPoint y: 260, distance: 95.4
click at [133, 260] on input "**********" at bounding box center [368, 255] width 638 height 27
type input "**********"
click at [104, 310] on input "text" at bounding box center [368, 319] width 620 height 27
paste input "**********"
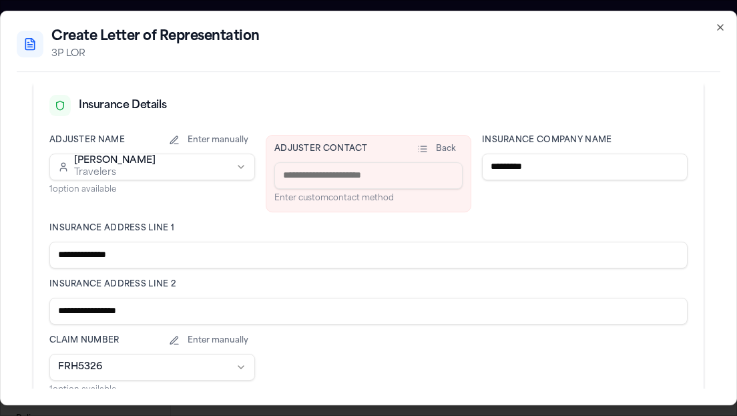
type input "**********"
click at [159, 248] on input "**********" at bounding box center [368, 255] width 638 height 27
type input "**********"
click at [55, 308] on input "**********" at bounding box center [368, 311] width 638 height 27
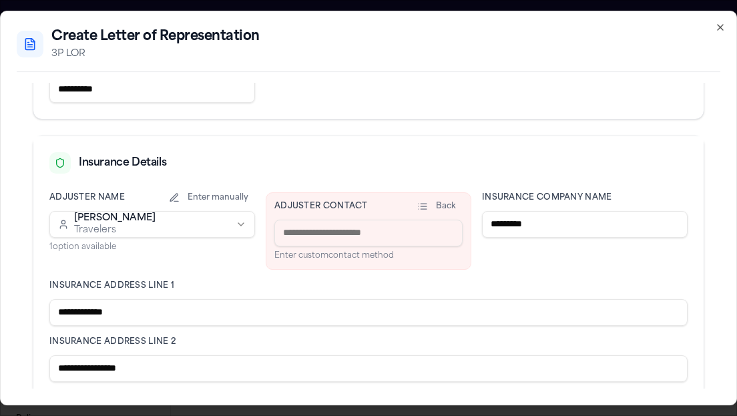
scroll to position [254, 0]
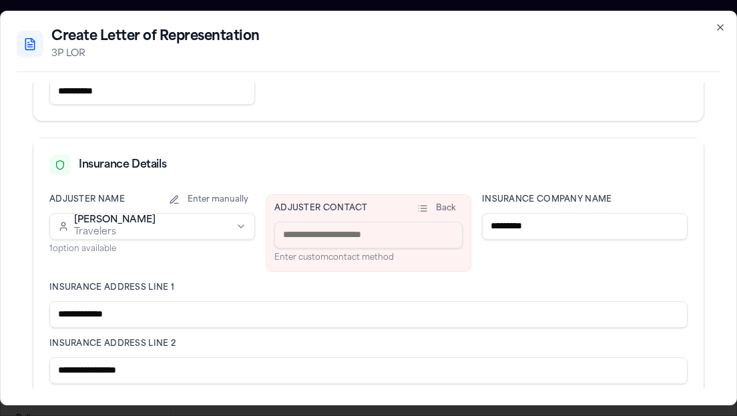
click at [336, 239] on input at bounding box center [368, 235] width 188 height 27
paste input "**********"
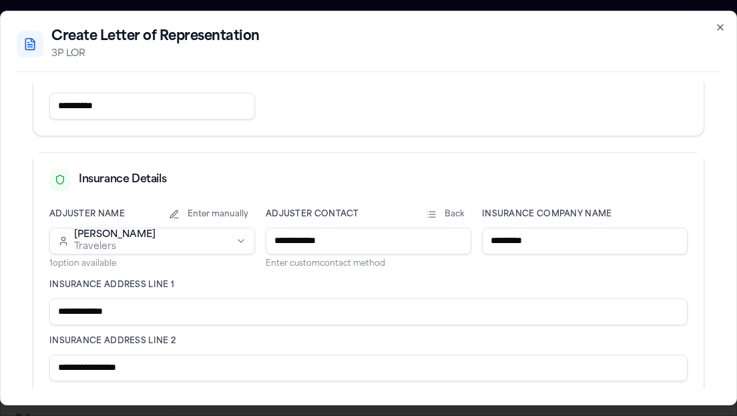
scroll to position [526, 0]
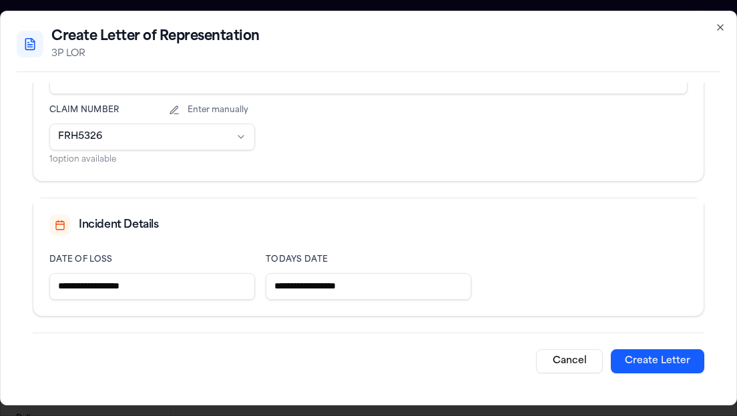
type input "**********"
click at [657, 353] on button "Create Letter" at bounding box center [656, 361] width 93 height 24
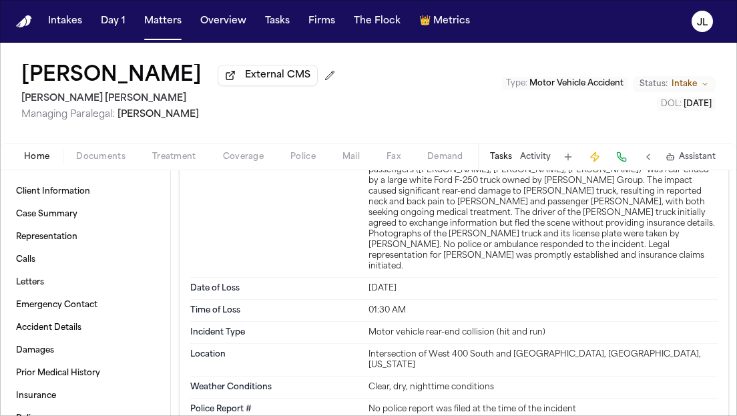
scroll to position [2040, 0]
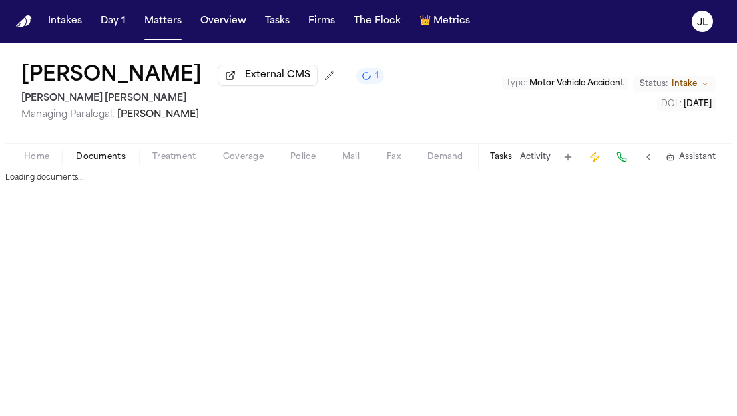
click at [88, 157] on span "Documents" at bounding box center [100, 156] width 49 height 11
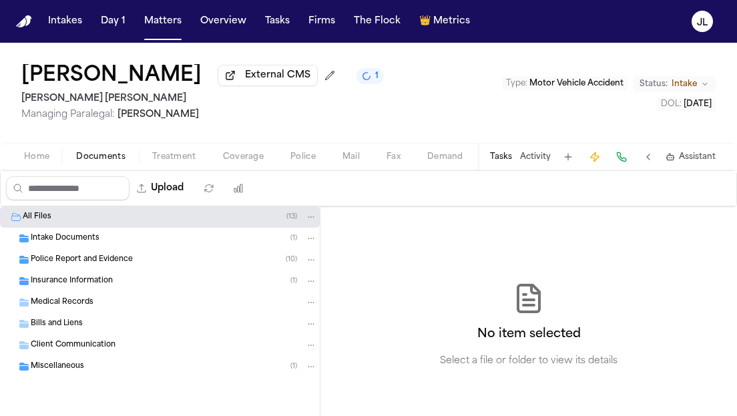
click at [37, 159] on span "Home" at bounding box center [36, 156] width 25 height 11
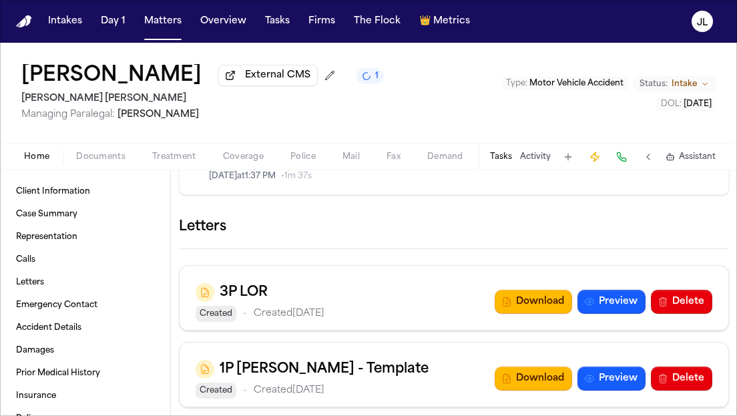
scroll to position [1574, 0]
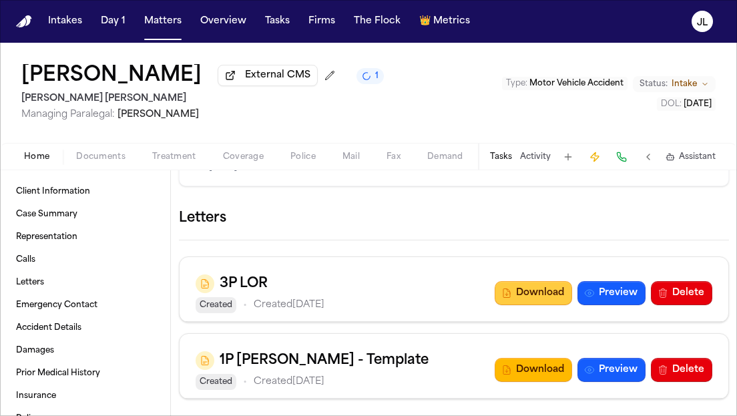
click at [520, 281] on button "Download" at bounding box center [532, 293] width 77 height 24
click at [99, 156] on span "Documents" at bounding box center [100, 156] width 49 height 11
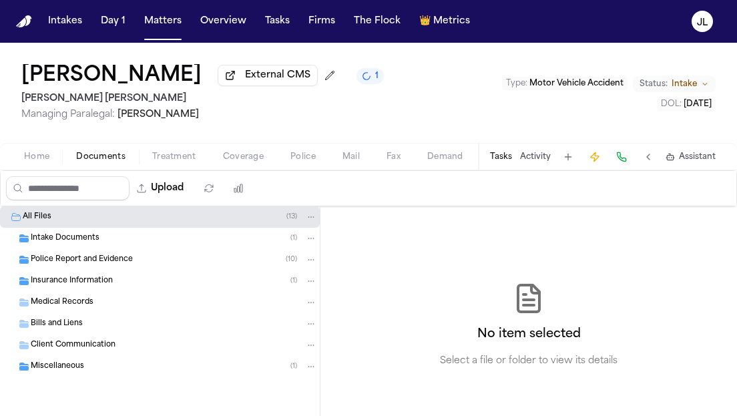
click at [76, 280] on span "Insurance Information" at bounding box center [72, 281] width 82 height 11
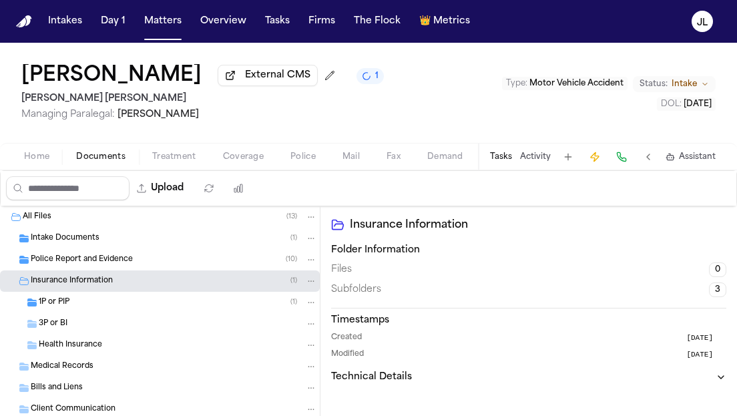
click at [86, 319] on div "3P or BI" at bounding box center [160, 323] width 320 height 21
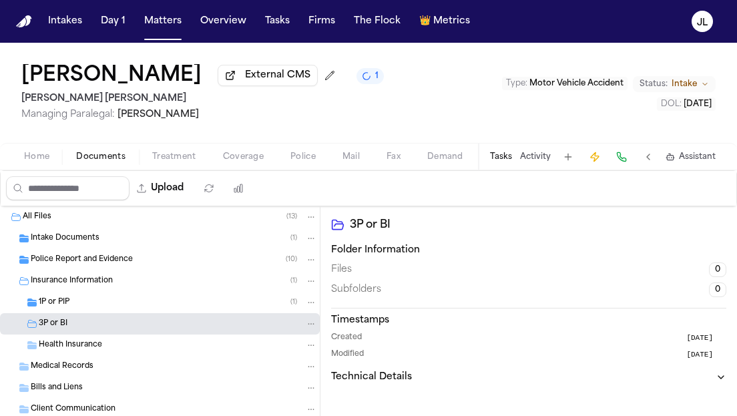
click at [86, 318] on div "3P or BI" at bounding box center [160, 323] width 320 height 21
click at [86, 313] on div "1P or PIP ( 1 )" at bounding box center [160, 302] width 320 height 21
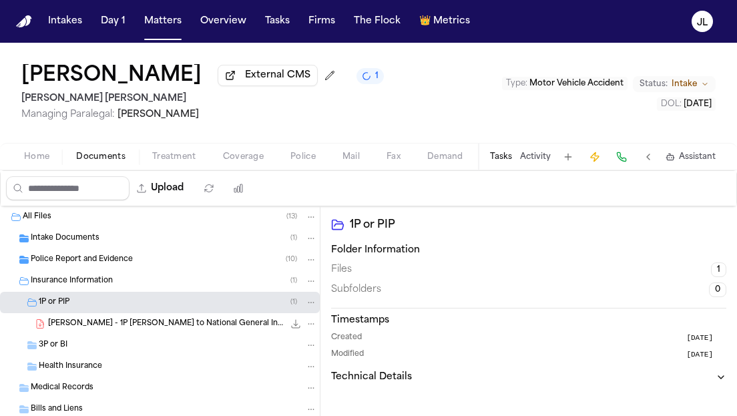
click at [213, 339] on div "3P or BI" at bounding box center [160, 344] width 320 height 21
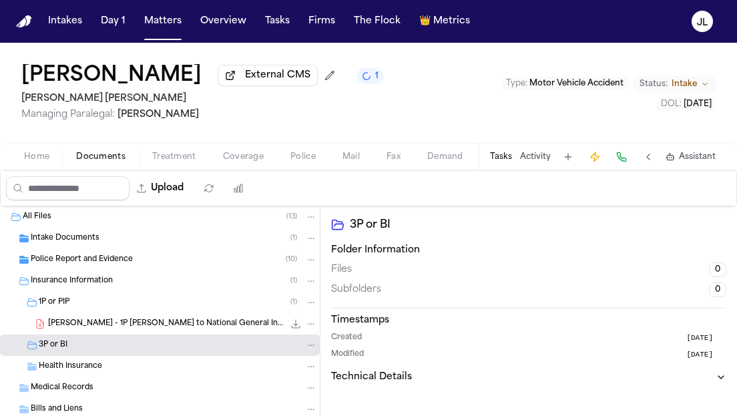
click at [213, 330] on span "L. Rivas - 1P LOR to National General Insurance - 9.10.25" at bounding box center [166, 323] width 236 height 11
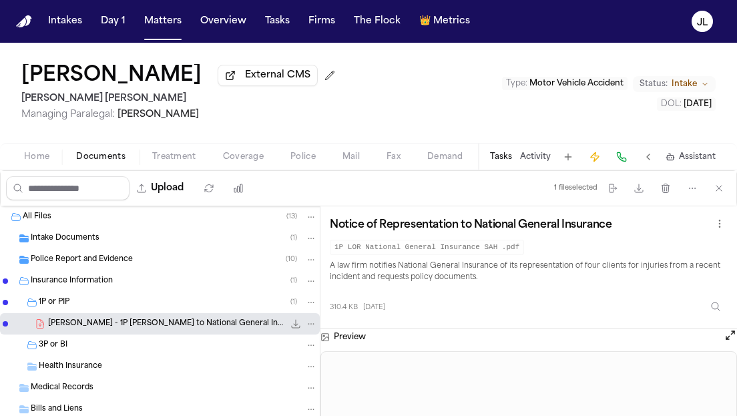
click at [731, 336] on button "Open preview" at bounding box center [729, 334] width 13 height 13
click at [249, 155] on span "Coverage" at bounding box center [243, 156] width 41 height 11
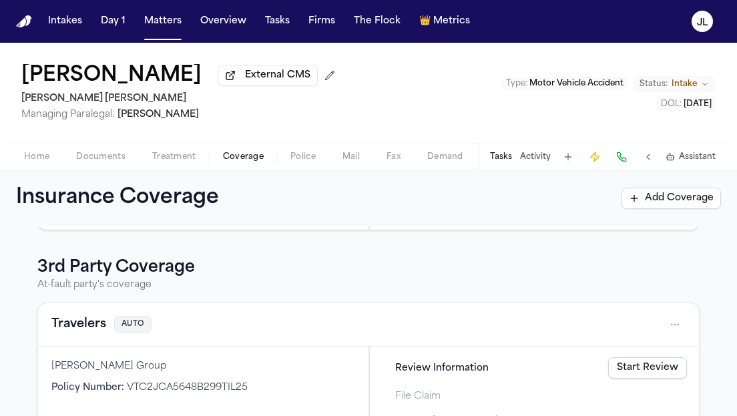
scroll to position [218, 0]
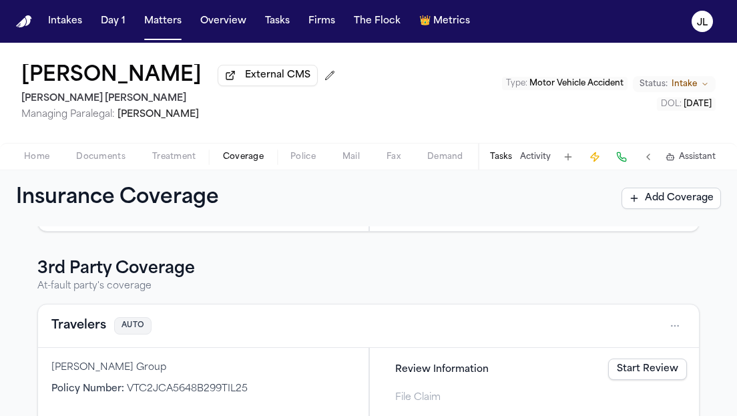
click at [103, 334] on button "Travelers" at bounding box center [78, 325] width 55 height 19
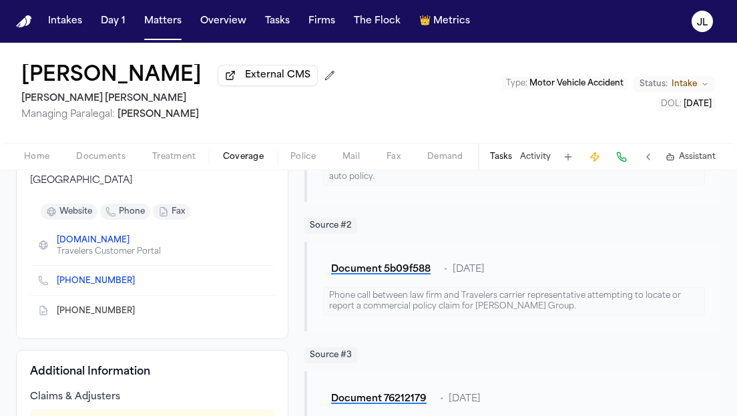
scroll to position [283, 0]
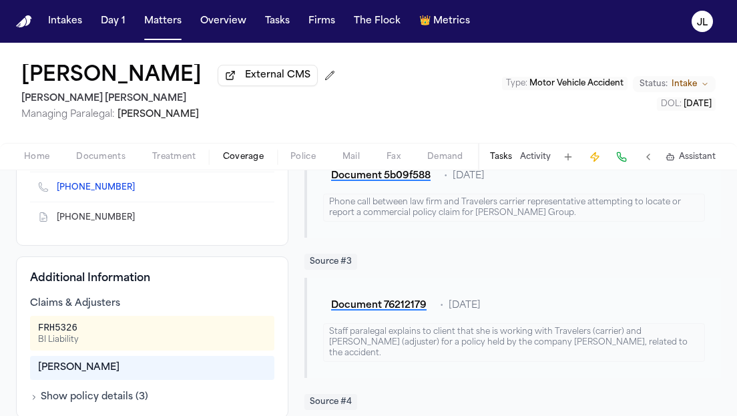
click at [39, 162] on span "Home" at bounding box center [36, 156] width 25 height 11
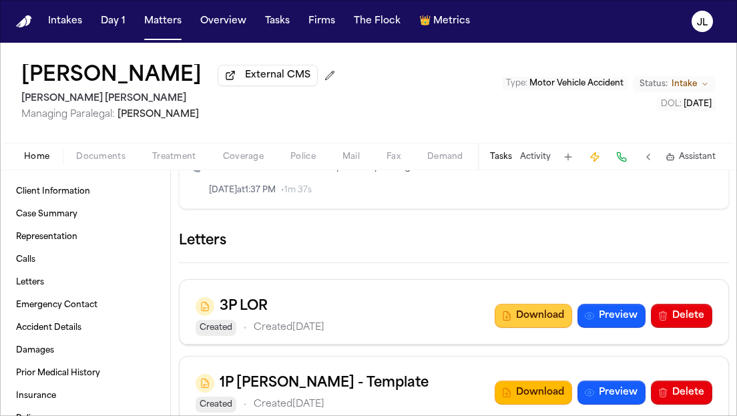
scroll to position [1529, 0]
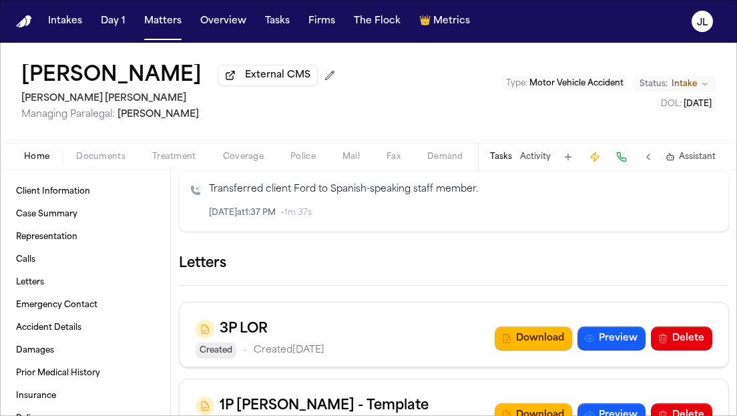
click at [119, 160] on span "Documents" at bounding box center [100, 156] width 49 height 11
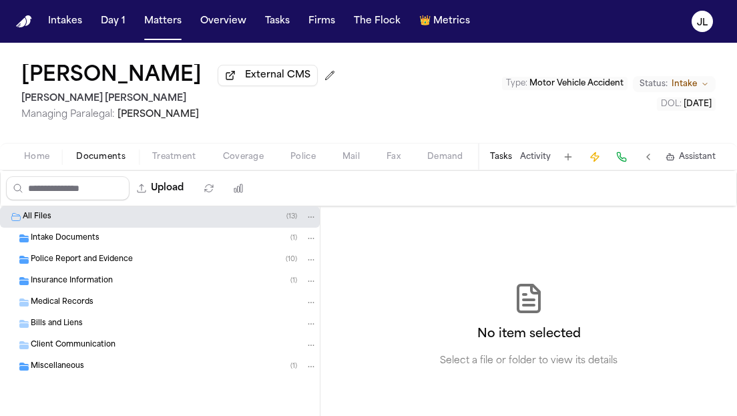
click at [91, 275] on div "Insurance Information ( 1 )" at bounding box center [160, 280] width 320 height 21
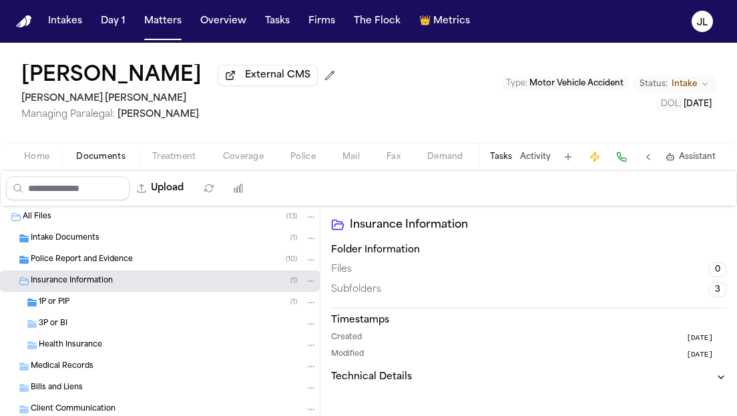
click at [79, 308] on div "1P or PIP ( 1 )" at bounding box center [178, 302] width 278 height 12
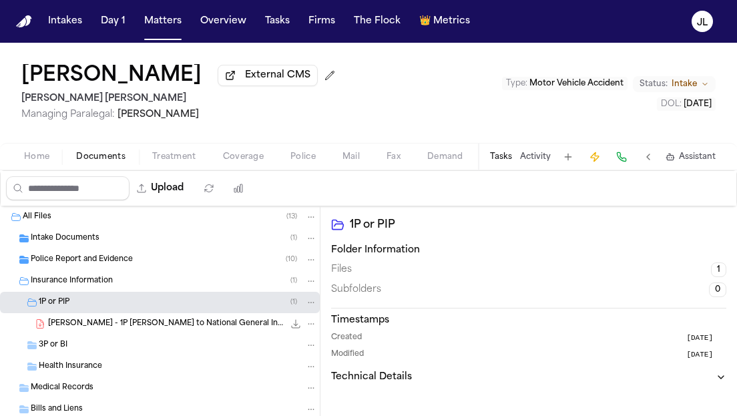
click at [0, 0] on span "310.4 KB • PDF" at bounding box center [0, 0] width 0 height 0
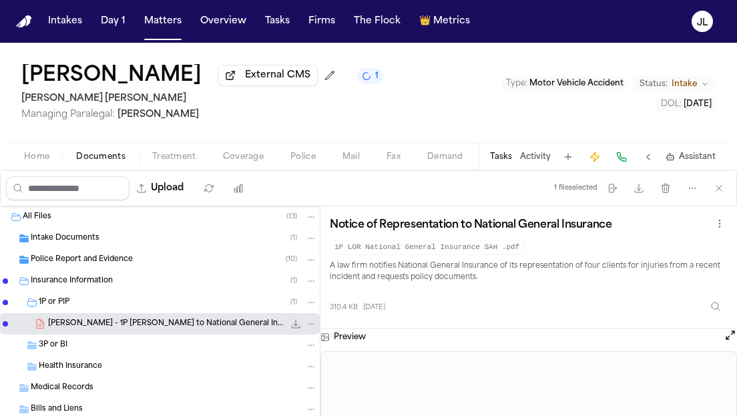
click at [727, 339] on button "Open preview" at bounding box center [729, 334] width 13 height 13
click at [148, 356] on div "3P or BI" at bounding box center [160, 344] width 320 height 21
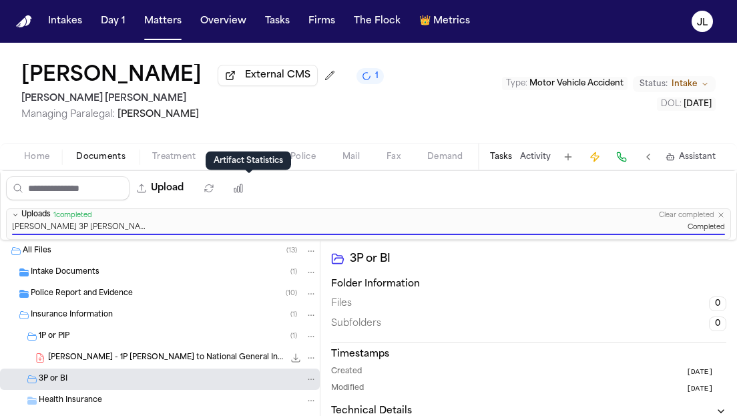
click at [249, 169] on icon at bounding box center [248, 167] width 9 height 9
click at [239, 160] on div "Artifact Statistics Artifact Statistics" at bounding box center [247, 160] width 85 height 19
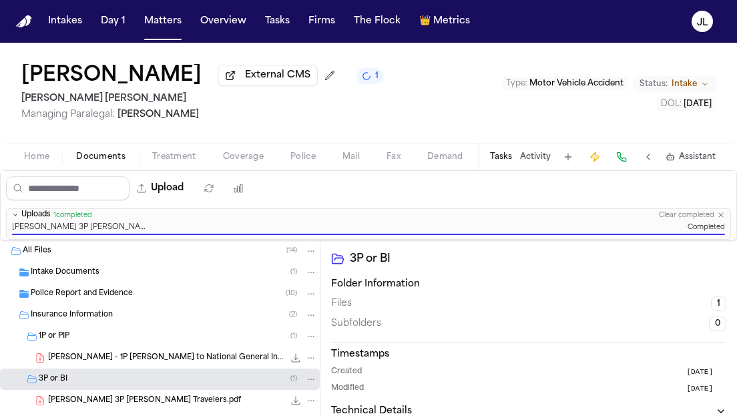
click at [224, 135] on div "Luis Rivas External CMS 1 Steele Adams Hosman Managing Paralegal: Jacqueline Ma…" at bounding box center [368, 93] width 737 height 100
click at [238, 169] on div "Home Documents Treatment Coverage Police Mail Fax Demand Workspaces Artifacts T…" at bounding box center [368, 156] width 737 height 27
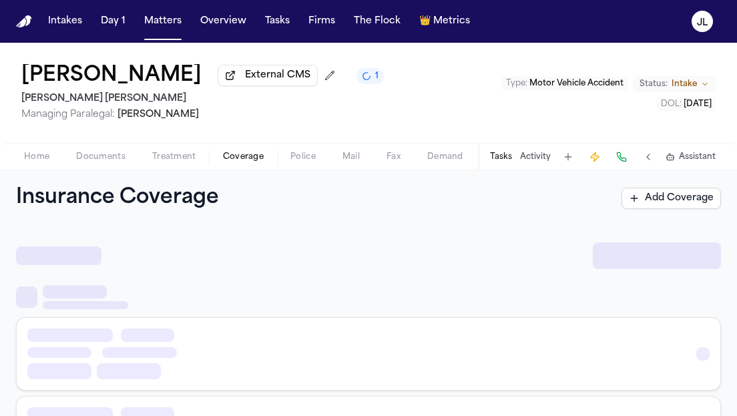
click at [238, 161] on span "Coverage" at bounding box center [243, 156] width 41 height 11
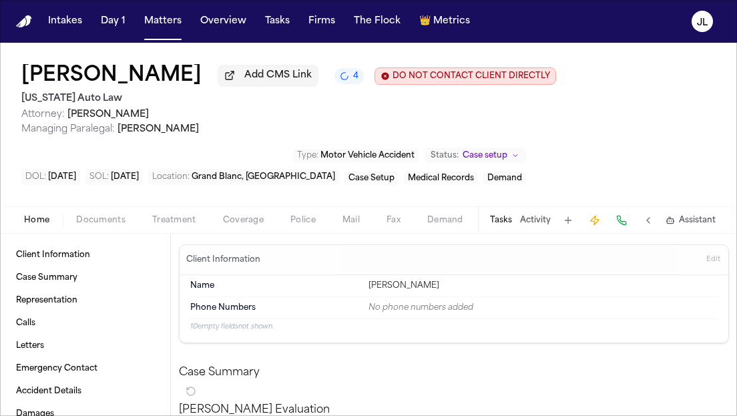
click at [232, 226] on span "Coverage" at bounding box center [243, 220] width 41 height 11
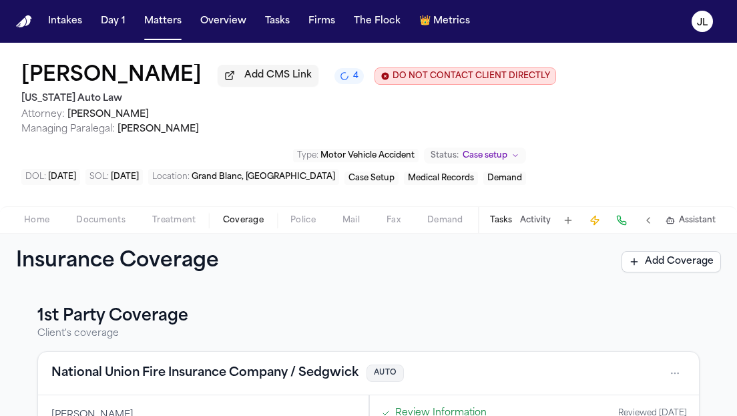
click at [98, 218] on span "Documents" at bounding box center [100, 220] width 49 height 11
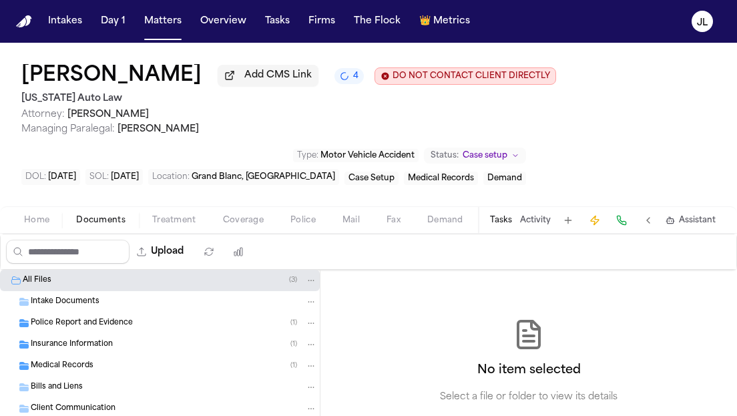
scroll to position [59, 0]
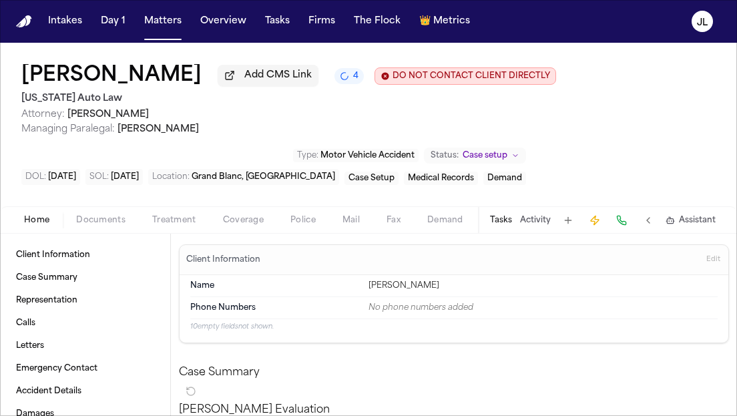
click at [40, 221] on span "Home" at bounding box center [36, 220] width 25 height 11
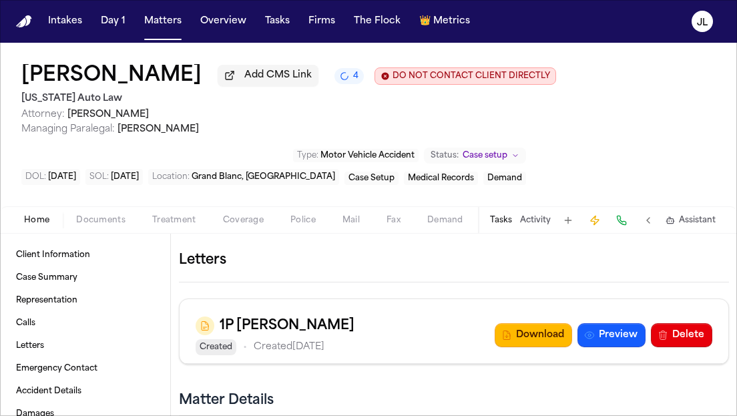
scroll to position [2240, 0]
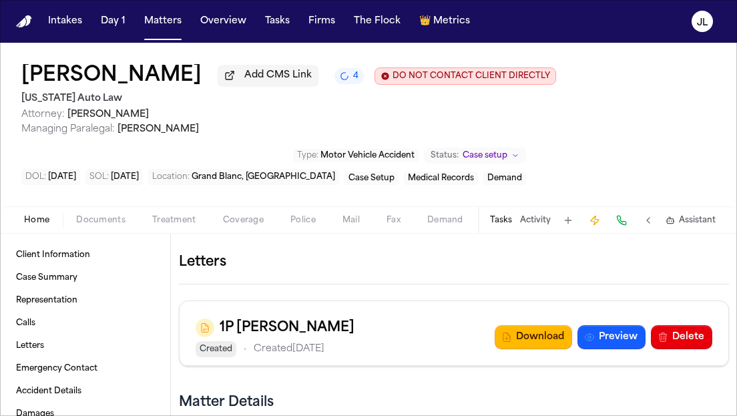
click at [732, 275] on icon "button" at bounding box center [736, 270] width 9 height 9
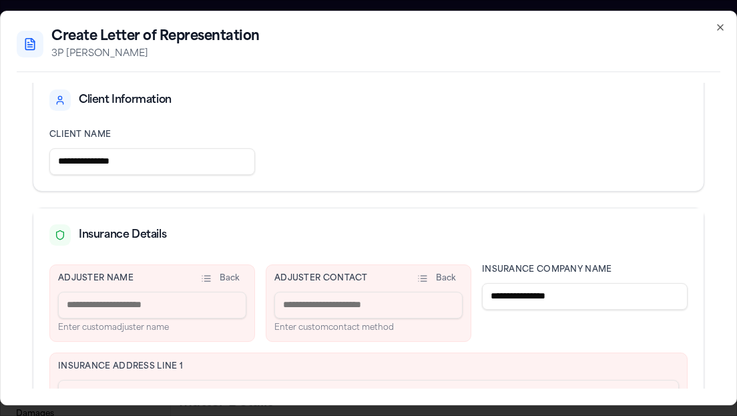
scroll to position [232, 0]
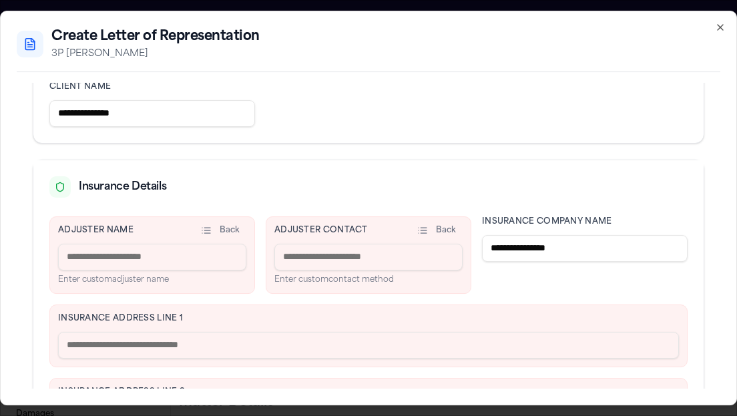
click at [119, 271] on div "Back Enter custom adjuster name" at bounding box center [152, 264] width 188 height 41
click at [118, 266] on input at bounding box center [152, 257] width 188 height 27
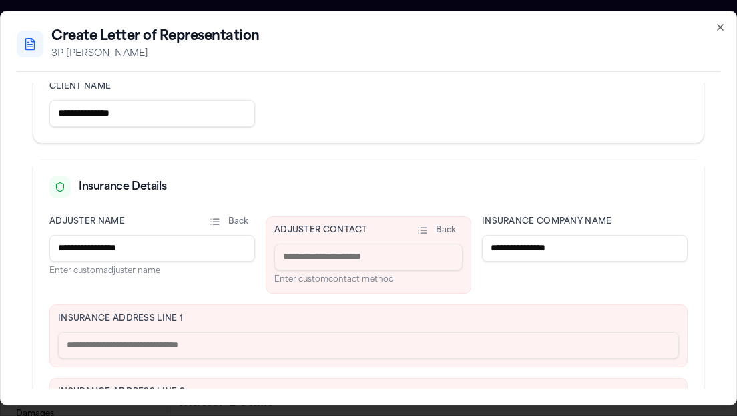
click at [115, 250] on input "**********" at bounding box center [151, 248] width 205 height 27
type input "**********"
click at [154, 353] on input "text" at bounding box center [368, 345] width 620 height 27
paste input "**********"
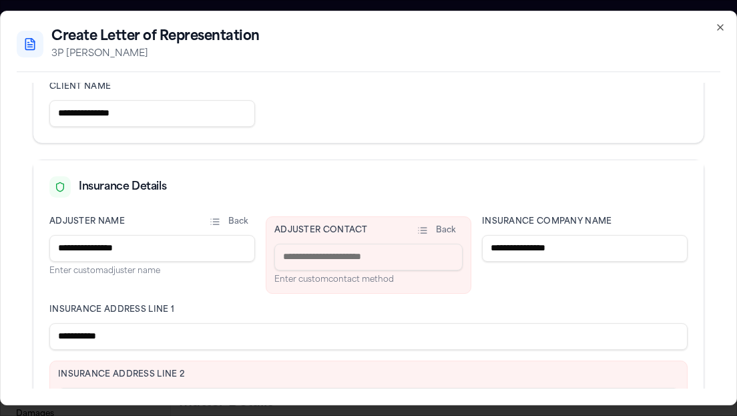
type input "**********"
click at [103, 369] on label "Insurance Address Line 2" at bounding box center [368, 374] width 620 height 11
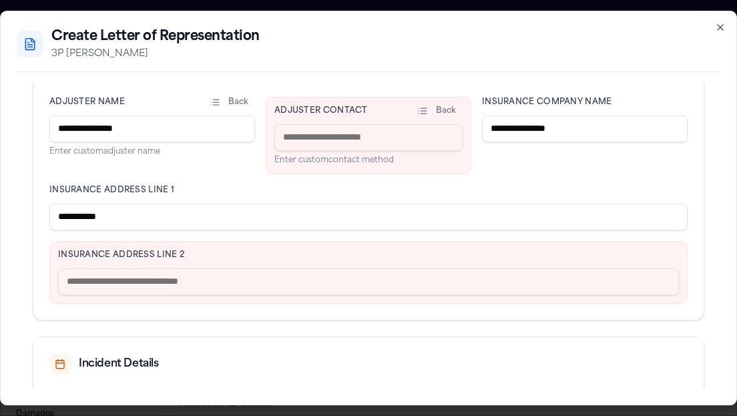
scroll to position [356, 0]
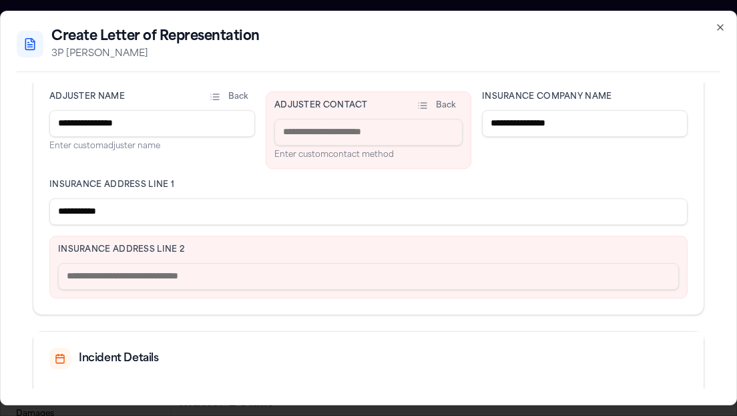
click at [285, 278] on input "text" at bounding box center [368, 276] width 620 height 27
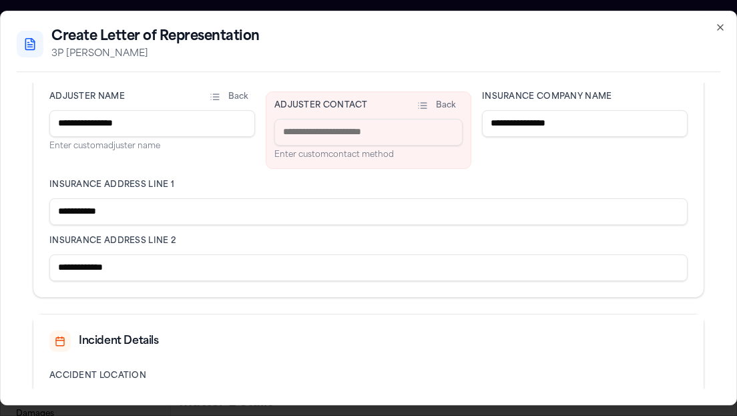
paste input "**********"
type input "**********"
click at [318, 149] on p "Enter custom contact method" at bounding box center [368, 154] width 188 height 11
click at [318, 144] on input at bounding box center [368, 132] width 188 height 27
paste input "**********"
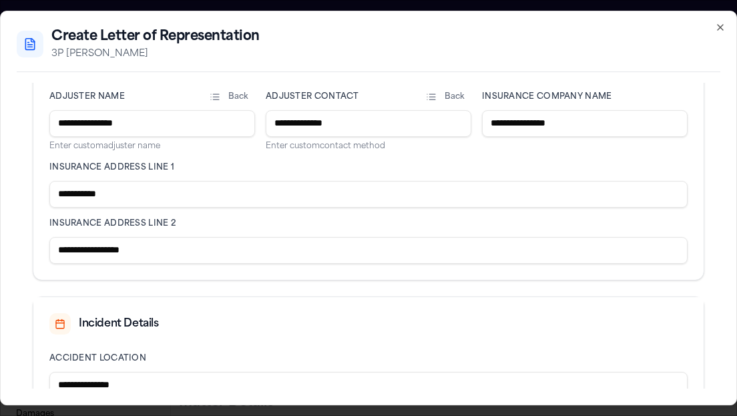
scroll to position [511, 0]
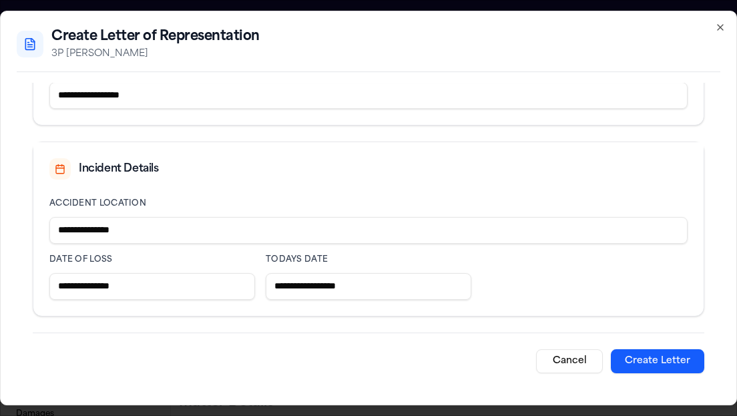
type input "**********"
click at [656, 346] on div "Cancel Create Letter" at bounding box center [368, 352] width 671 height 41
click at [662, 360] on button "Create Letter" at bounding box center [656, 361] width 93 height 24
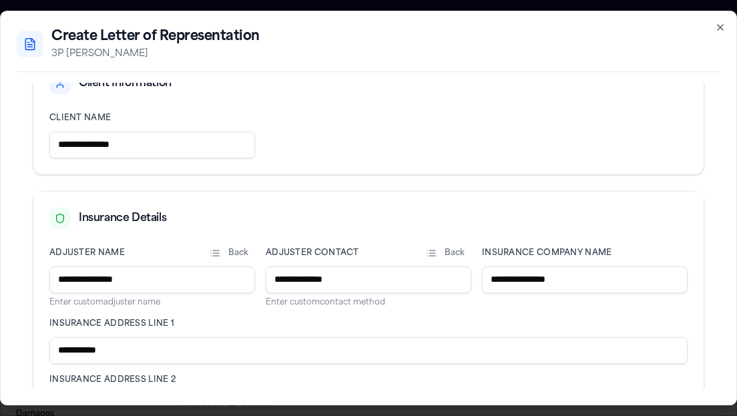
scroll to position [0, 0]
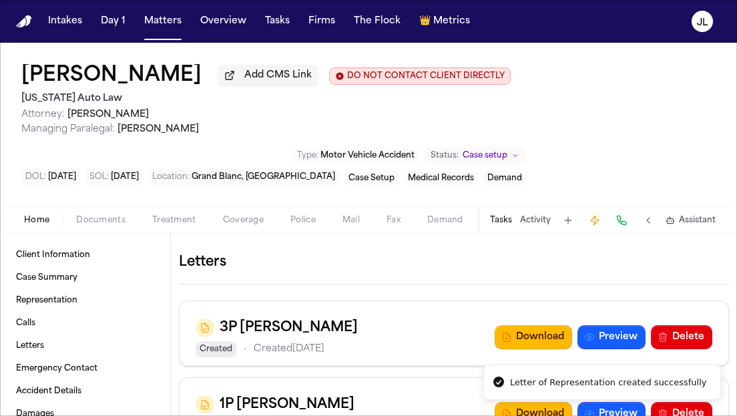
click at [240, 213] on div "Home Documents Treatment Coverage Police Mail Fax Demand Workspaces Artifacts T…" at bounding box center [368, 219] width 737 height 27
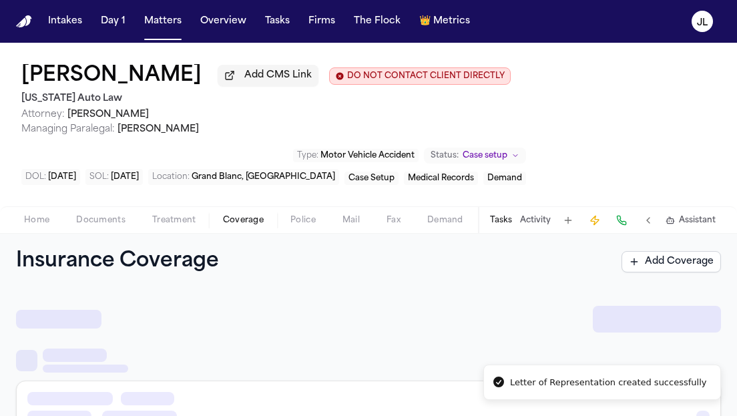
click at [240, 224] on span "Coverage" at bounding box center [243, 220] width 41 height 11
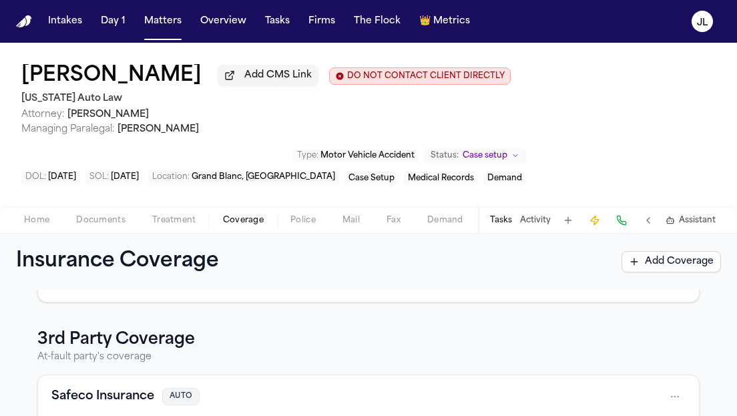
scroll to position [382, 0]
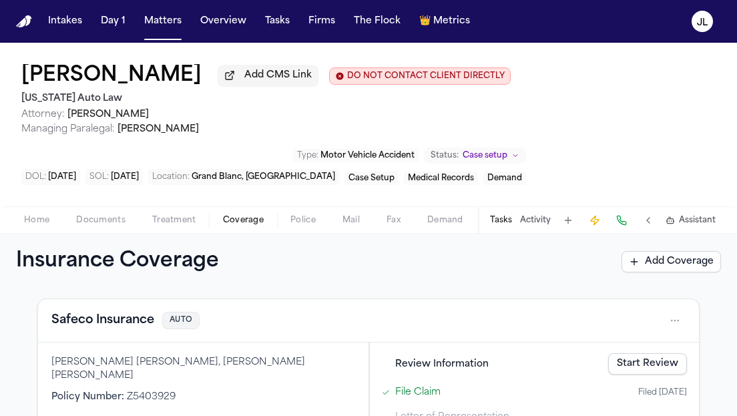
click at [128, 335] on div "Safeco Insurance AUTO" at bounding box center [368, 320] width 661 height 43
click at [128, 331] on div "Safeco Insurance AUTO" at bounding box center [368, 320] width 634 height 21
click at [128, 327] on button "Safeco Insurance" at bounding box center [102, 320] width 103 height 19
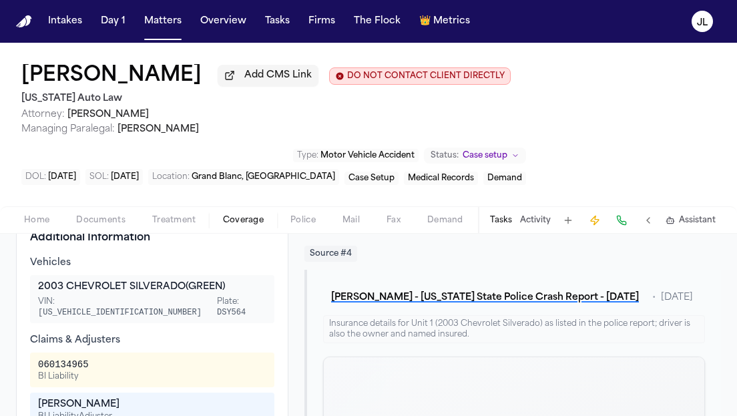
scroll to position [568, 0]
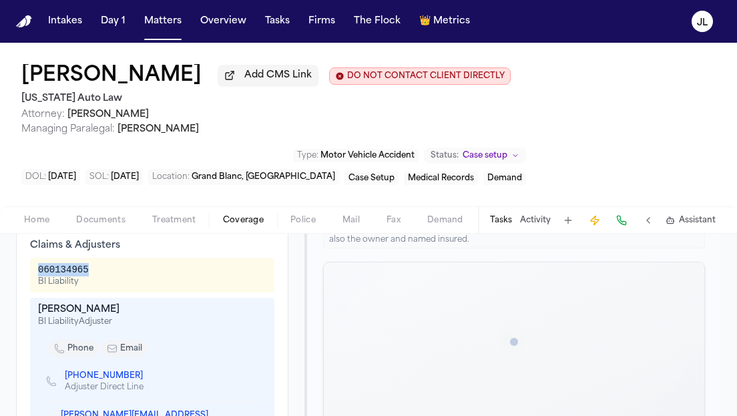
drag, startPoint x: 91, startPoint y: 259, endPoint x: 35, endPoint y: 259, distance: 56.0
click at [35, 259] on div "060134965 BI Liability" at bounding box center [152, 275] width 244 height 35
copy div "060134965"
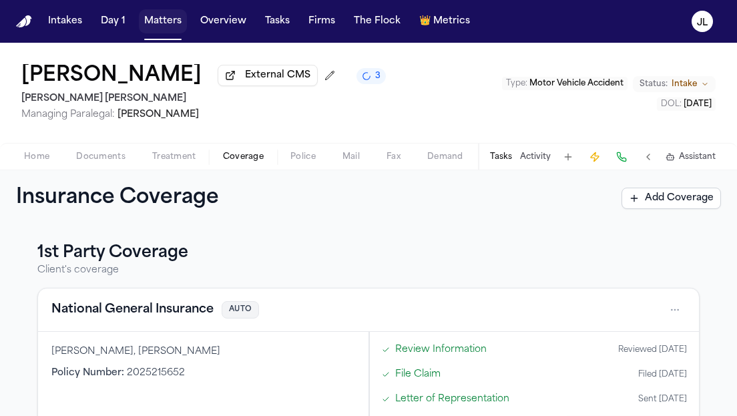
click at [161, 21] on button "Matters" at bounding box center [163, 21] width 48 height 24
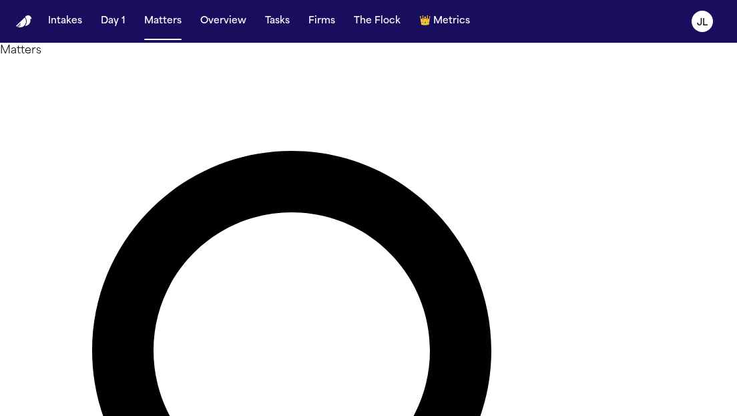
type input "********"
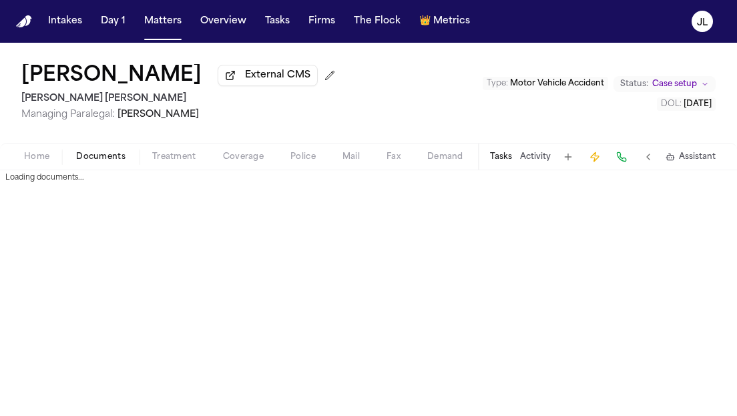
click at [119, 157] on span "Documents" at bounding box center [100, 156] width 49 height 11
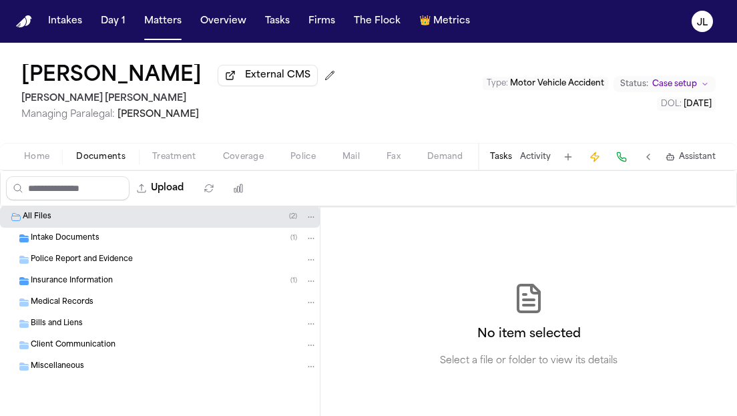
click at [82, 287] on span "Insurance Information" at bounding box center [72, 281] width 82 height 11
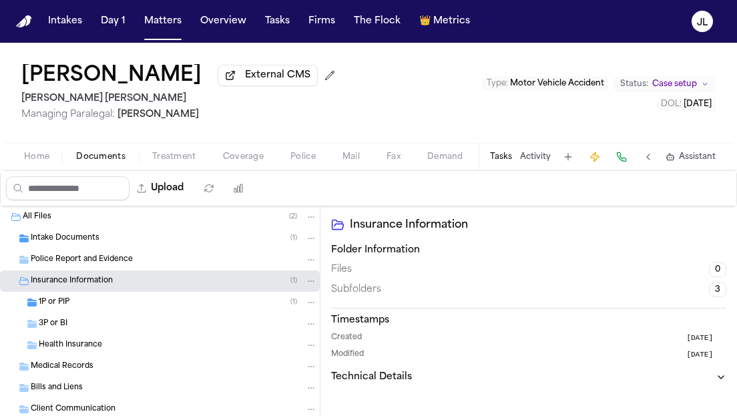
click at [69, 312] on div "1P or PIP ( 1 )" at bounding box center [160, 302] width 320 height 21
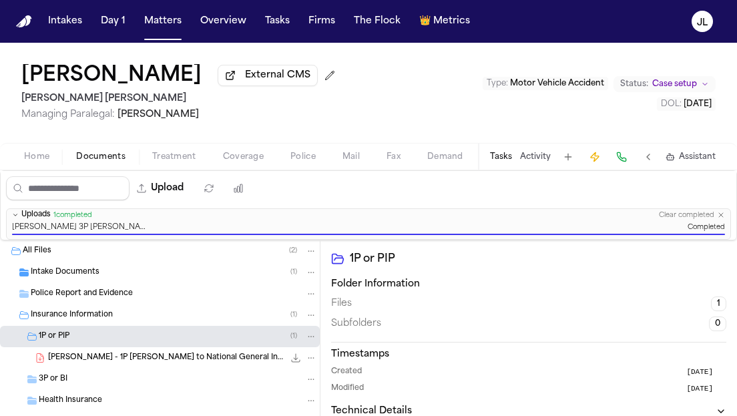
click at [132, 368] on div "[PERSON_NAME] - 1P [PERSON_NAME] to National General Insurance - [DATE] 310.4 K…" at bounding box center [160, 357] width 320 height 21
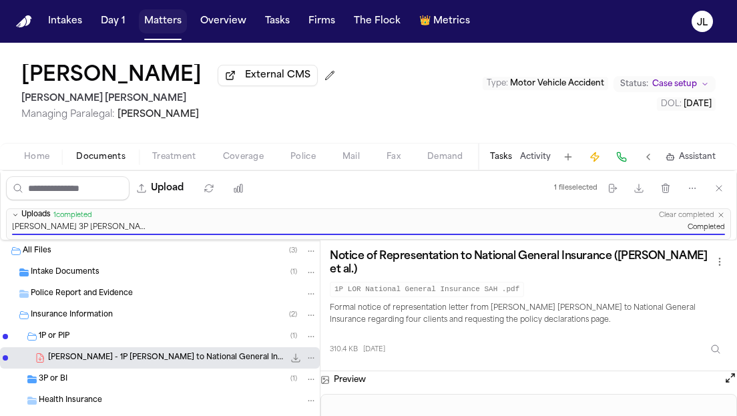
click at [175, 26] on button "Matters" at bounding box center [163, 21] width 48 height 24
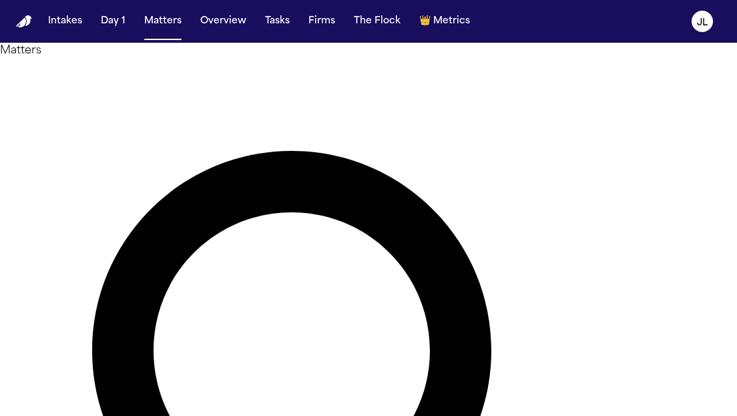
drag, startPoint x: 309, startPoint y: 89, endPoint x: 169, endPoint y: 90, distance: 139.4
type input "*******"
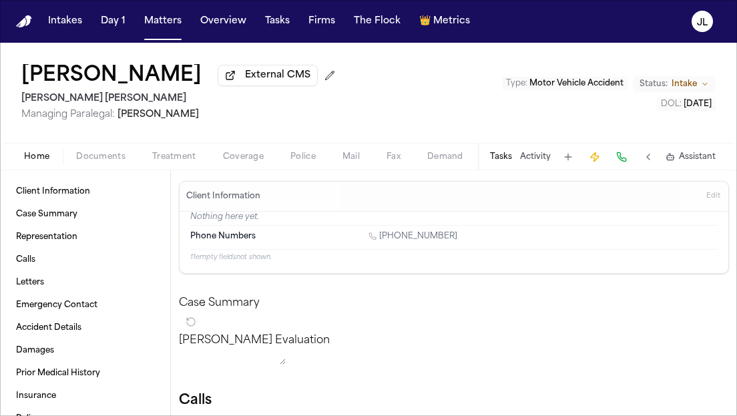
click at [97, 153] on span "Documents" at bounding box center [100, 156] width 49 height 11
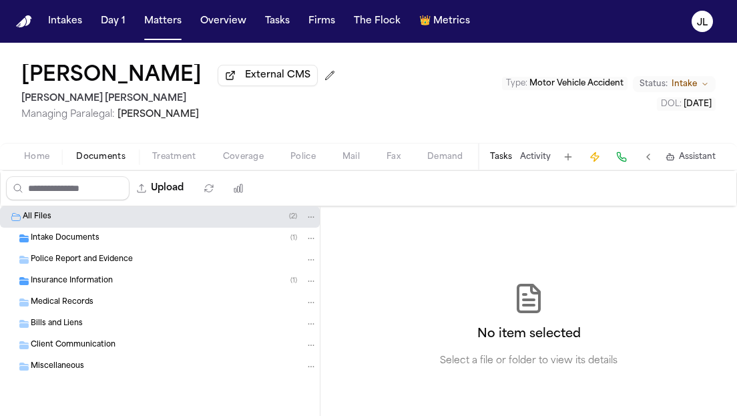
click at [99, 287] on span "Insurance Information" at bounding box center [72, 281] width 82 height 11
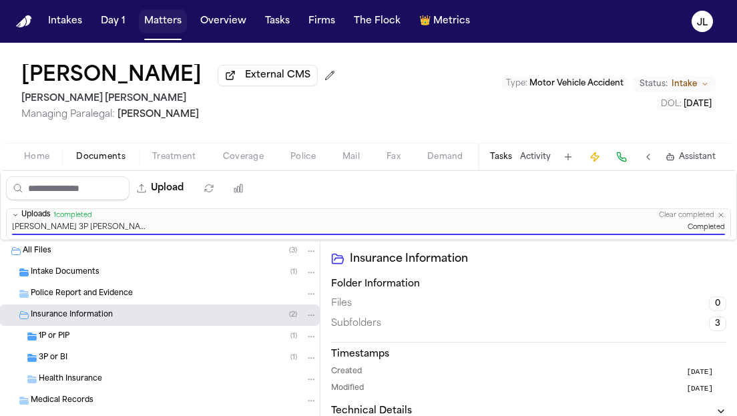
click at [169, 17] on button "Matters" at bounding box center [163, 21] width 48 height 24
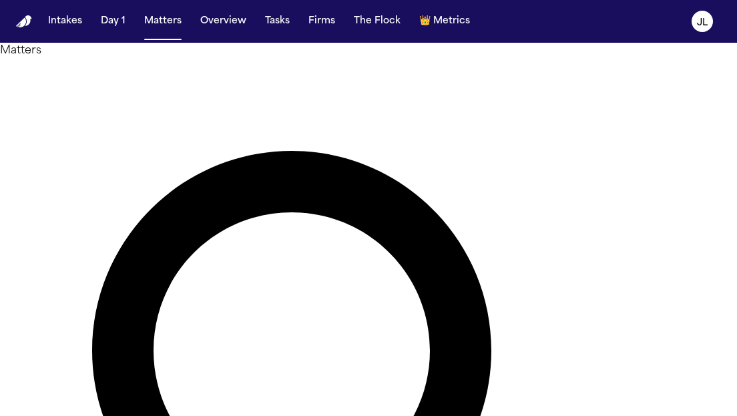
drag, startPoint x: 295, startPoint y: 78, endPoint x: 175, endPoint y: 79, distance: 119.4
type input "*****"
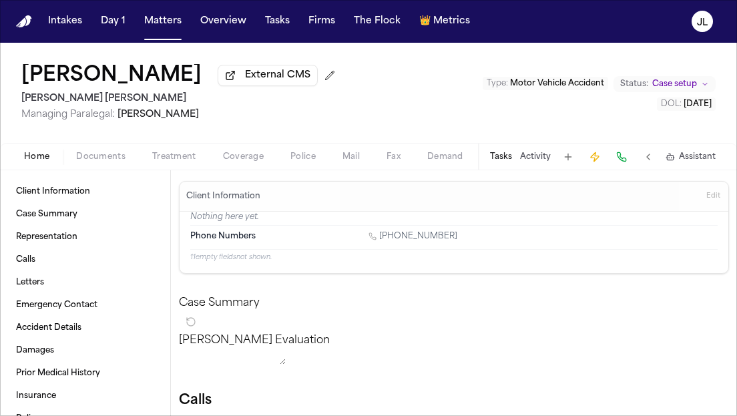
click at [89, 146] on div "Home Documents Treatment Coverage Police Mail Fax Demand Workspaces Artifacts T…" at bounding box center [368, 156] width 737 height 27
click at [89, 159] on span "Documents" at bounding box center [100, 156] width 49 height 11
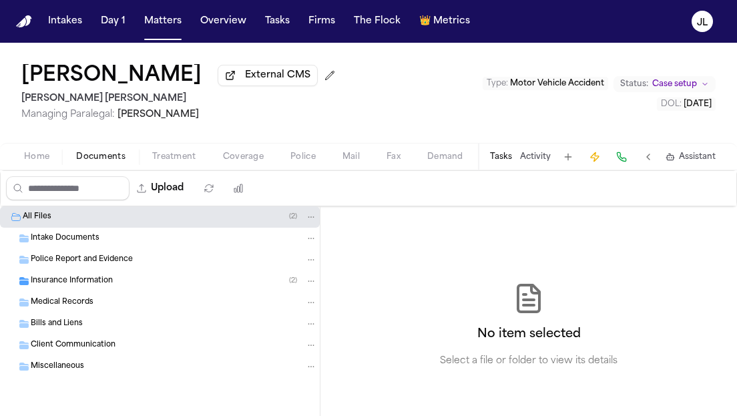
click at [79, 292] on div "Insurance Information ( 2 )" at bounding box center [160, 280] width 320 height 21
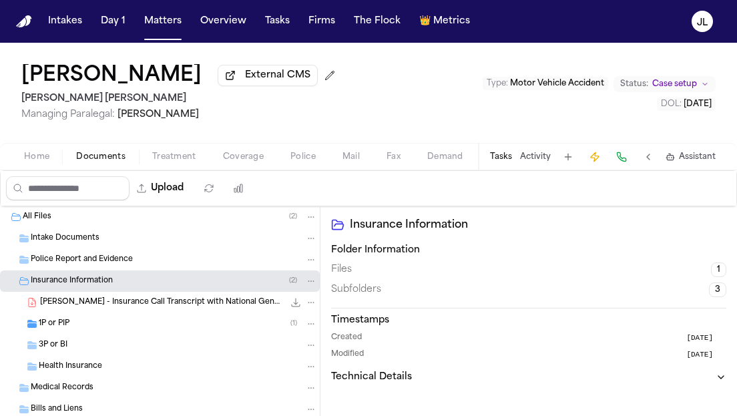
click at [221, 328] on div "1P or PIP ( 1 )" at bounding box center [178, 324] width 278 height 12
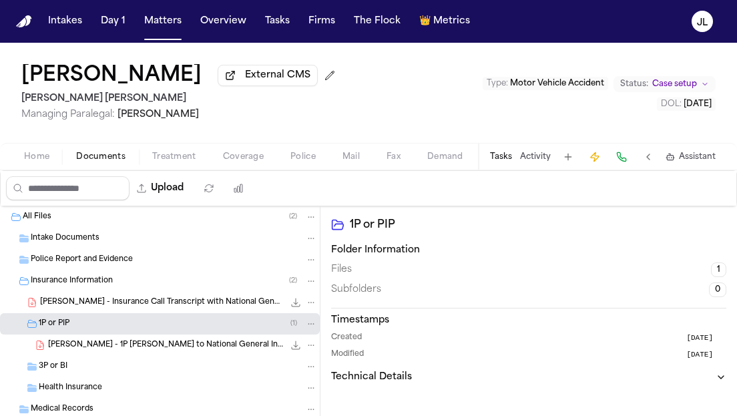
click at [186, 372] on div "3P or BI" at bounding box center [178, 366] width 278 height 12
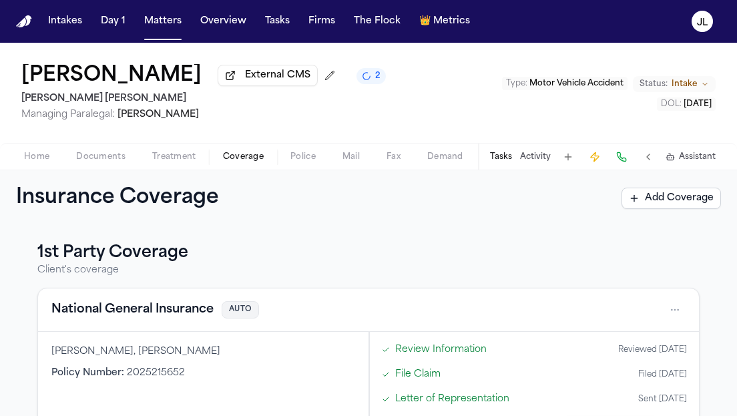
click at [109, 162] on span "Documents" at bounding box center [100, 156] width 49 height 11
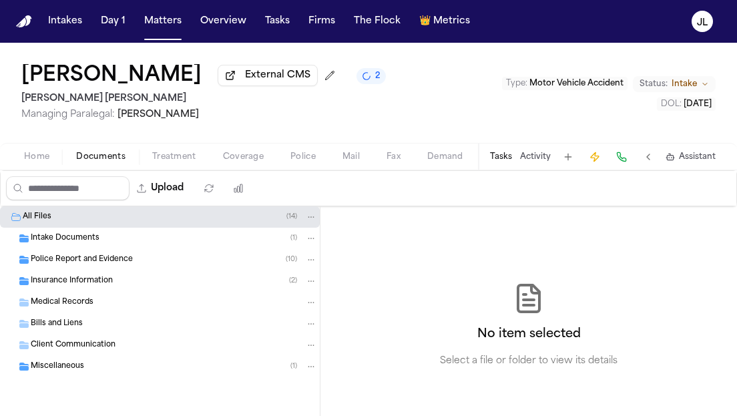
click at [102, 281] on span "Insurance Information" at bounding box center [72, 281] width 82 height 11
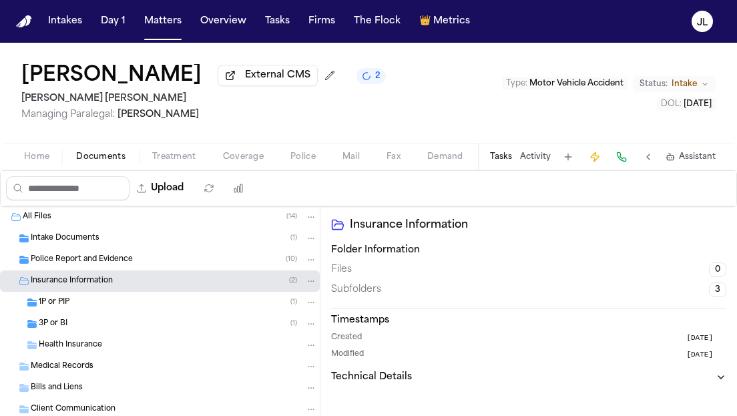
click at [98, 329] on div "3P or BI ( 1 )" at bounding box center [178, 324] width 278 height 12
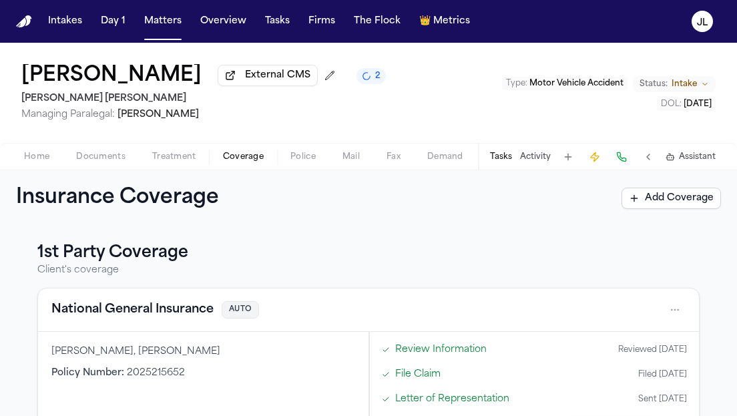
click at [228, 153] on span "Coverage" at bounding box center [243, 156] width 41 height 11
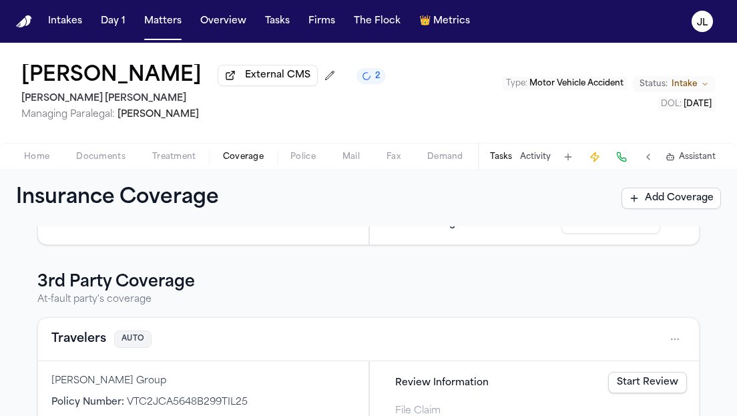
scroll to position [232, 0]
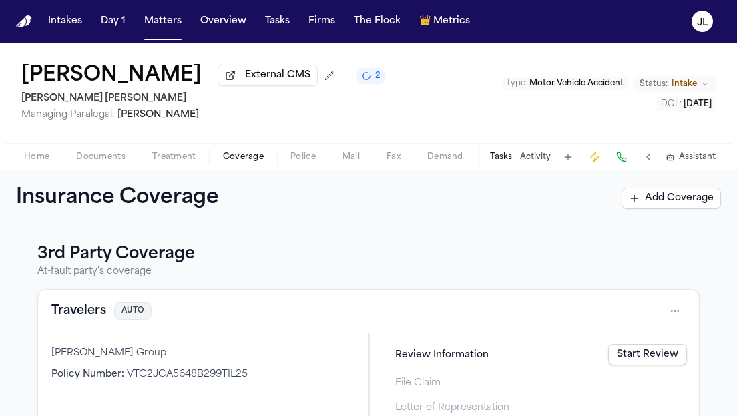
click at [86, 318] on button "Travelers" at bounding box center [78, 311] width 55 height 19
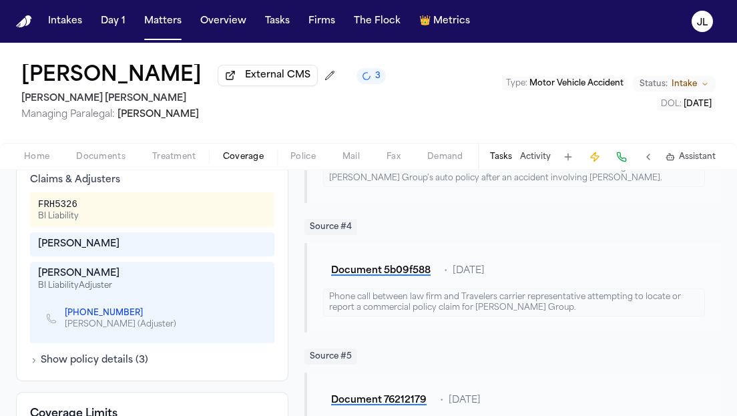
scroll to position [418, 0]
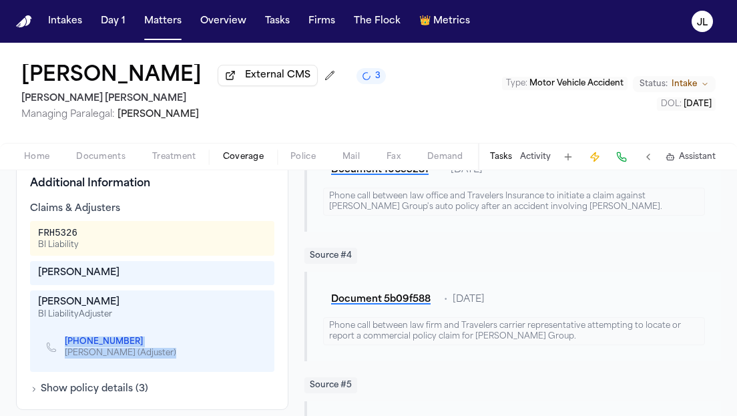
drag, startPoint x: 180, startPoint y: 357, endPoint x: 65, endPoint y: 342, distance: 115.7
click at [65, 342] on div "[PHONE_NUMBER] [PERSON_NAME] (Adjuster)" at bounding box center [152, 347] width 228 height 39
copy div "[PHONE_NUMBER] [PERSON_NAME] (Adjuster)"
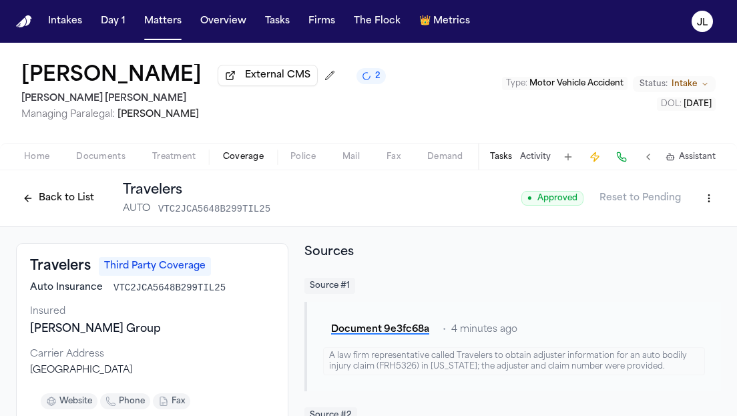
click at [707, 206] on html "Intakes Day 1 Matters Overview Tasks Firms The Flock 👑 Metrics [PERSON_NAME] Ex…" at bounding box center [368, 208] width 737 height 416
click at [679, 232] on div "Edit Coverage" at bounding box center [662, 230] width 112 height 21
select select "**********"
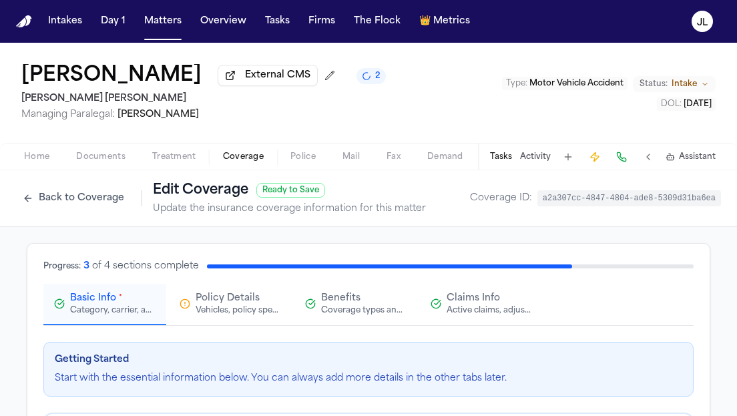
click at [486, 322] on button "Claims Info Active claims, adjusters, and subrogation details" at bounding box center [481, 304] width 123 height 41
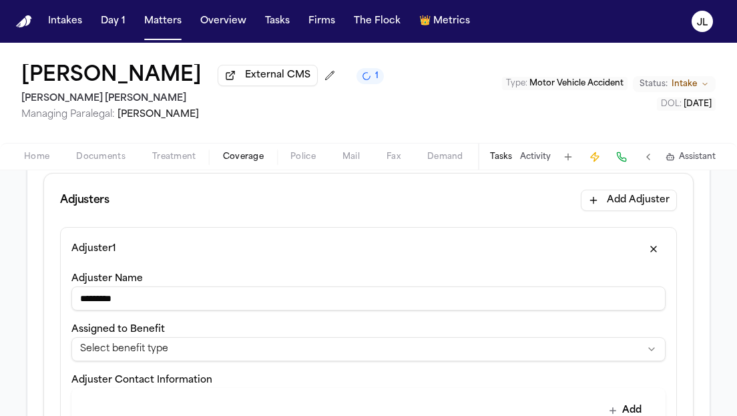
click at [652, 242] on button "button" at bounding box center [653, 248] width 24 height 21
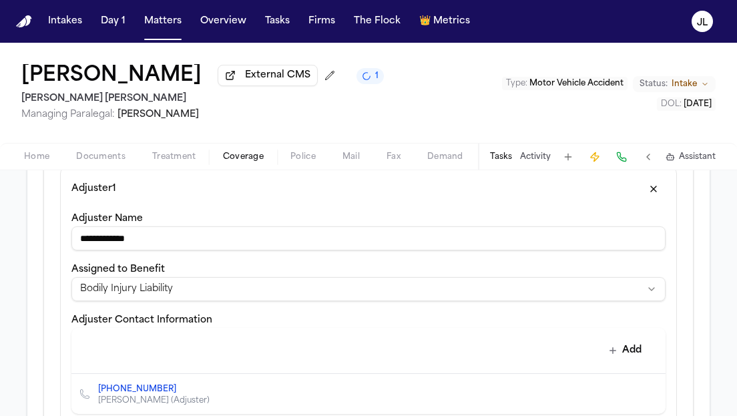
scroll to position [396, 0]
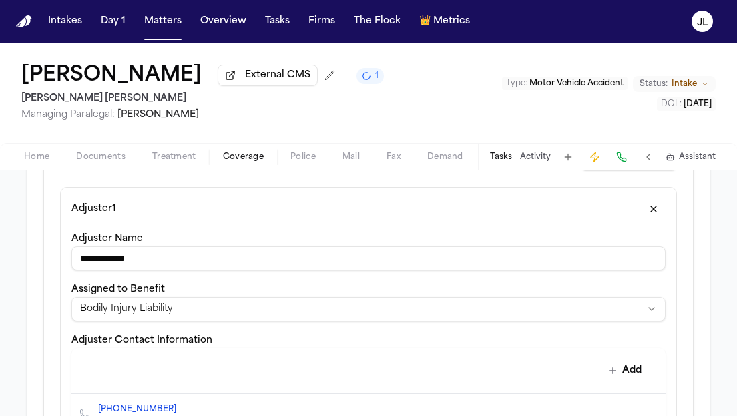
drag, startPoint x: 121, startPoint y: 263, endPoint x: 104, endPoint y: 263, distance: 16.7
click at [104, 263] on input "**********" at bounding box center [368, 258] width 594 height 24
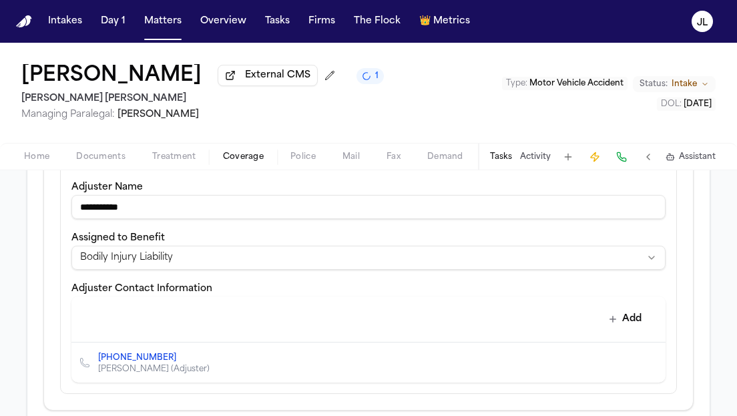
scroll to position [492, 0]
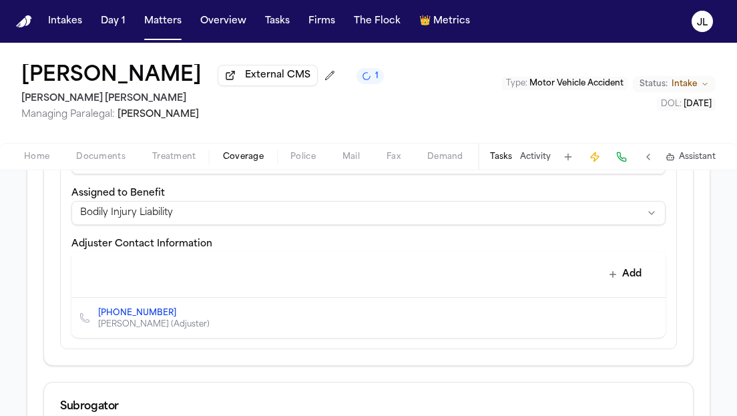
type input "**********"
click at [629, 317] on icon "Edit contact" at bounding box center [627, 317] width 9 height 9
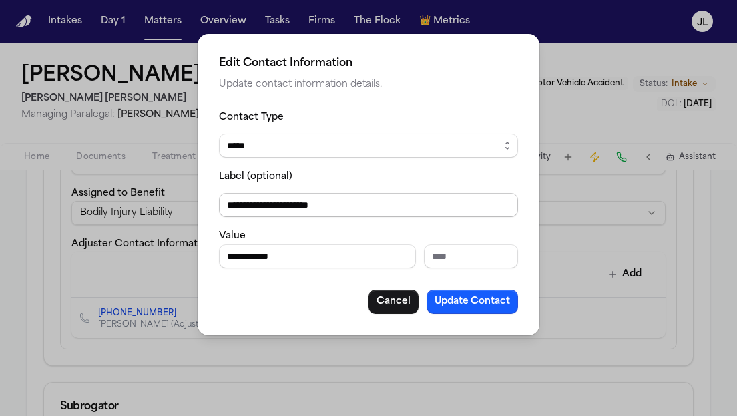
drag, startPoint x: 371, startPoint y: 203, endPoint x: 143, endPoint y: 203, distance: 228.2
click at [143, 203] on div "**********" at bounding box center [368, 208] width 737 height 416
click at [477, 297] on button "Update Contact" at bounding box center [471, 302] width 91 height 24
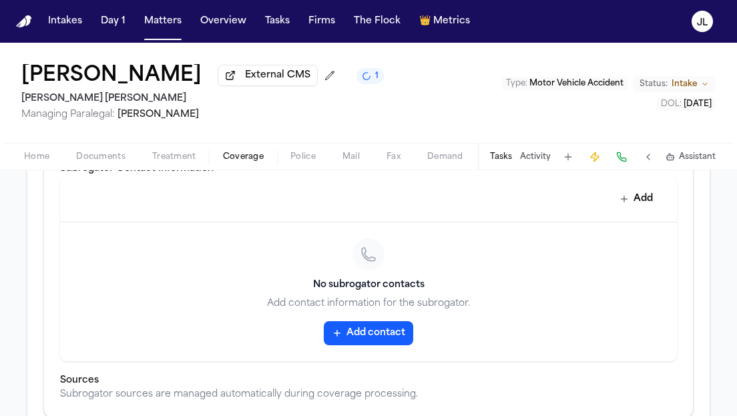
scroll to position [901, 0]
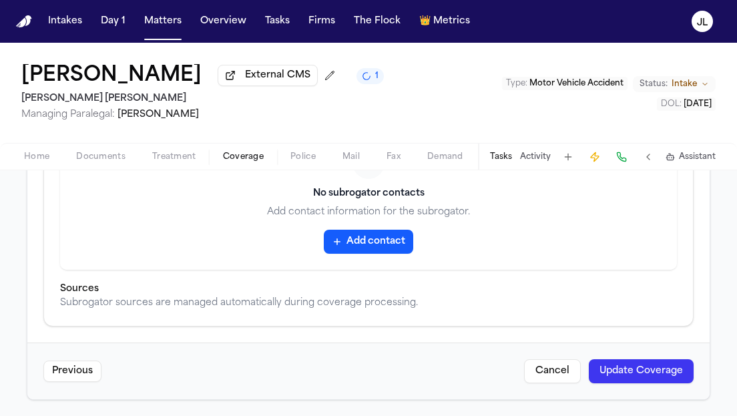
click at [667, 370] on button "Update Coverage" at bounding box center [640, 371] width 105 height 24
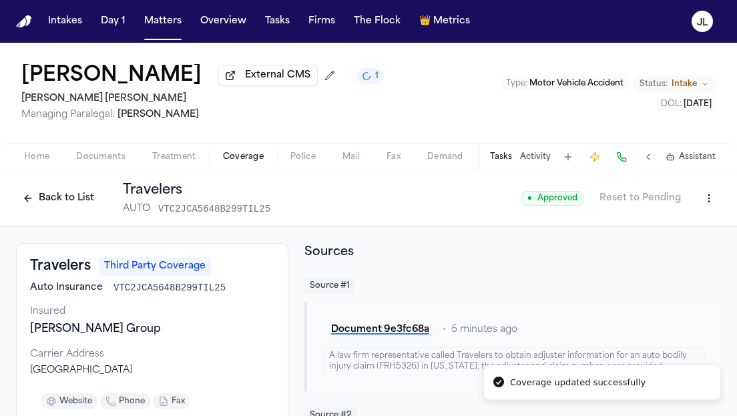
click at [708, 211] on html "Coverage updated successfully Intakes Day 1 Matters Overview Tasks Firms The Fl…" at bounding box center [368, 208] width 737 height 416
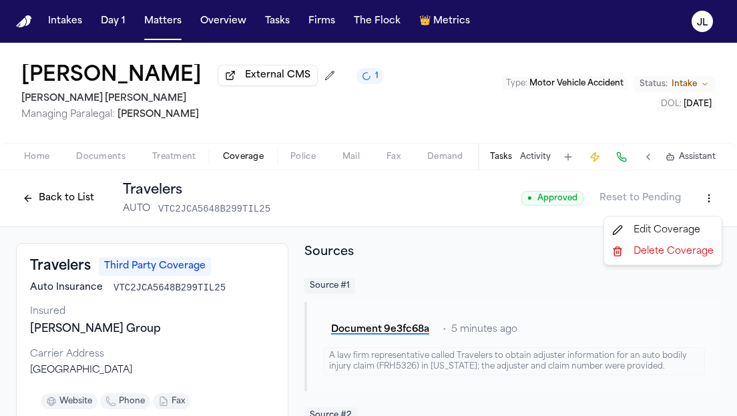
click at [678, 226] on div "Edit Coverage" at bounding box center [662, 230] width 112 height 21
select select "**********"
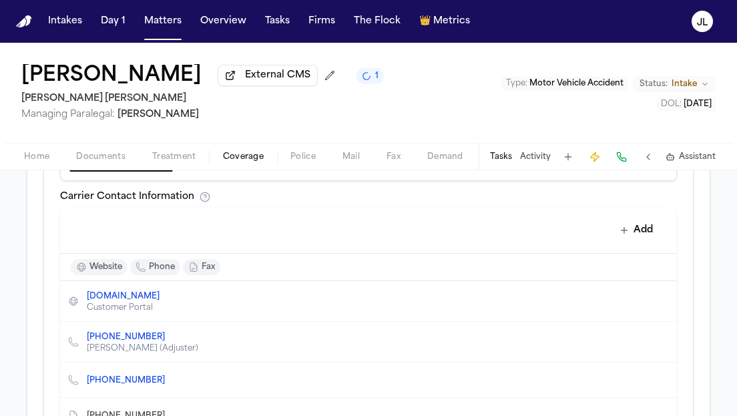
scroll to position [600, 0]
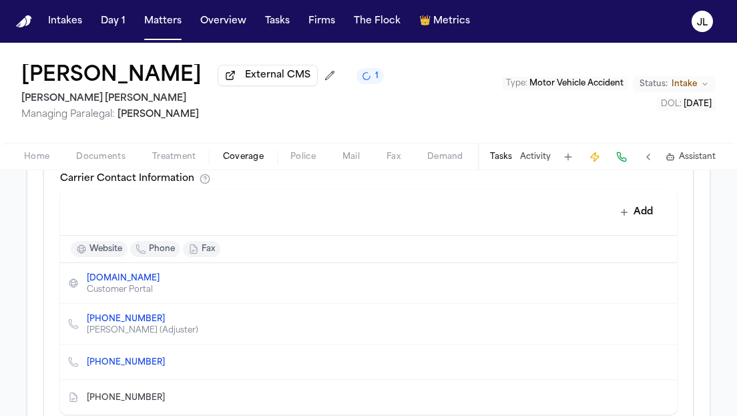
click at [655, 328] on icon "Delete contact" at bounding box center [659, 323] width 9 height 9
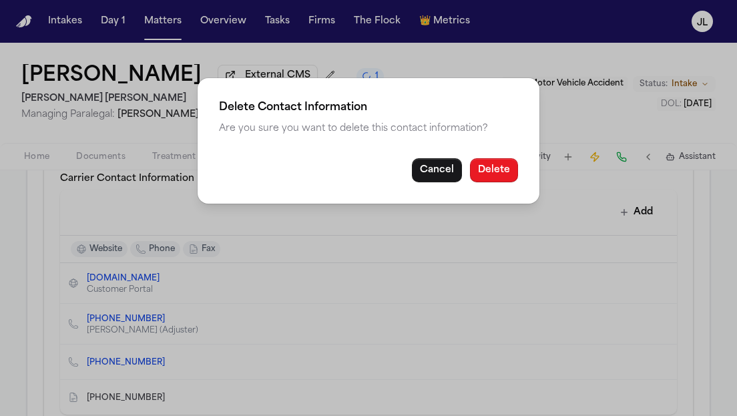
click at [497, 181] on button "Delete" at bounding box center [494, 170] width 48 height 24
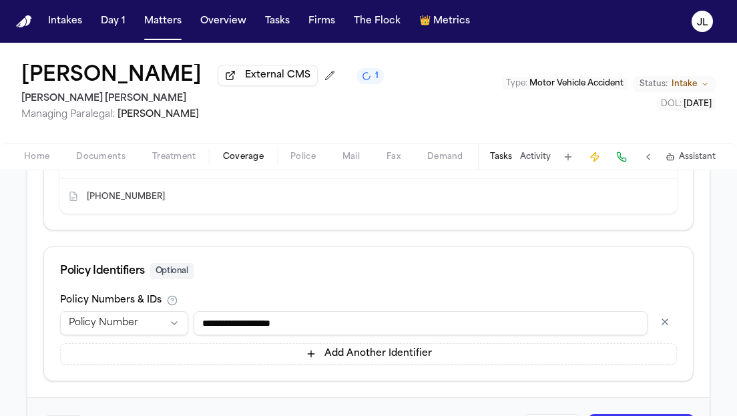
scroll to position [817, 0]
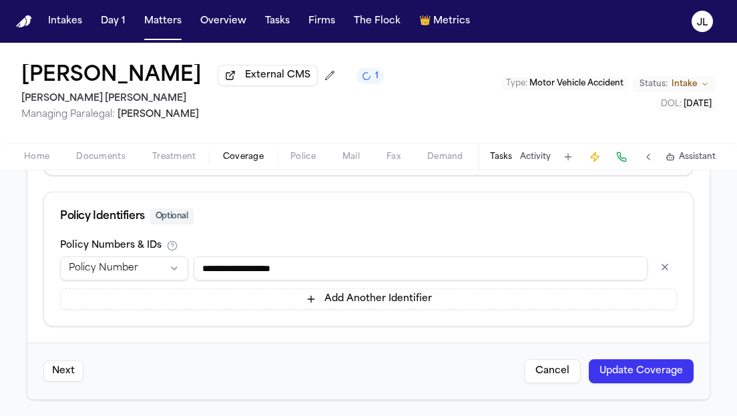
click at [626, 362] on button "Update Coverage" at bounding box center [640, 371] width 105 height 24
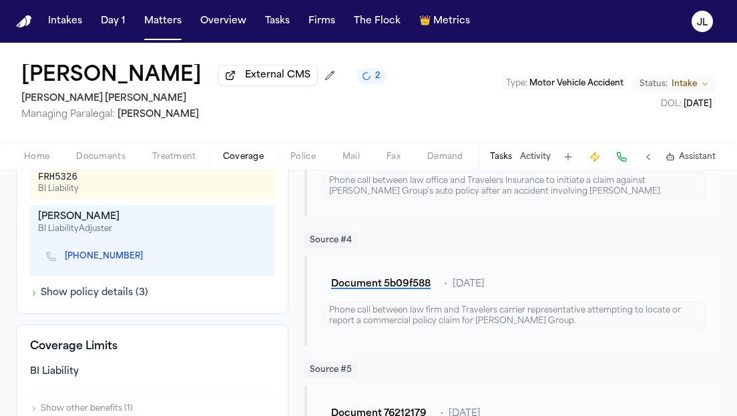
scroll to position [512, 0]
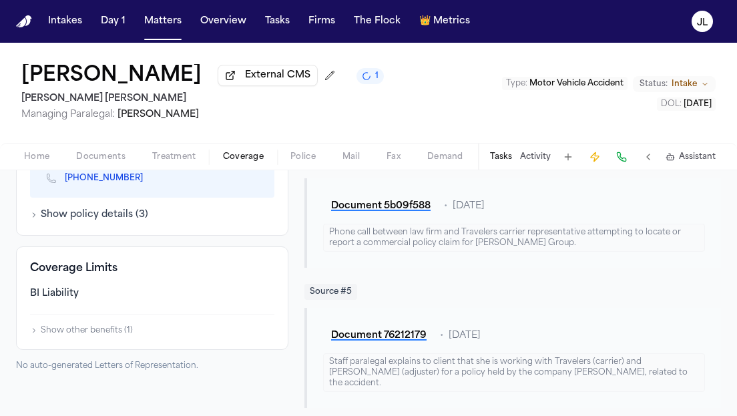
click at [504, 162] on button "Tasks" at bounding box center [501, 156] width 22 height 11
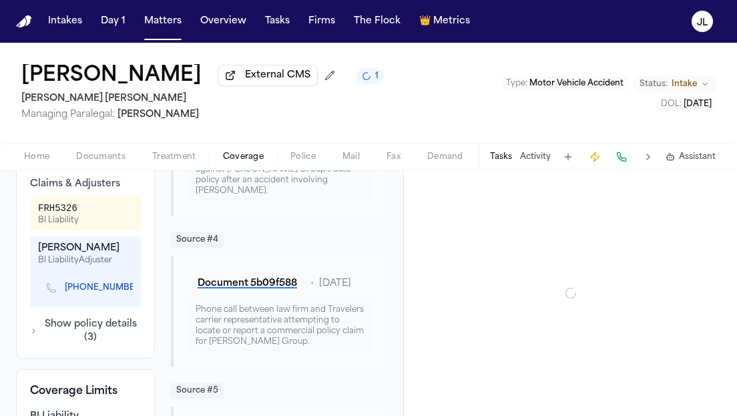
scroll to position [618, 0]
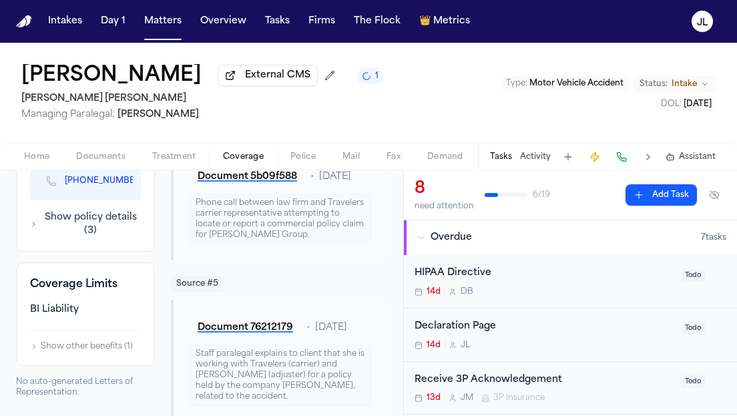
click at [532, 159] on button "Activity" at bounding box center [535, 156] width 31 height 11
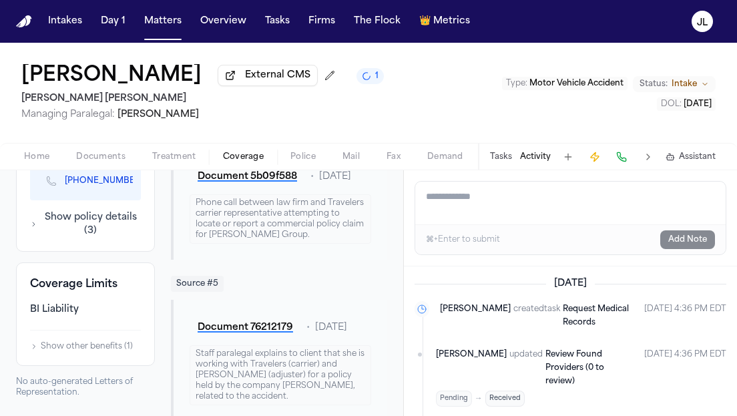
click at [501, 156] on button "Tasks" at bounding box center [501, 156] width 22 height 11
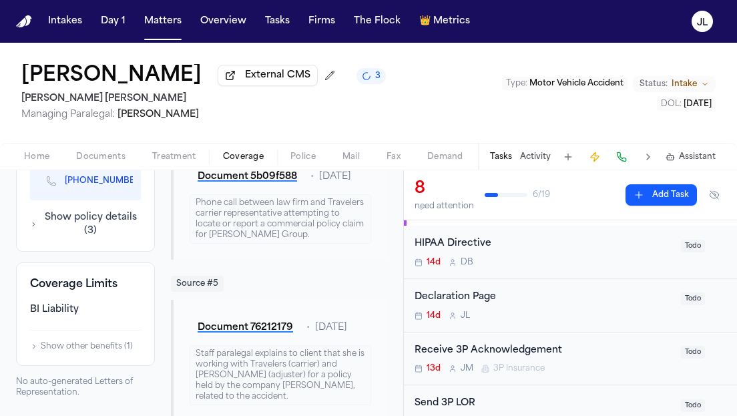
scroll to position [27, 0]
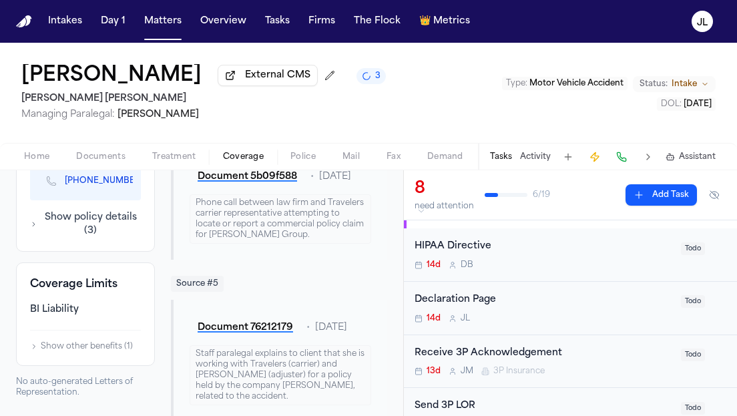
click at [113, 162] on span "Documents" at bounding box center [100, 156] width 49 height 11
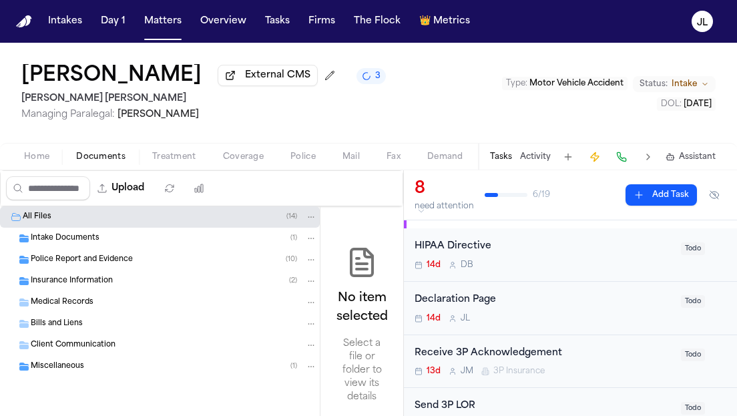
click at [236, 162] on span "Coverage" at bounding box center [243, 156] width 41 height 11
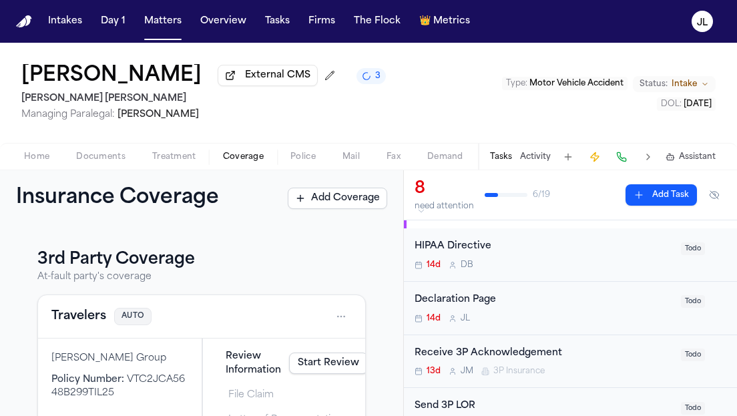
scroll to position [320, 0]
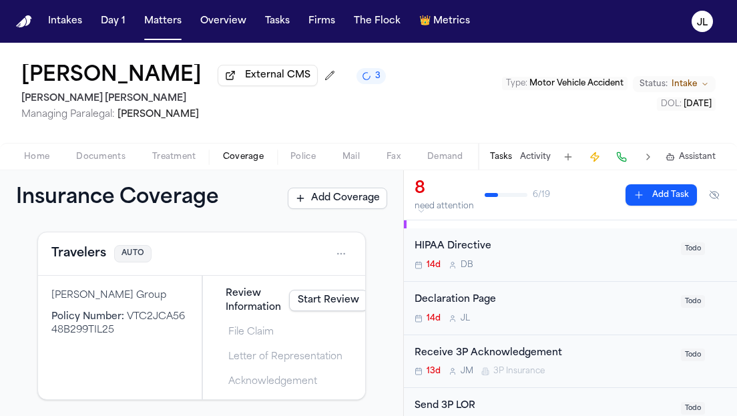
click at [318, 306] on link "Start Review" at bounding box center [328, 300] width 79 height 21
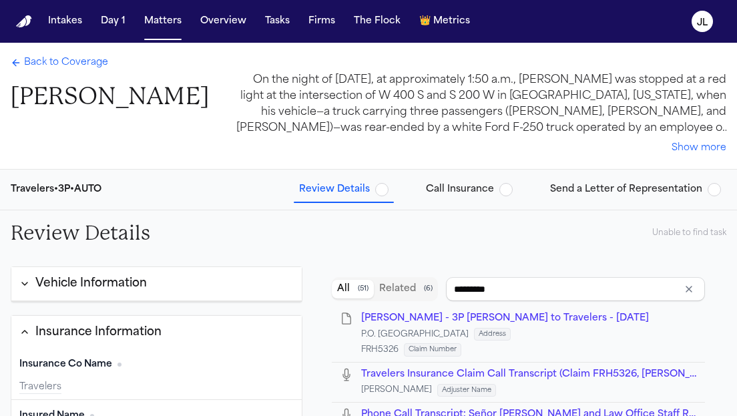
click at [488, 187] on span "Call Insurance" at bounding box center [460, 189] width 68 height 13
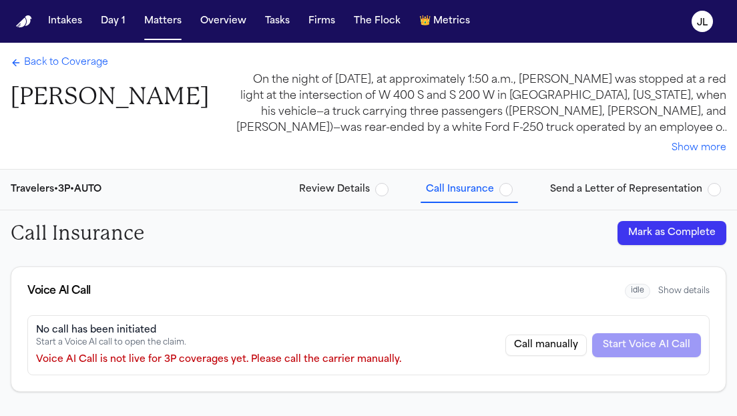
click at [640, 230] on button "Mark as Complete" at bounding box center [671, 233] width 109 height 24
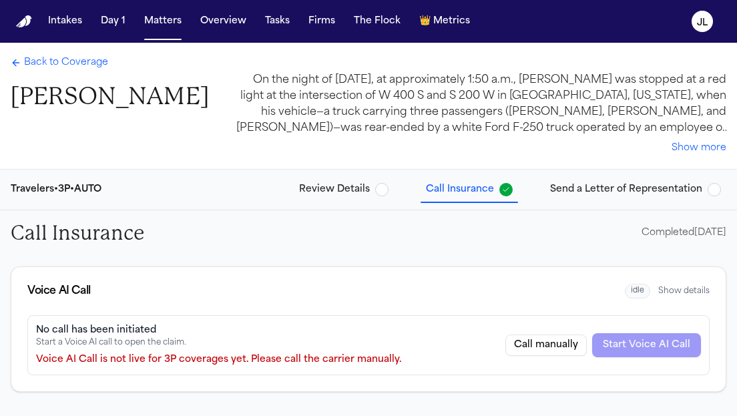
click at [630, 193] on span "Send a Letter of Representation" at bounding box center [626, 189] width 152 height 13
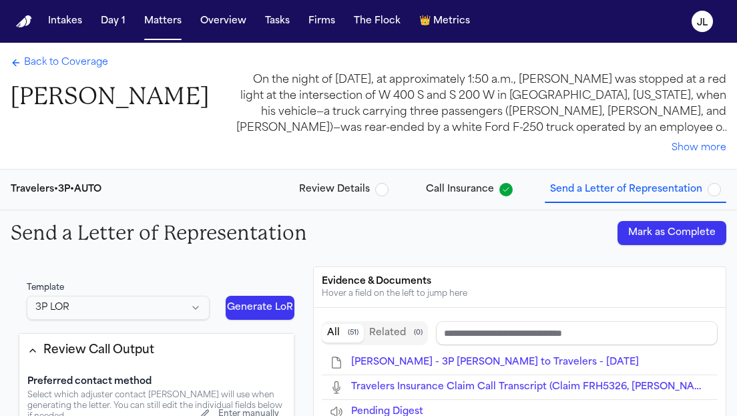
click at [646, 226] on button "Mark as Complete" at bounding box center [671, 233] width 109 height 24
